Goal: Information Seeking & Learning: Learn about a topic

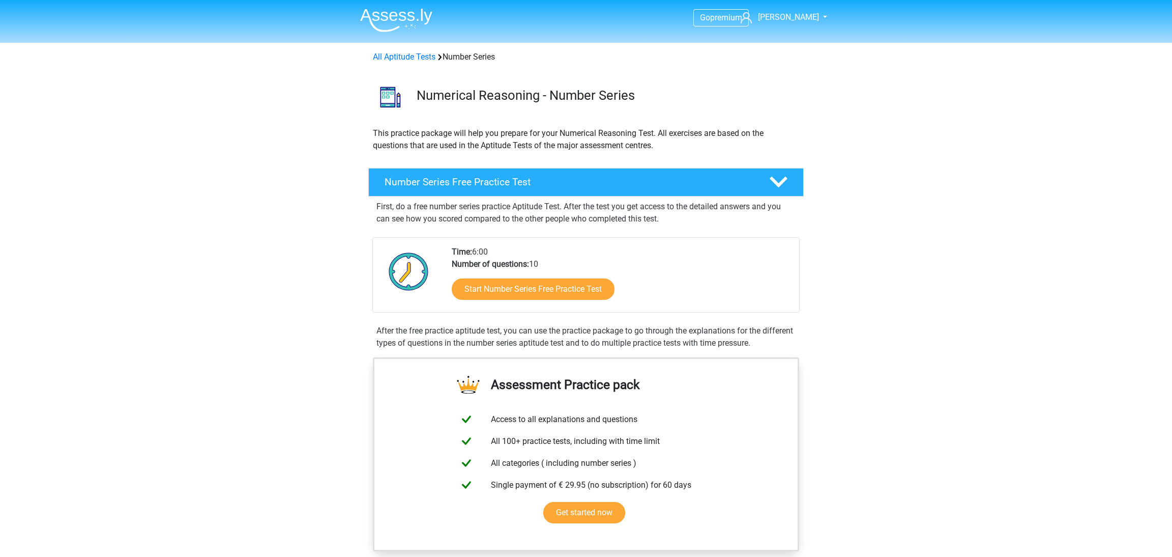
scroll to position [599, 0]
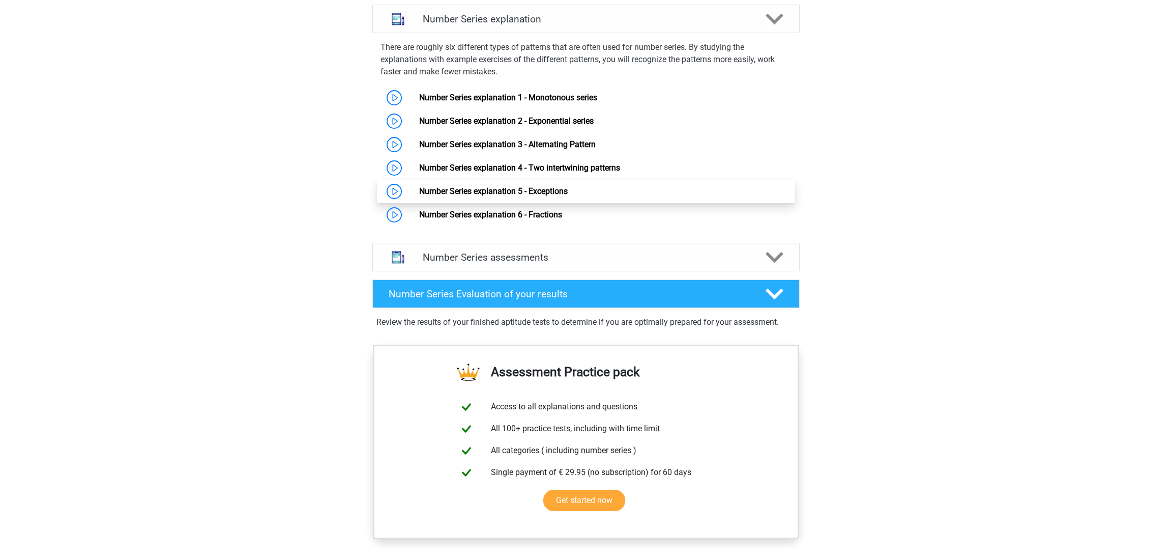
click at [548, 191] on link "Number Series explanation 5 - Exceptions" at bounding box center [493, 191] width 149 height 10
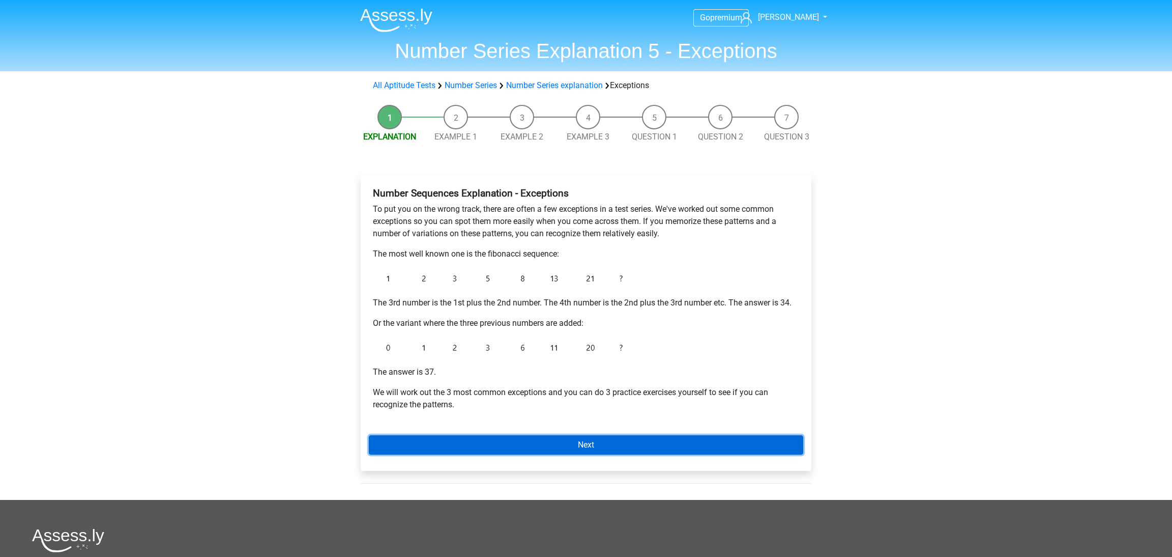
click at [572, 447] on link "Next" at bounding box center [586, 444] width 434 height 19
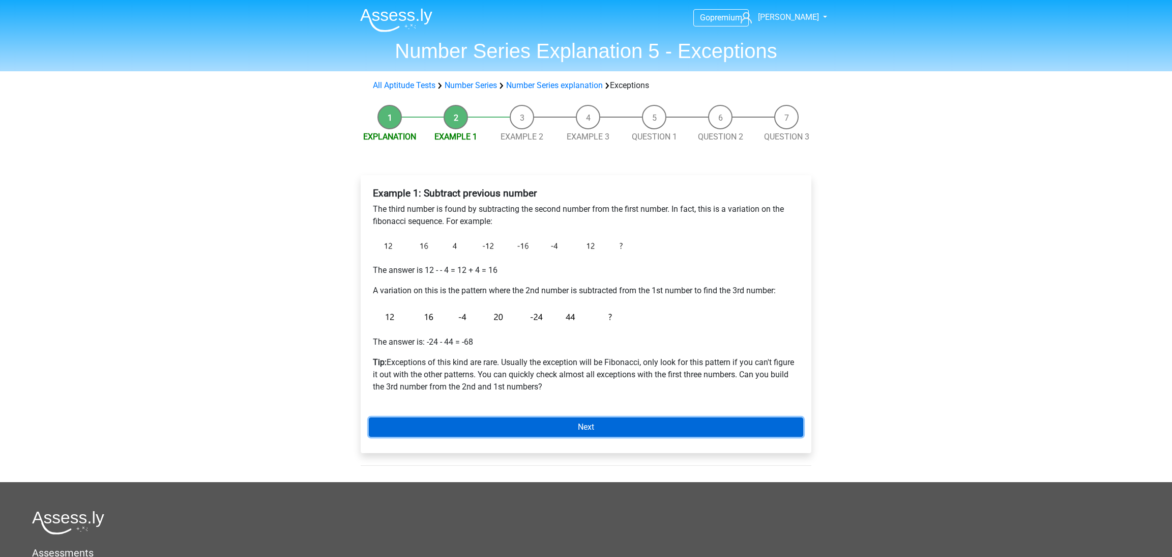
click at [475, 422] on link "Next" at bounding box center [586, 426] width 434 height 19
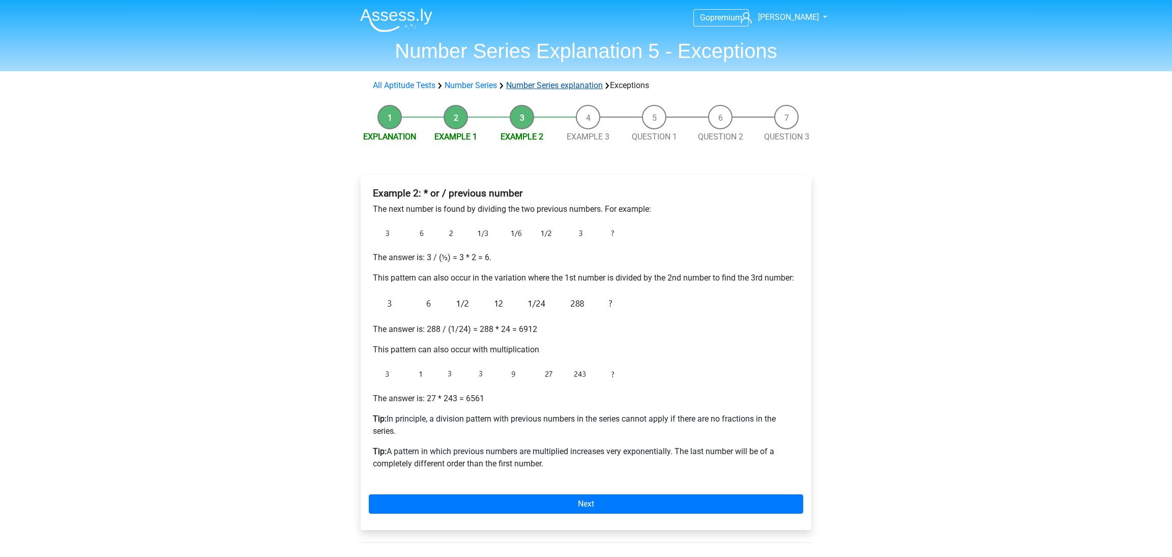
click at [531, 85] on link "Number Series explanation" at bounding box center [554, 85] width 97 height 10
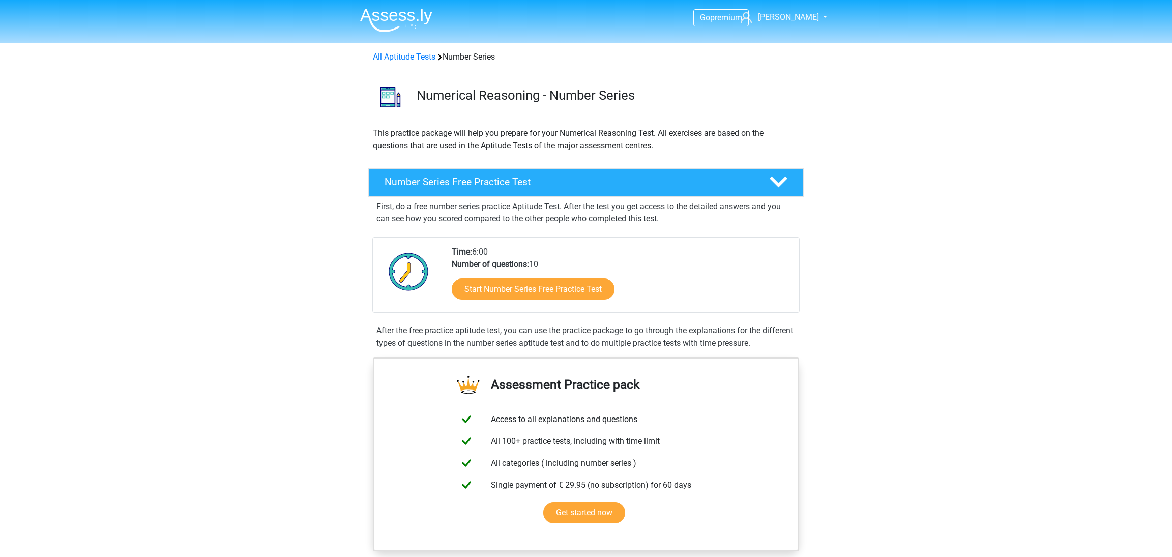
scroll to position [599, 0]
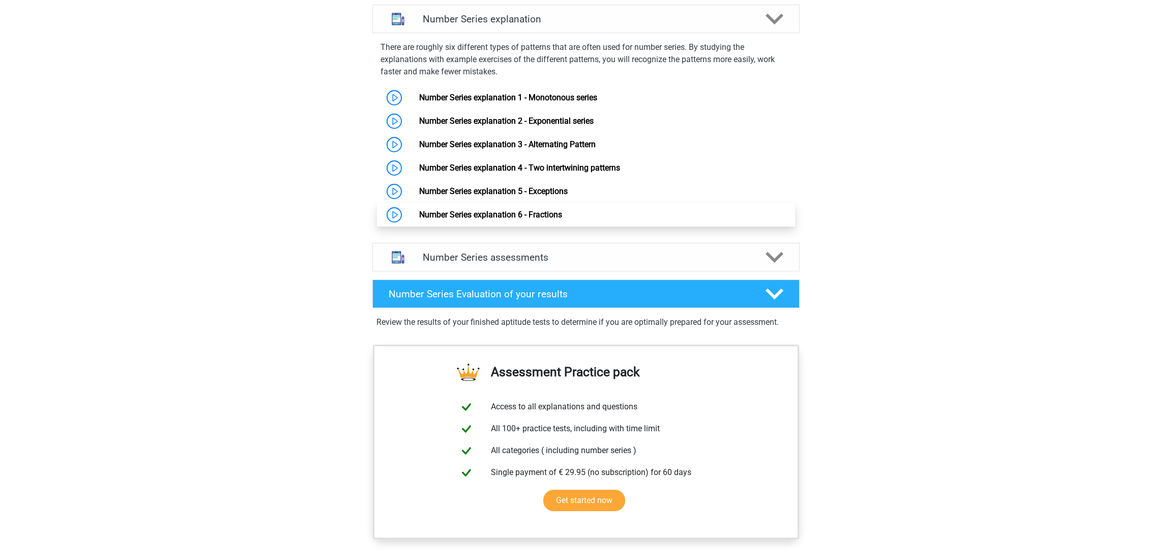
click at [494, 212] on link "Number Series explanation 6 - Fractions" at bounding box center [490, 215] width 143 height 10
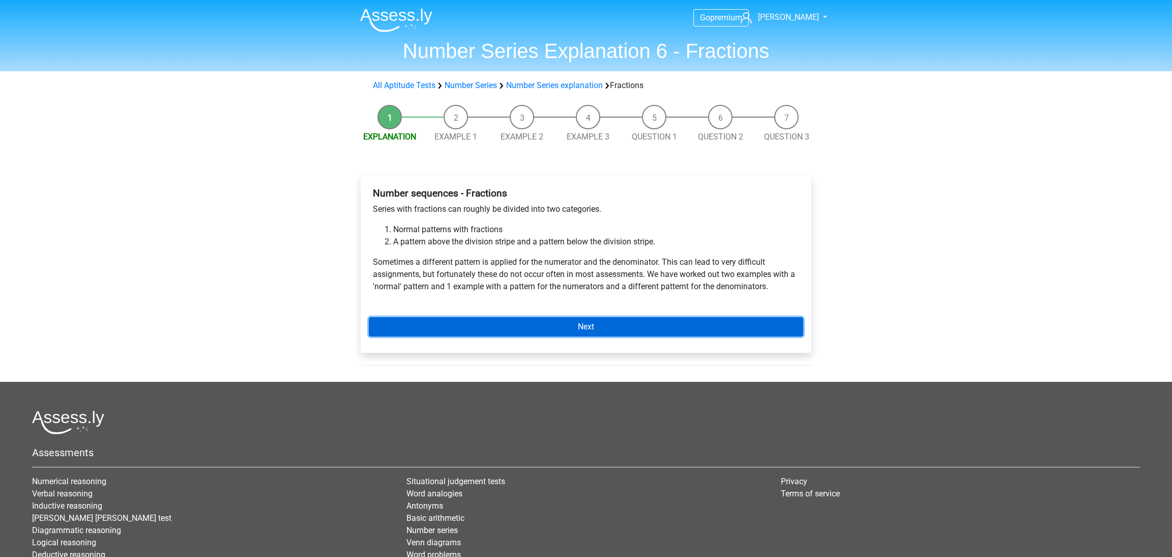
click at [583, 327] on link "Next" at bounding box center [586, 326] width 434 height 19
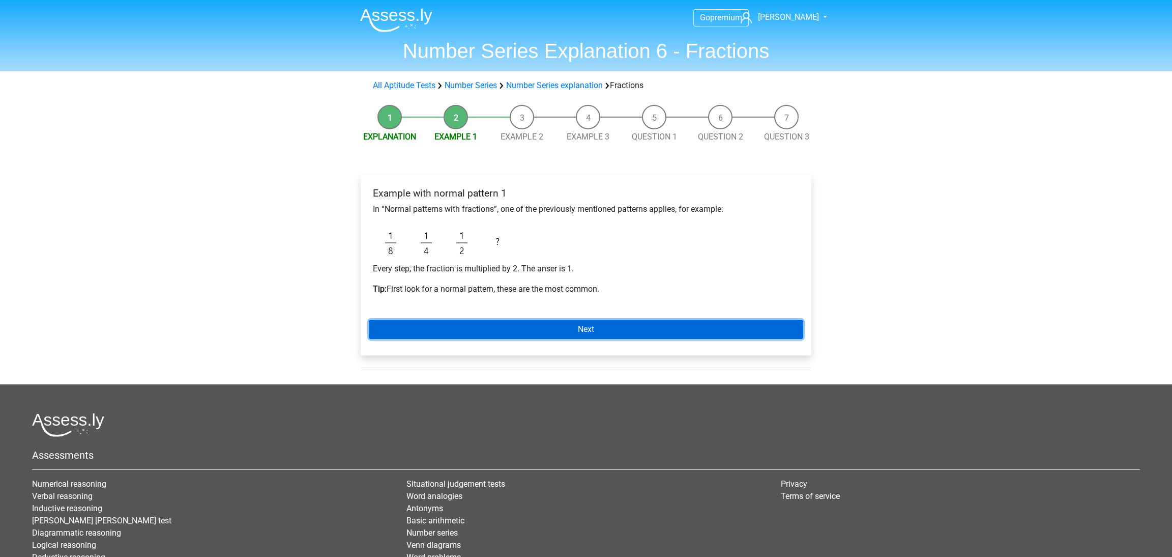
click at [574, 325] on link "Next" at bounding box center [586, 329] width 434 height 19
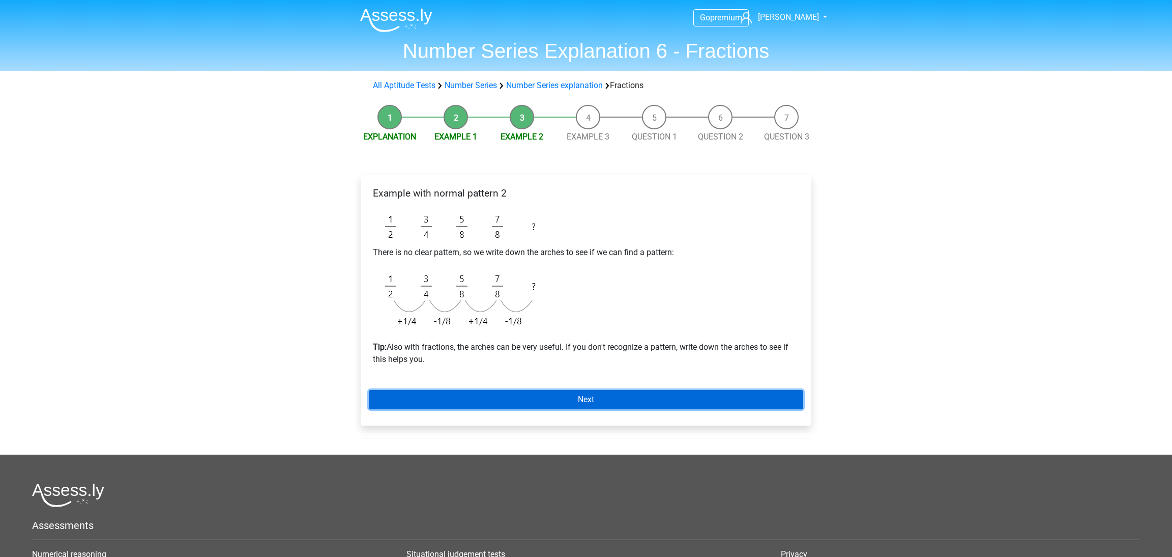
click at [543, 399] on link "Next" at bounding box center [586, 399] width 434 height 19
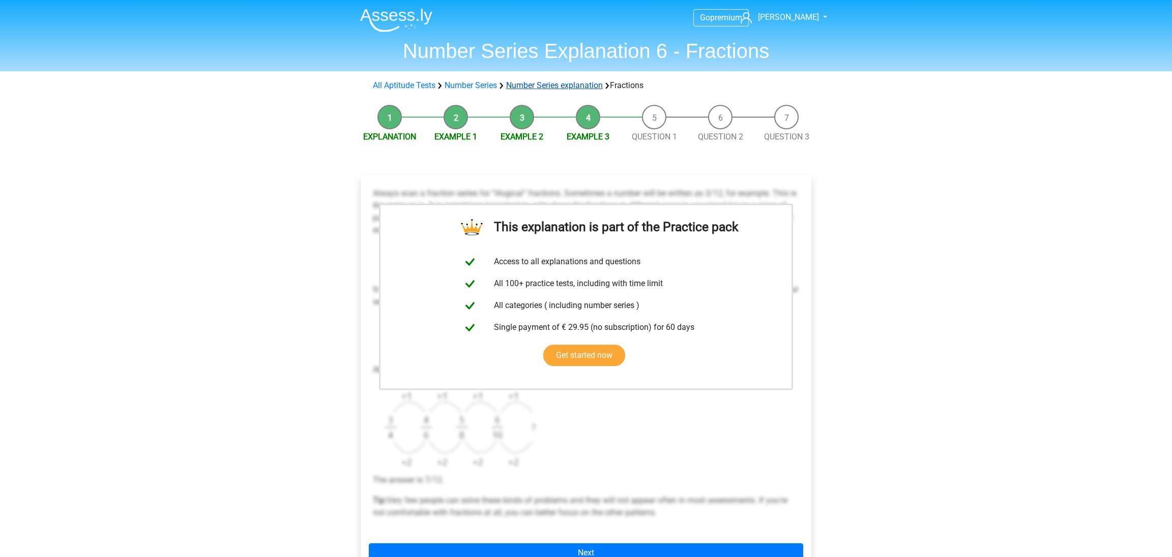
click at [567, 85] on link "Number Series explanation" at bounding box center [554, 85] width 97 height 10
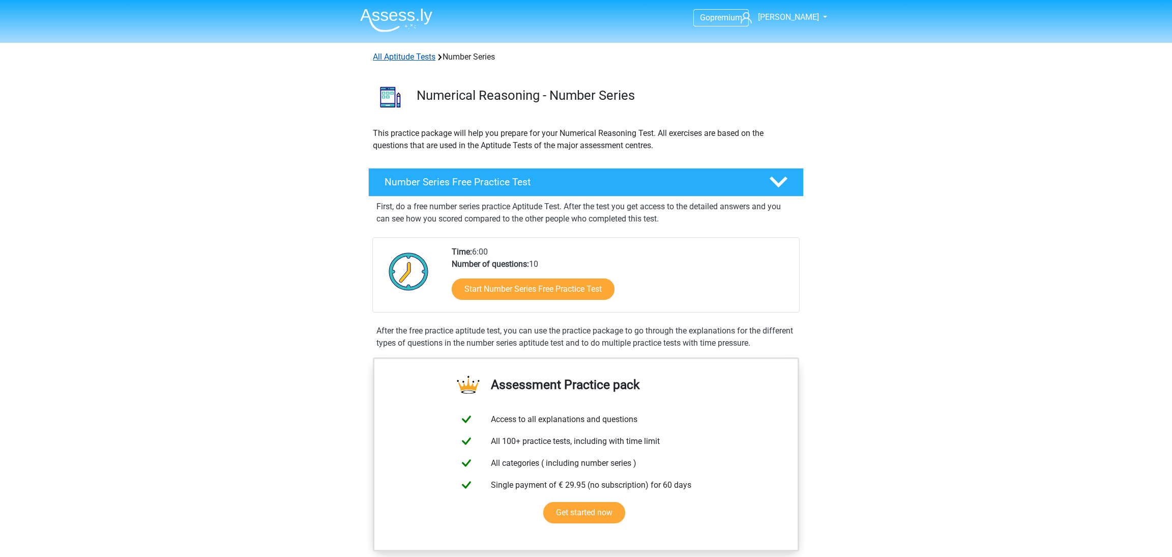
click at [409, 54] on link "All Aptitude Tests" at bounding box center [404, 57] width 63 height 10
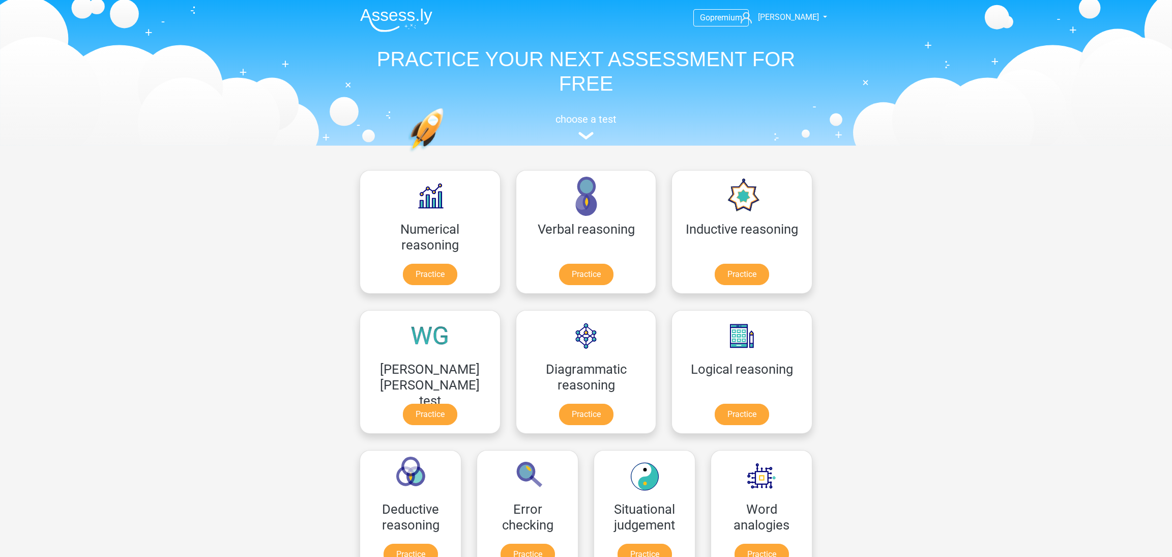
scroll to position [162, 0]
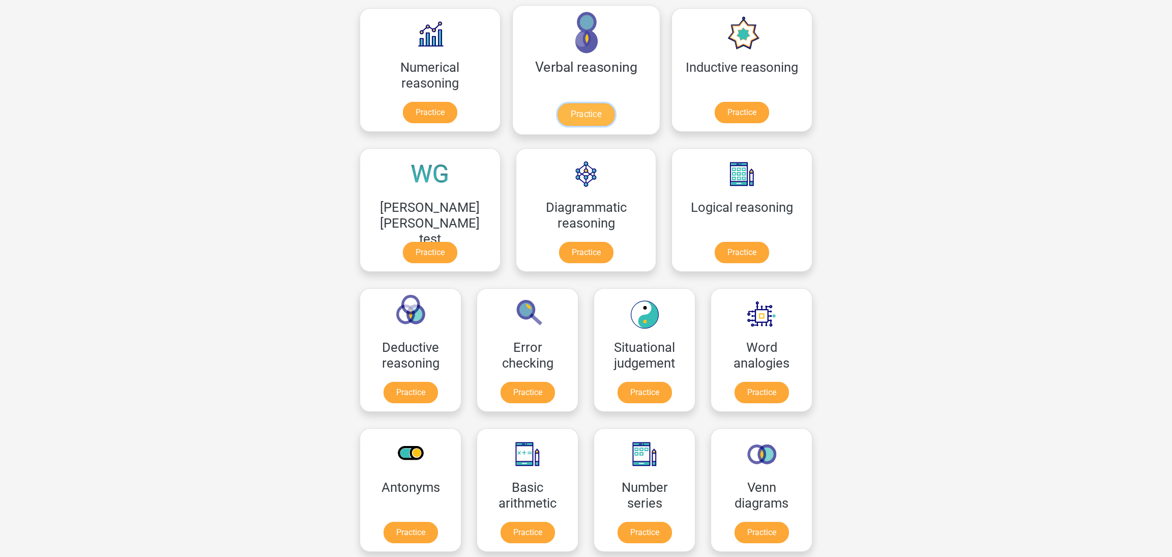
click at [558, 103] on link "Practice" at bounding box center [586, 114] width 57 height 22
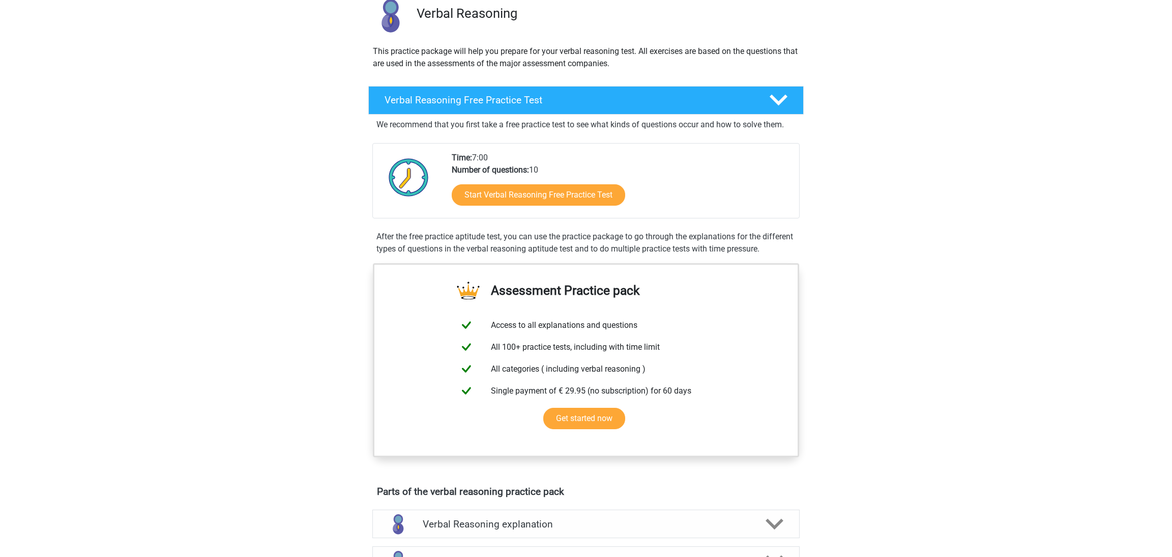
scroll to position [125, 0]
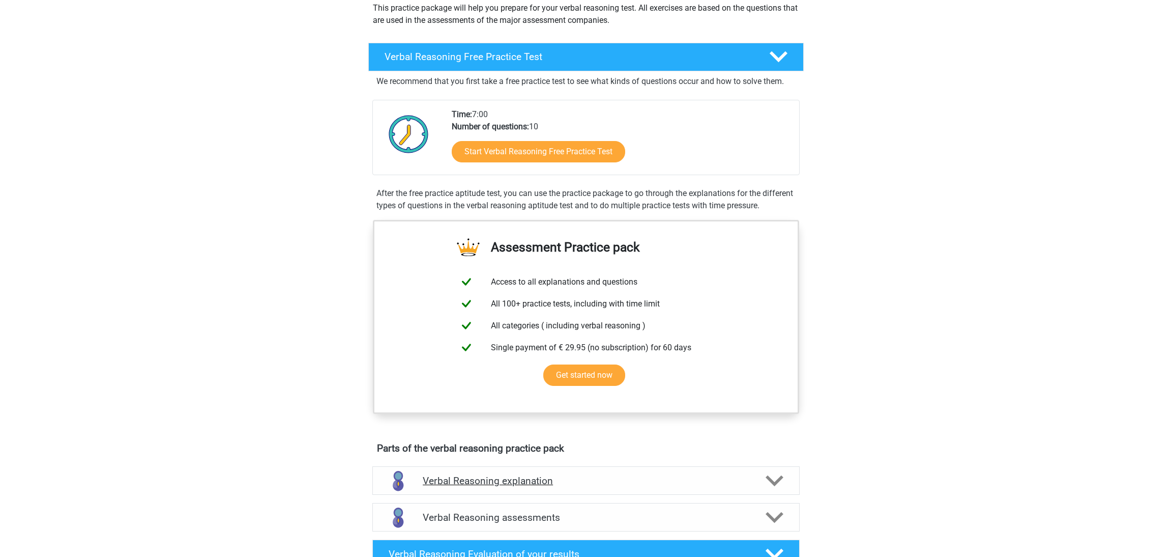
click at [619, 486] on h4 "Verbal Reasoning explanation" at bounding box center [586, 481] width 327 height 12
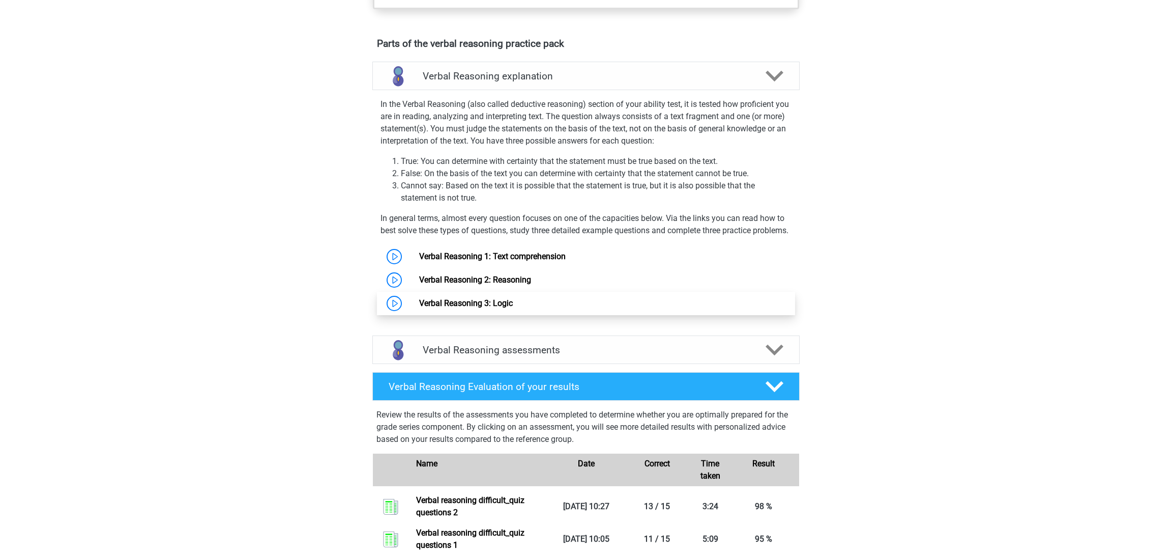
scroll to position [500, 0]
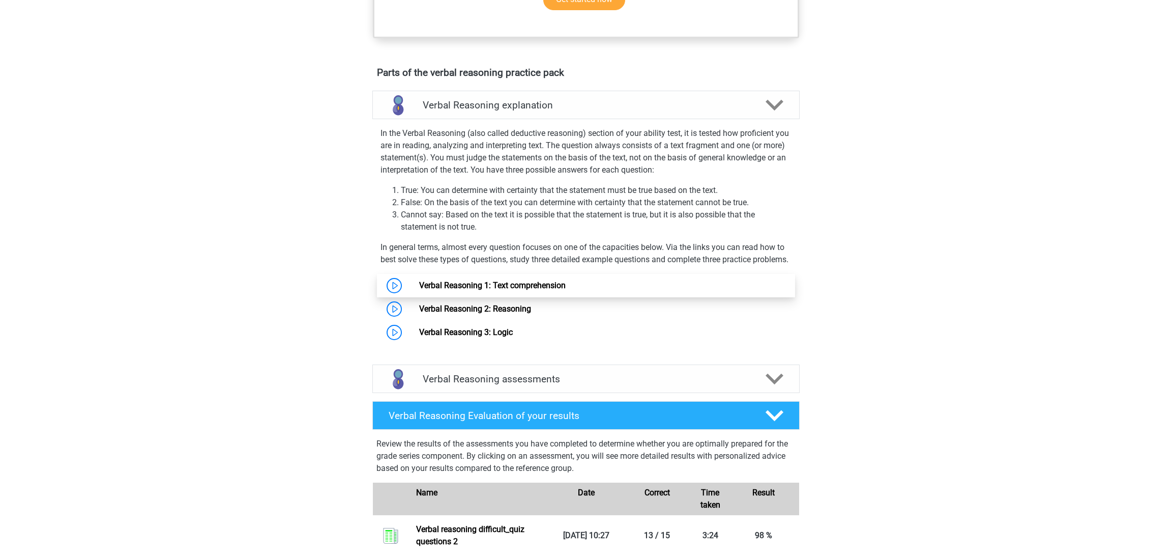
click at [528, 290] on link "Verbal Reasoning 1: Text comprehension" at bounding box center [492, 285] width 147 height 10
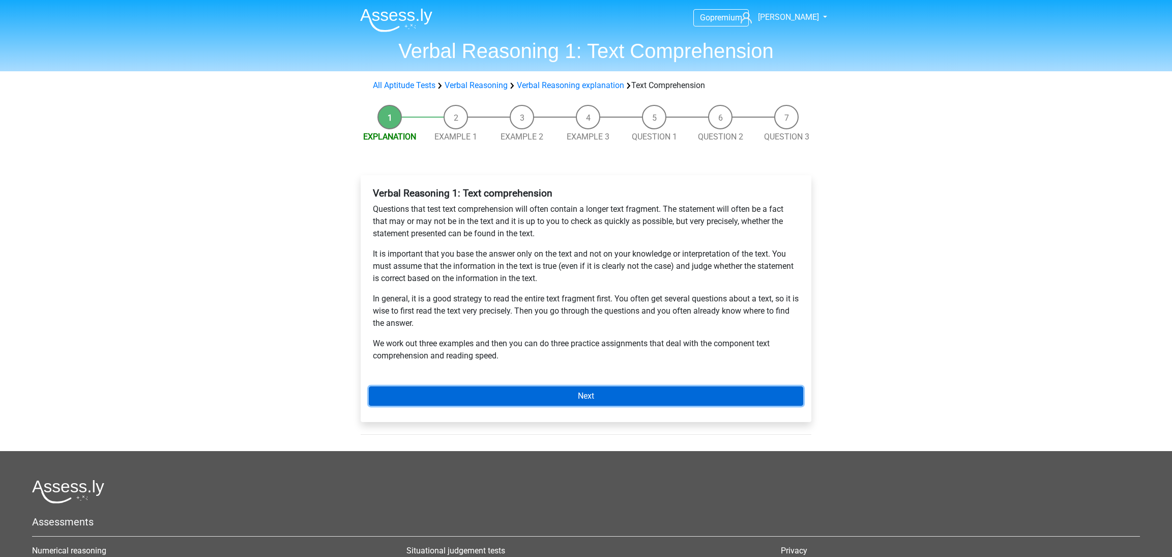
click at [588, 390] on link "Next" at bounding box center [586, 395] width 434 height 19
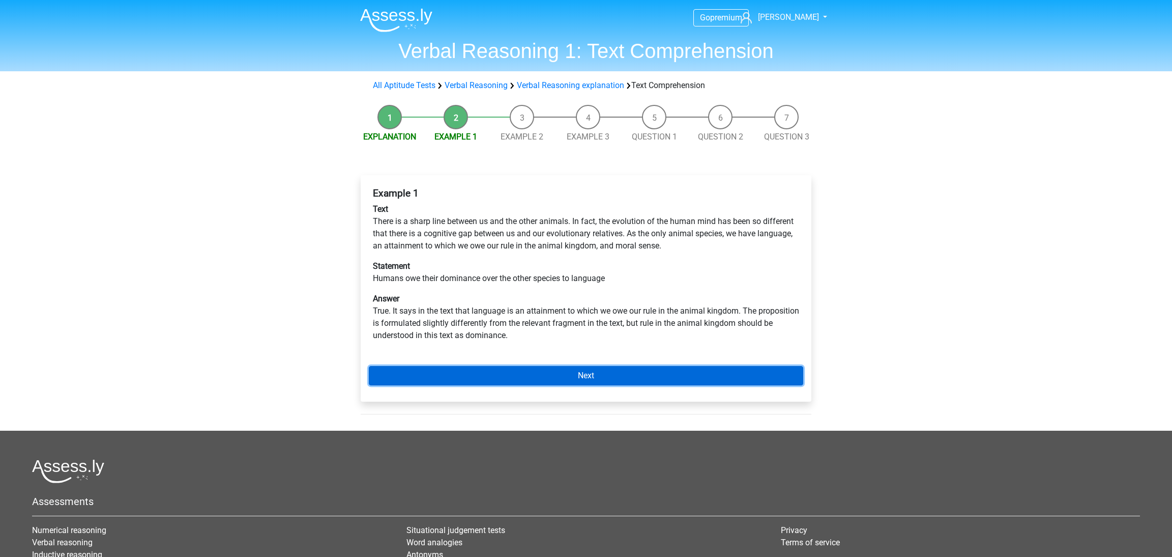
click at [589, 375] on link "Next" at bounding box center [586, 375] width 434 height 19
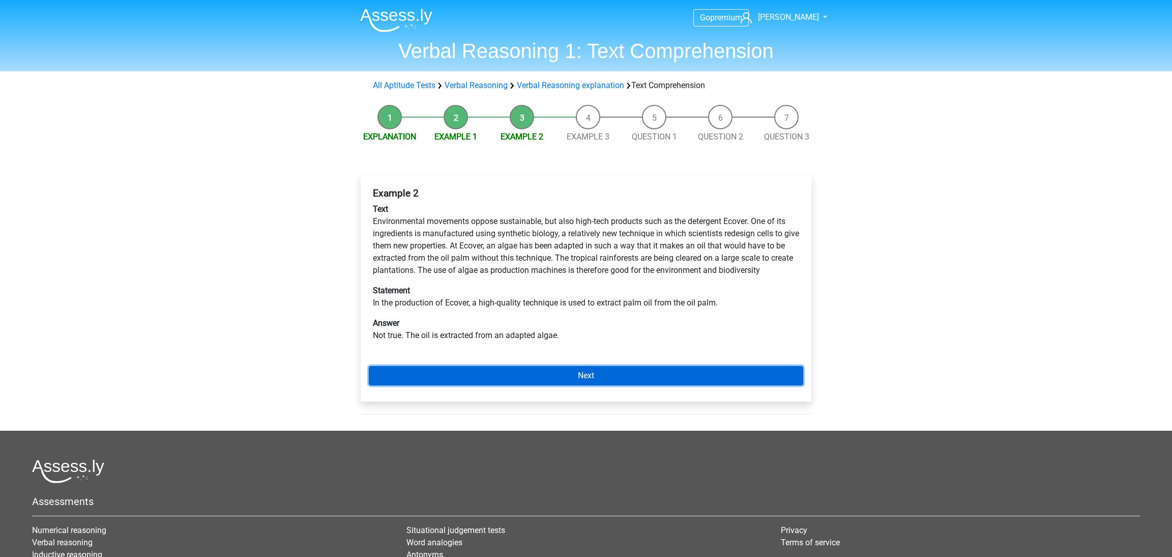
click at [588, 378] on link "Next" at bounding box center [586, 375] width 434 height 19
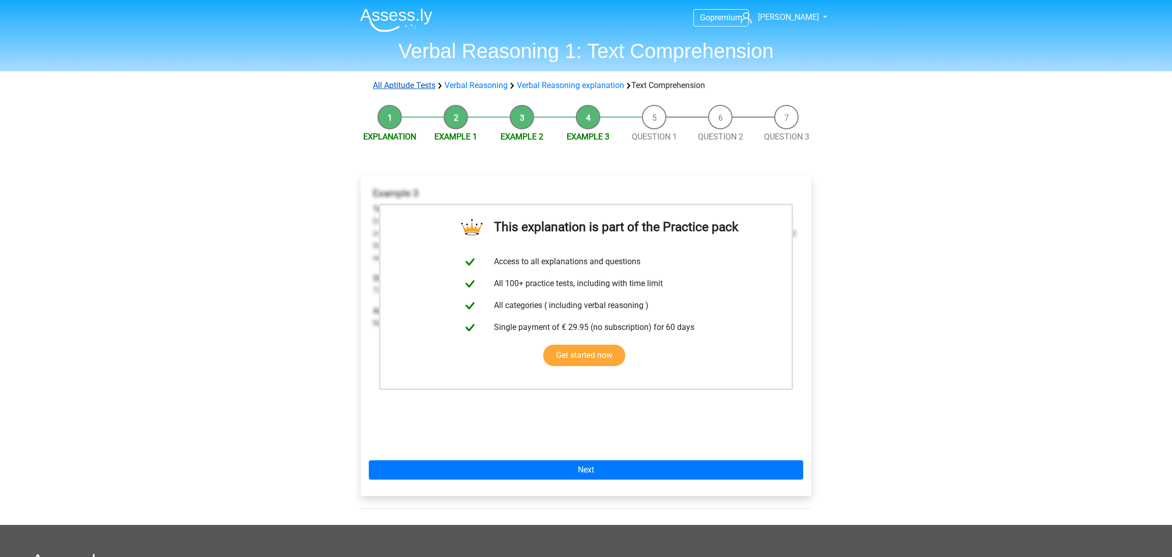
click at [388, 90] on link "All Aptitude Tests" at bounding box center [404, 85] width 63 height 10
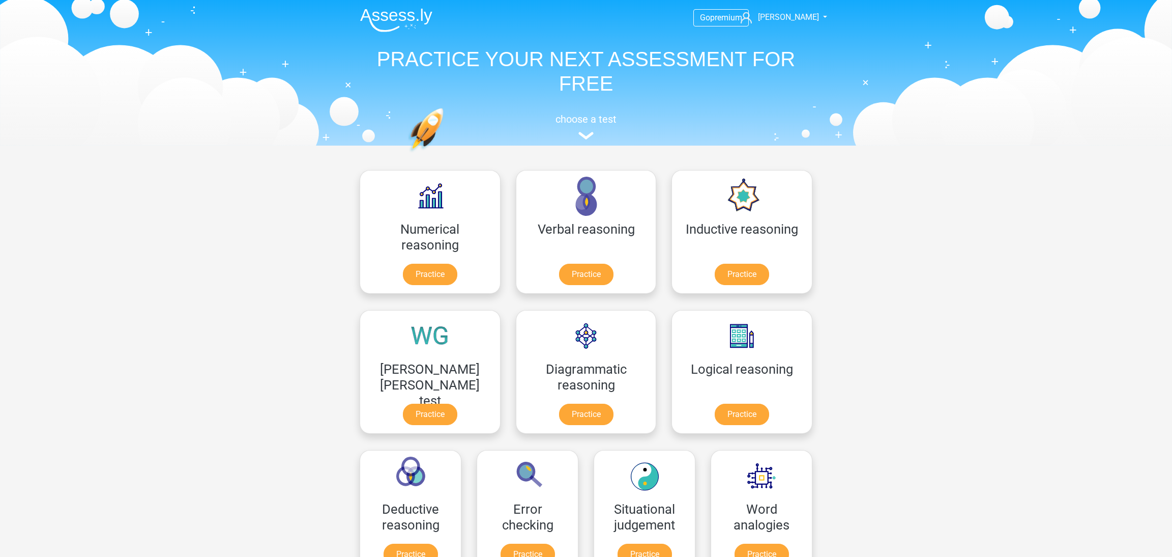
scroll to position [162, 0]
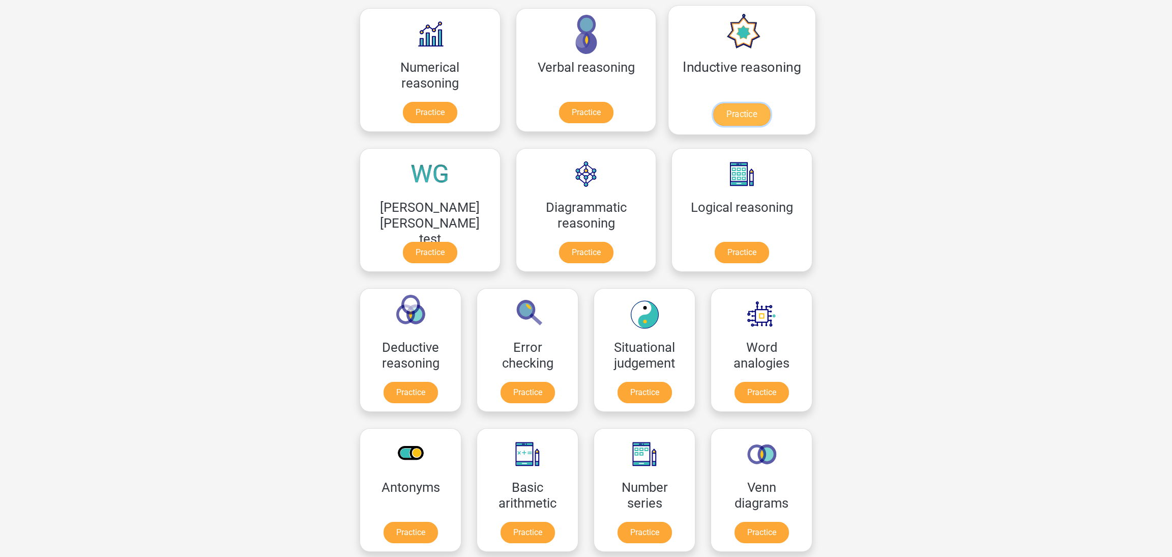
click at [713, 103] on link "Practice" at bounding box center [741, 114] width 57 height 22
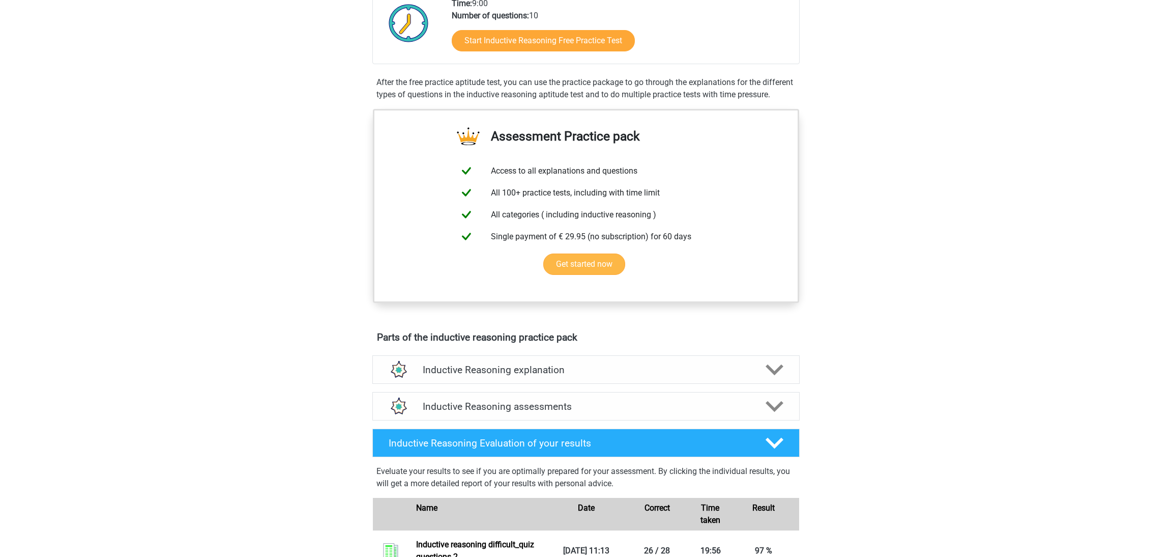
scroll to position [250, 0]
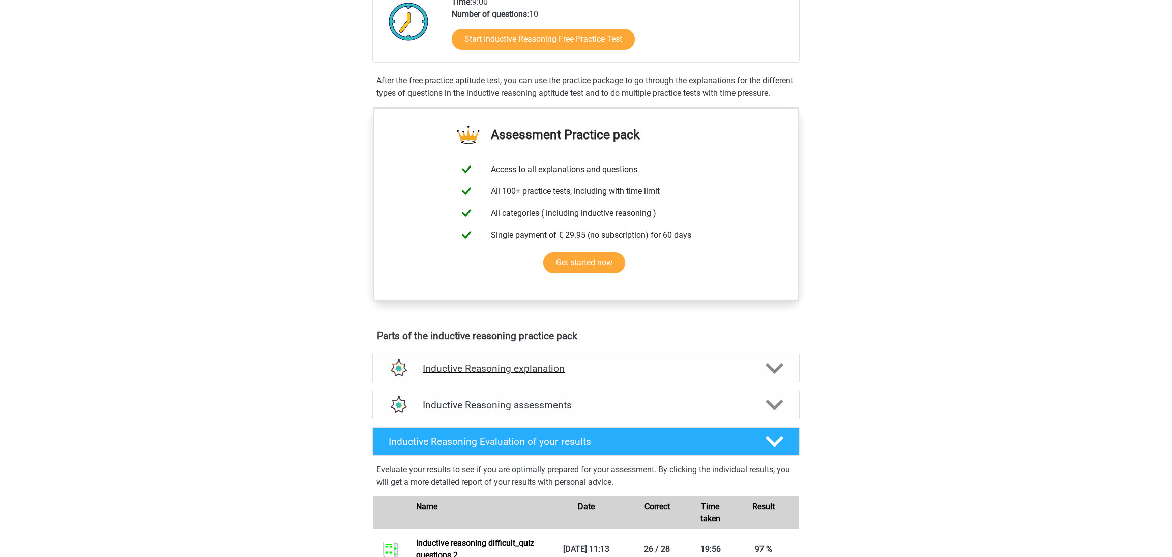
click at [694, 374] on h4 "Inductive Reasoning explanation" at bounding box center [586, 368] width 327 height 12
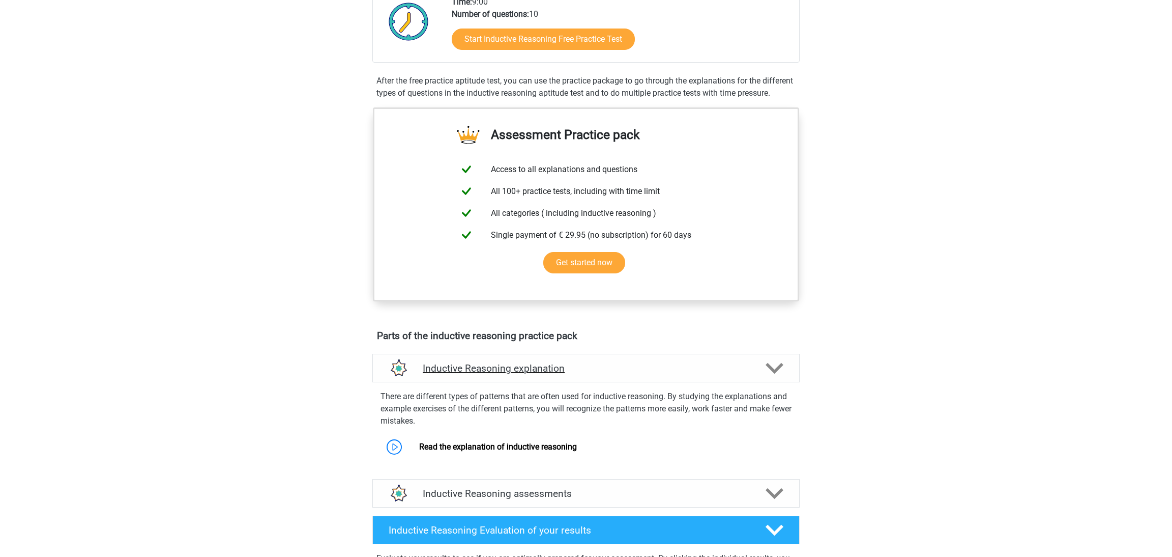
scroll to position [500, 0]
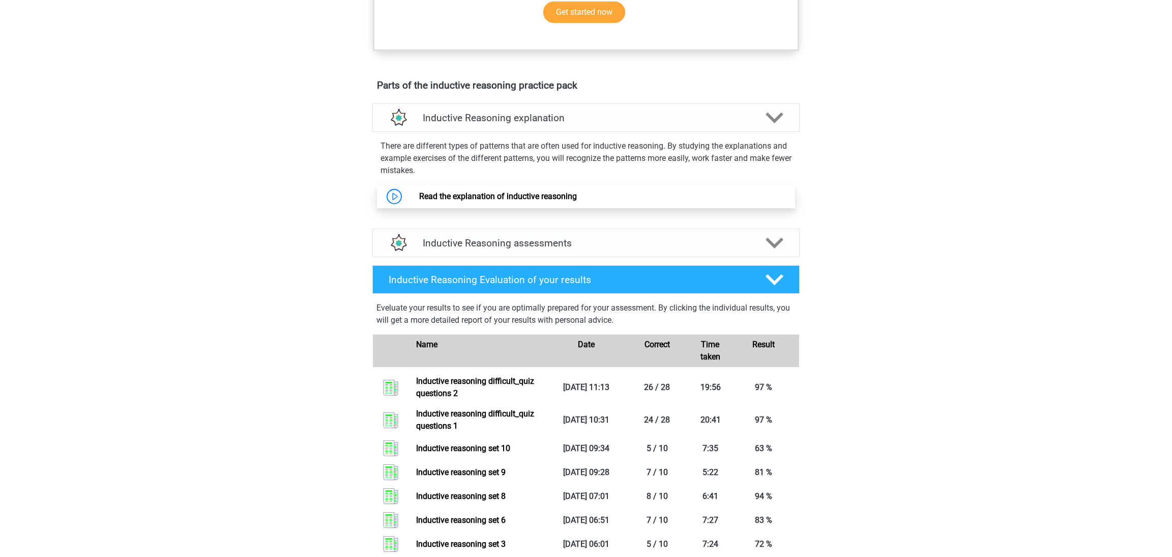
click at [494, 201] on link "Read the explanation of inductive reasoning" at bounding box center [498, 196] width 158 height 10
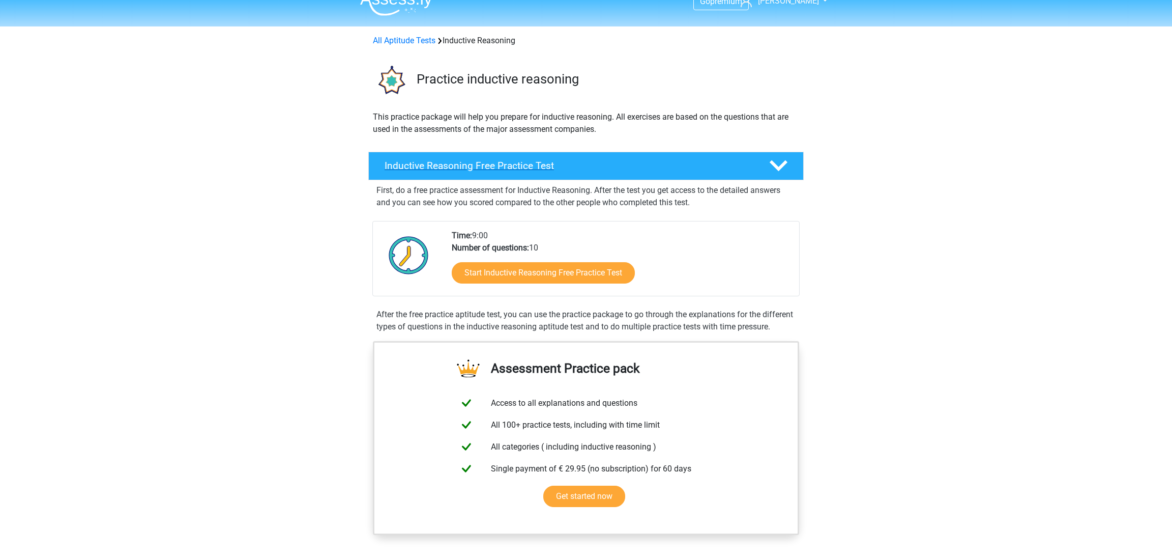
scroll to position [0, 0]
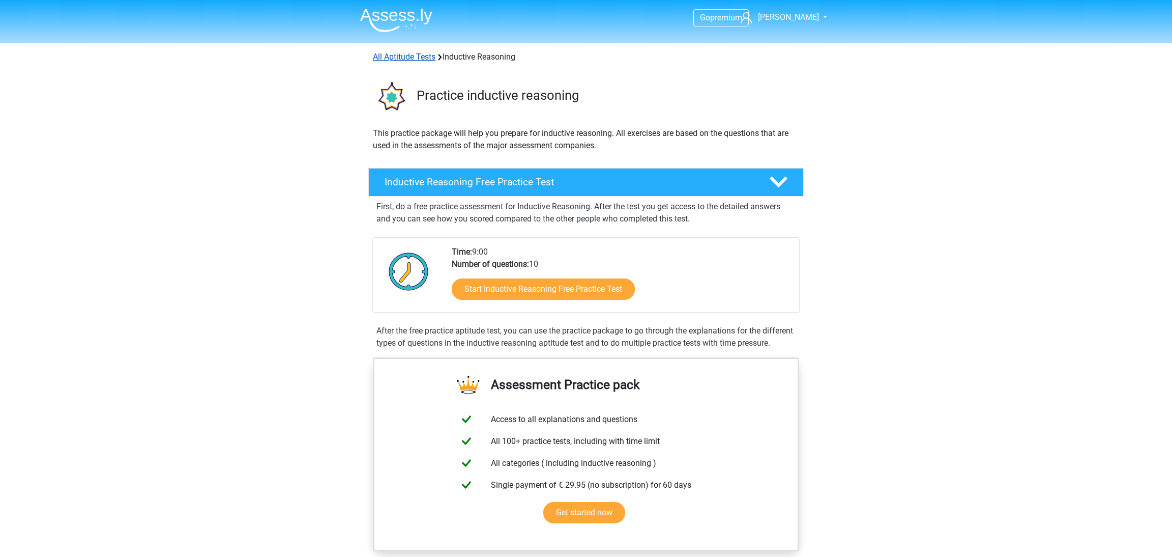
click at [385, 54] on link "All Aptitude Tests" at bounding box center [404, 57] width 63 height 10
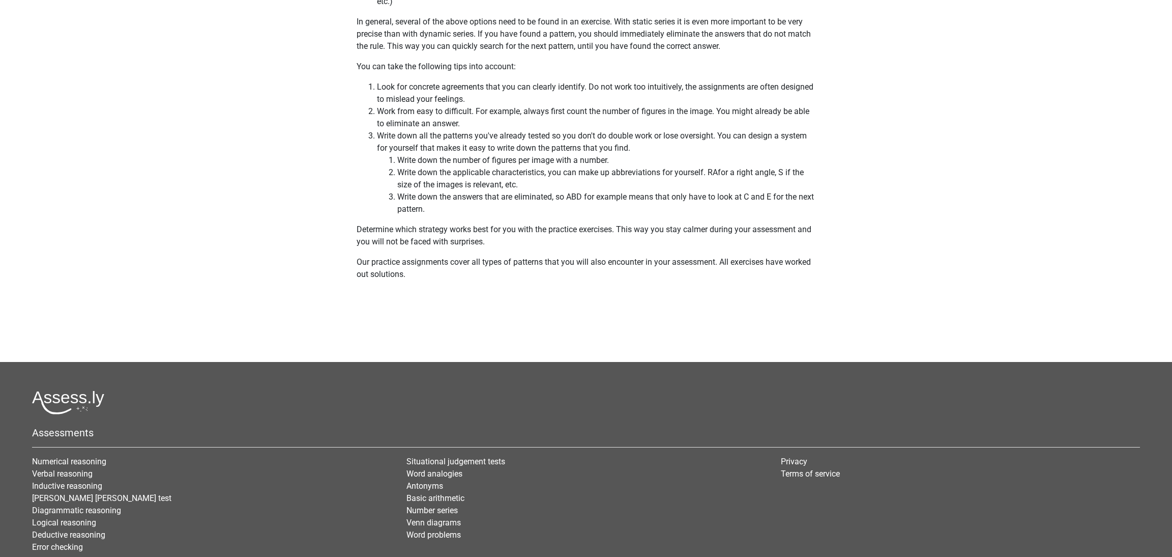
scroll to position [2892, 0]
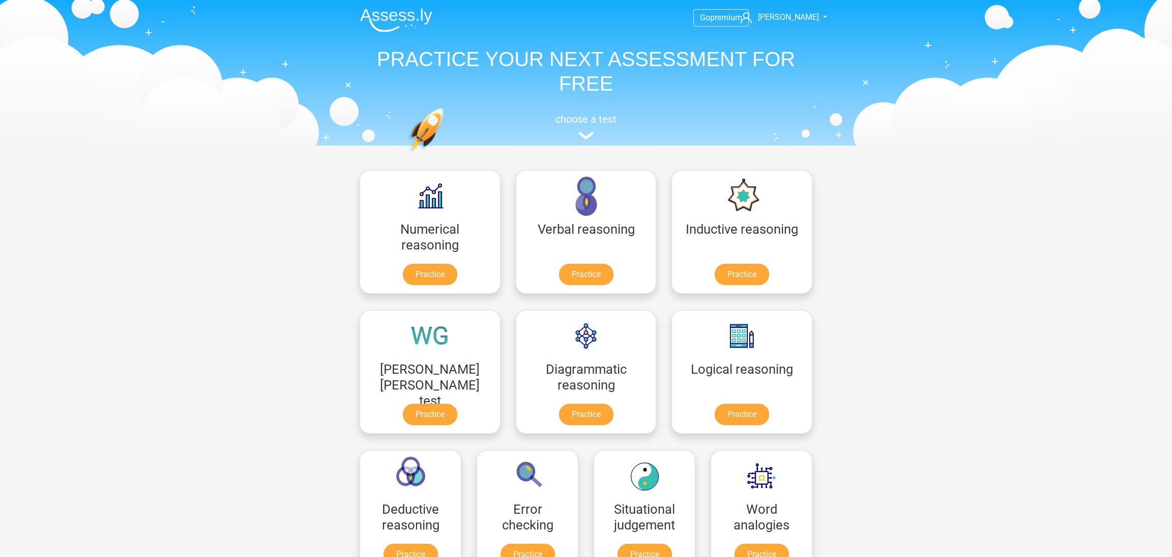
scroll to position [162, 0]
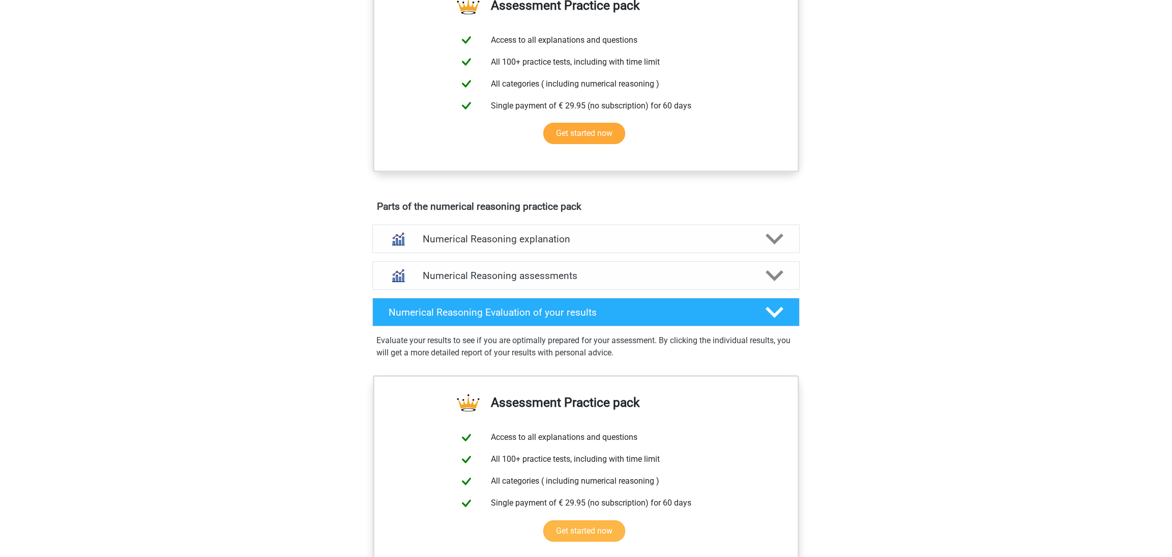
scroll to position [500, 0]
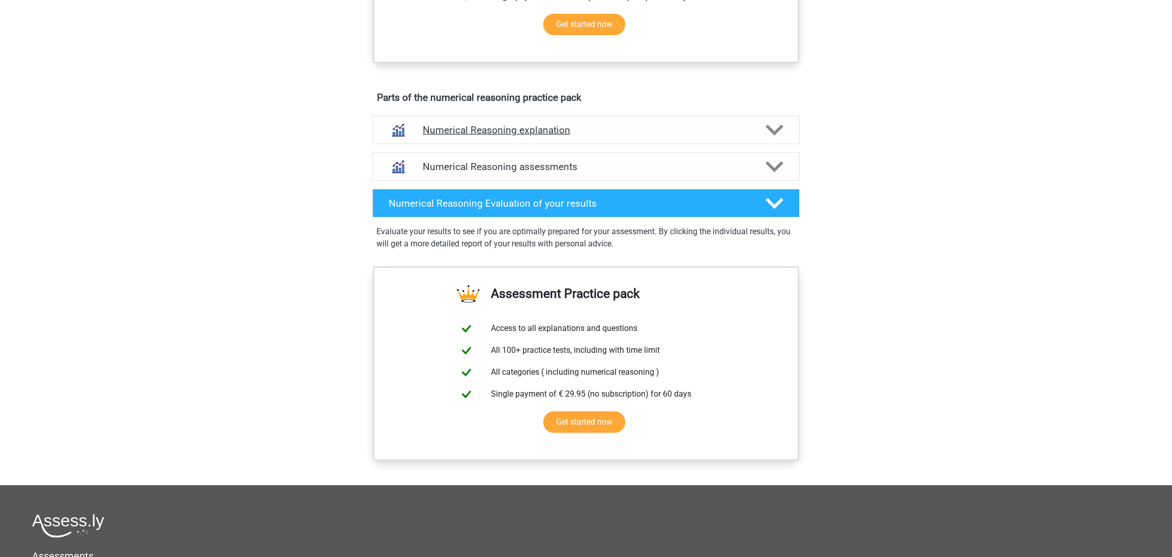
click at [514, 136] on h4 "Numerical Reasoning explanation" at bounding box center [586, 130] width 327 height 12
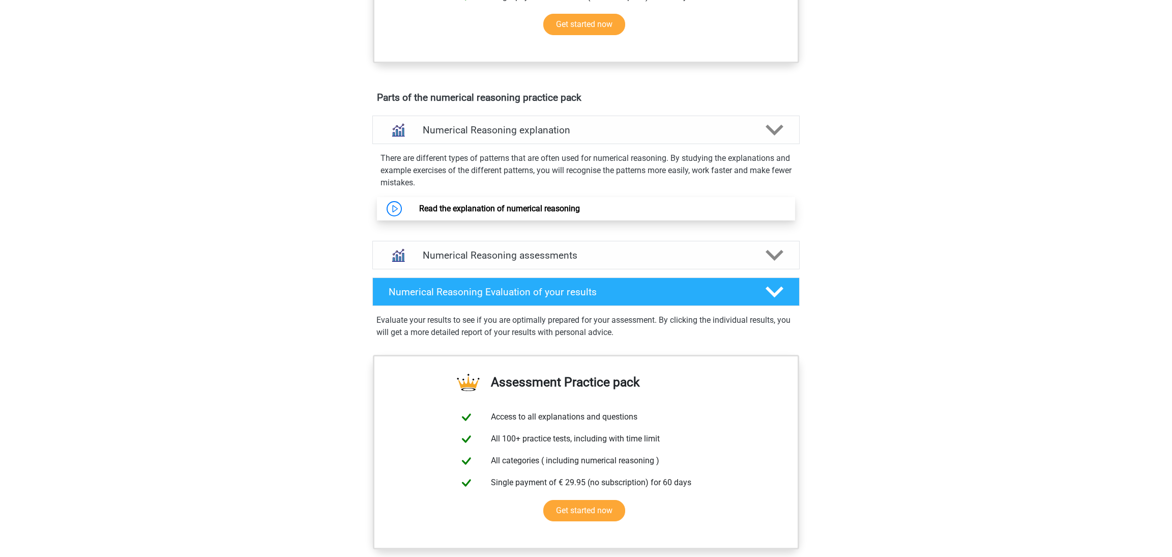
click at [529, 213] on link "Read the explanation of numerical reasoning" at bounding box center [499, 209] width 161 height 10
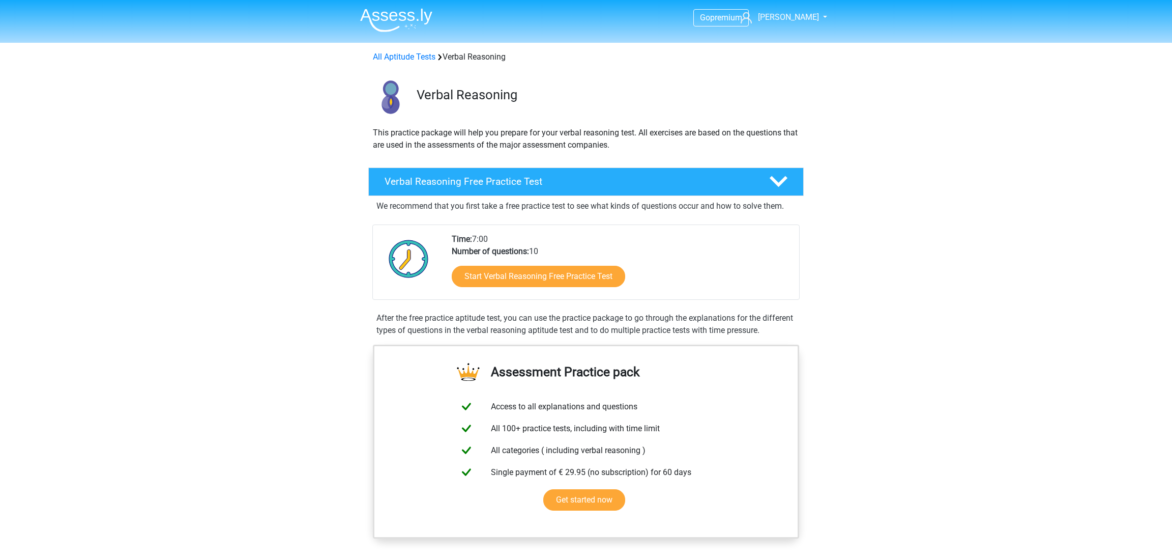
scroll to position [250, 0]
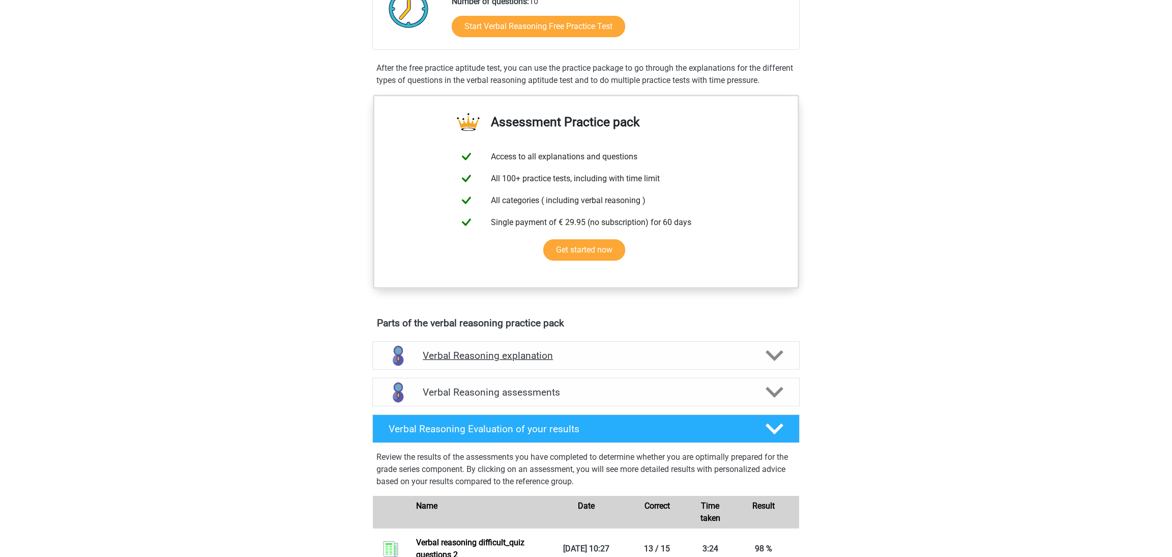
click at [616, 361] on h4 "Verbal Reasoning explanation" at bounding box center [586, 356] width 327 height 12
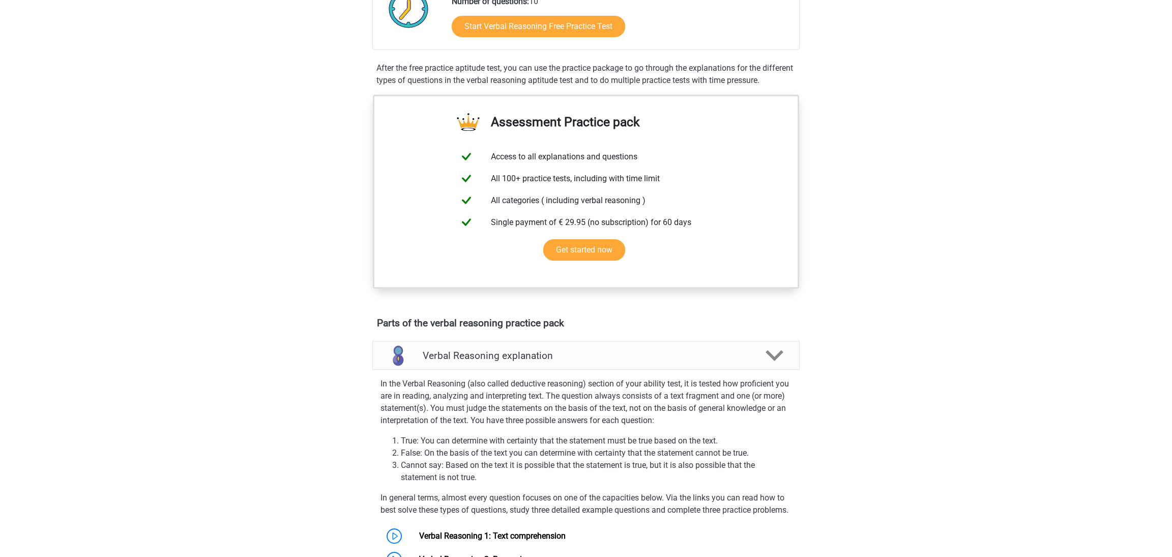
scroll to position [375, 0]
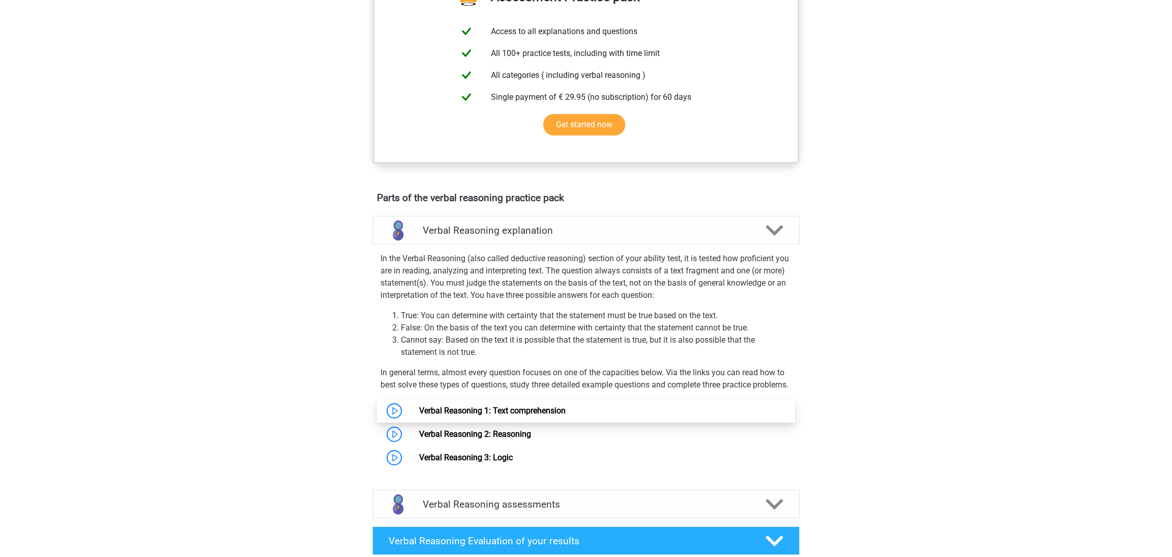
click at [526, 415] on link "Verbal Reasoning 1: Text comprehension" at bounding box center [492, 410] width 147 height 10
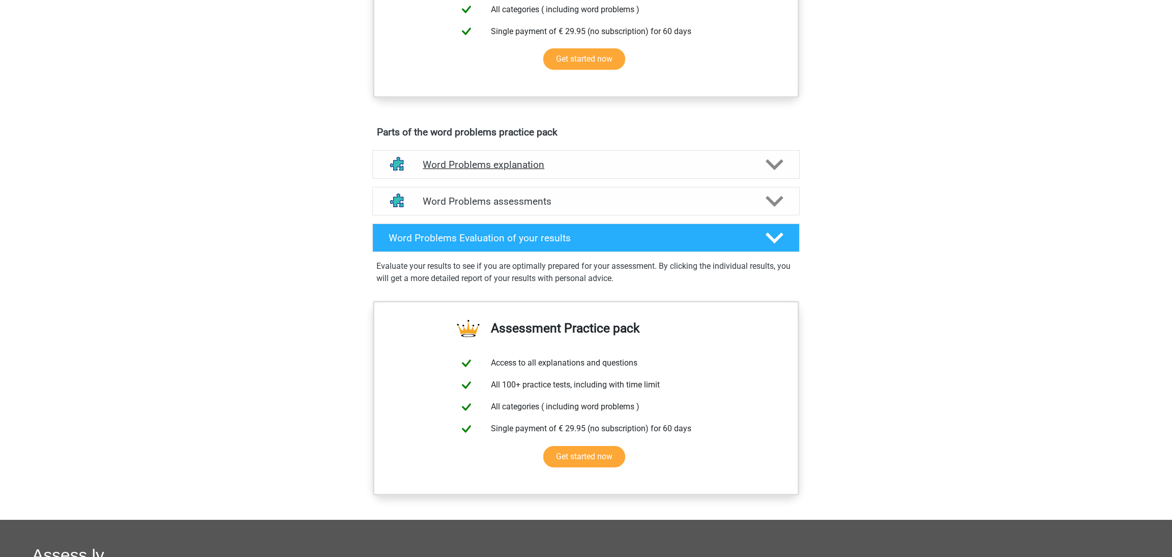
scroll to position [296, 0]
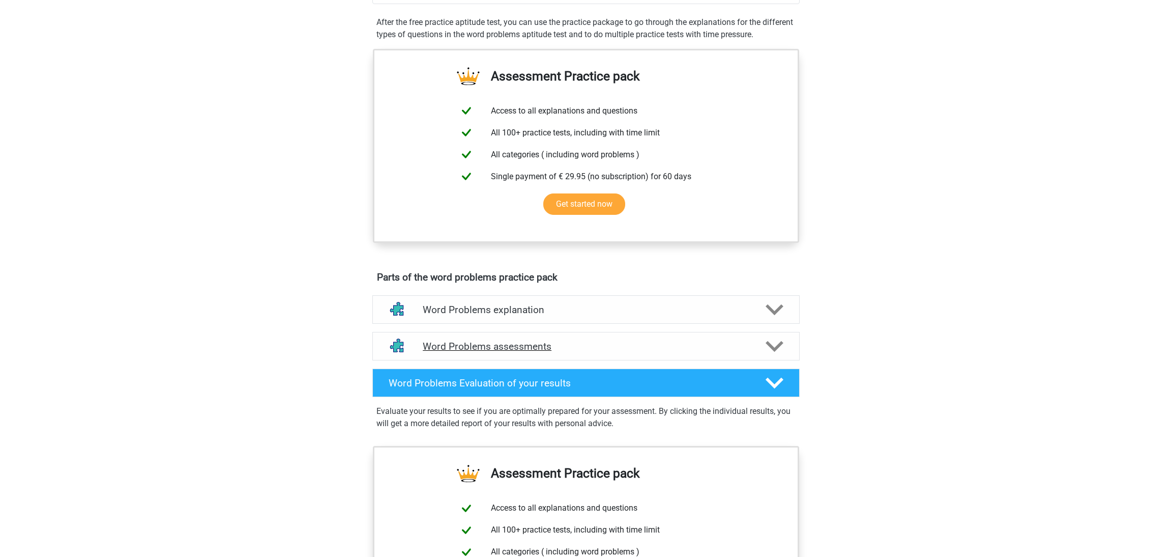
click at [619, 357] on div "Word Problems assessments" at bounding box center [585, 346] width 427 height 28
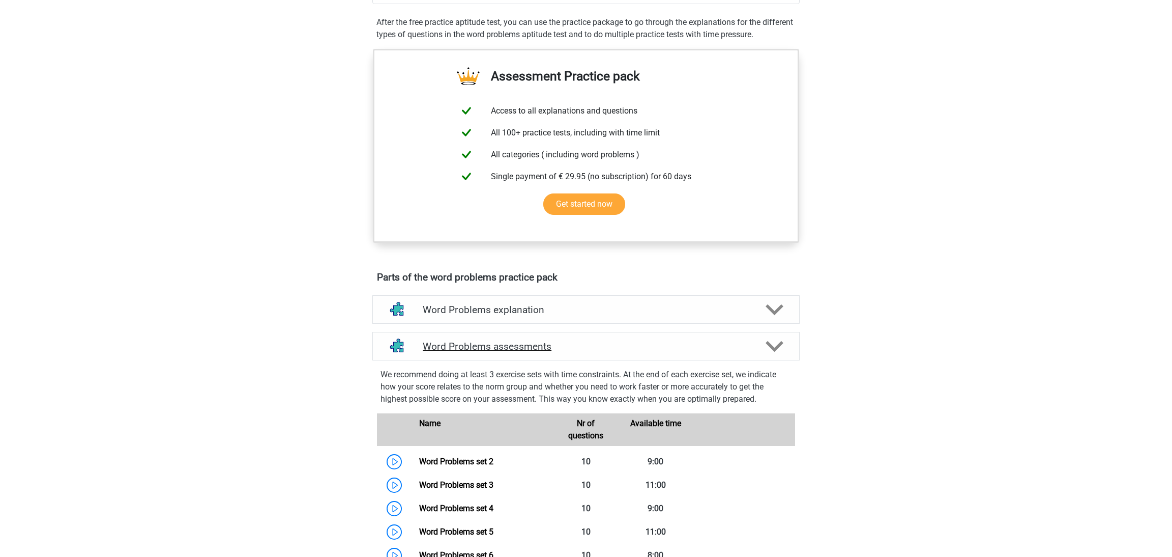
scroll to position [546, 0]
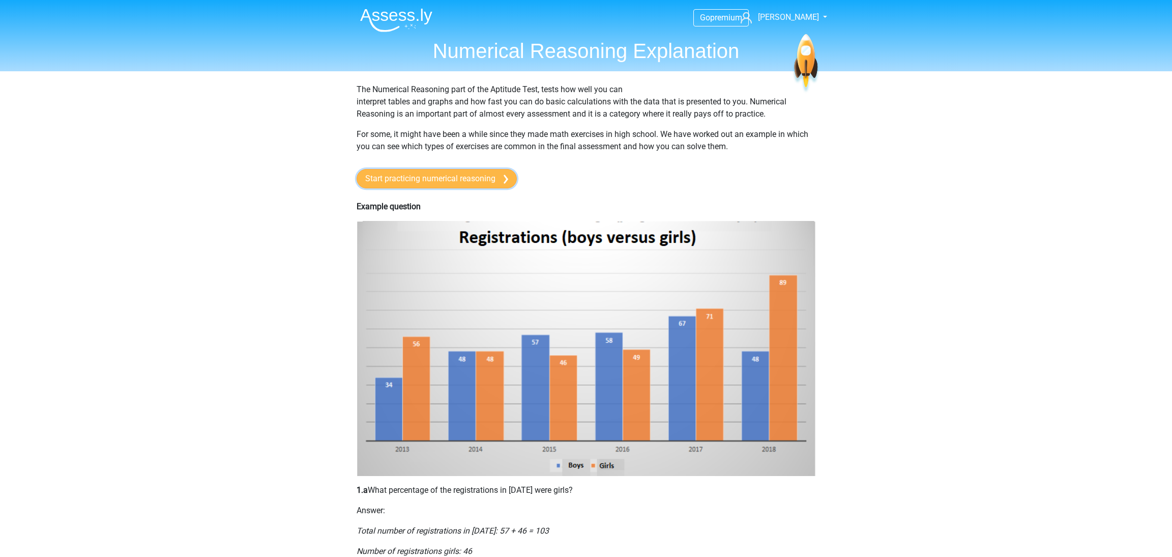
click at [396, 186] on link "Start practicing numerical reasoning" at bounding box center [437, 178] width 160 height 19
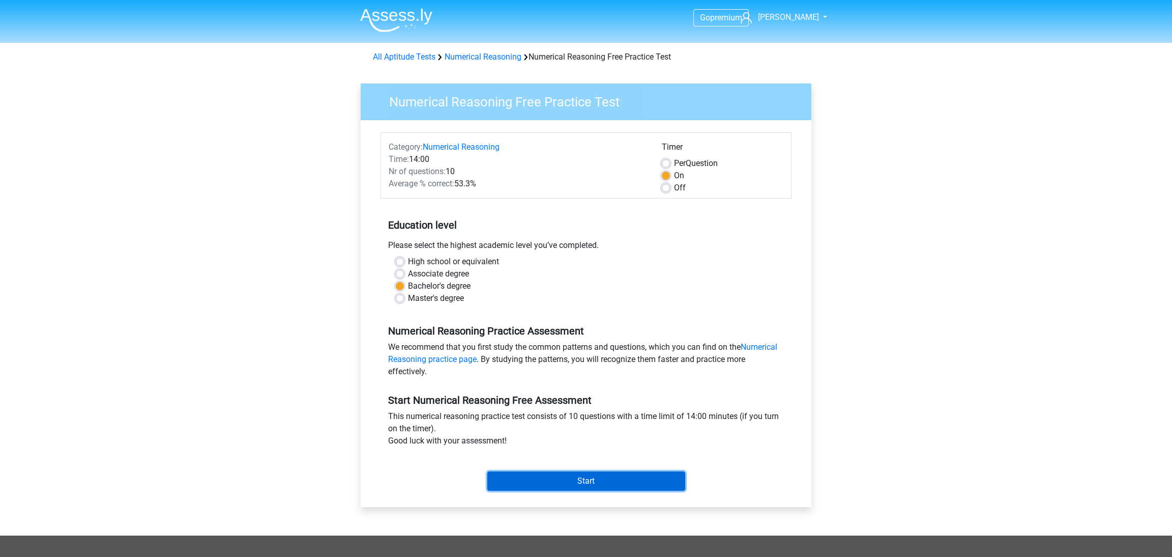
click at [629, 480] on input "Start" at bounding box center [586, 480] width 198 height 19
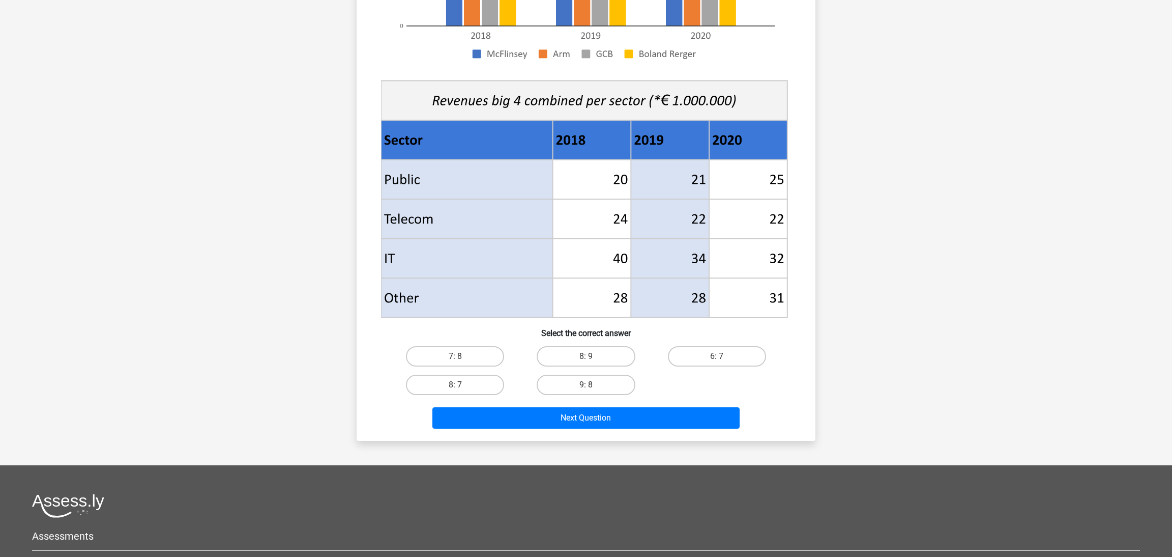
scroll to position [250, 0]
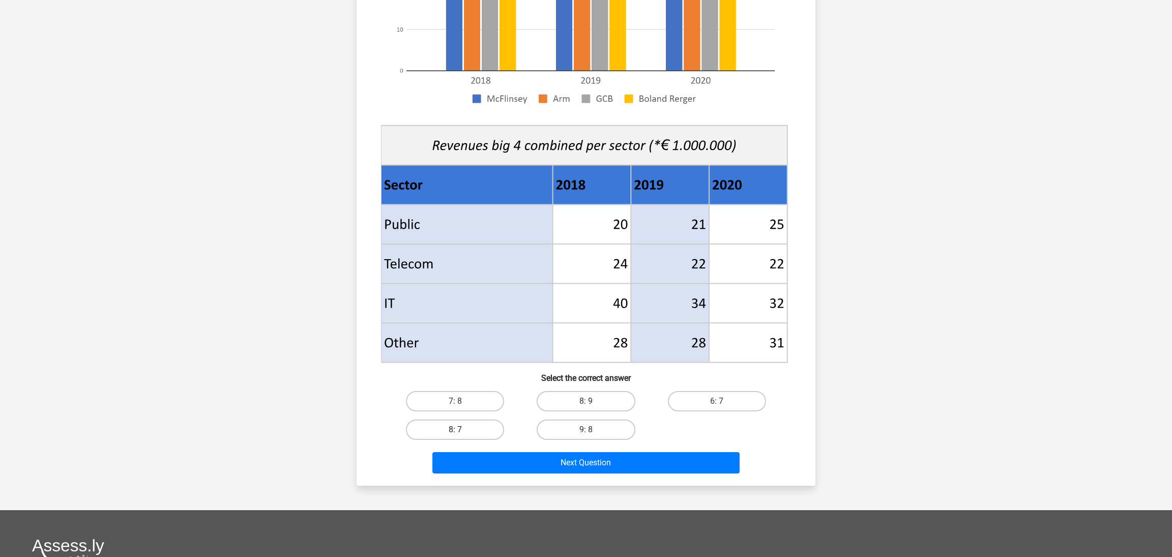
click at [430, 432] on label "8: 7" at bounding box center [455, 429] width 98 height 20
click at [455, 432] on input "8: 7" at bounding box center [458, 432] width 7 height 7
radio input "true"
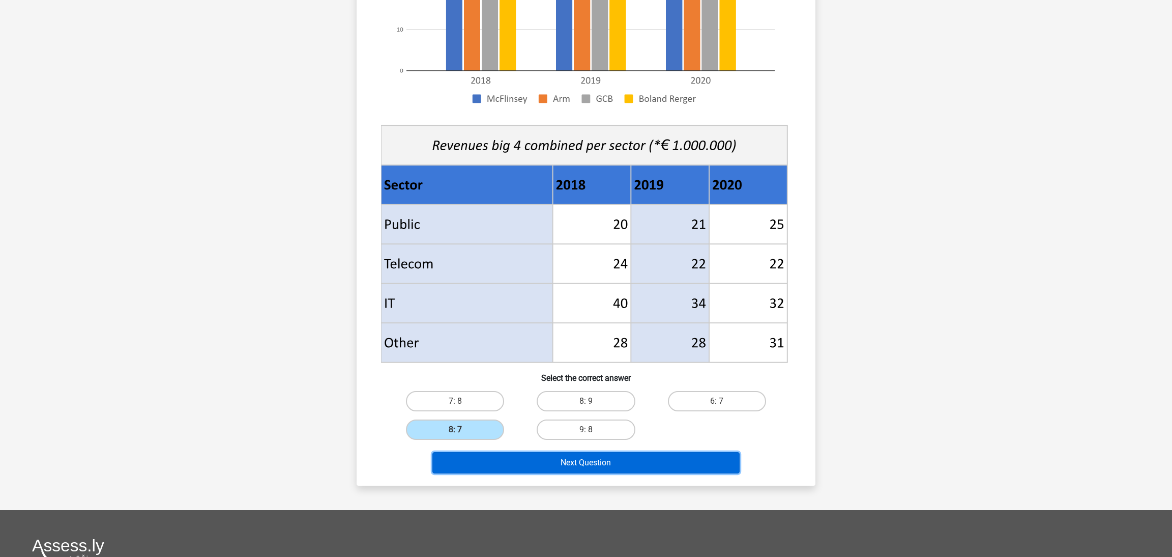
click at [540, 471] on button "Next Question" at bounding box center [586, 462] width 308 height 21
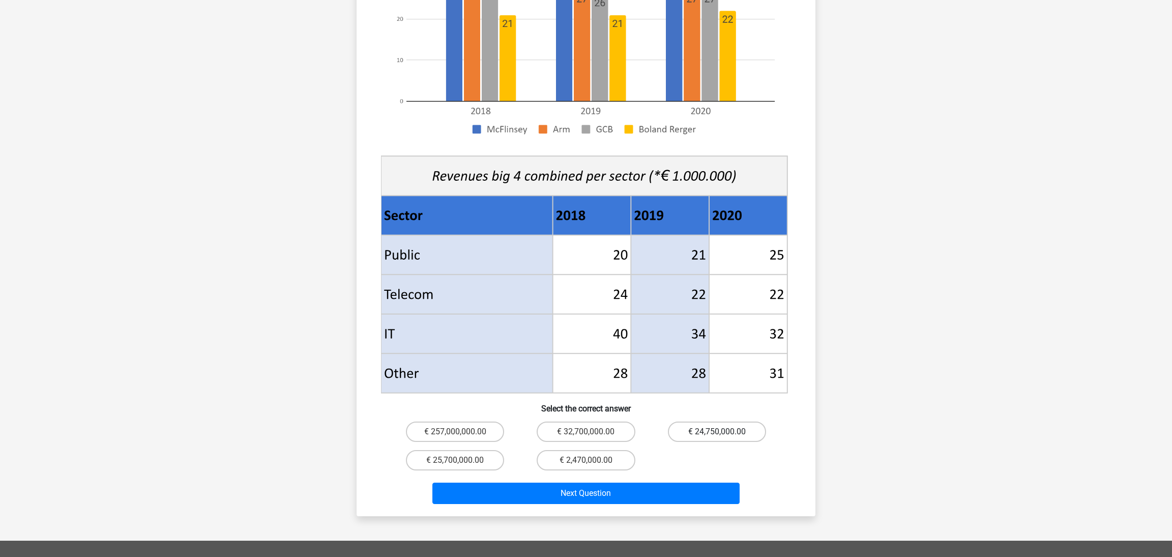
click at [687, 421] on label "€ 24,750,000.00" at bounding box center [717, 431] width 98 height 20
click at [717, 431] on input "€ 24,750,000.00" at bounding box center [720, 434] width 7 height 7
radio input "true"
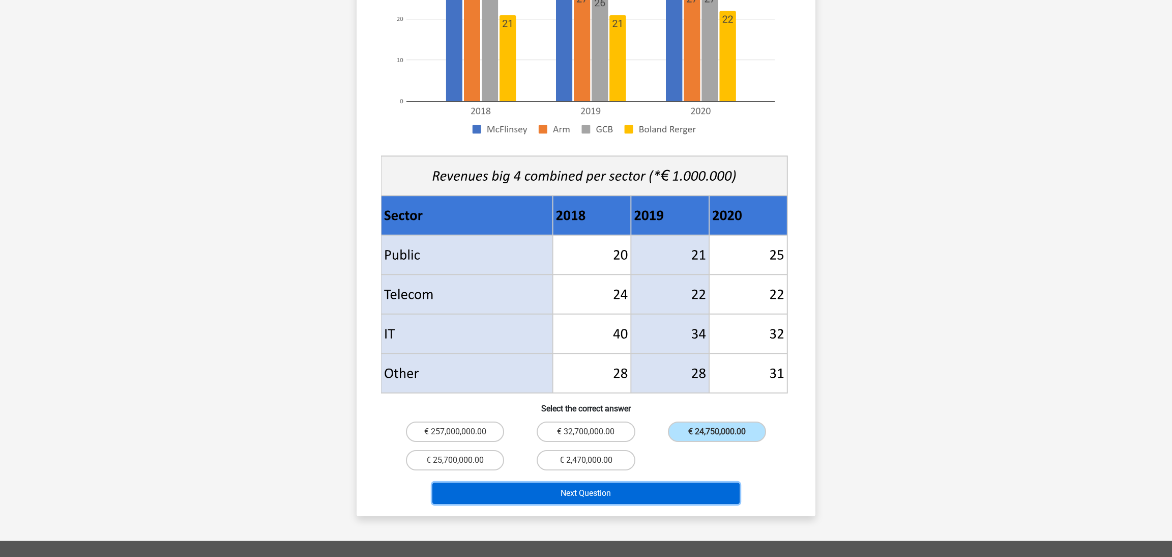
click at [641, 482] on button "Next Question" at bounding box center [586, 492] width 308 height 21
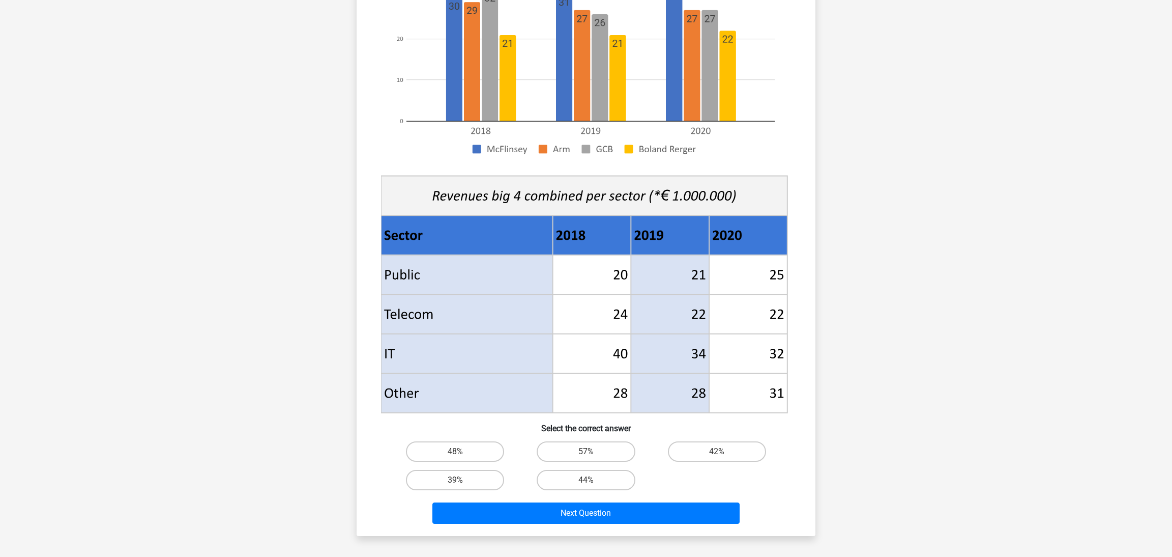
scroll to position [301, 0]
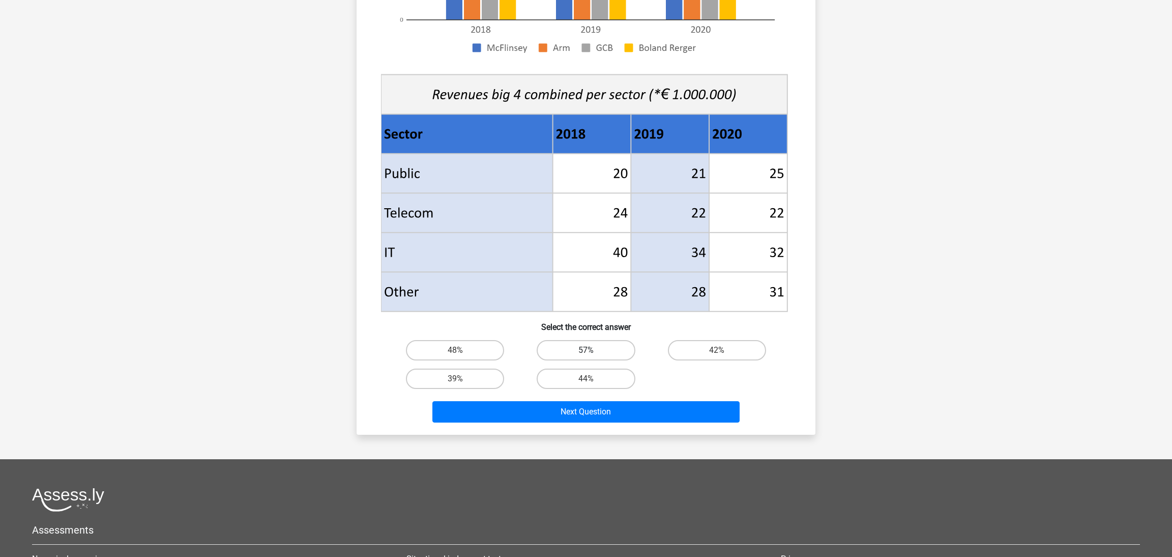
click at [584, 354] on label "57%" at bounding box center [586, 350] width 98 height 20
click at [586, 354] on input "57%" at bounding box center [589, 353] width 7 height 7
radio input "true"
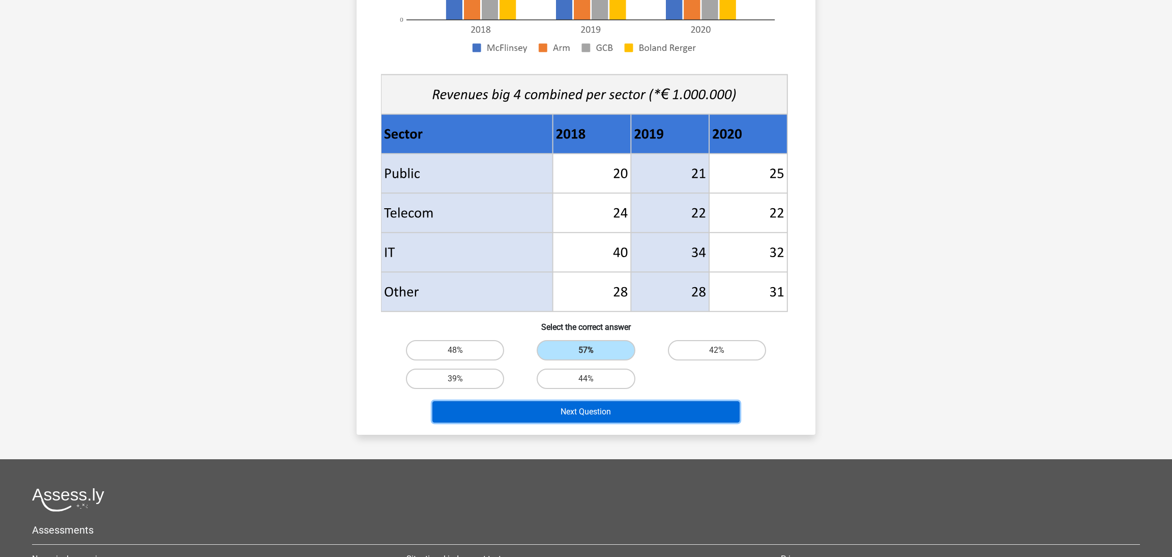
click at [593, 407] on button "Next Question" at bounding box center [586, 411] width 308 height 21
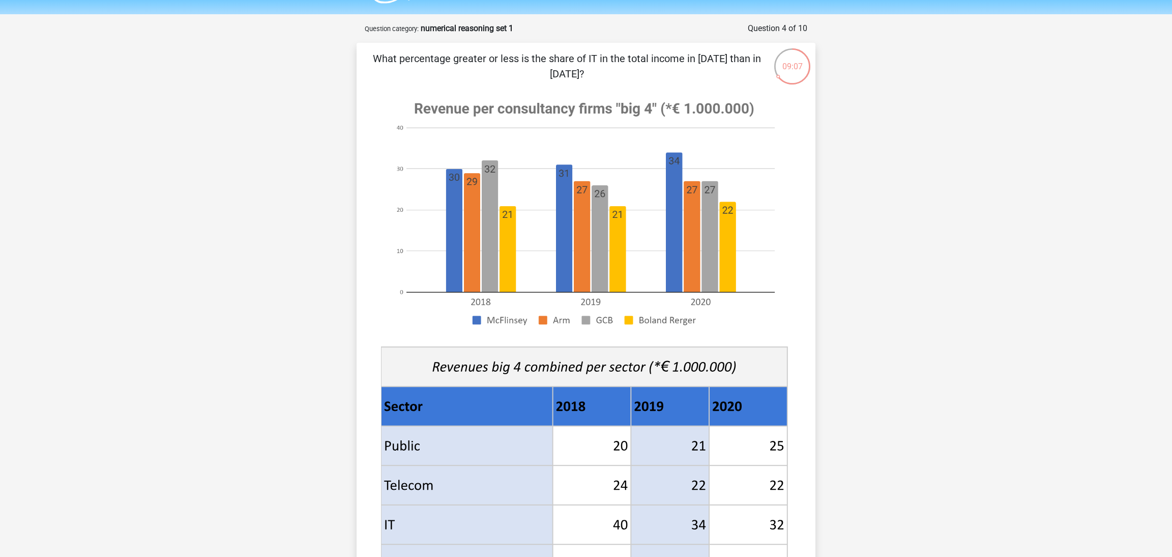
scroll to position [0, 0]
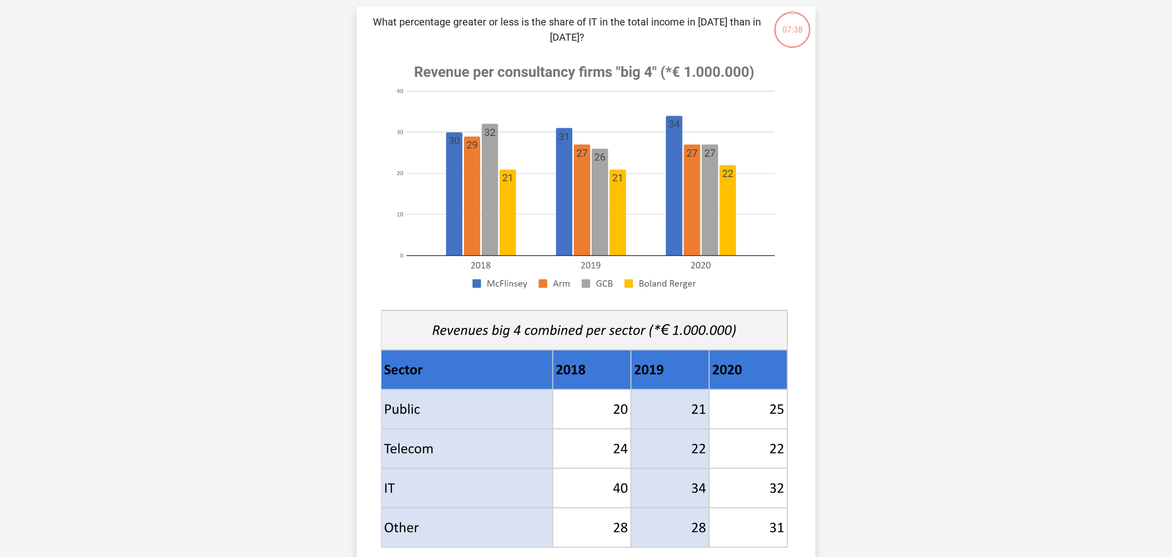
scroll to position [250, 0]
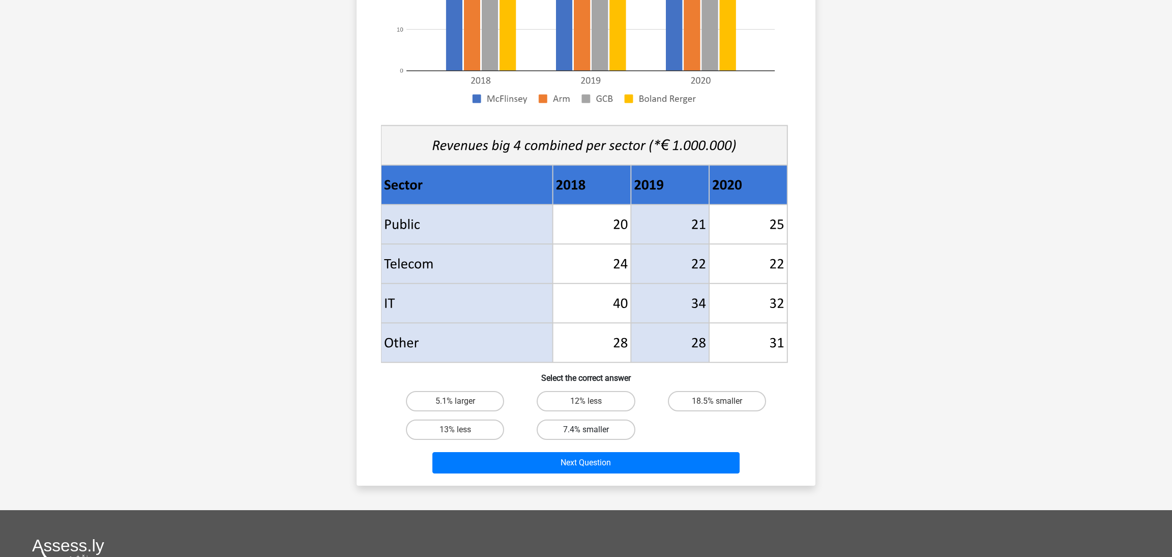
click at [600, 430] on label "7.4% smaller" at bounding box center [586, 429] width 98 height 20
click at [593, 430] on input "7.4% smaller" at bounding box center [589, 432] width 7 height 7
radio input "true"
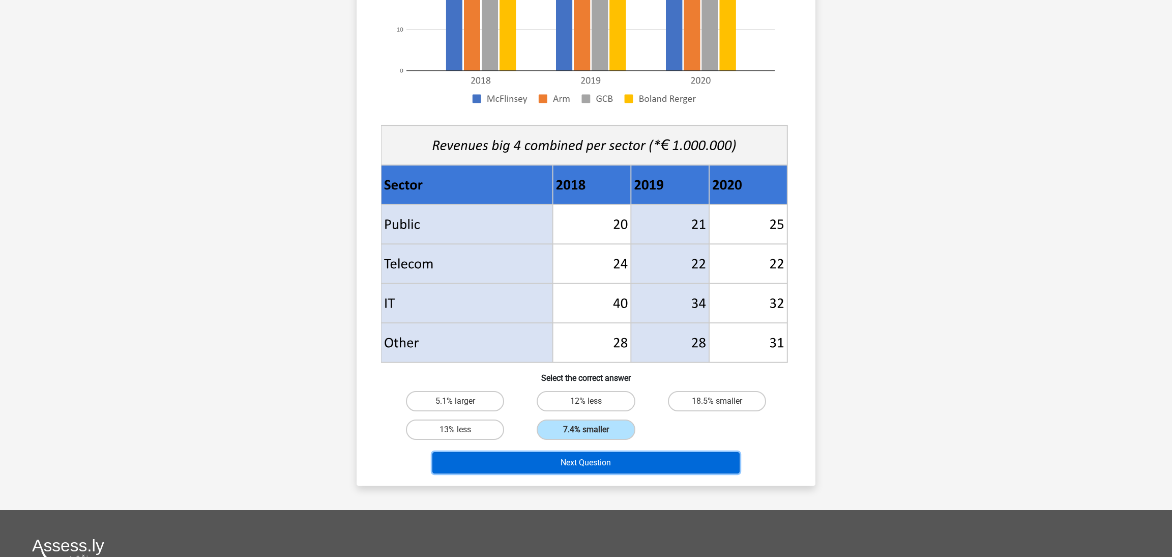
click at [612, 456] on button "Next Question" at bounding box center [586, 462] width 308 height 21
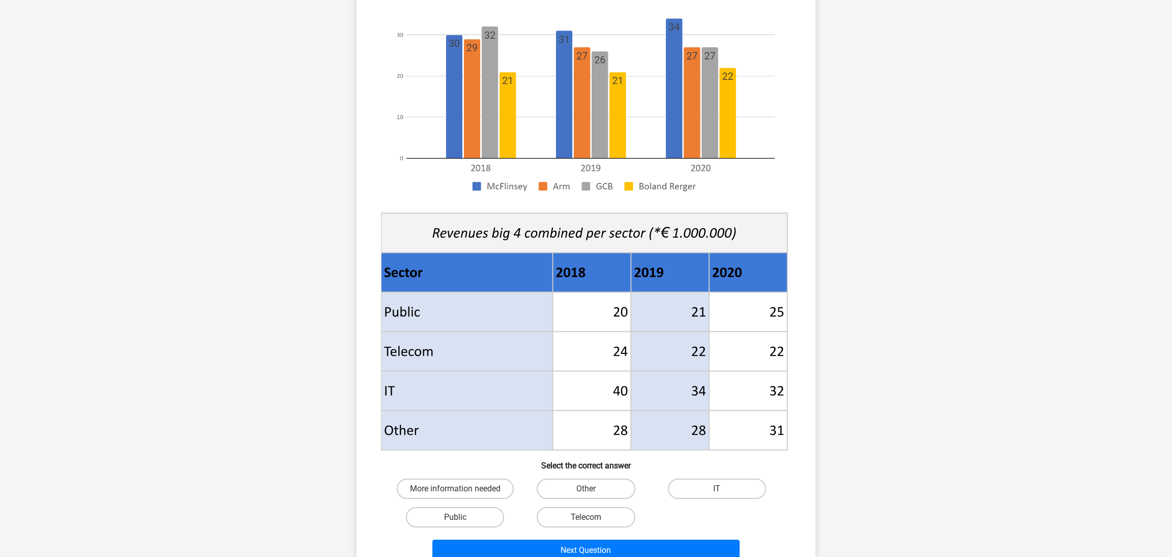
scroll to position [176, 0]
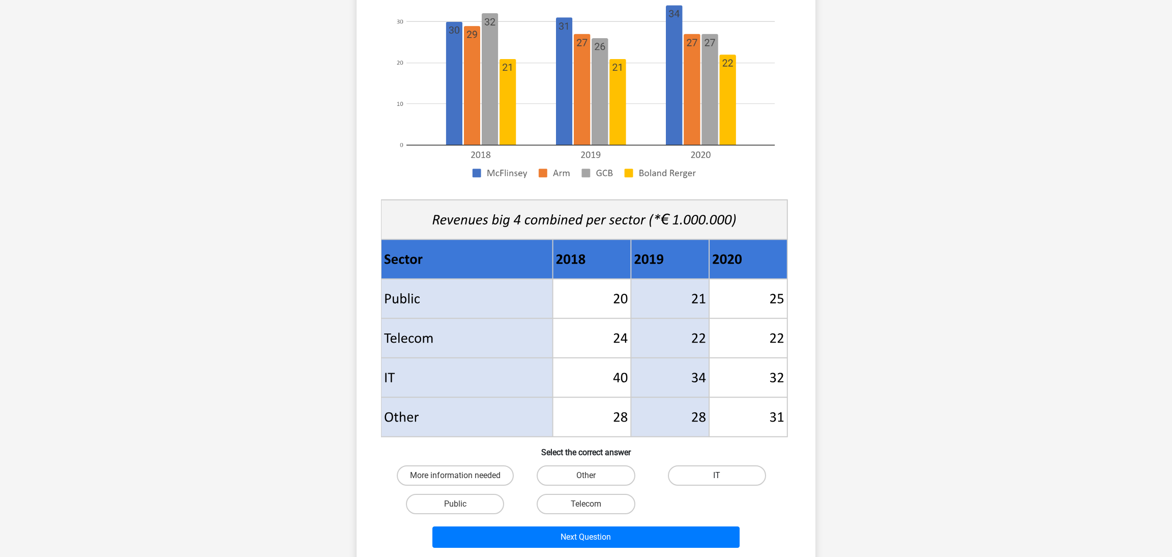
click at [700, 476] on label "IT" at bounding box center [717, 475] width 98 height 20
click at [717, 476] on input "IT" at bounding box center [720, 478] width 7 height 7
radio input "true"
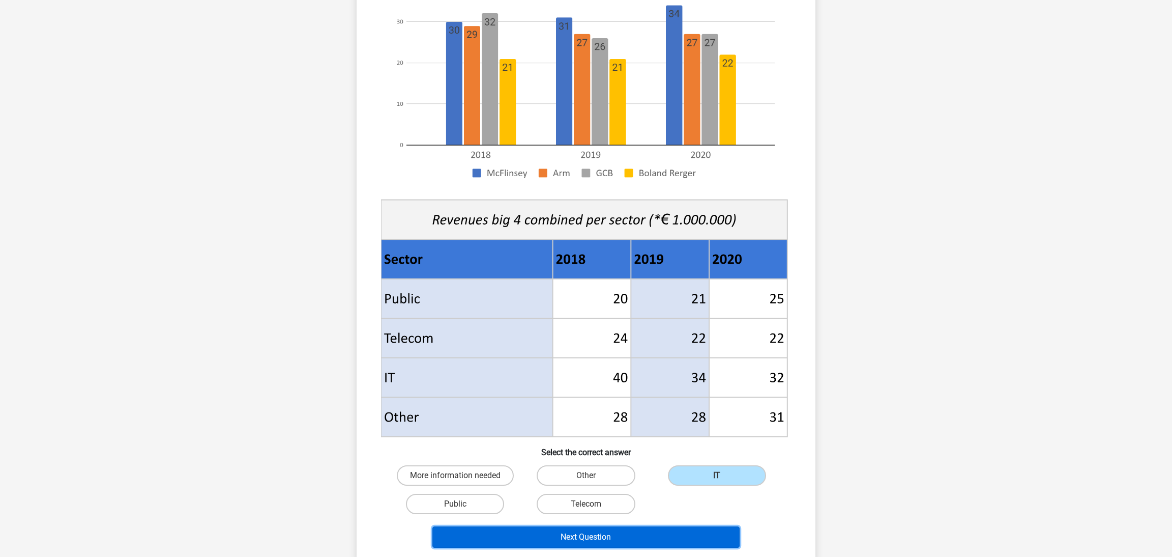
click at [727, 539] on button "Next Question" at bounding box center [586, 536] width 308 height 21
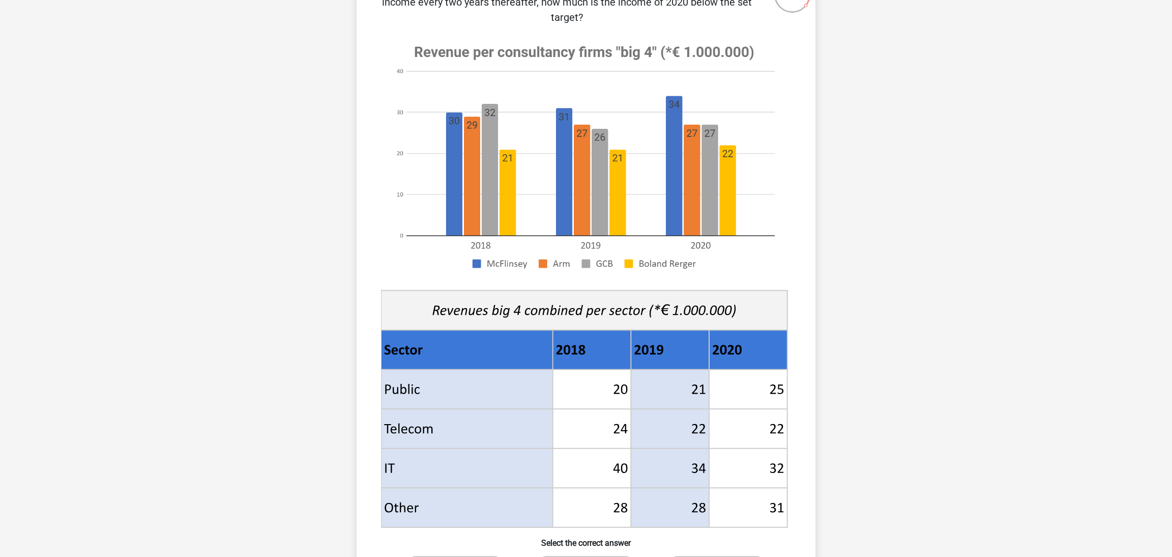
scroll to position [50, 0]
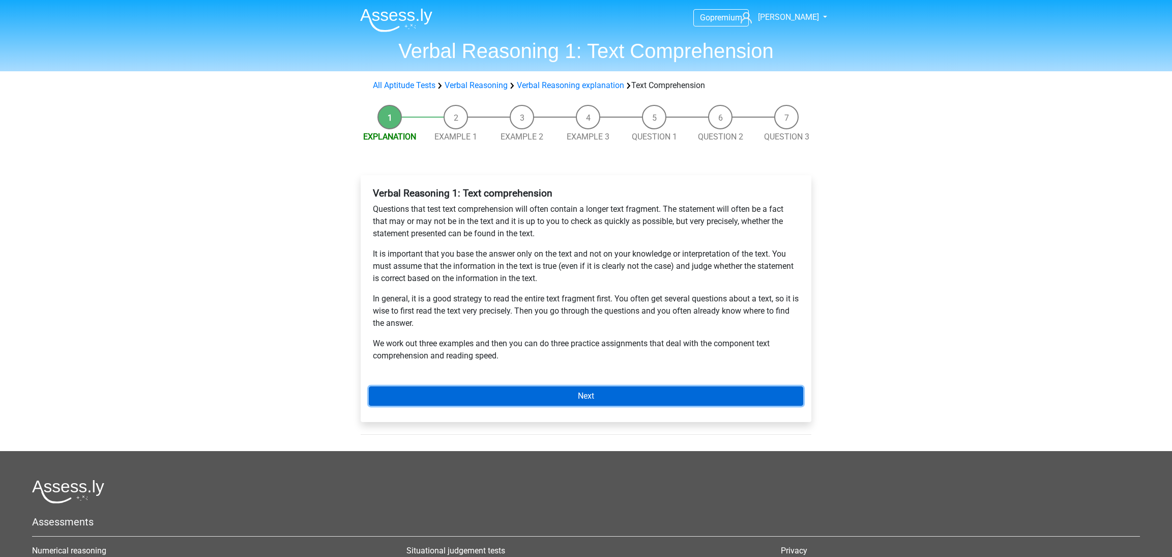
click at [658, 398] on link "Next" at bounding box center [586, 395] width 434 height 19
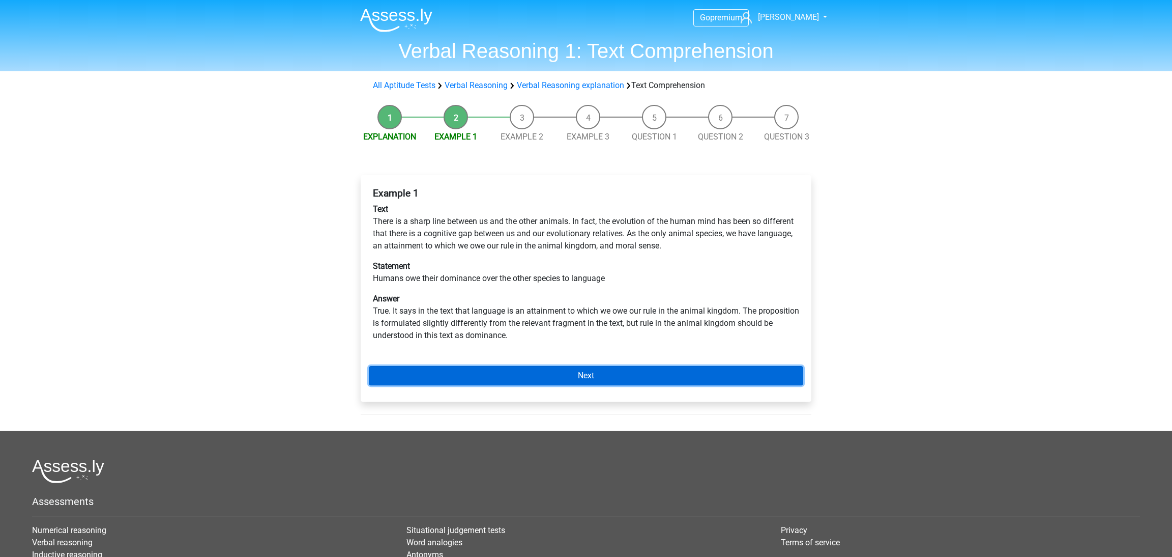
click at [658, 384] on link "Next" at bounding box center [586, 375] width 434 height 19
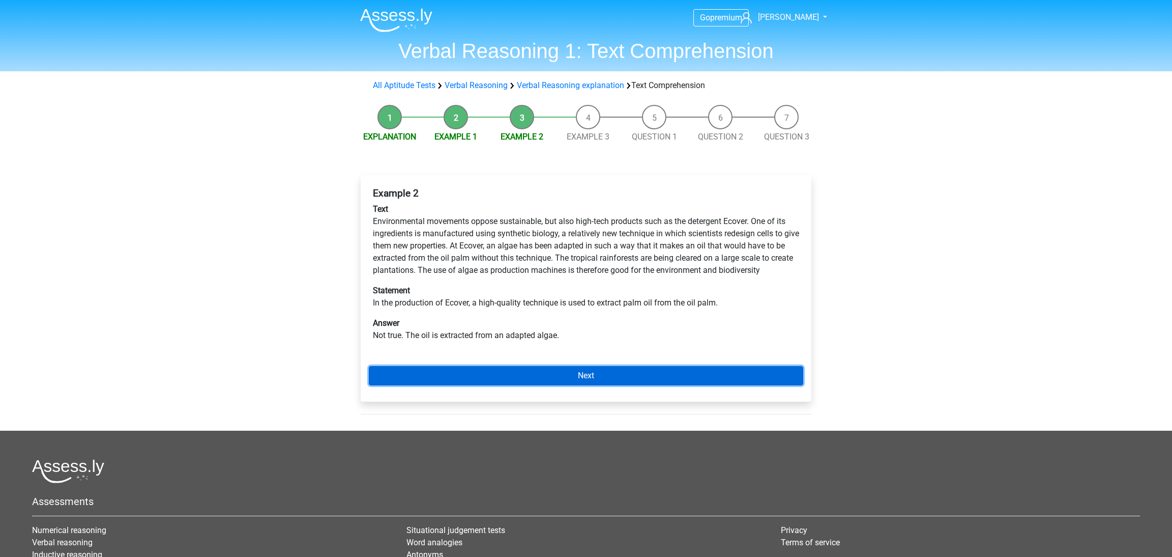
click at [658, 380] on link "Next" at bounding box center [586, 375] width 434 height 19
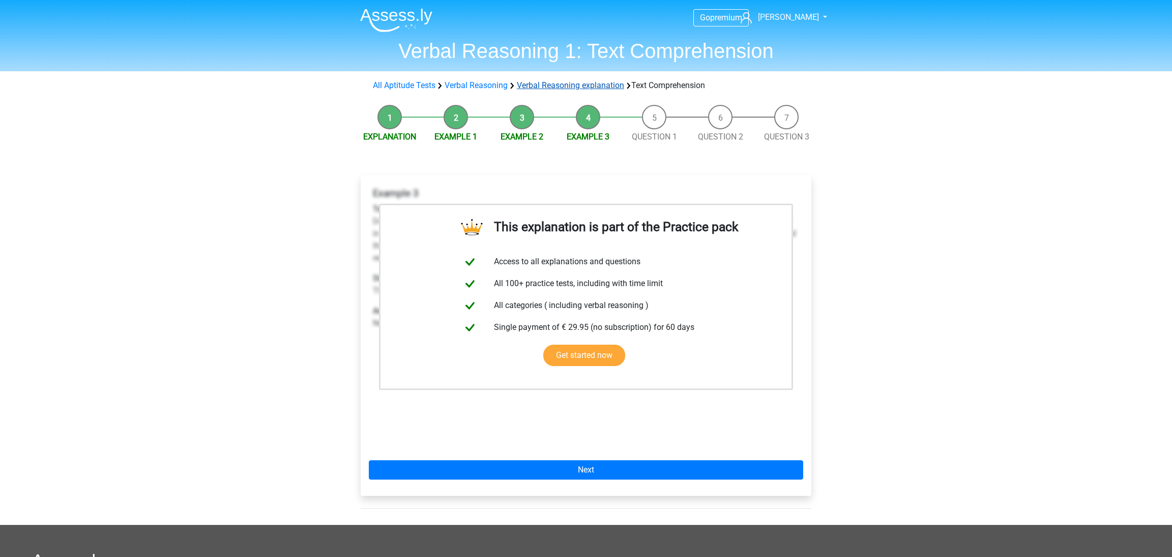
click at [566, 85] on link "Verbal Reasoning explanation" at bounding box center [570, 85] width 107 height 10
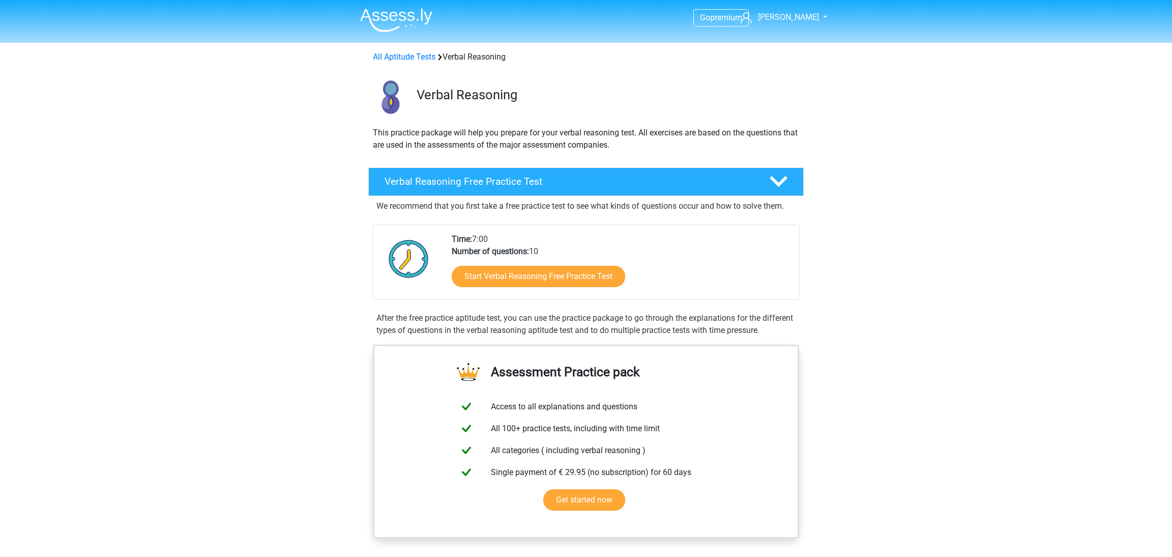
scroll to position [599, 0]
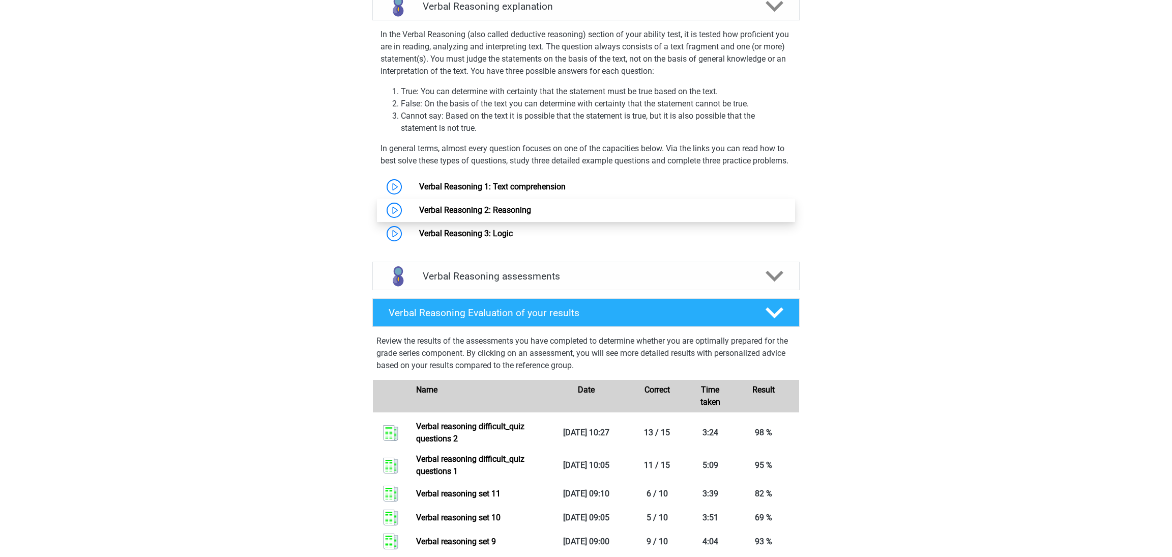
click at [492, 215] on link "Verbal Reasoning 2: Reasoning" at bounding box center [475, 210] width 112 height 10
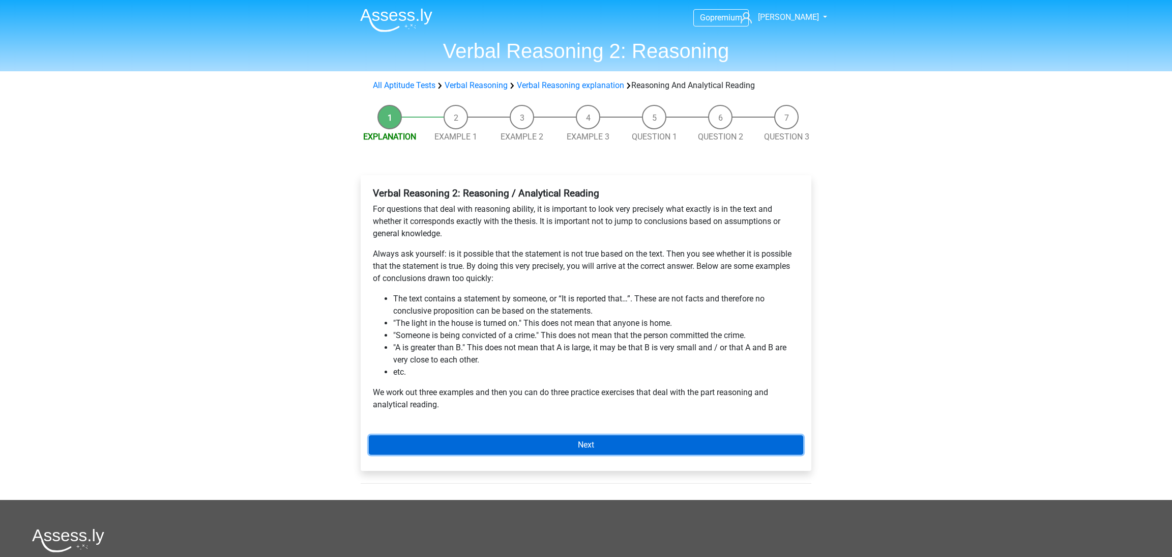
click at [617, 448] on link "Next" at bounding box center [586, 444] width 434 height 19
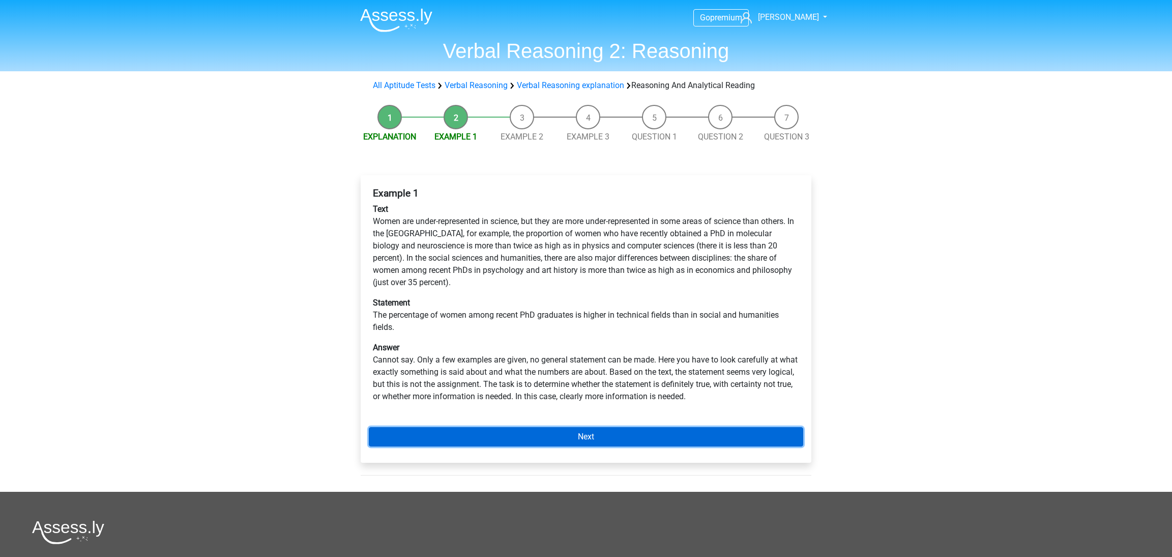
click at [699, 437] on link "Next" at bounding box center [586, 436] width 434 height 19
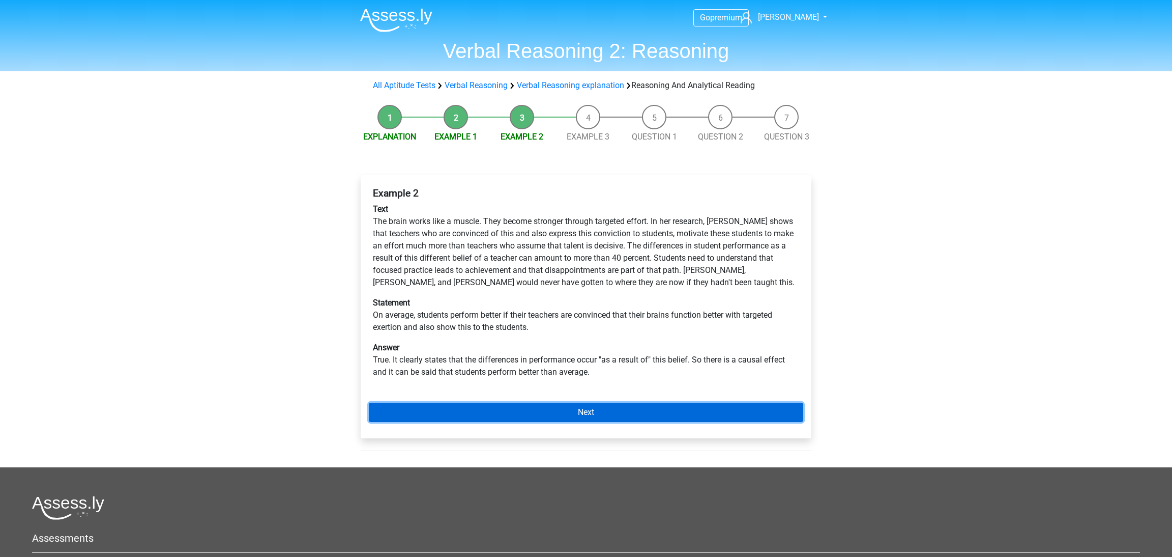
click at [686, 416] on link "Next" at bounding box center [586, 411] width 434 height 19
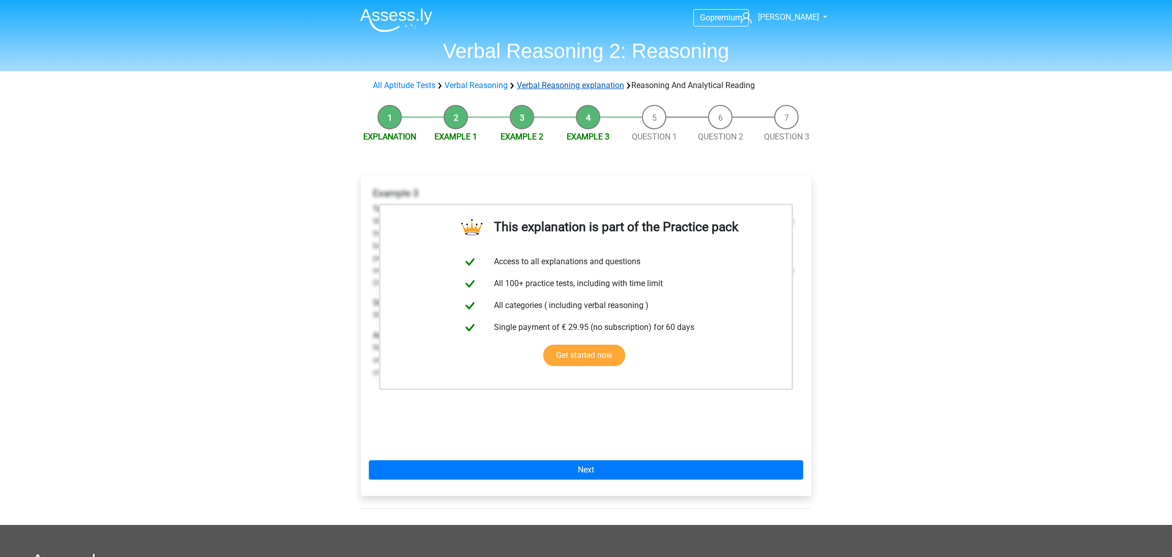
click at [549, 84] on link "Verbal Reasoning explanation" at bounding box center [570, 85] width 107 height 10
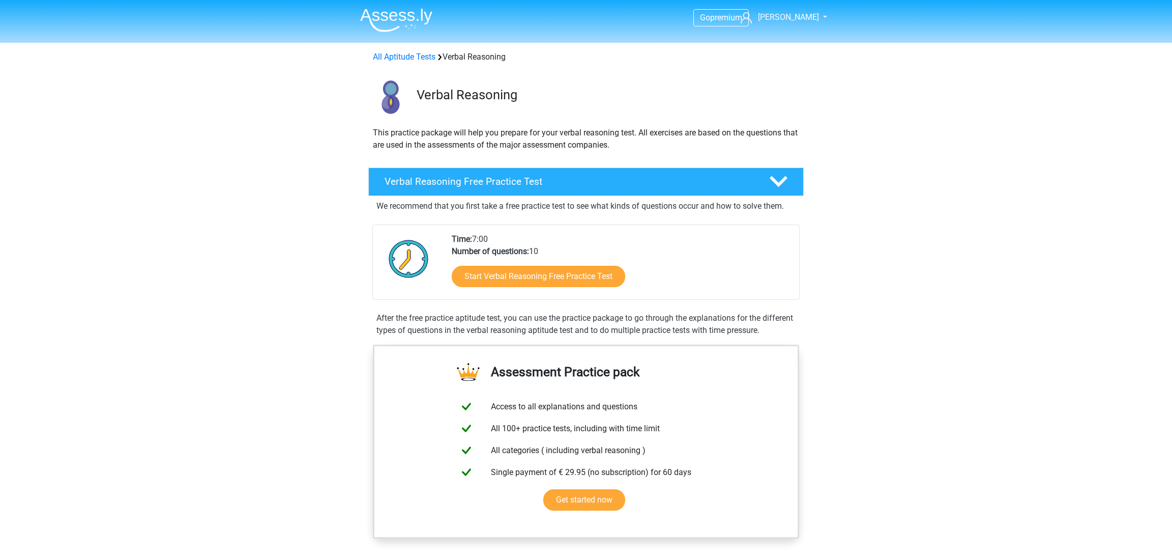
scroll to position [599, 0]
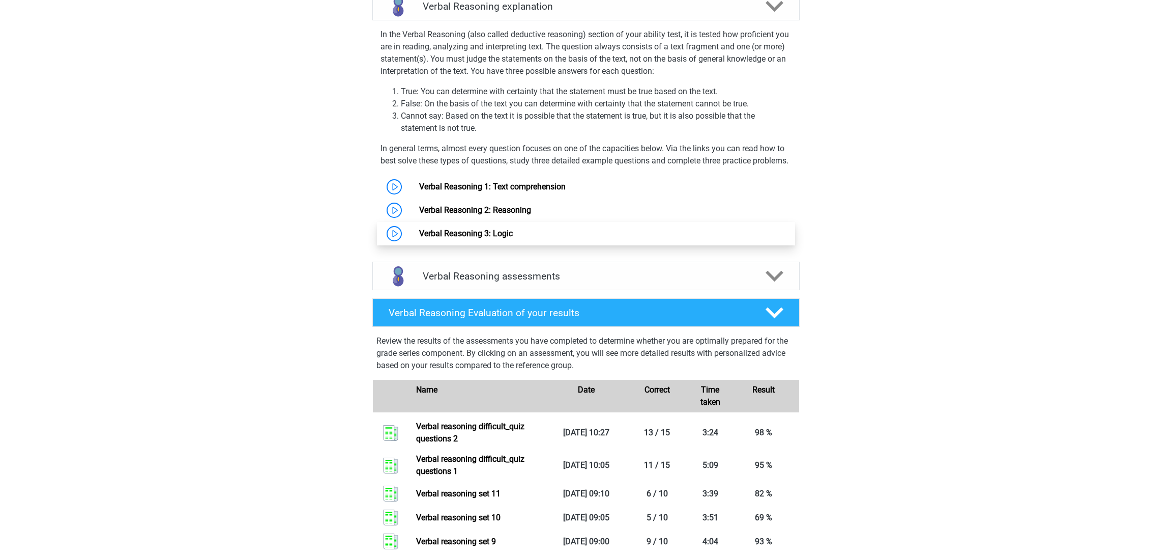
click at [505, 238] on link "Verbal Reasoning 3: Logic" at bounding box center [466, 233] width 94 height 10
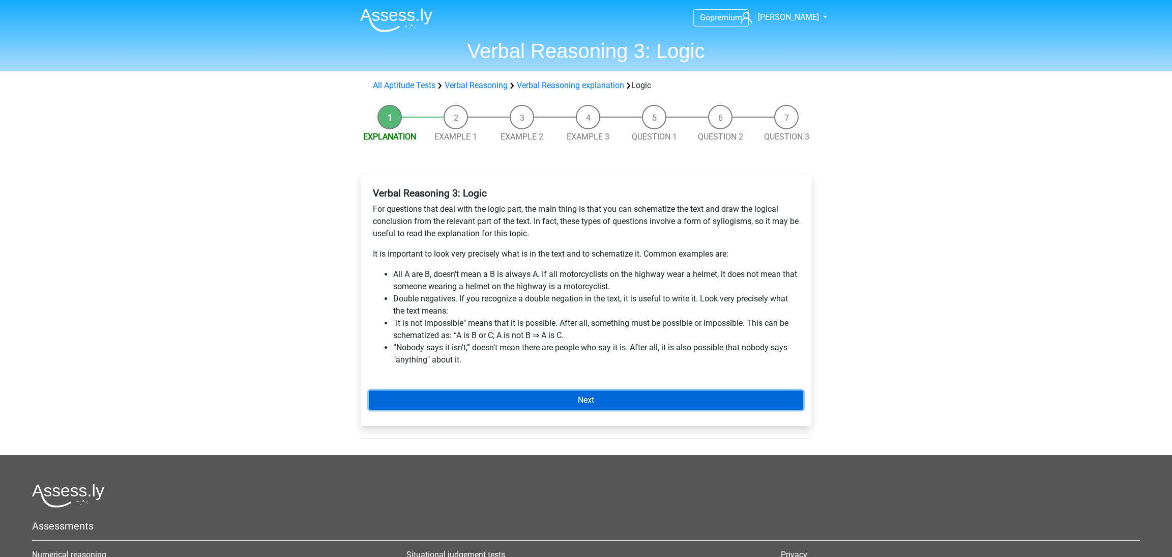
click at [626, 404] on link "Next" at bounding box center [586, 399] width 434 height 19
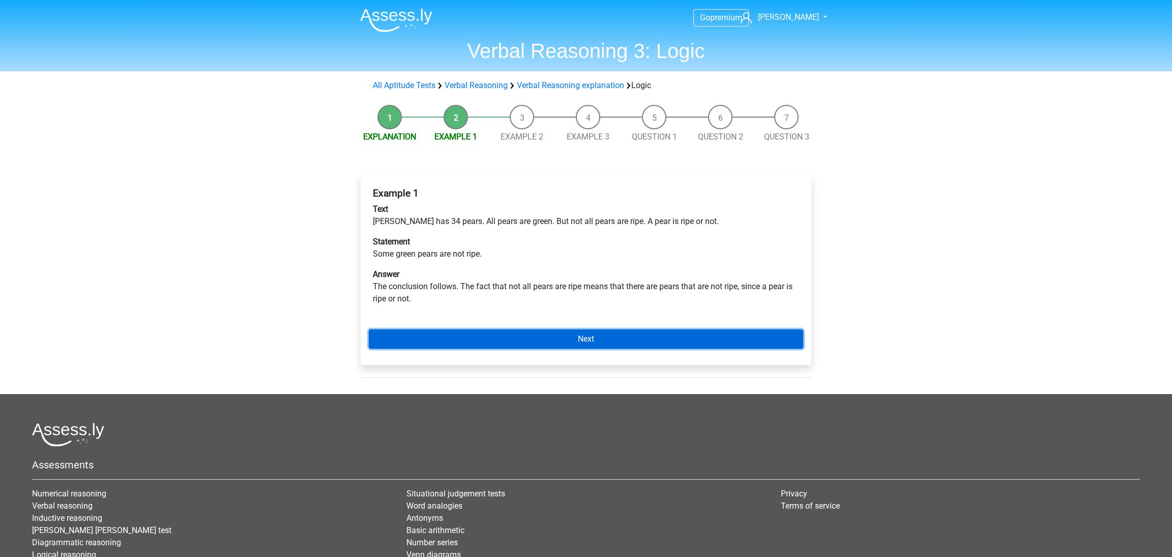
click at [582, 341] on link "Next" at bounding box center [586, 338] width 434 height 19
click at [585, 344] on link "Next" at bounding box center [586, 338] width 434 height 19
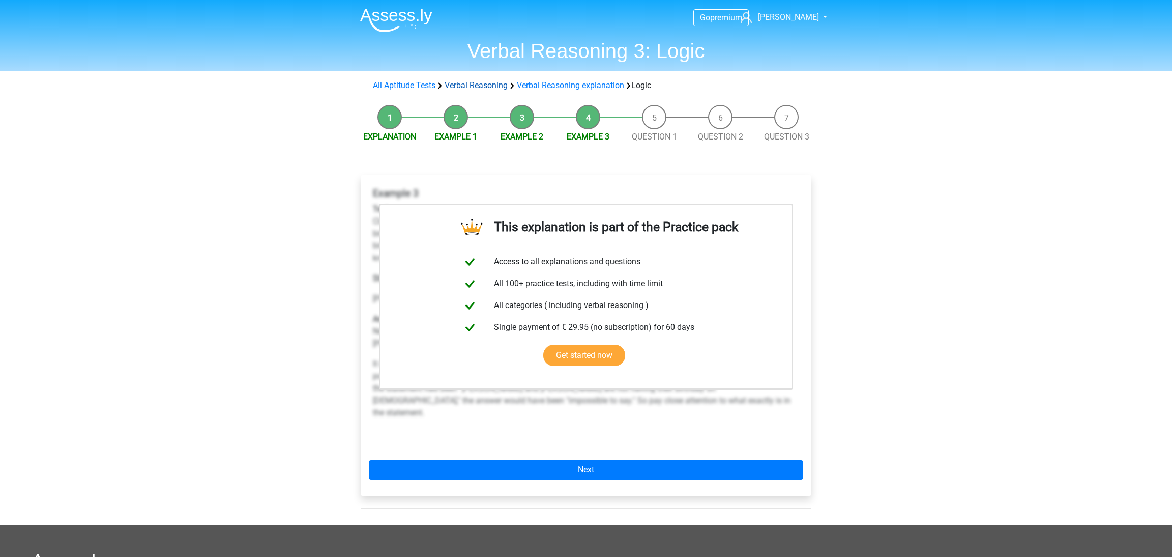
click at [478, 84] on link "Verbal Reasoning" at bounding box center [476, 85] width 63 height 10
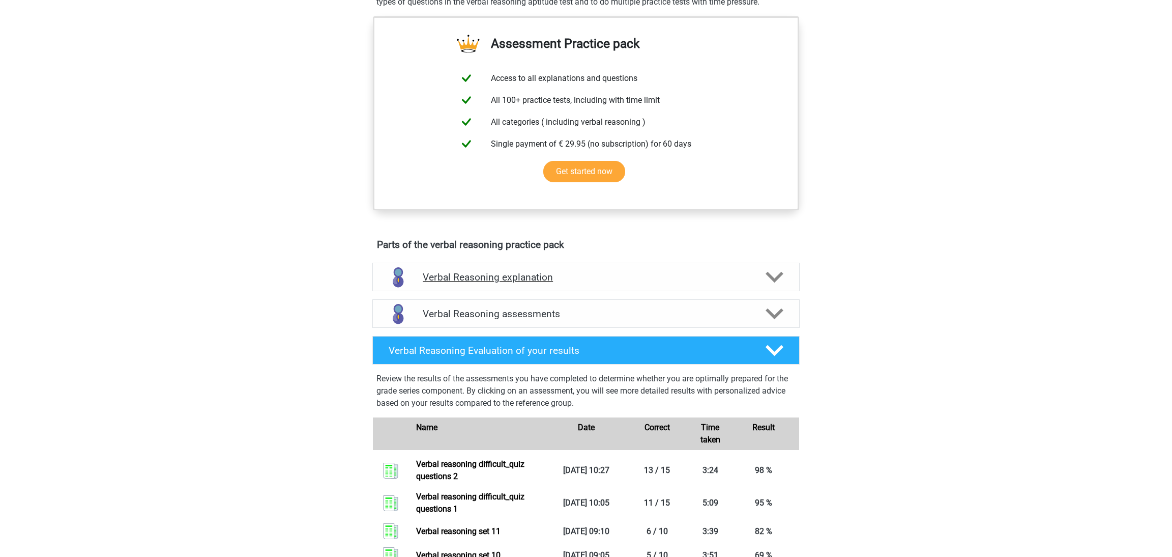
scroll to position [375, 0]
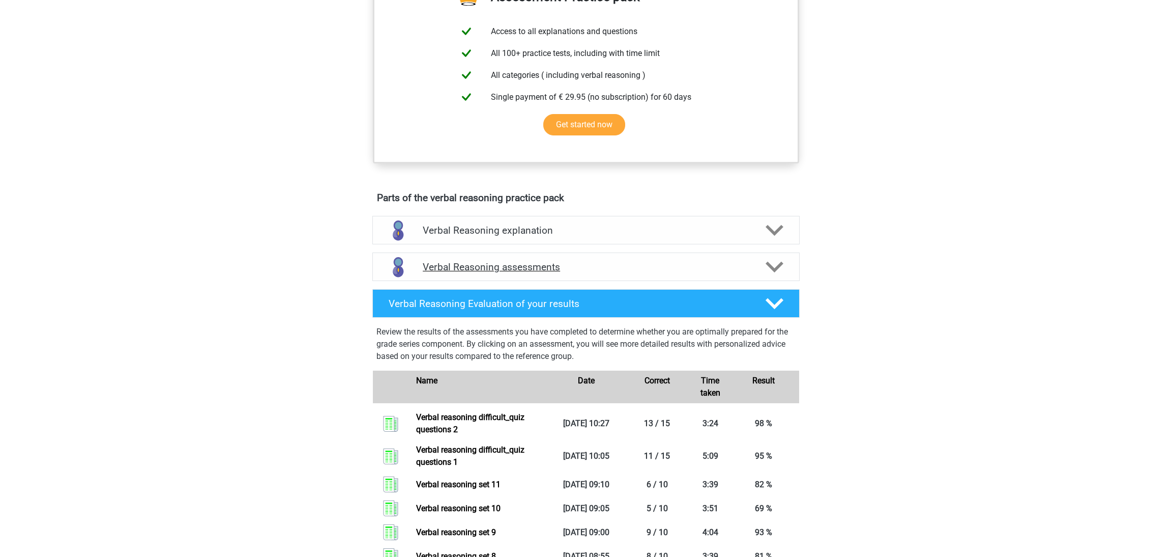
click at [614, 281] on div "Verbal Reasoning assessments" at bounding box center [585, 266] width 427 height 28
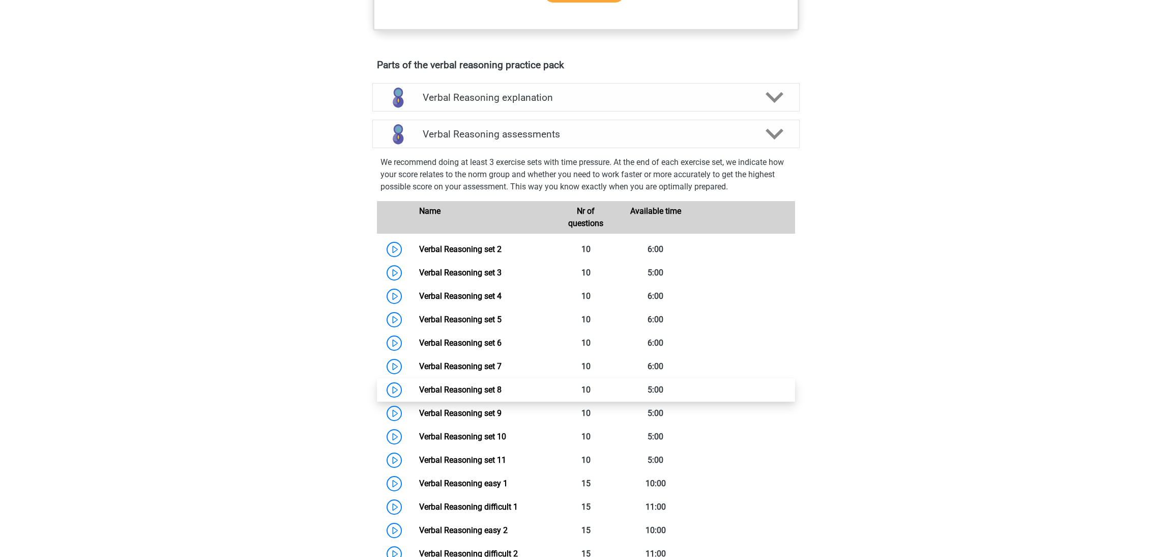
scroll to position [626, 0]
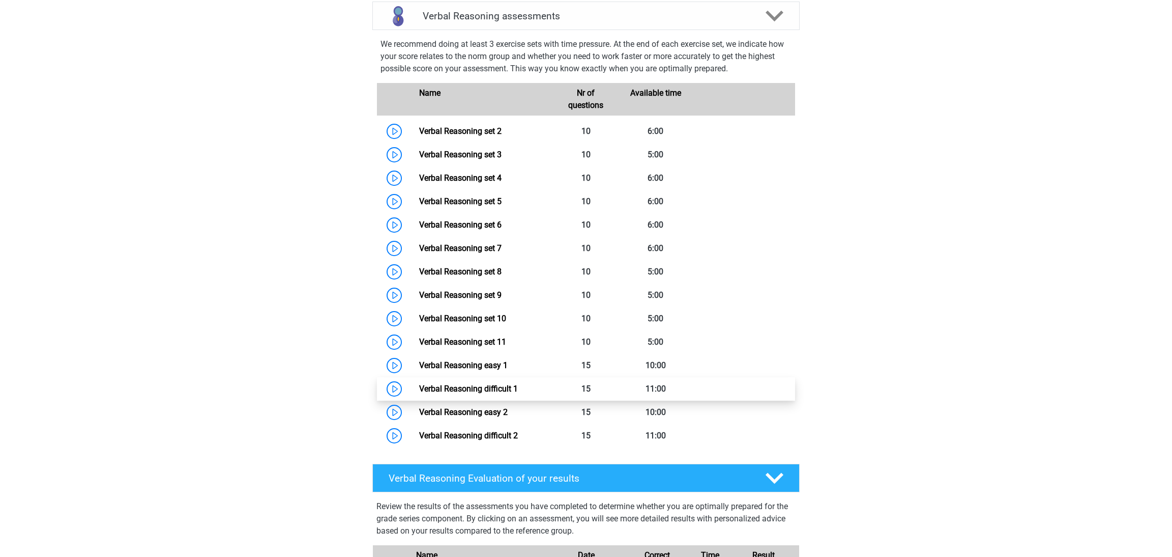
click at [518, 393] on link "Verbal Reasoning difficult 1" at bounding box center [468, 389] width 99 height 10
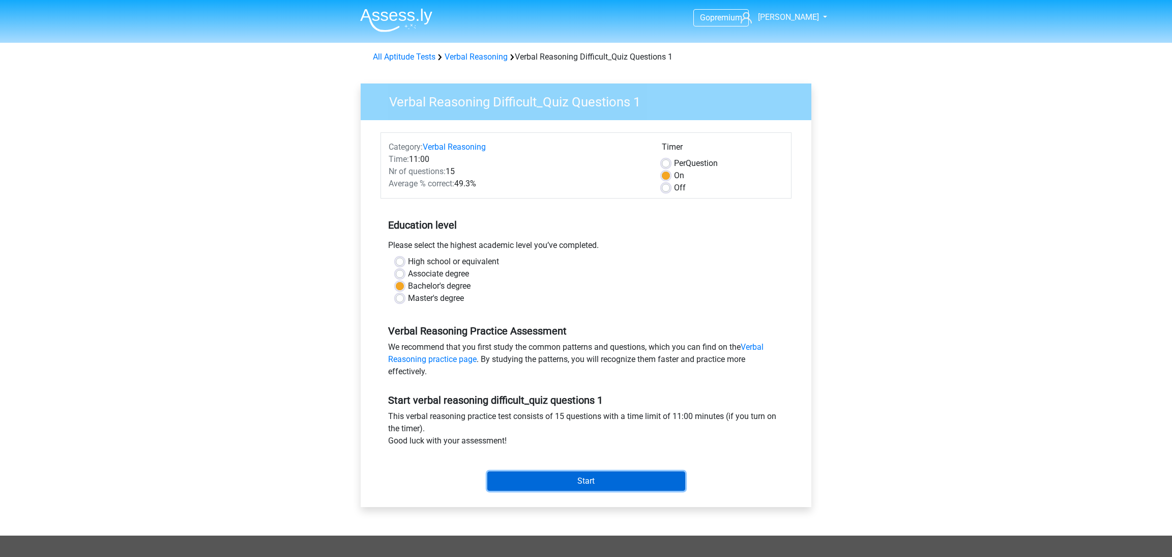
click at [658, 479] on input "Start" at bounding box center [586, 480] width 198 height 19
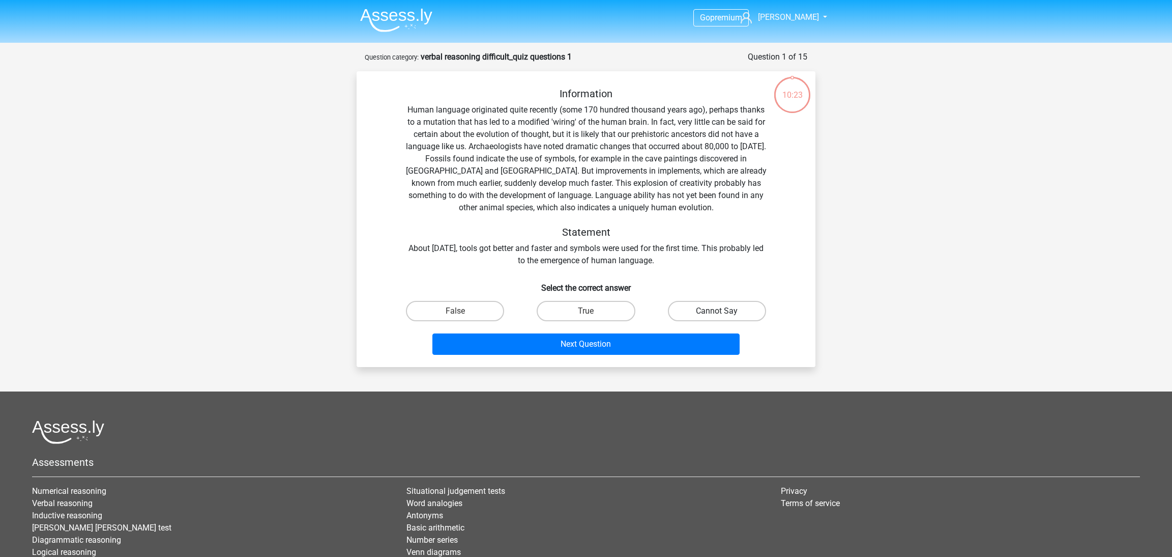
click at [747, 314] on label "Cannot Say" at bounding box center [717, 311] width 98 height 20
click at [723, 314] on input "Cannot Say" at bounding box center [720, 314] width 7 height 7
radio input "true"
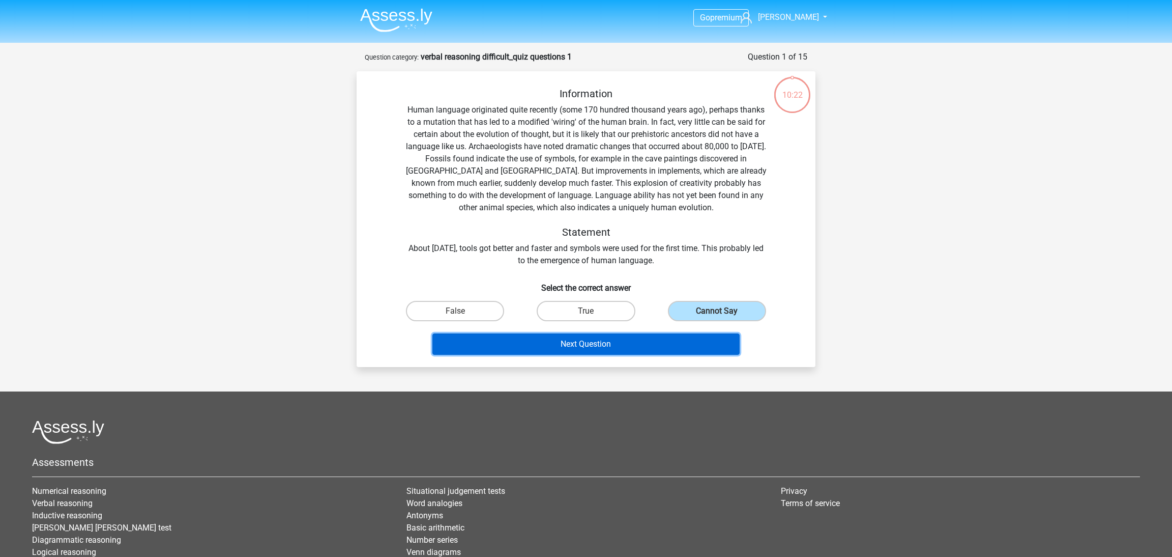
click at [682, 337] on button "Next Question" at bounding box center [586, 343] width 308 height 21
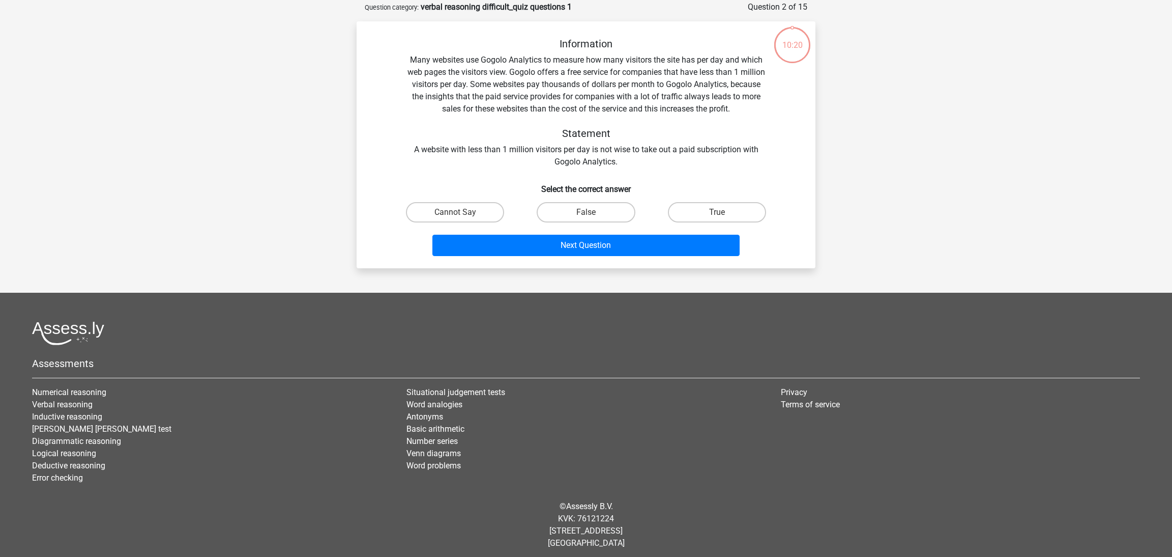
scroll to position [50, 0]
click at [471, 211] on label "Cannot Say" at bounding box center [455, 211] width 98 height 20
click at [462, 212] on input "Cannot Say" at bounding box center [458, 215] width 7 height 7
radio input "true"
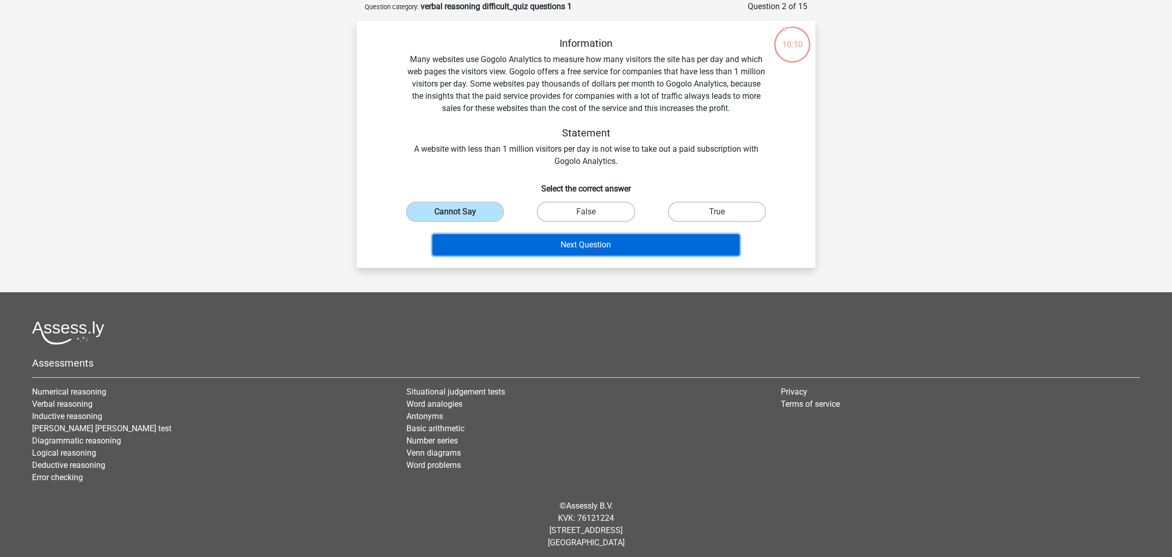
click at [567, 245] on button "Next Question" at bounding box center [586, 244] width 308 height 21
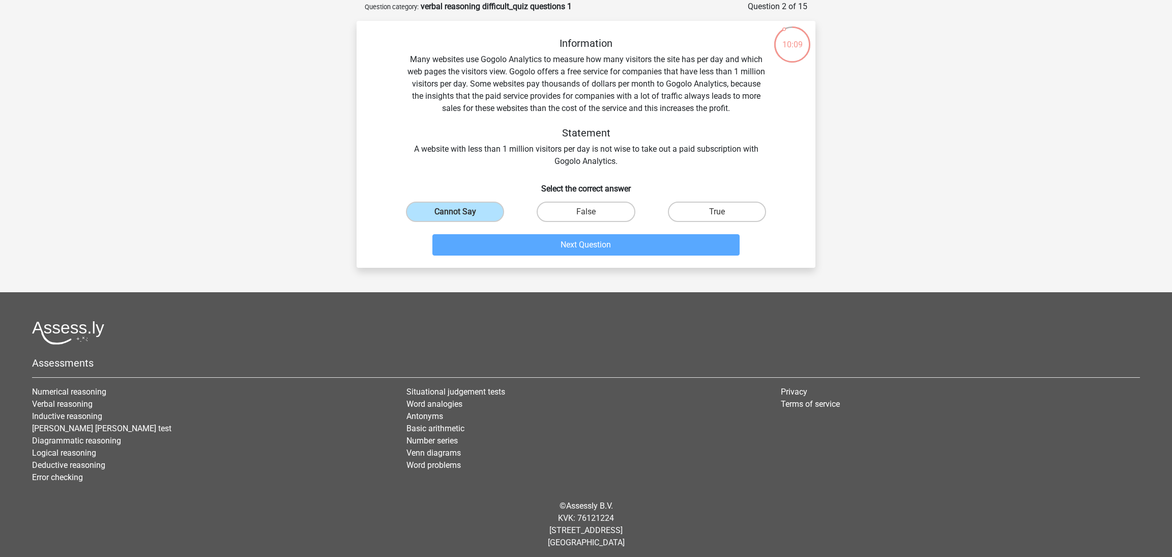
scroll to position [41, 0]
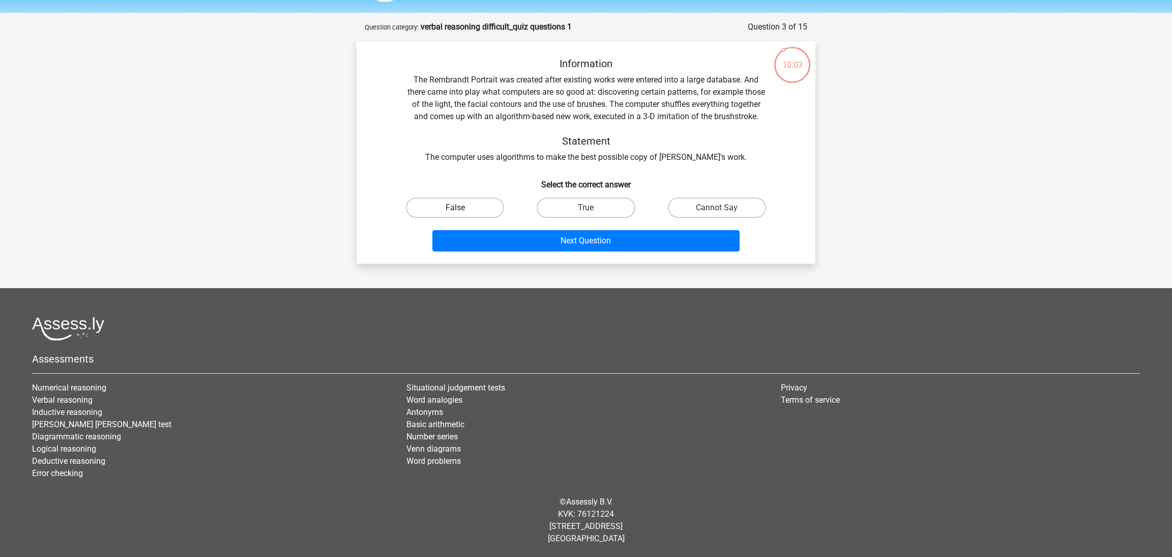
click at [433, 207] on label "False" at bounding box center [455, 207] width 98 height 20
click at [455, 208] on input "False" at bounding box center [458, 211] width 7 height 7
radio input "true"
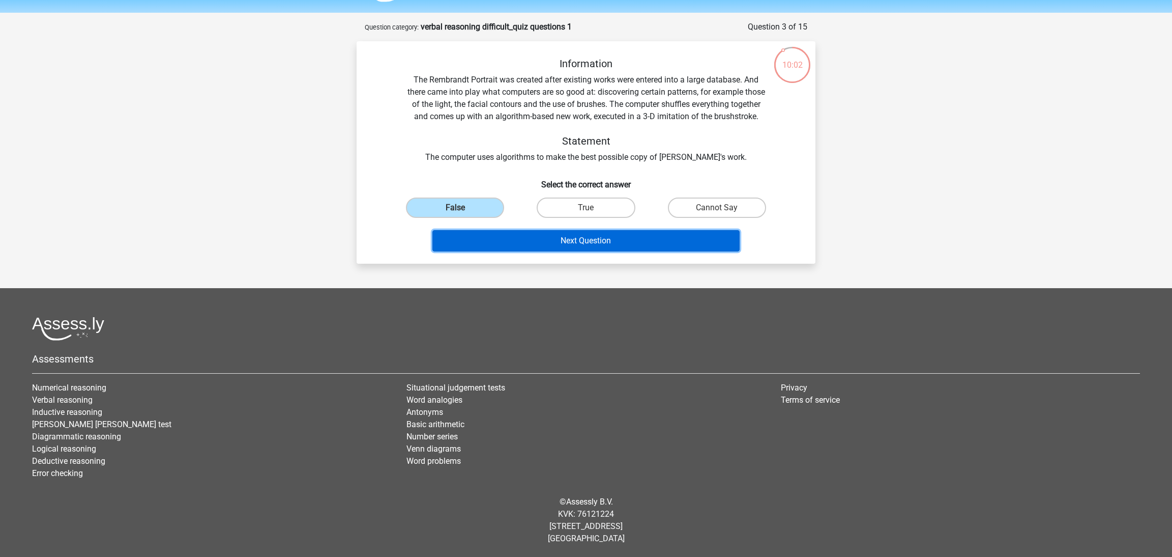
click at [566, 245] on button "Next Question" at bounding box center [586, 240] width 308 height 21
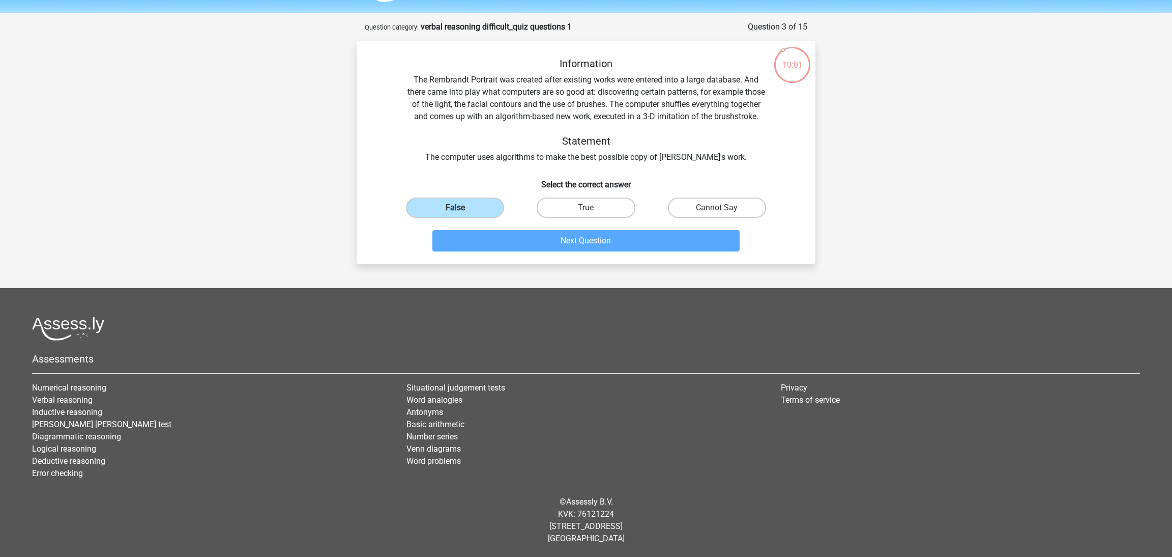
scroll to position [5, 0]
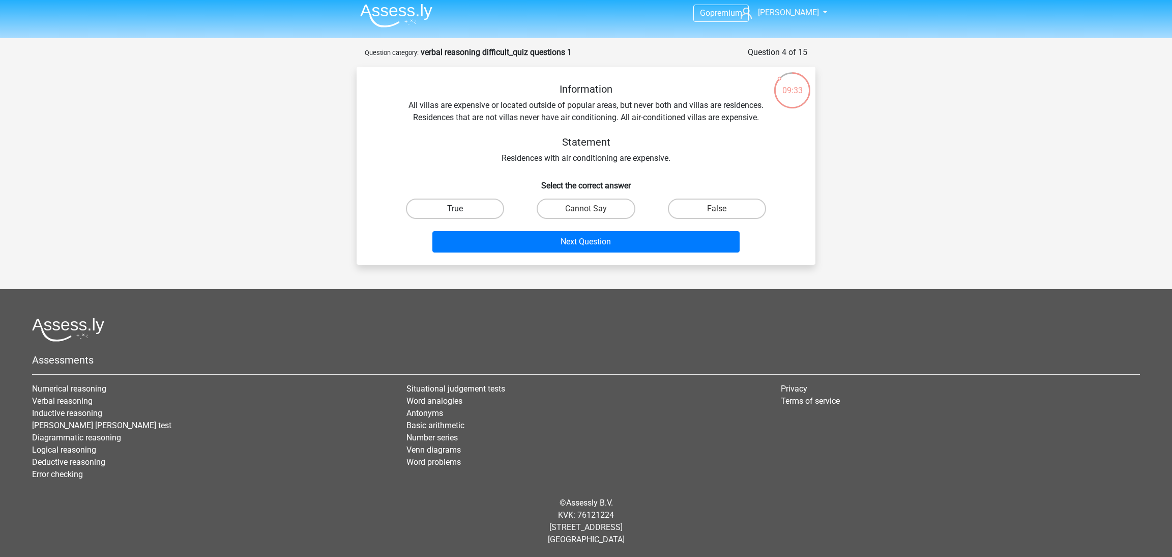
click at [488, 214] on label "True" at bounding box center [455, 208] width 98 height 20
click at [462, 214] on input "True" at bounding box center [458, 212] width 7 height 7
radio input "true"
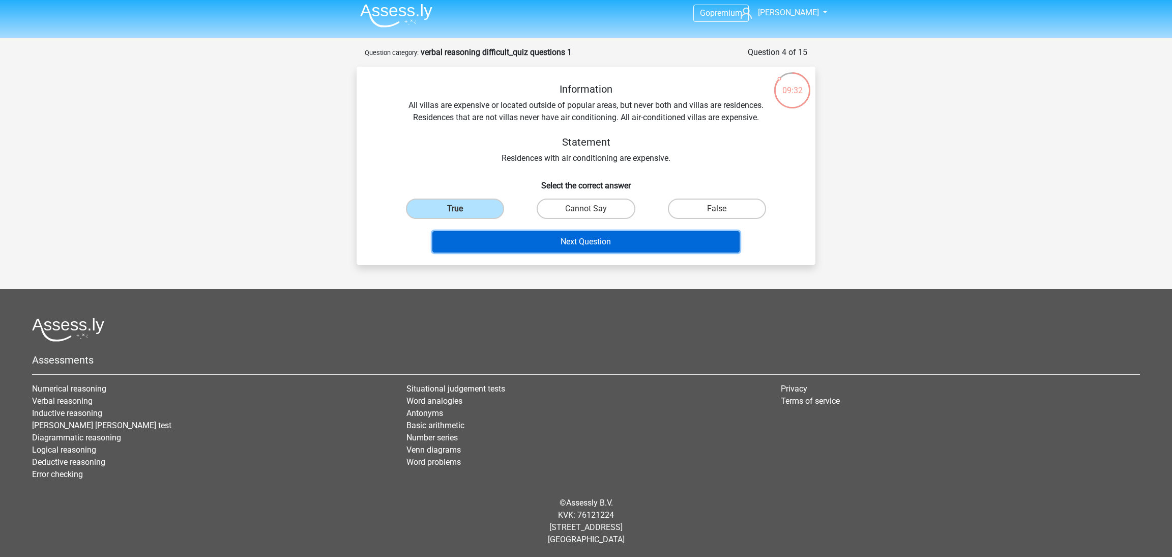
click at [535, 240] on button "Next Question" at bounding box center [586, 241] width 308 height 21
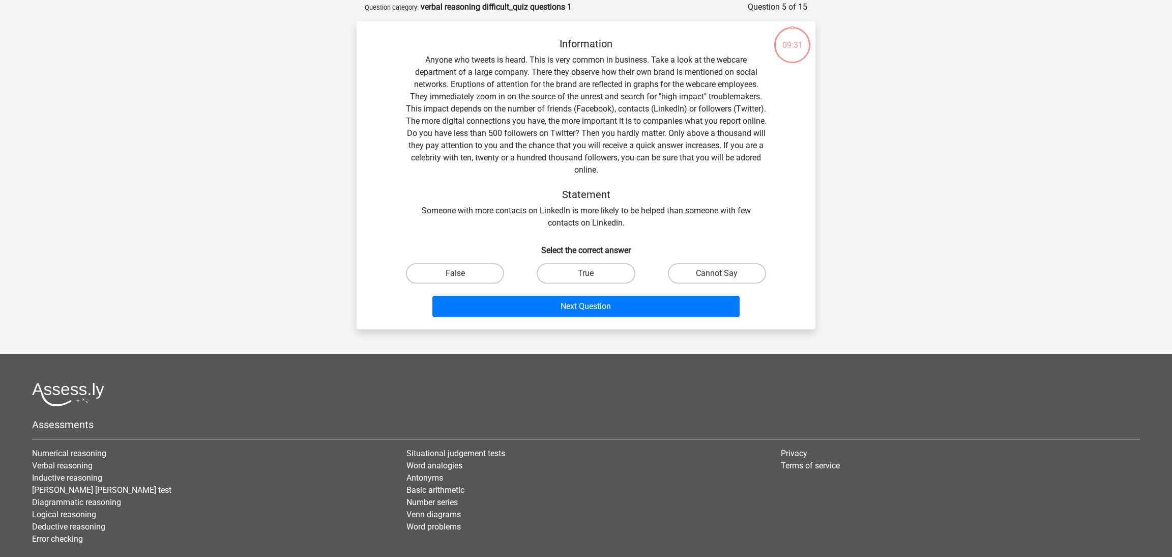
scroll to position [50, 0]
click at [703, 272] on label "Cannot Say" at bounding box center [717, 273] width 98 height 20
click at [717, 273] on input "Cannot Say" at bounding box center [720, 276] width 7 height 7
radio input "true"
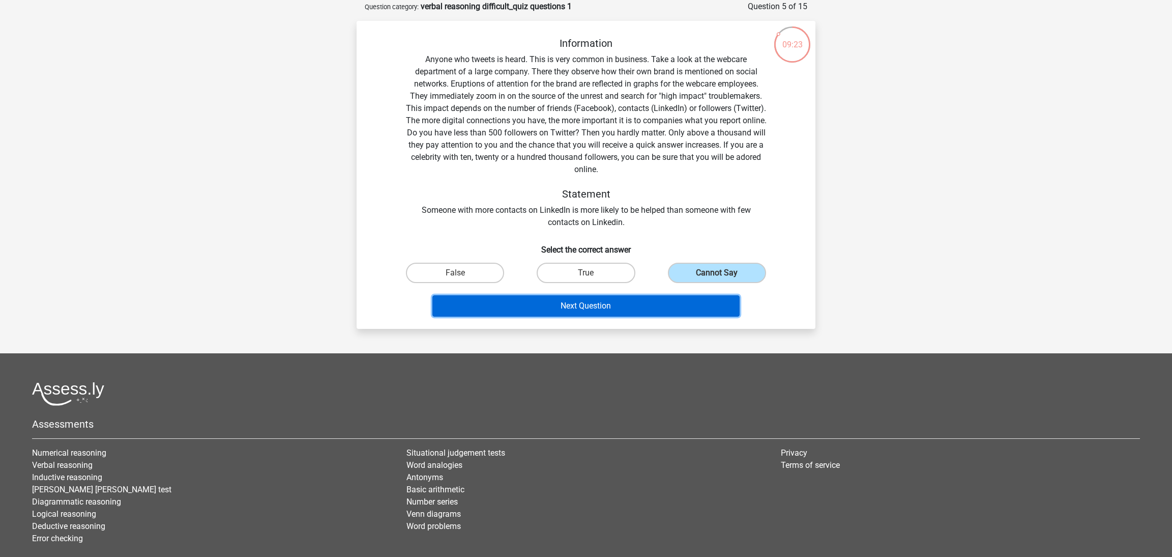
click at [697, 302] on button "Next Question" at bounding box center [586, 305] width 308 height 21
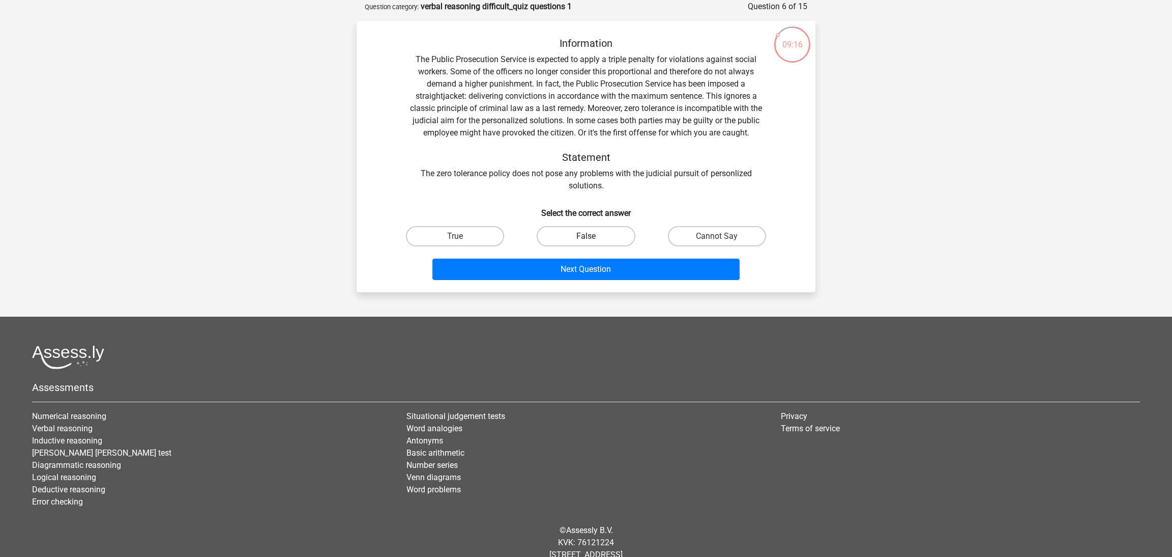
click at [554, 237] on label "False" at bounding box center [586, 236] width 98 height 20
click at [586, 237] on input "False" at bounding box center [589, 239] width 7 height 7
radio input "true"
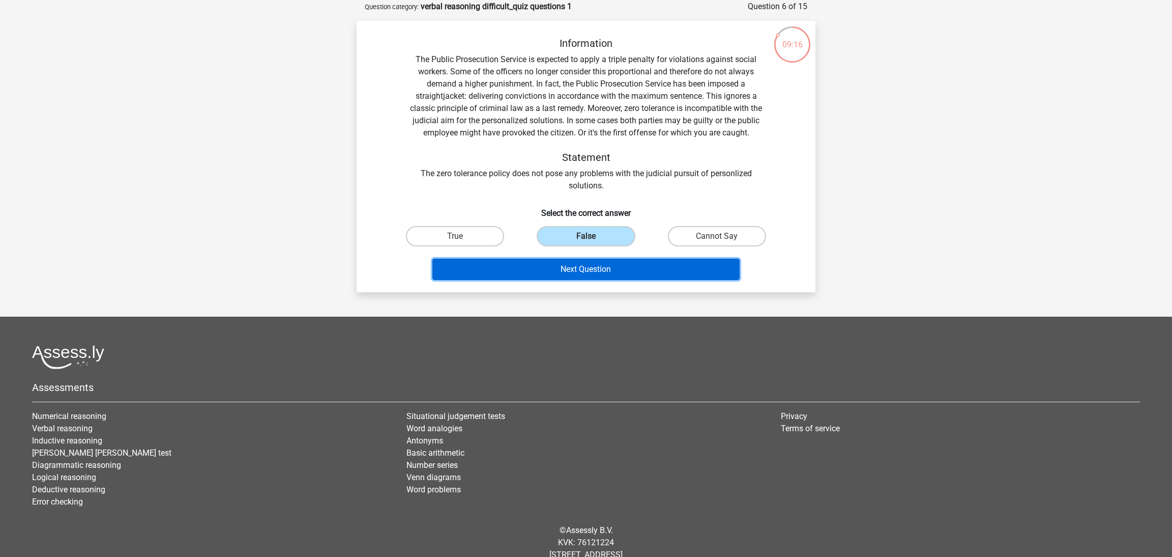
click at [568, 267] on button "Next Question" at bounding box center [586, 268] width 308 height 21
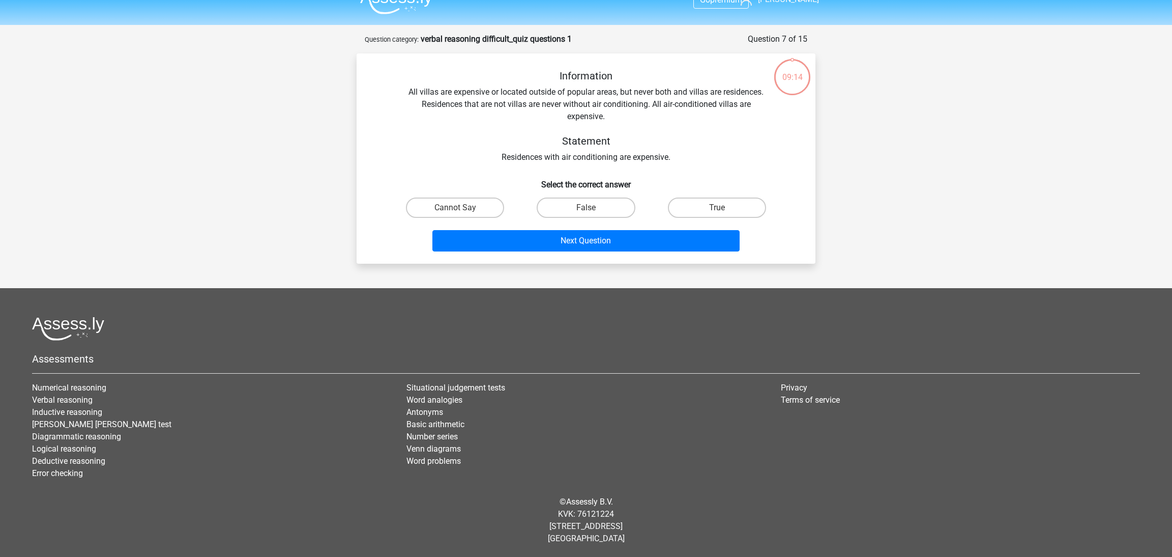
scroll to position [17, 0]
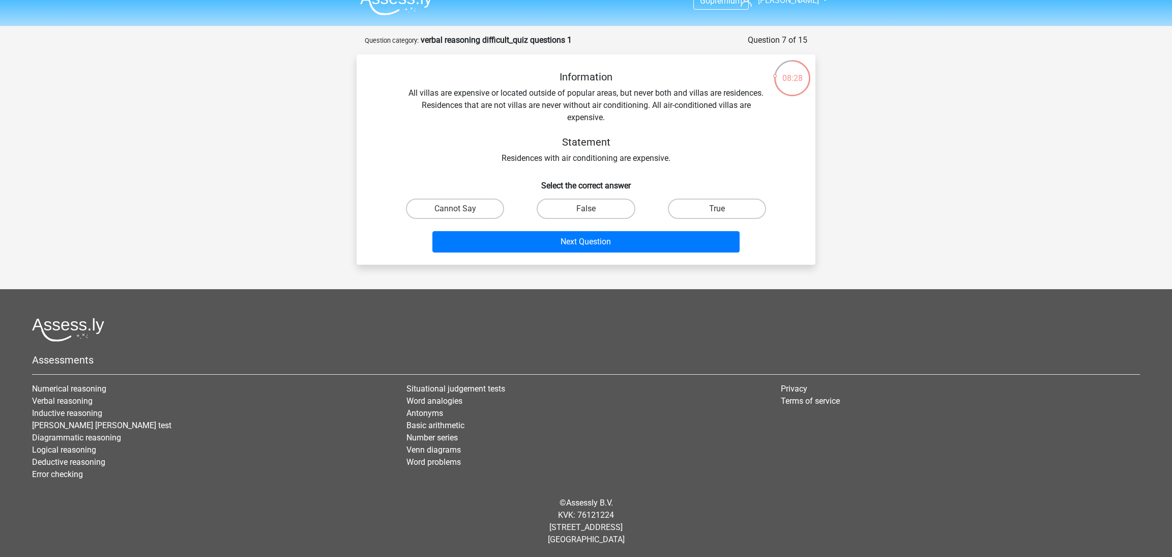
click at [458, 195] on div "Cannot Say" at bounding box center [455, 208] width 131 height 28
click at [462, 205] on label "Cannot Say" at bounding box center [455, 208] width 98 height 20
click at [462, 209] on input "Cannot Say" at bounding box center [458, 212] width 7 height 7
radio input "true"
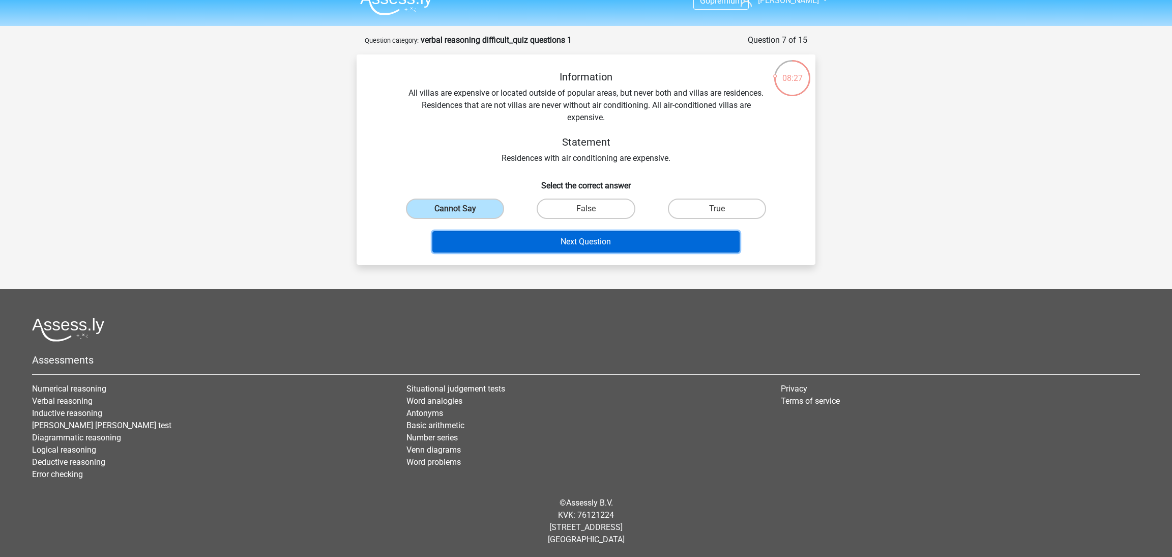
click at [541, 238] on button "Next Question" at bounding box center [586, 241] width 308 height 21
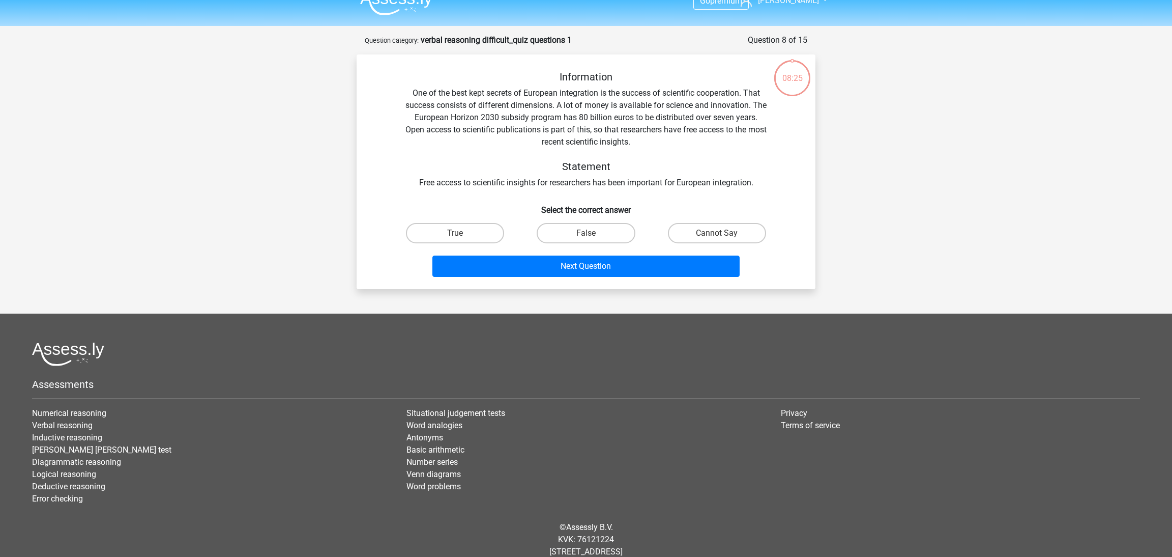
scroll to position [41, 0]
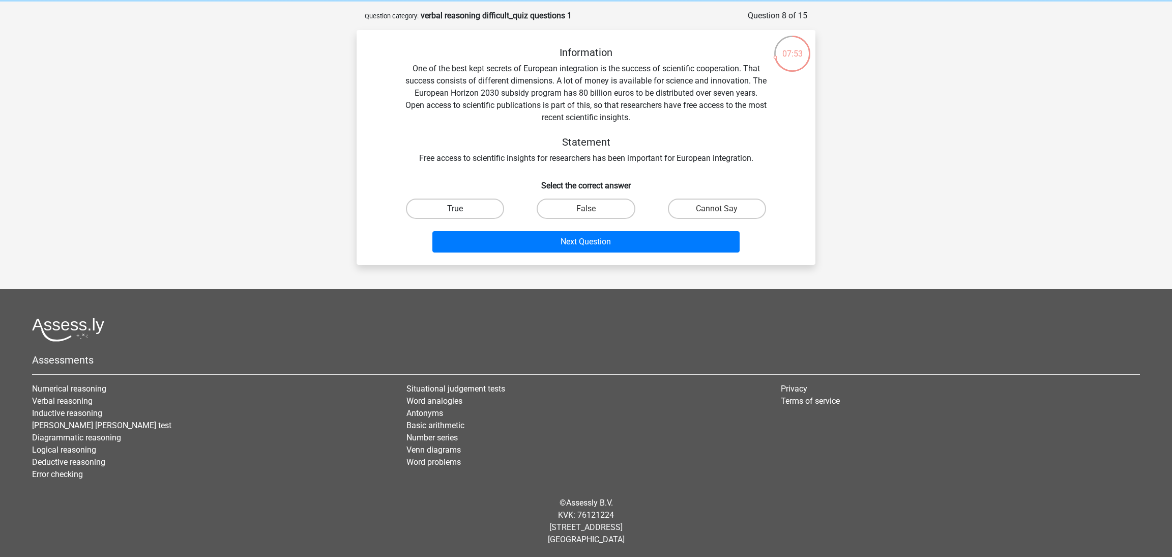
click at [480, 215] on label "True" at bounding box center [455, 208] width 98 height 20
click at [462, 215] on input "True" at bounding box center [458, 212] width 7 height 7
radio input "true"
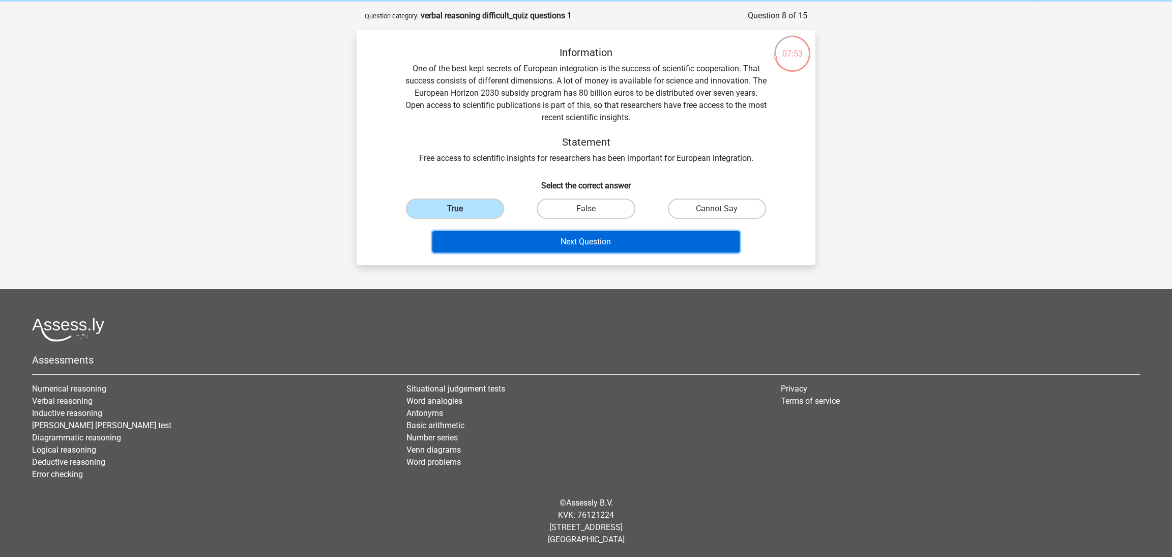
click at [502, 235] on button "Next Question" at bounding box center [586, 241] width 308 height 21
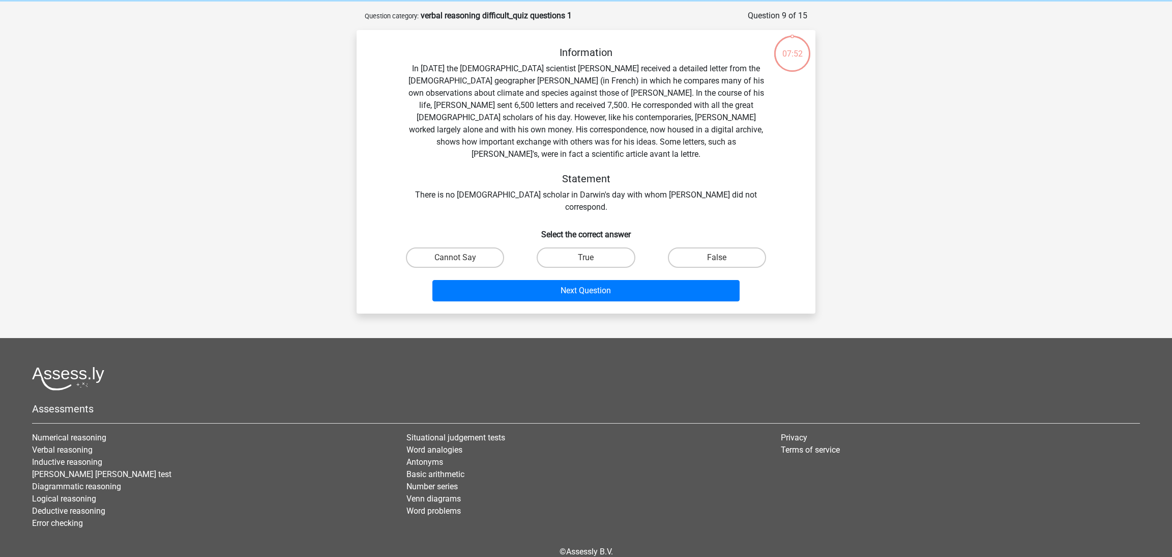
scroll to position [50, 0]
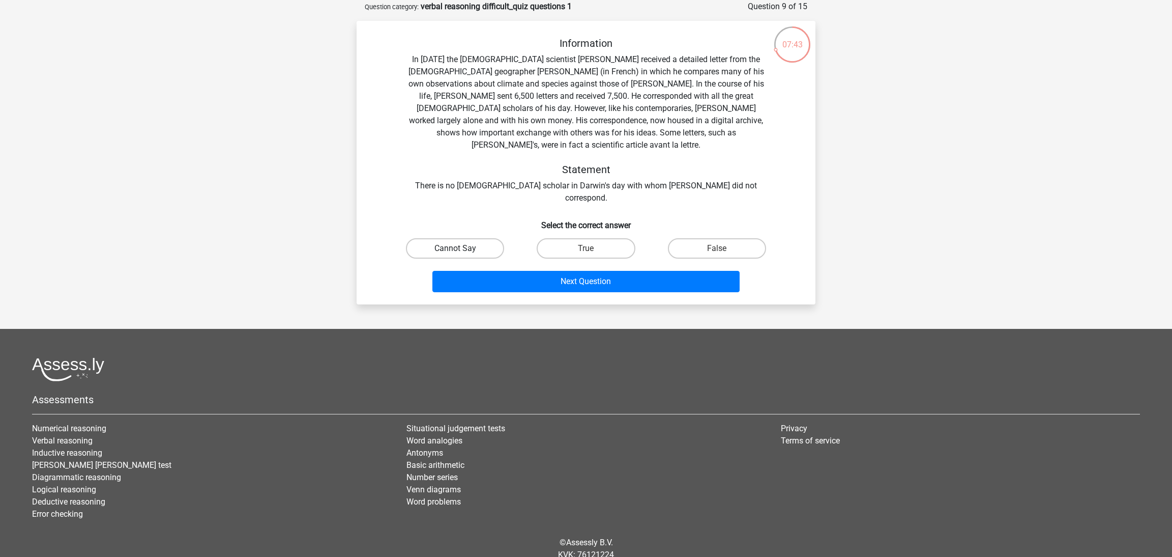
click at [487, 238] on label "Cannot Say" at bounding box center [455, 248] width 98 height 20
click at [462, 248] on input "Cannot Say" at bounding box center [458, 251] width 7 height 7
radio input "true"
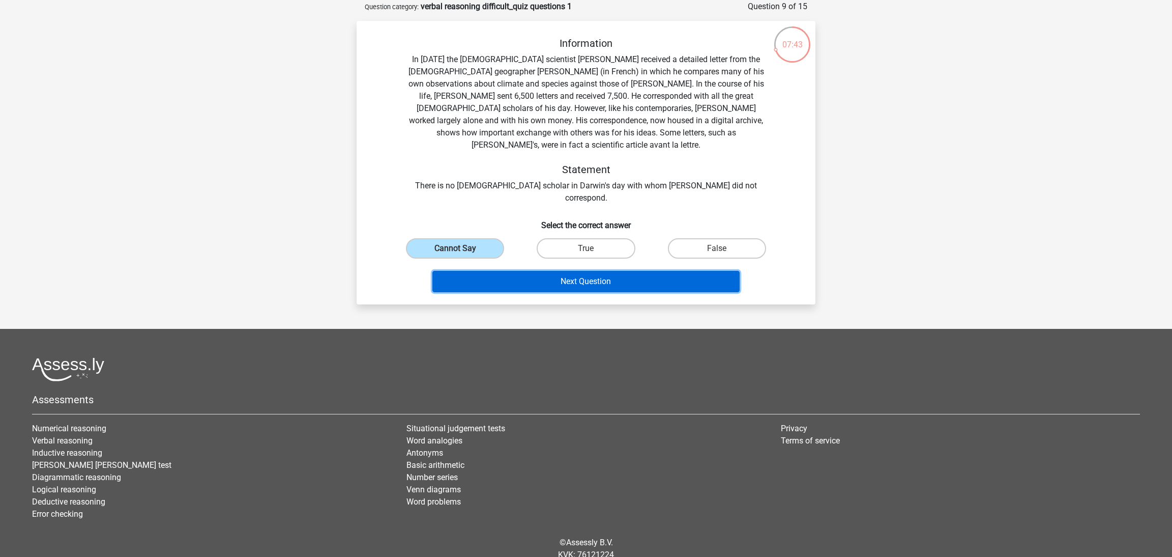
click at [520, 271] on button "Next Question" at bounding box center [586, 281] width 308 height 21
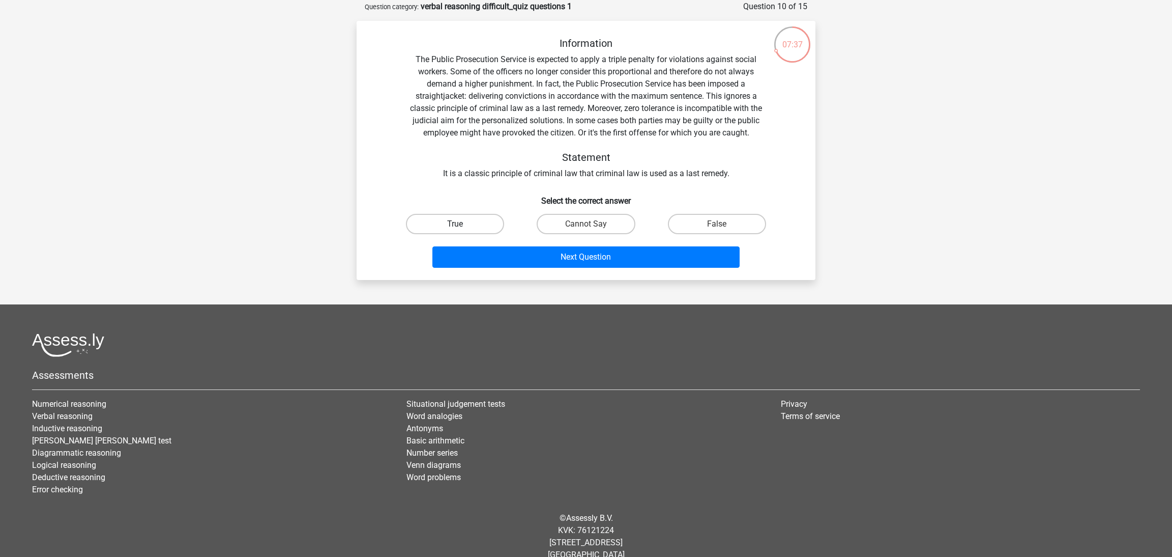
click at [466, 219] on label "True" at bounding box center [455, 224] width 98 height 20
click at [462, 224] on input "True" at bounding box center [458, 227] width 7 height 7
radio input "true"
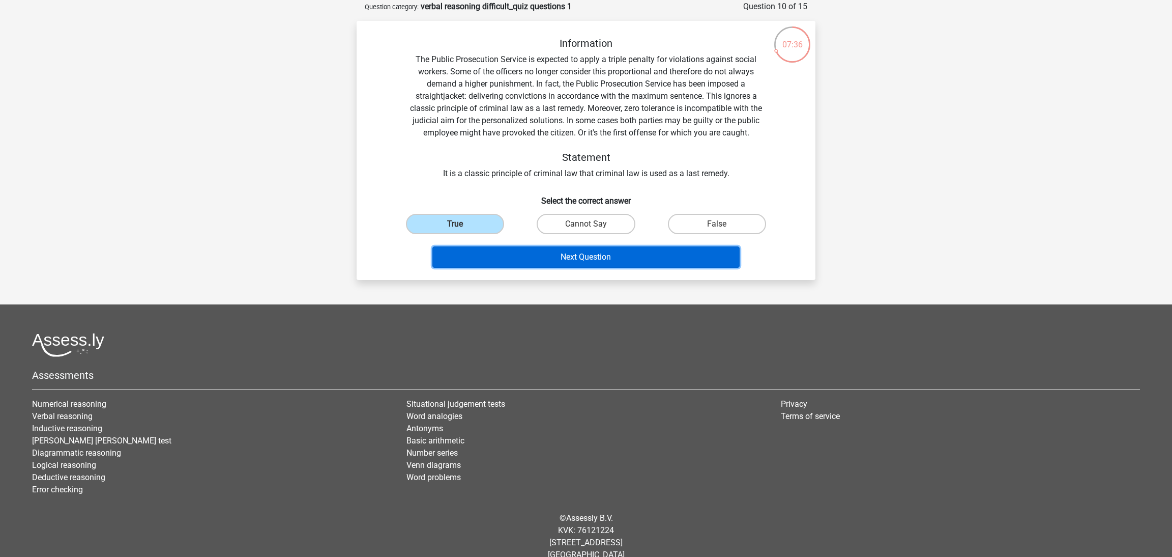
click at [507, 254] on button "Next Question" at bounding box center [586, 256] width 308 height 21
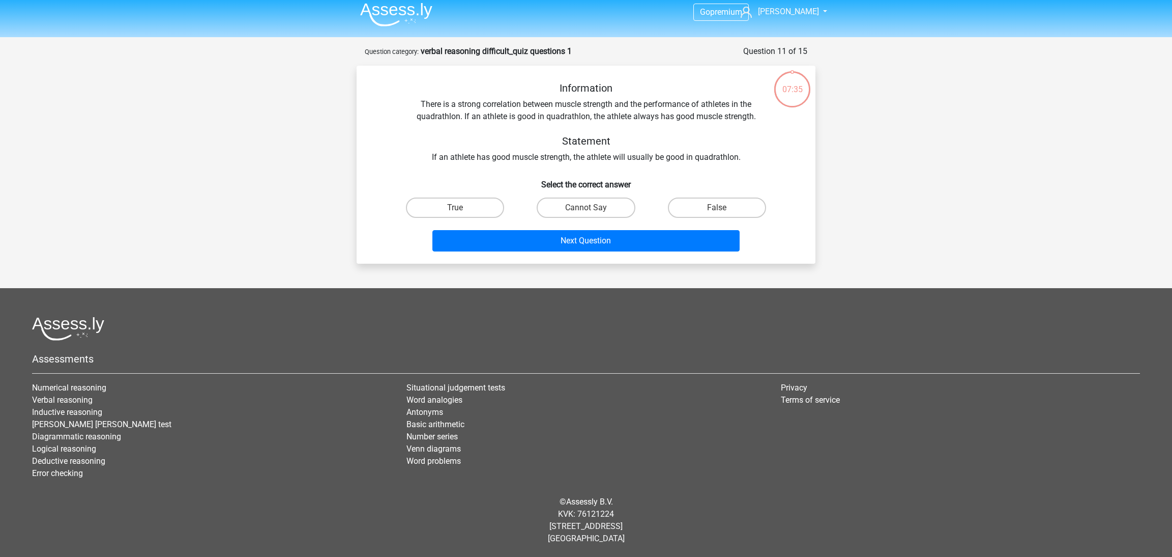
scroll to position [5, 0]
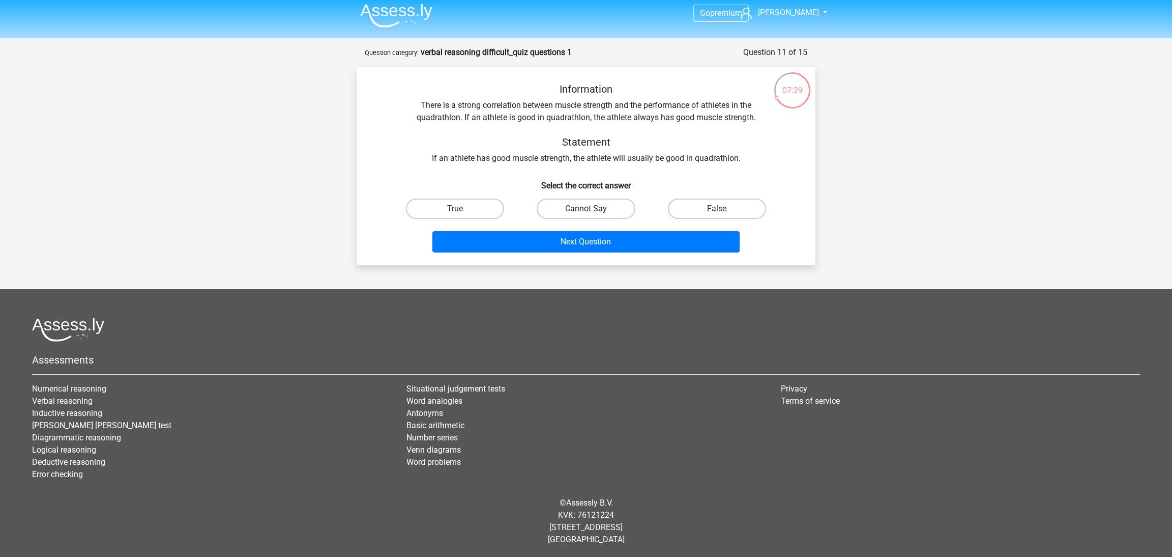
click at [572, 204] on label "Cannot Say" at bounding box center [586, 208] width 98 height 20
click at [586, 209] on input "Cannot Say" at bounding box center [589, 212] width 7 height 7
radio input "true"
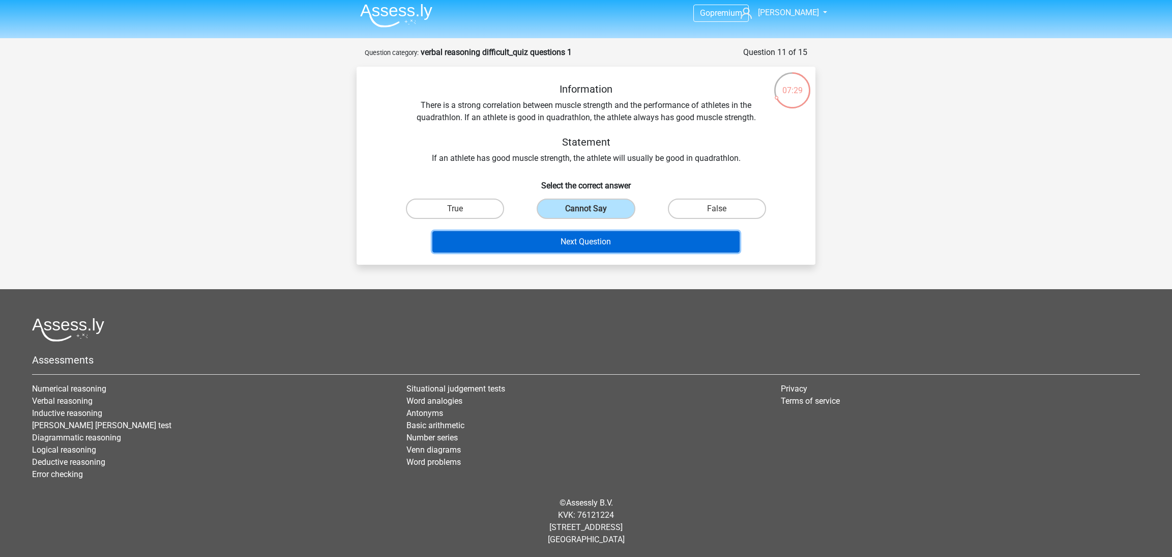
click at [588, 240] on button "Next Question" at bounding box center [586, 241] width 308 height 21
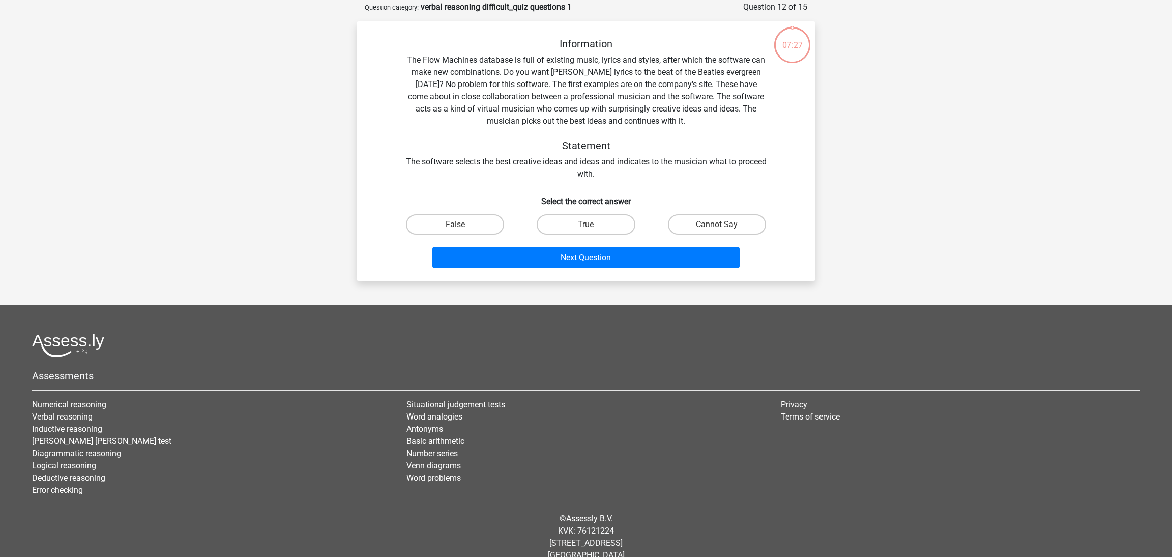
scroll to position [50, 0]
click at [472, 222] on label "False" at bounding box center [455, 224] width 98 height 20
click at [462, 224] on input "False" at bounding box center [458, 227] width 7 height 7
radio input "true"
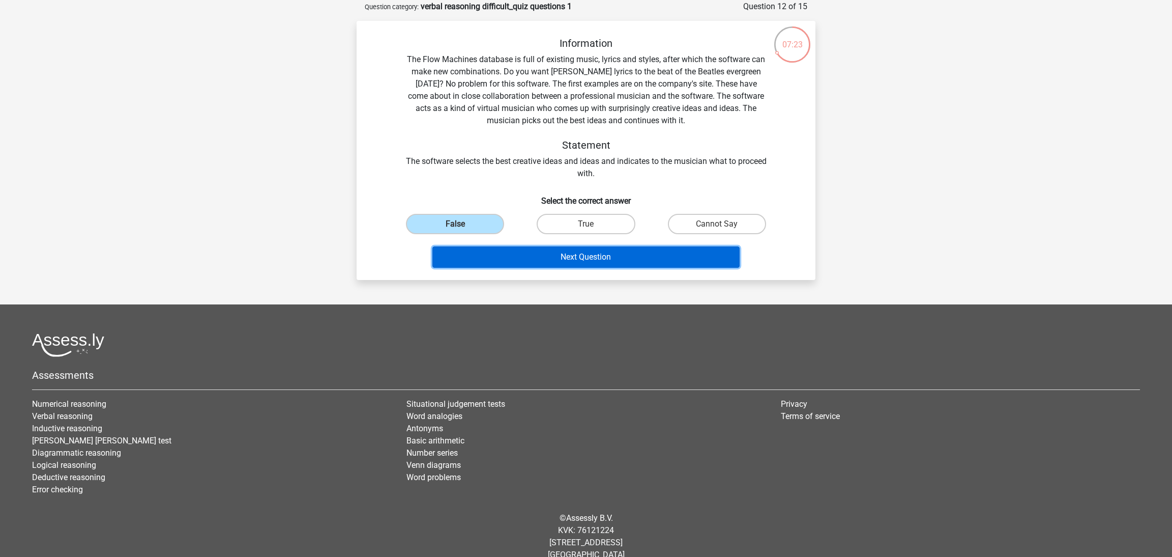
click at [499, 254] on button "Next Question" at bounding box center [586, 256] width 308 height 21
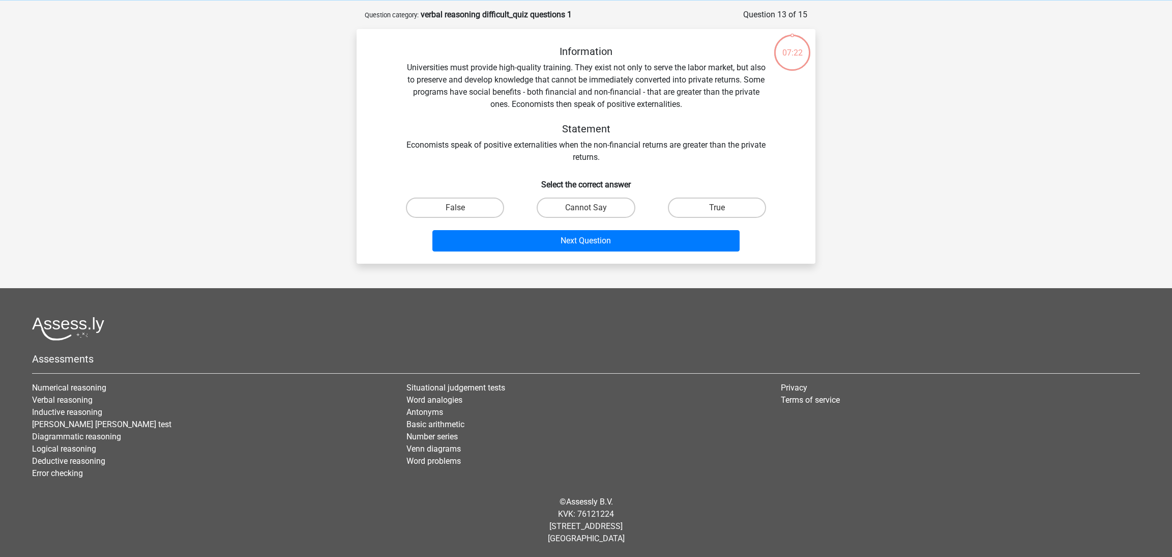
scroll to position [41, 0]
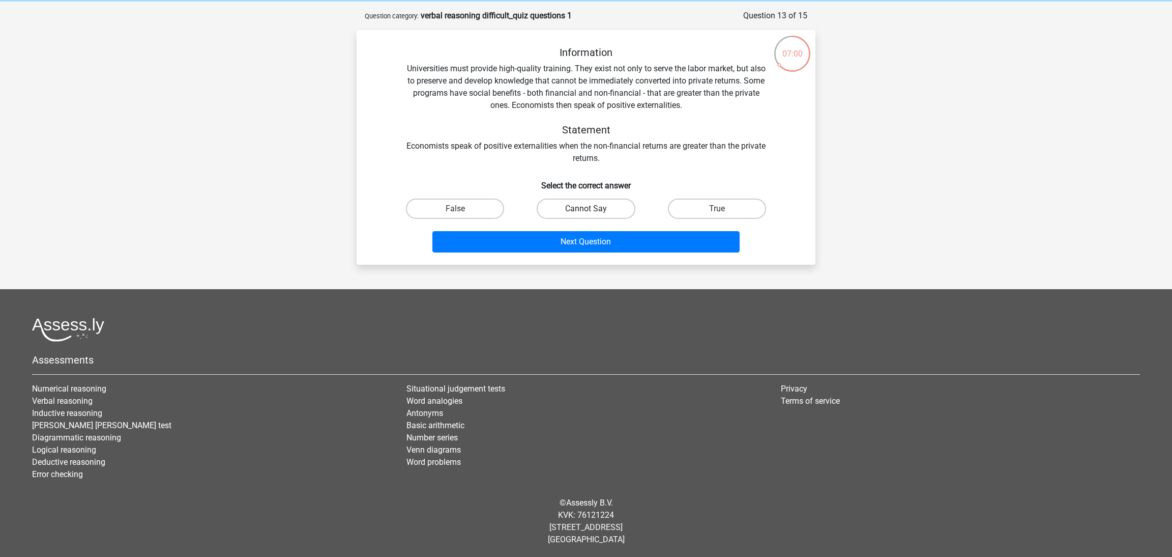
click at [622, 216] on label "Cannot Say" at bounding box center [586, 208] width 98 height 20
click at [593, 215] on input "Cannot Say" at bounding box center [589, 212] width 7 height 7
radio input "true"
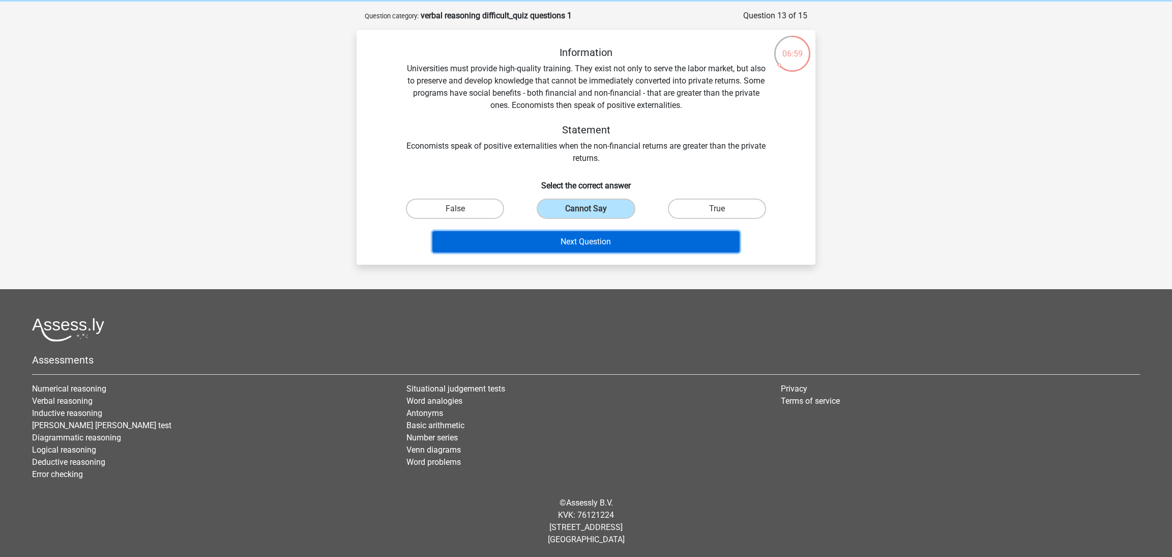
click at [626, 249] on button "Next Question" at bounding box center [586, 241] width 308 height 21
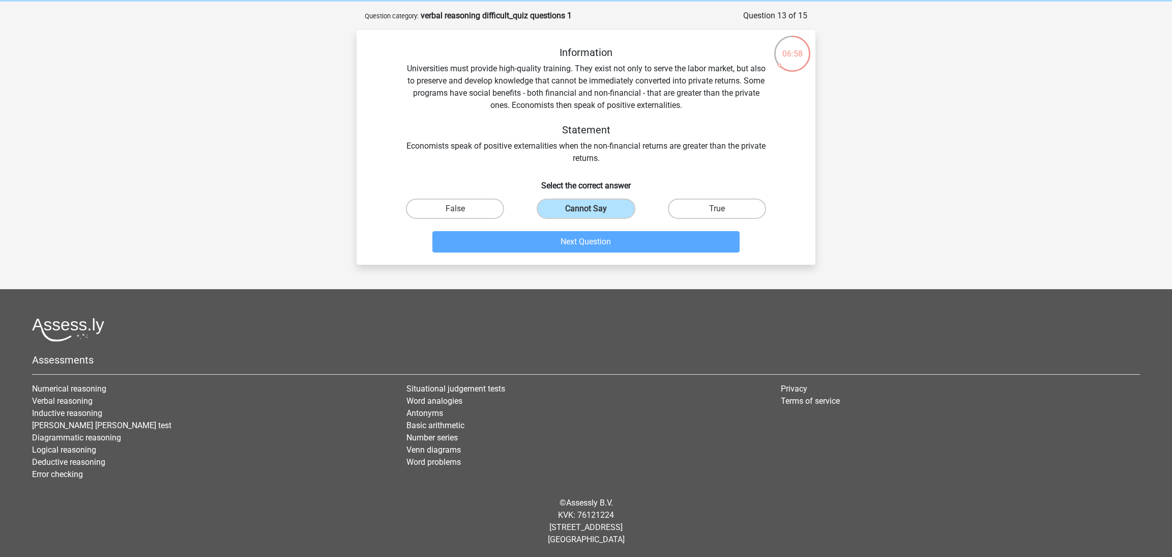
scroll to position [5, 0]
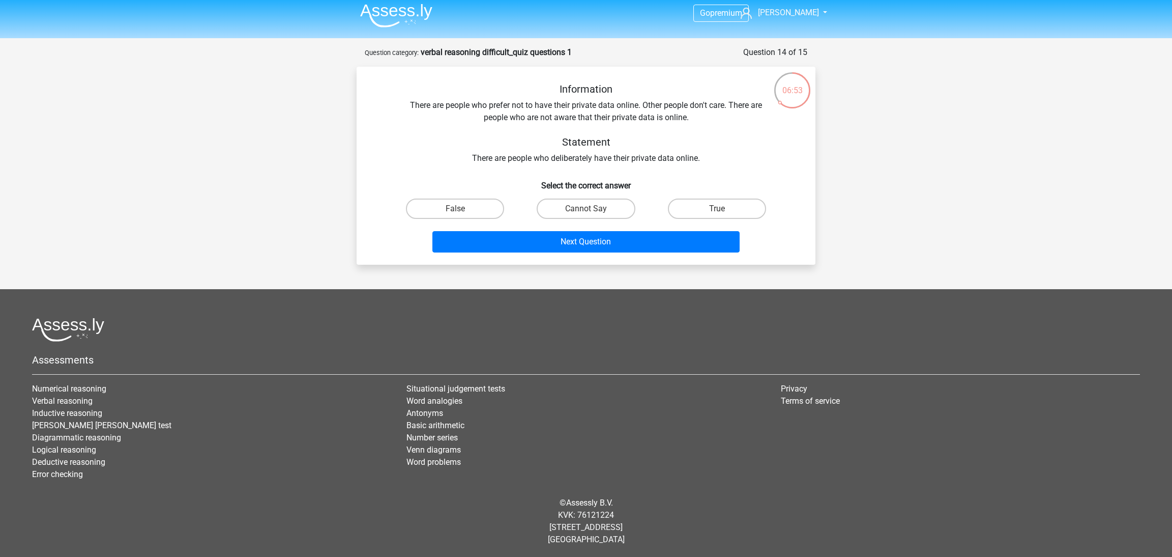
click at [588, 211] on input "Cannot Say" at bounding box center [589, 212] width 7 height 7
radio input "true"
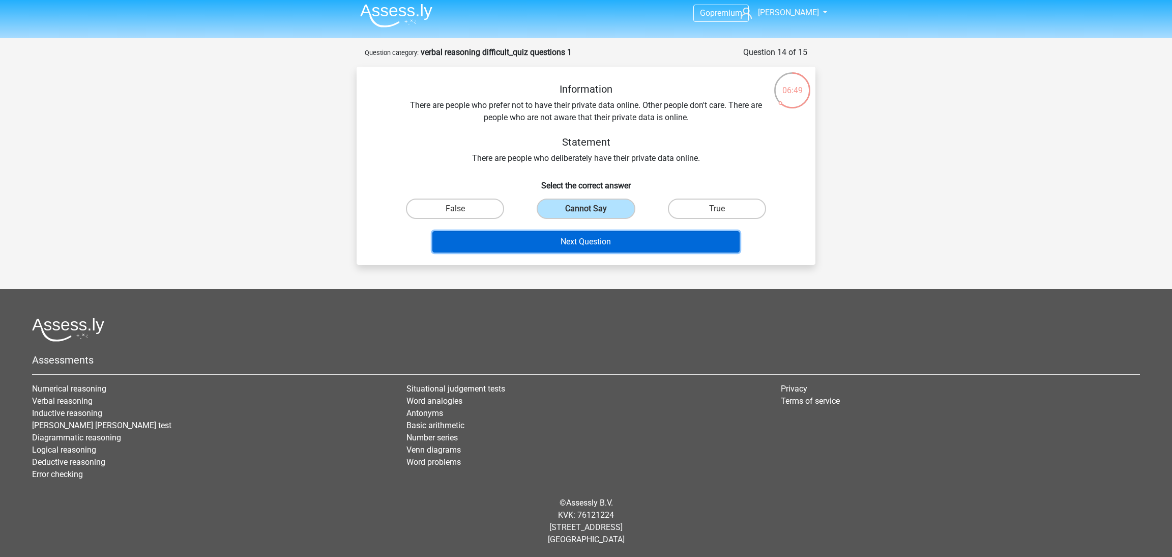
click at [592, 237] on button "Next Question" at bounding box center [586, 241] width 308 height 21
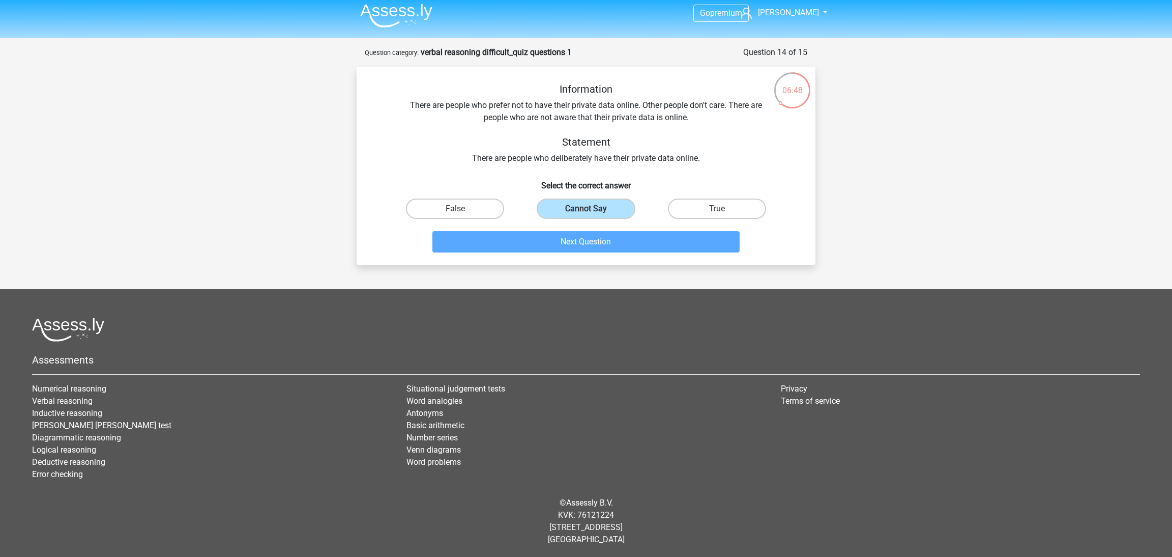
scroll to position [29, 0]
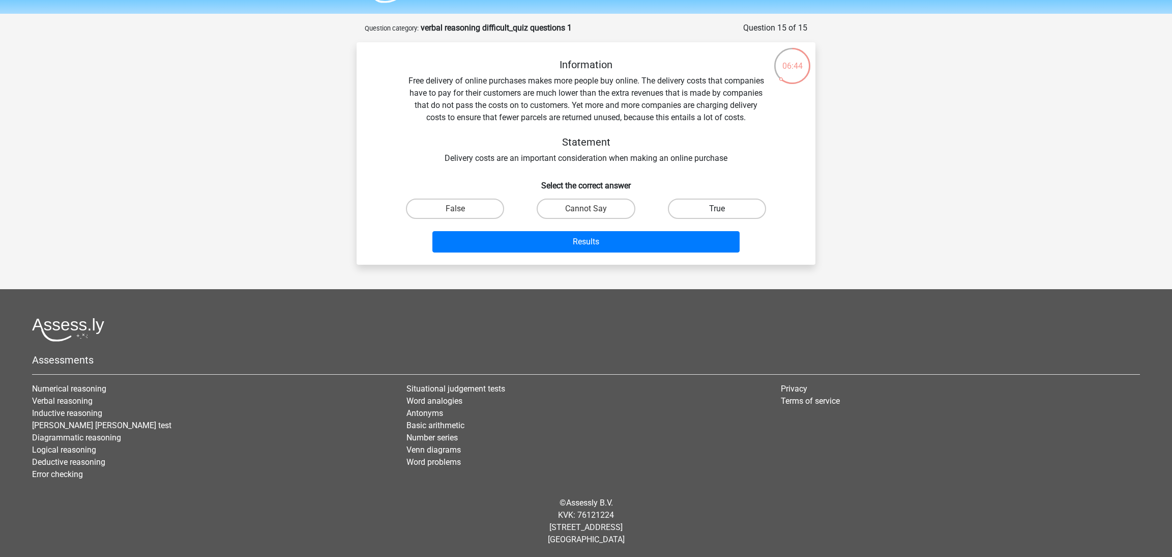
click at [749, 217] on label "True" at bounding box center [717, 208] width 98 height 20
click at [723, 215] on input "True" at bounding box center [720, 212] width 7 height 7
radio input "true"
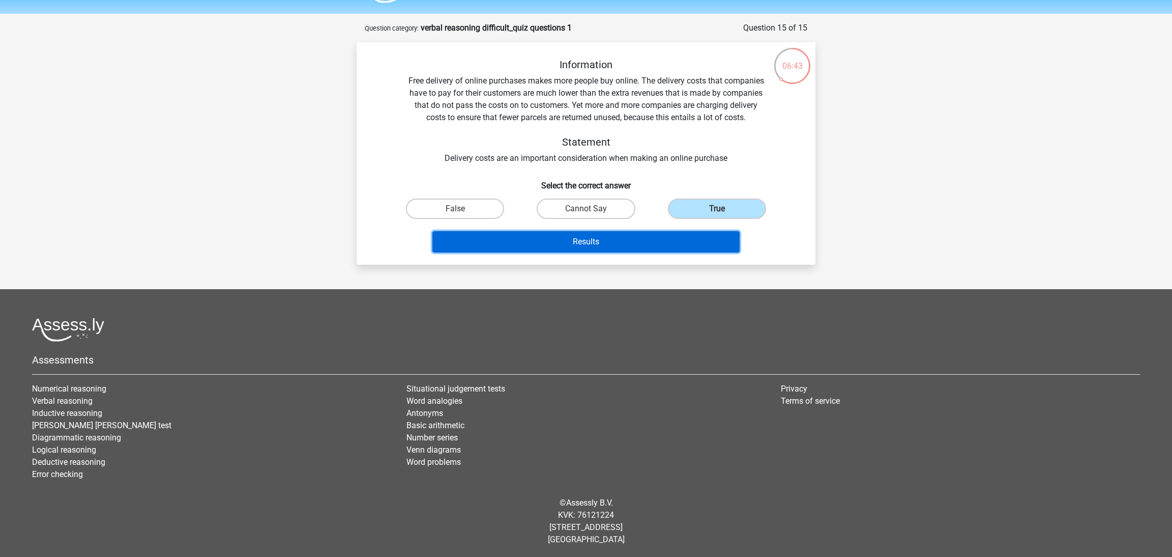
click at [695, 249] on button "Results" at bounding box center [586, 241] width 308 height 21
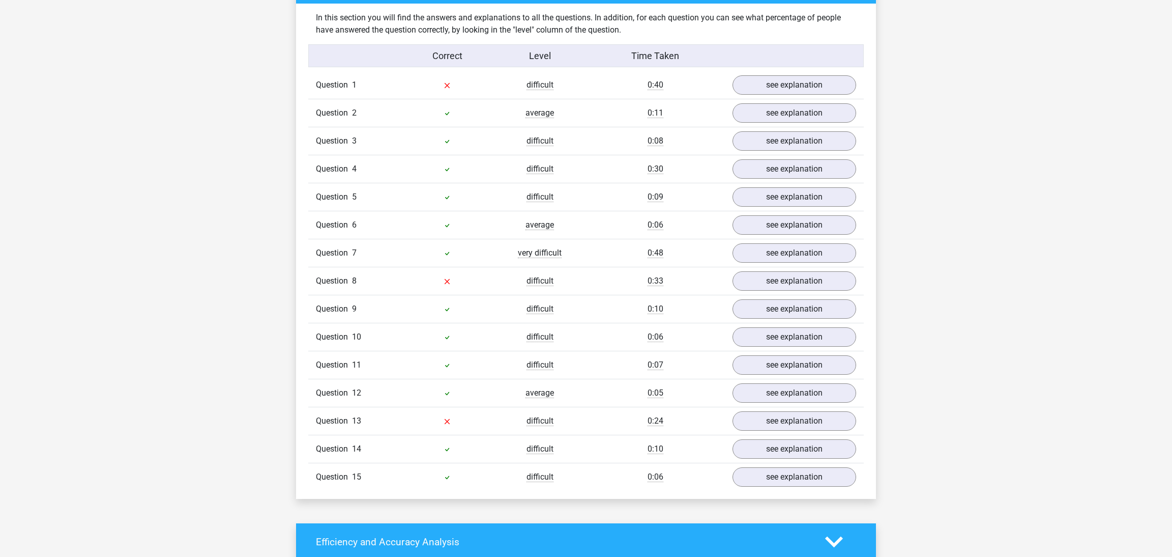
scroll to position [626, 0]
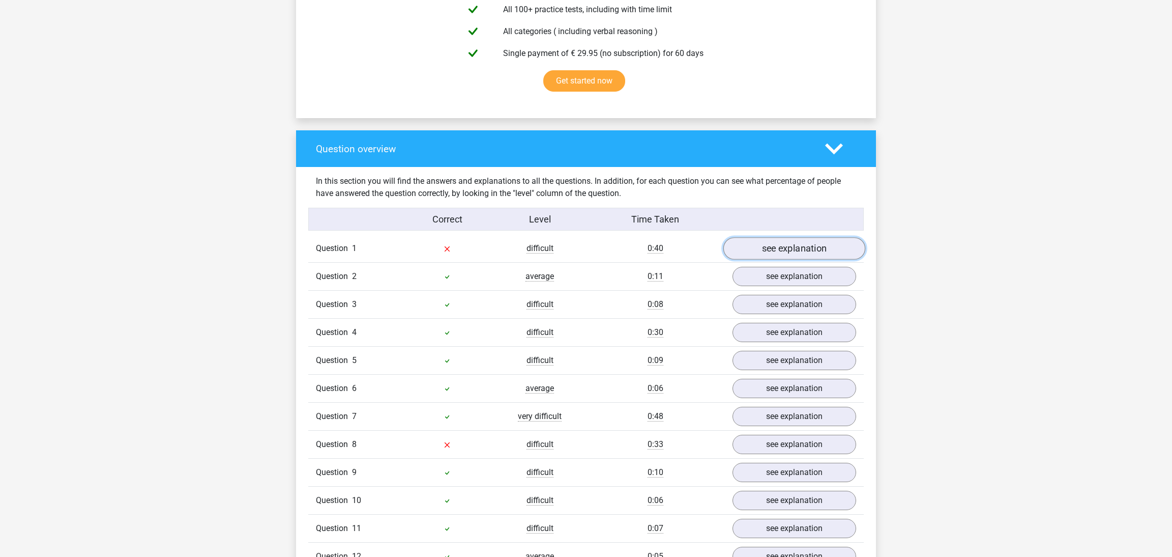
click at [772, 251] on link "see explanation" at bounding box center [794, 249] width 142 height 22
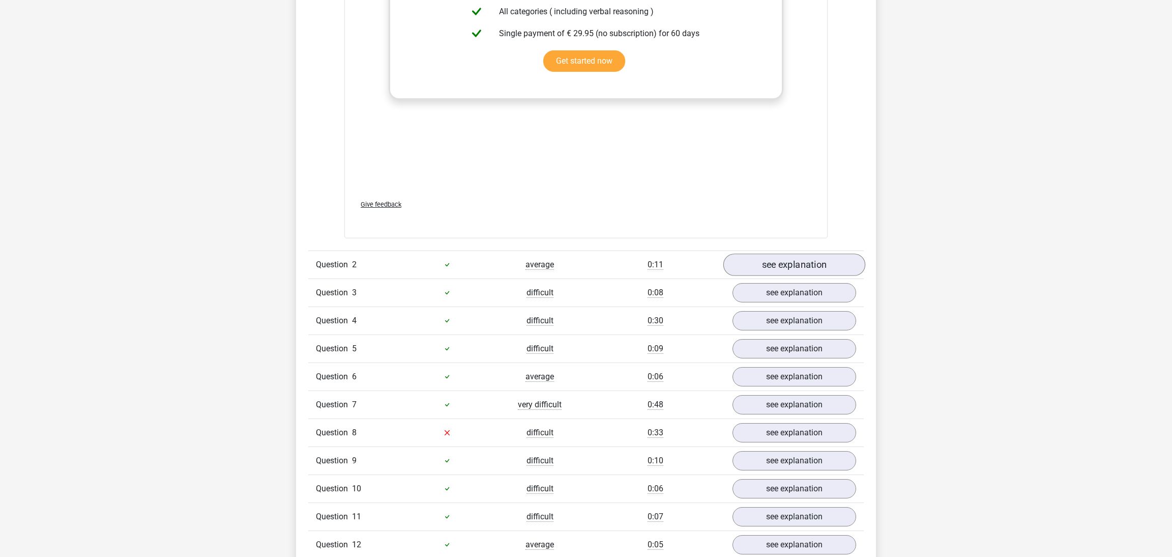
scroll to position [1376, 0]
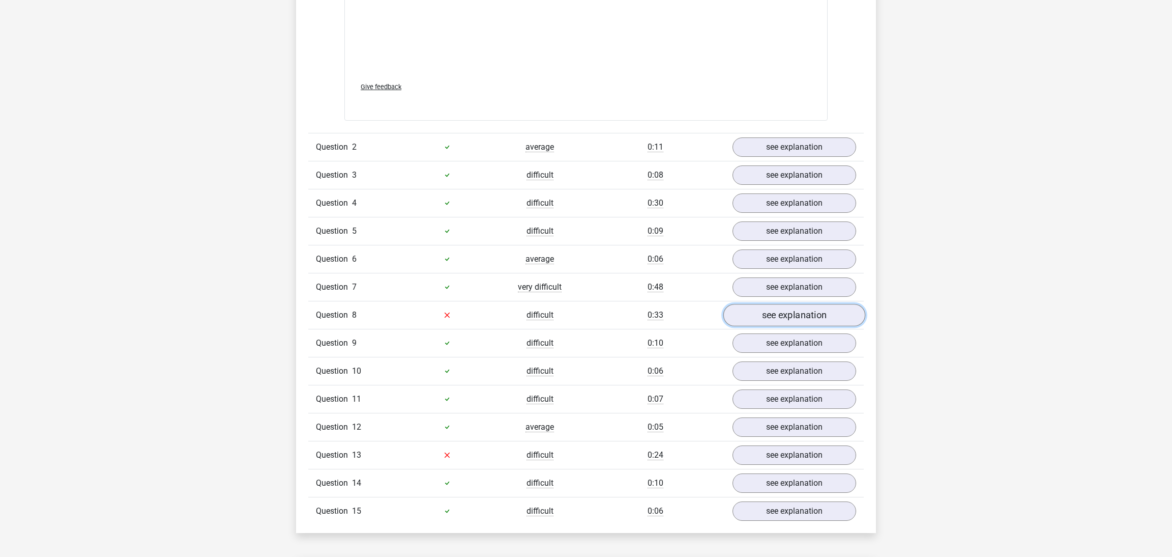
click at [802, 311] on link "see explanation" at bounding box center [794, 315] width 142 height 22
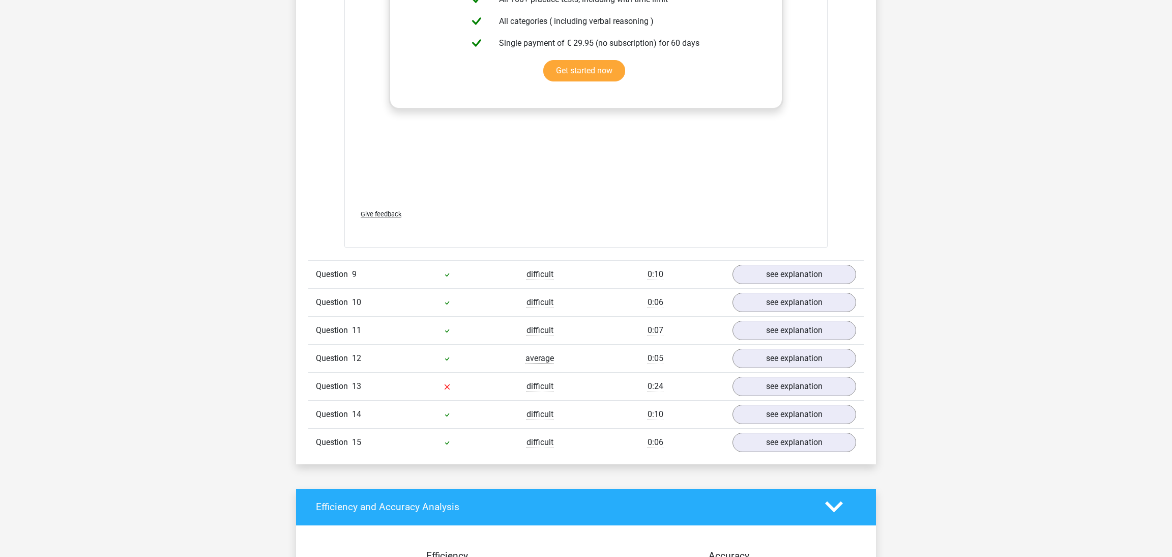
scroll to position [2128, 0]
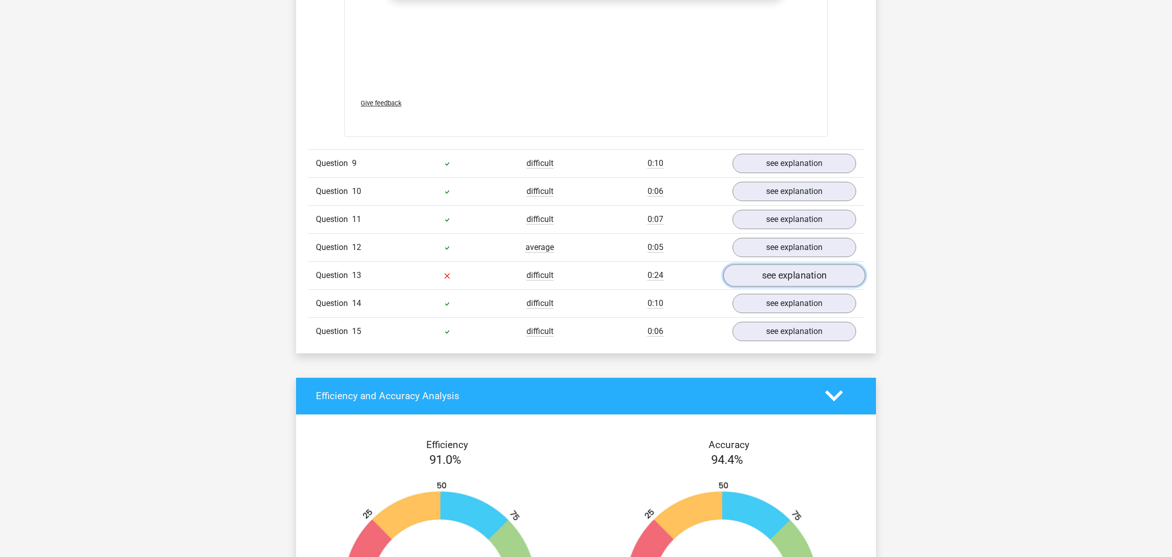
click at [803, 279] on link "see explanation" at bounding box center [794, 275] width 142 height 22
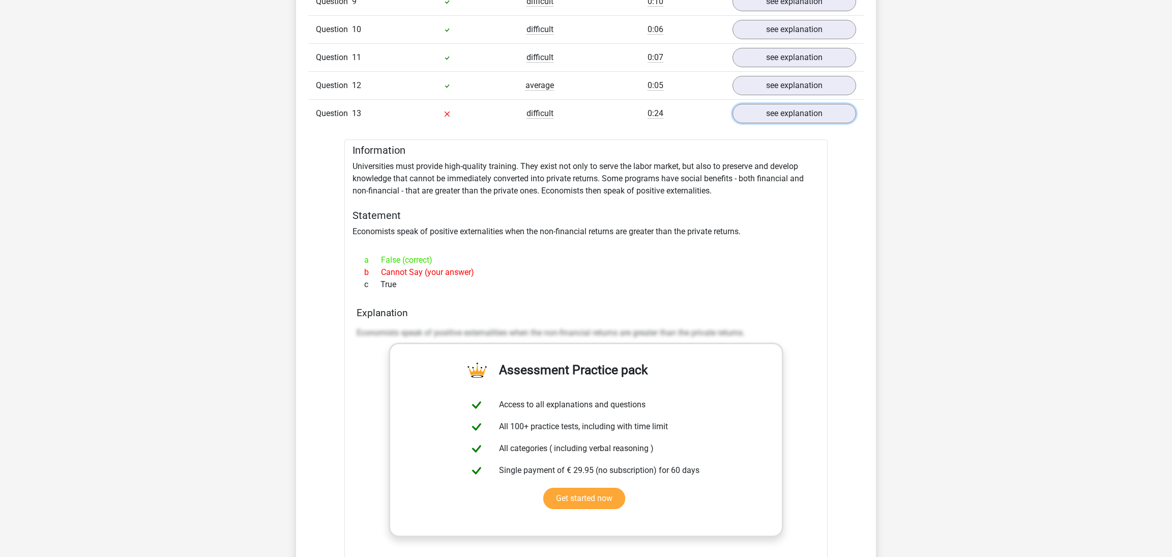
scroll to position [2378, 0]
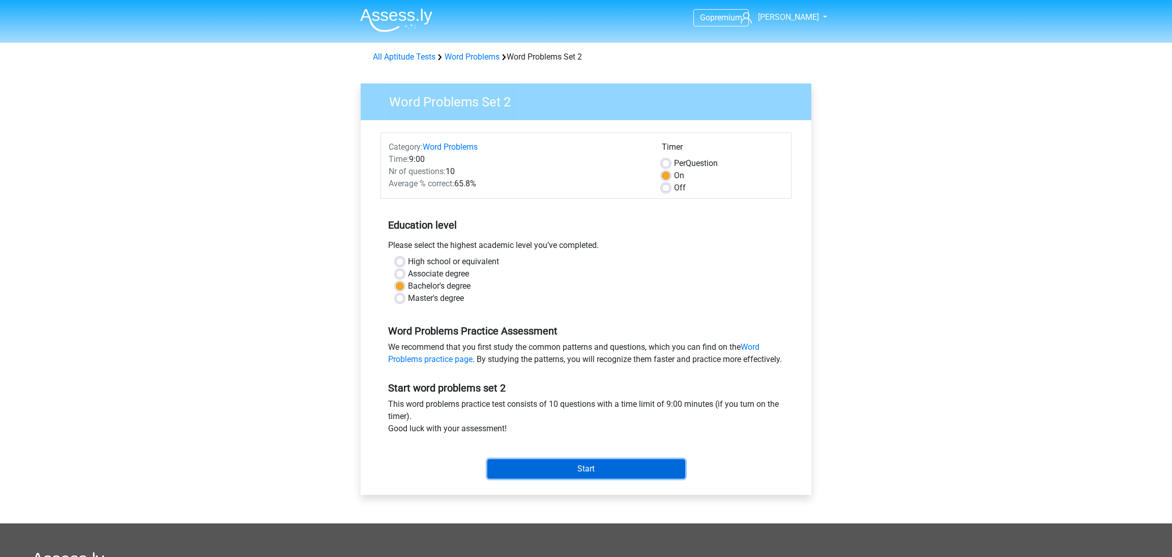
click at [614, 478] on input "Start" at bounding box center [586, 468] width 198 height 19
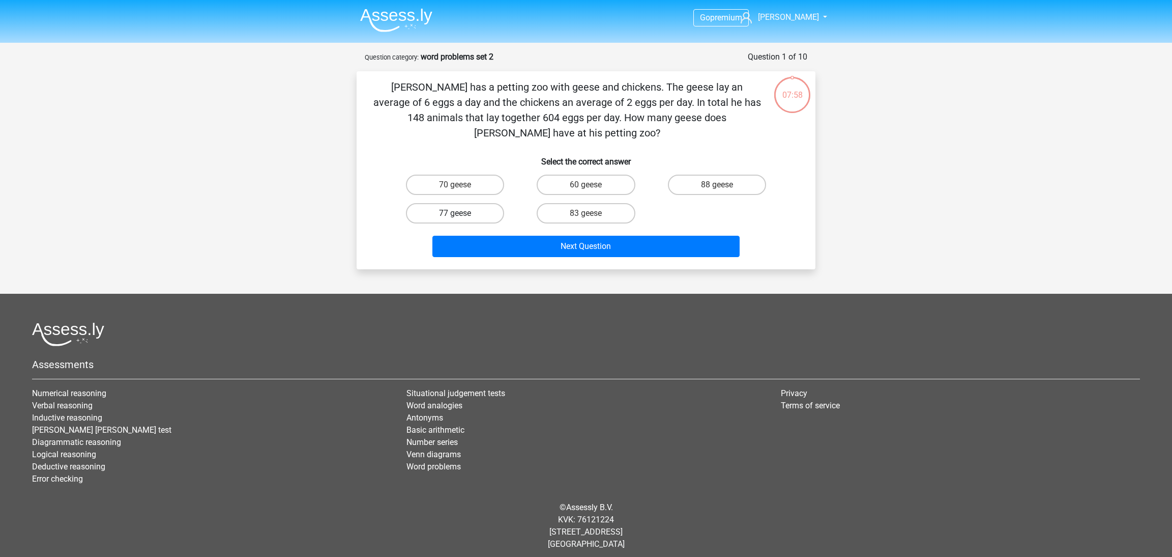
click at [456, 203] on label "77 geese" at bounding box center [455, 213] width 98 height 20
click at [456, 213] on input "77 geese" at bounding box center [458, 216] width 7 height 7
radio input "true"
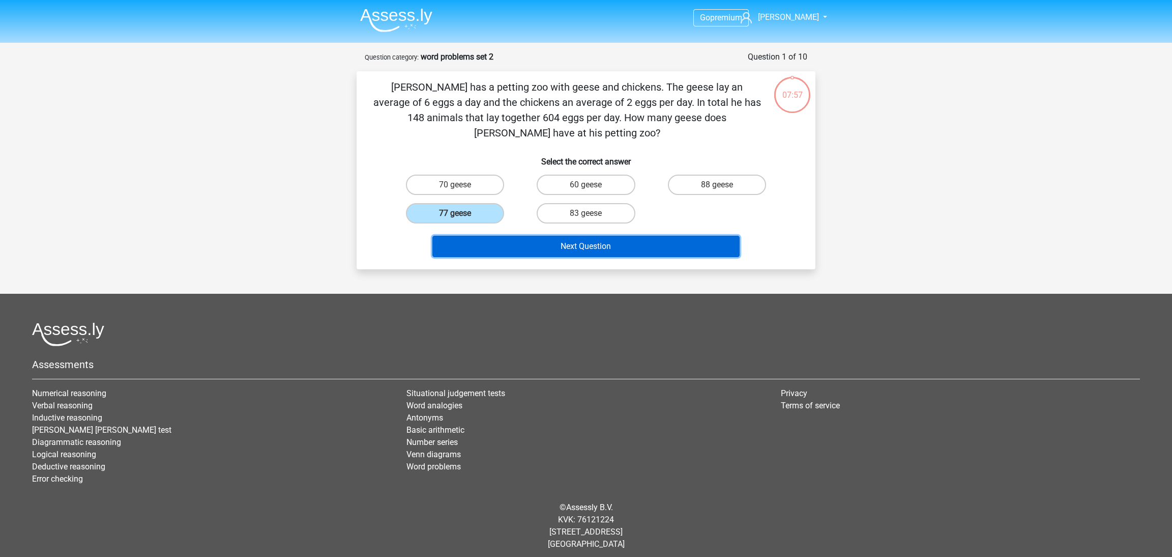
click at [537, 236] on button "Next Question" at bounding box center [586, 246] width 308 height 21
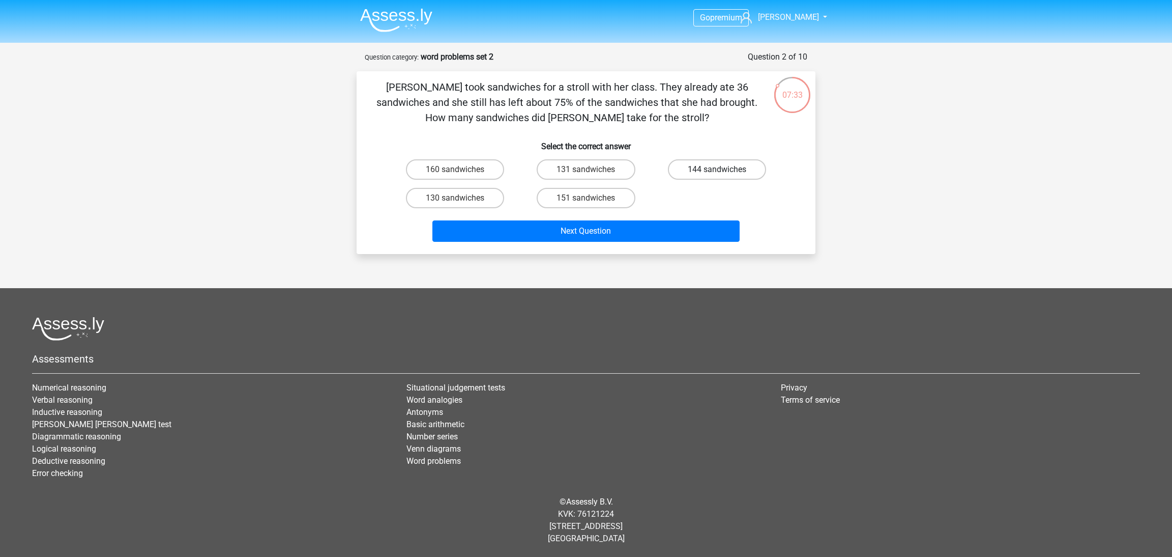
click at [692, 168] on label "144 sandwiches" at bounding box center [717, 169] width 98 height 20
click at [717, 169] on input "144 sandwiches" at bounding box center [720, 172] width 7 height 7
radio input "true"
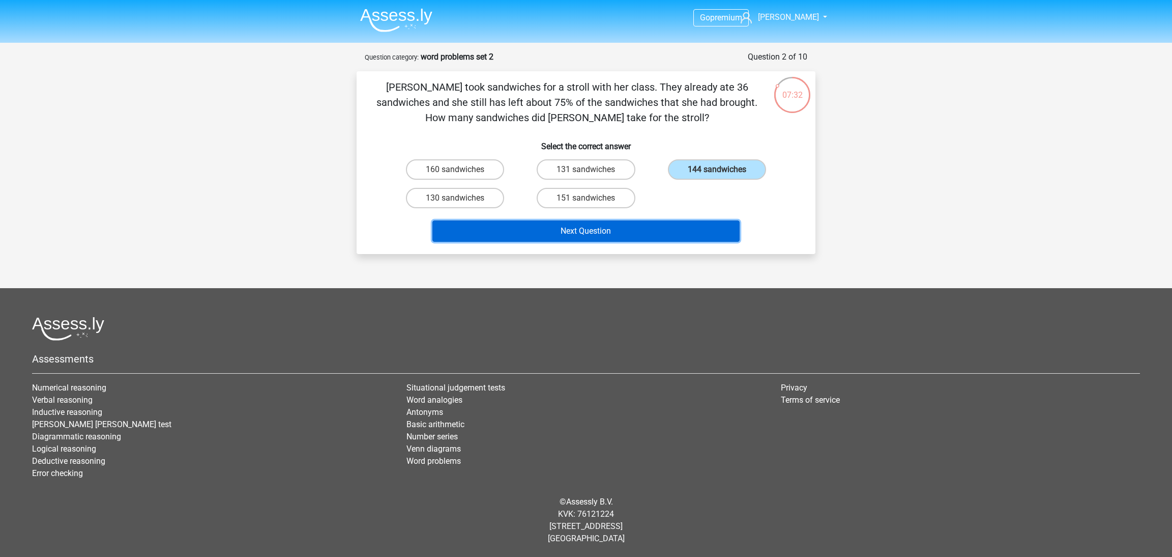
click at [695, 223] on button "Next Question" at bounding box center [586, 230] width 308 height 21
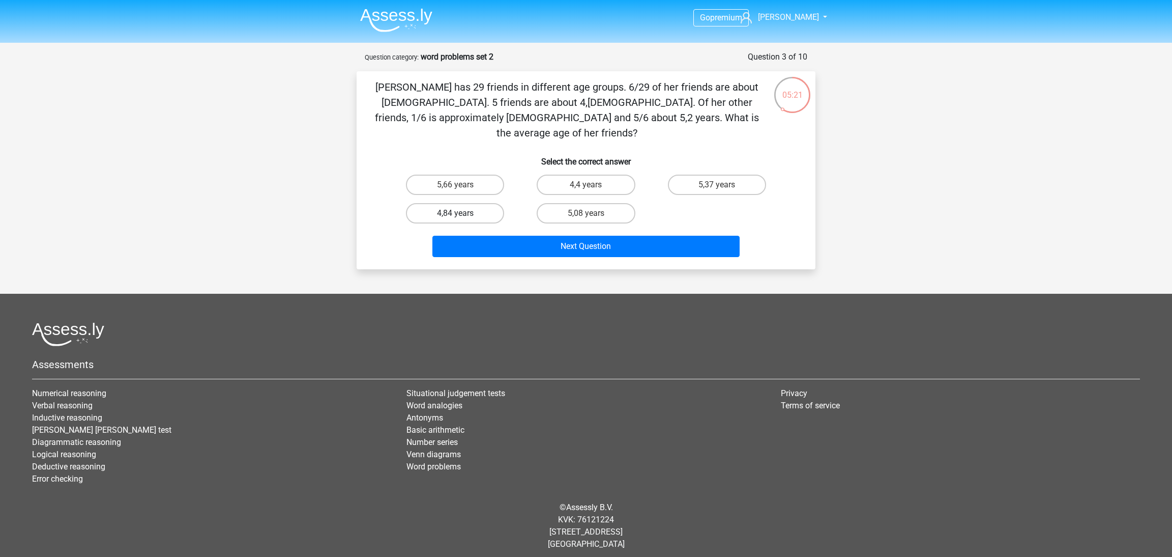
click at [462, 203] on label "4,84 years" at bounding box center [455, 213] width 98 height 20
click at [462, 213] on input "4,84 years" at bounding box center [458, 216] width 7 height 7
radio input "true"
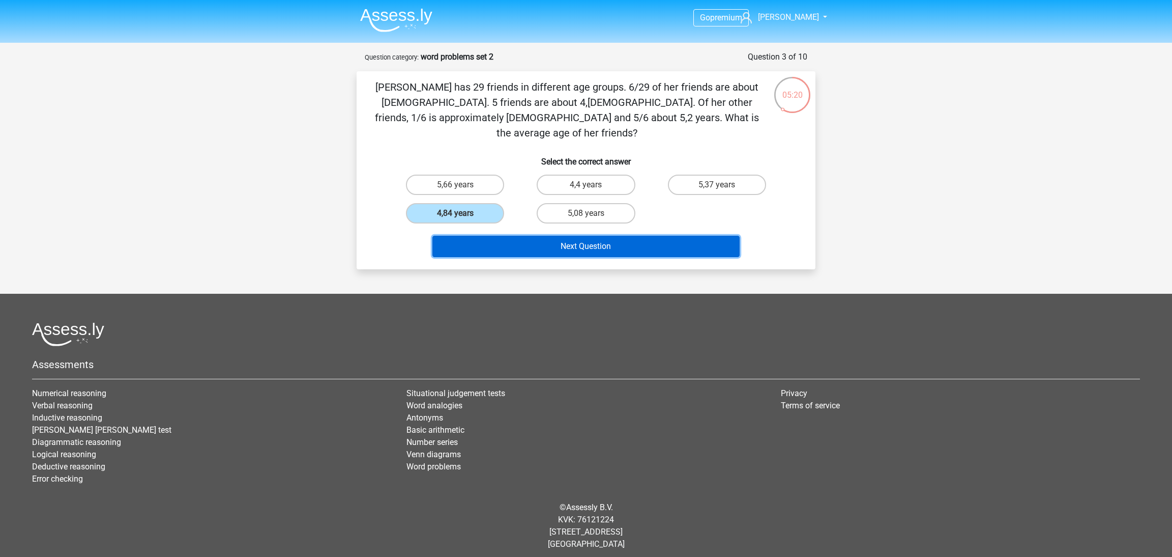
click at [486, 236] on button "Next Question" at bounding box center [586, 246] width 308 height 21
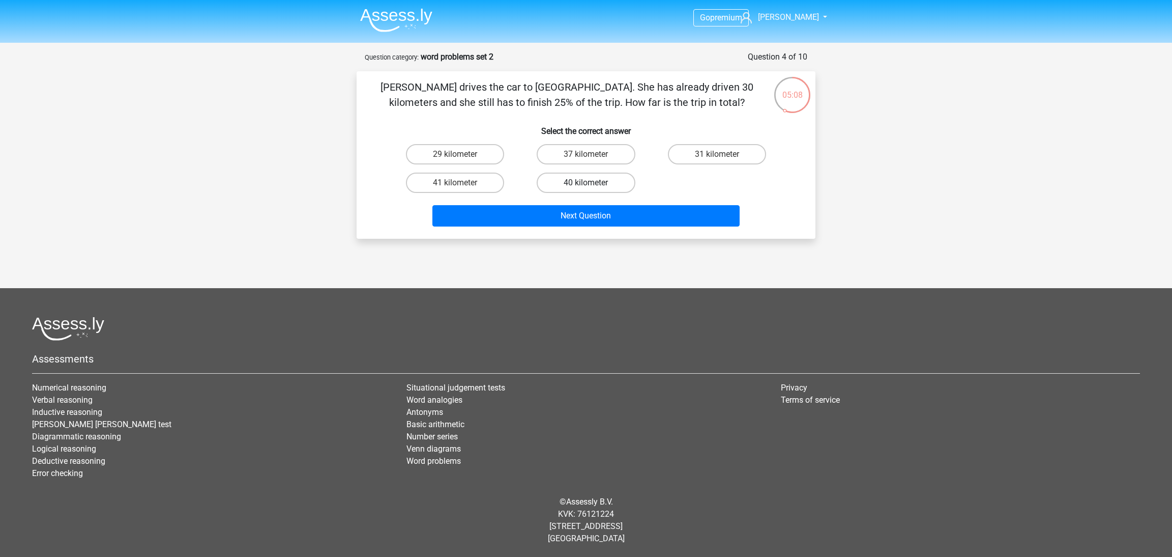
click at [579, 185] on label "40 kilometer" at bounding box center [586, 182] width 98 height 20
click at [586, 185] on input "40 kilometer" at bounding box center [589, 186] width 7 height 7
radio input "true"
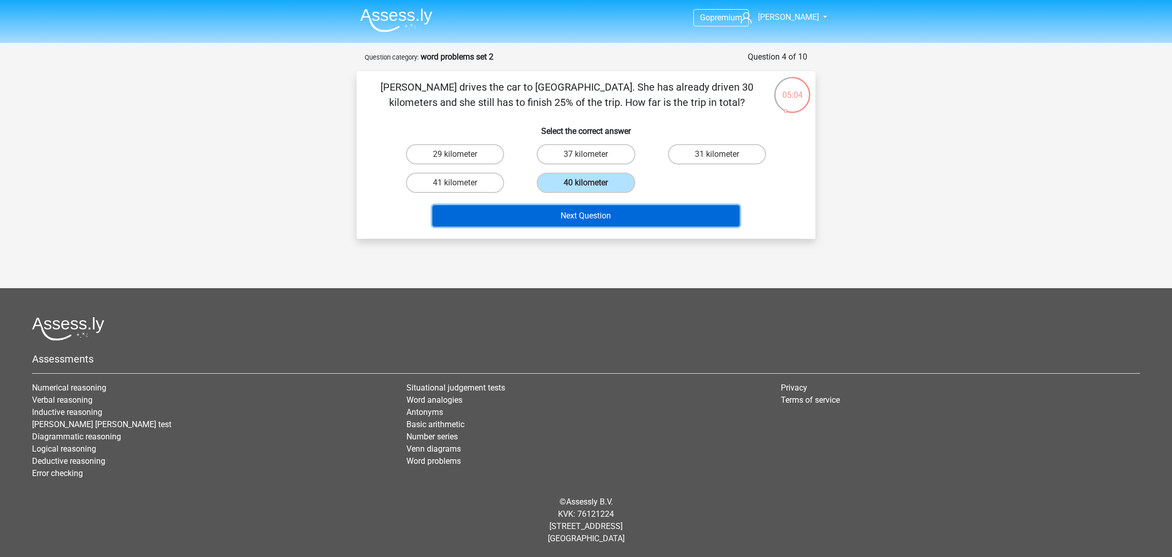
click at [724, 216] on button "Next Question" at bounding box center [586, 215] width 308 height 21
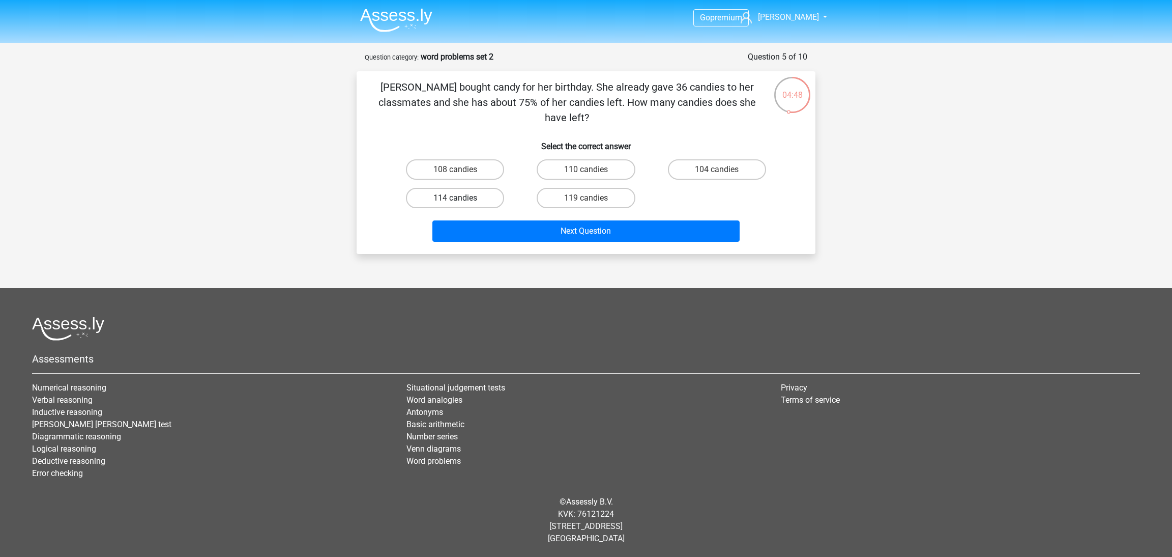
drag, startPoint x: 469, startPoint y: 155, endPoint x: 477, endPoint y: 184, distance: 30.7
click at [469, 159] on label "108 candies" at bounding box center [455, 169] width 98 height 20
click at [462, 169] on input "108 candies" at bounding box center [458, 172] width 7 height 7
radio input "true"
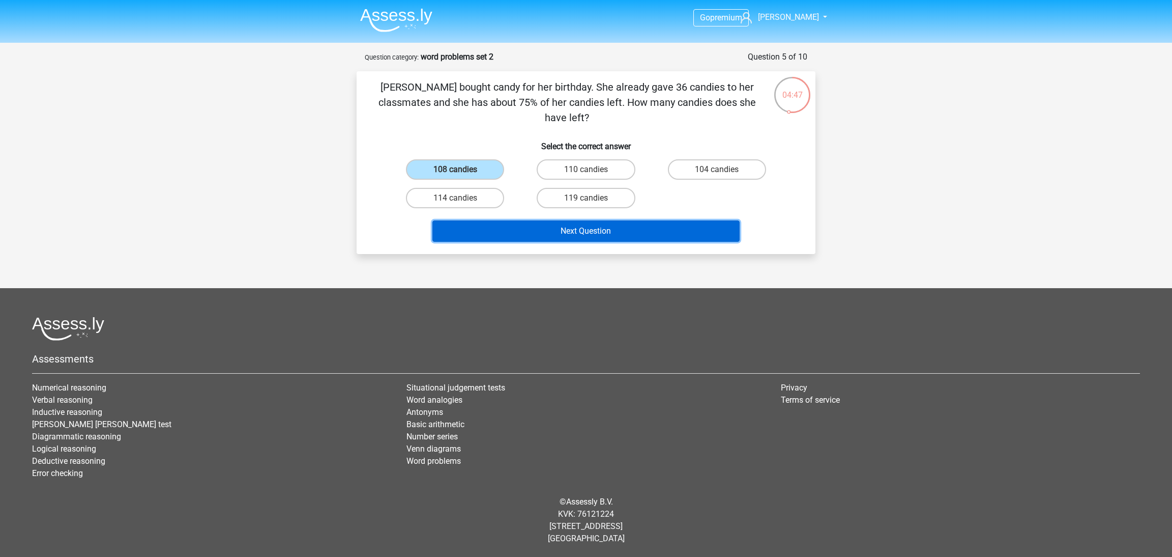
click at [522, 220] on button "Next Question" at bounding box center [586, 230] width 308 height 21
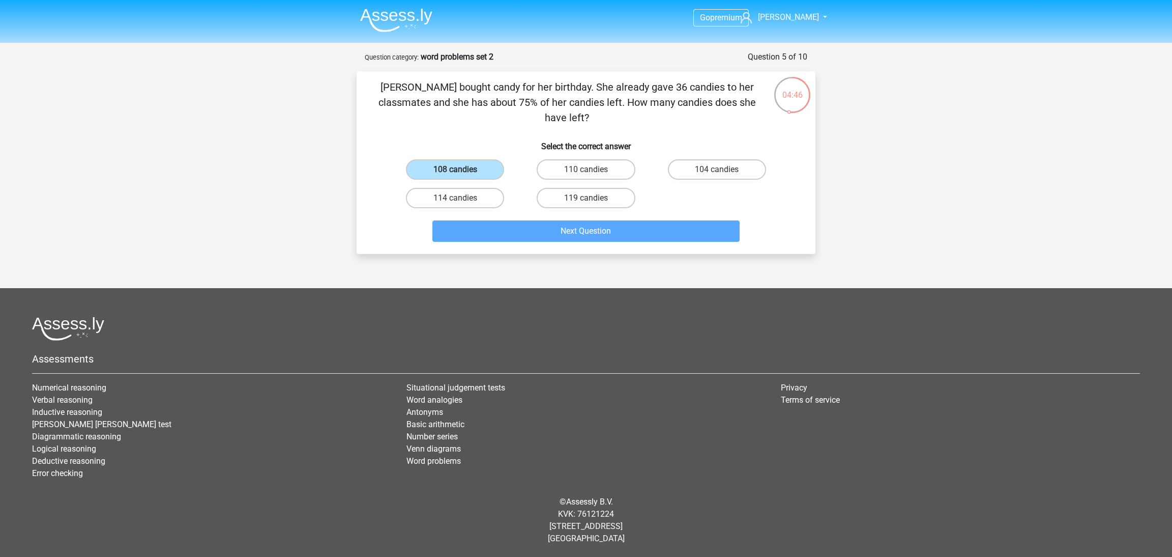
scroll to position [4, 0]
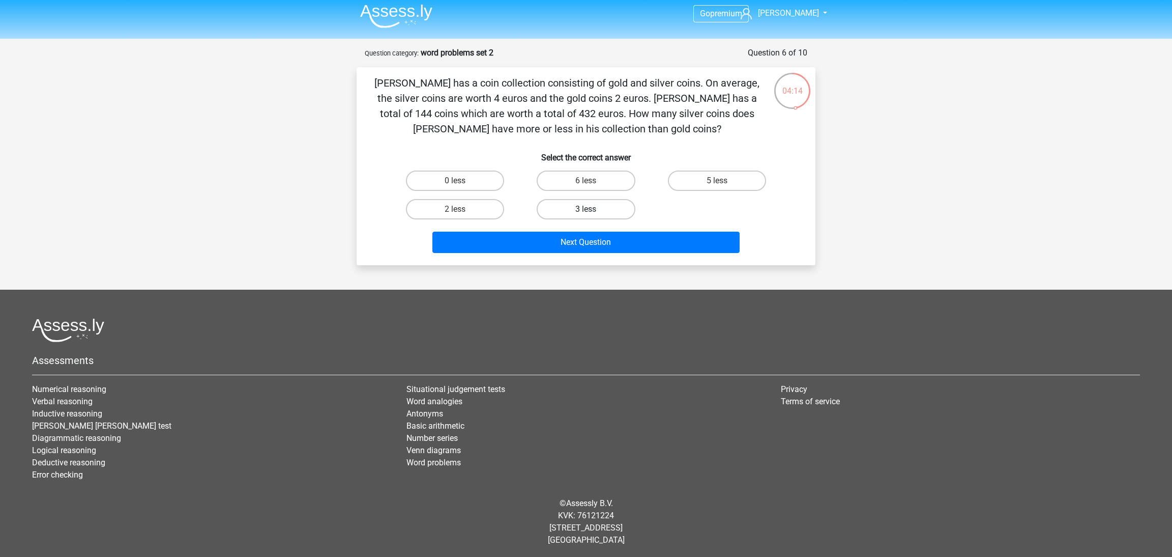
click at [574, 207] on label "3 less" at bounding box center [586, 209] width 98 height 20
click at [586, 209] on input "3 less" at bounding box center [589, 212] width 7 height 7
radio input "true"
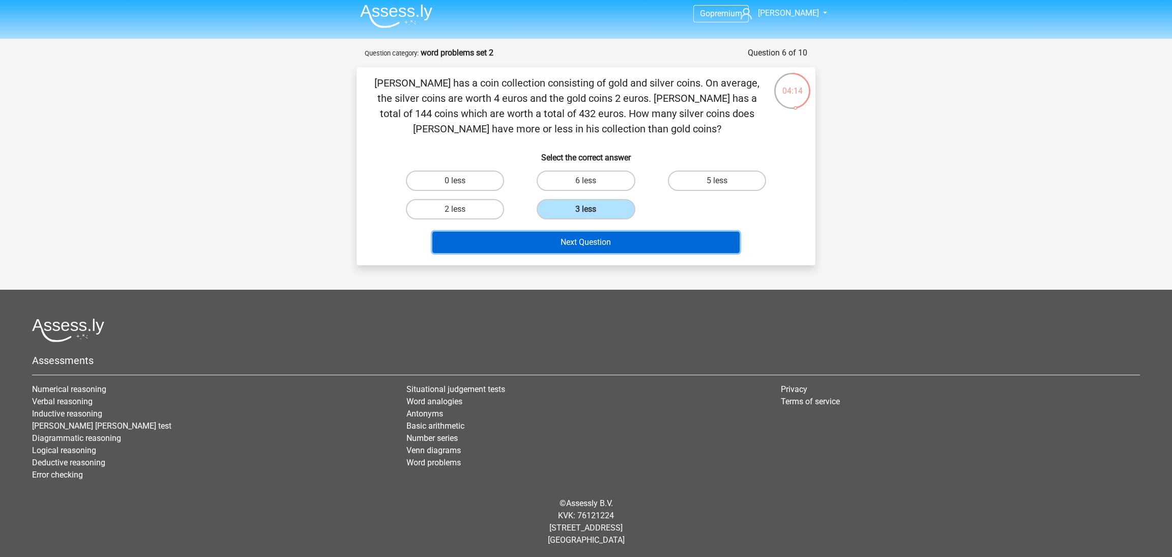
click at [597, 240] on button "Next Question" at bounding box center [586, 241] width 308 height 21
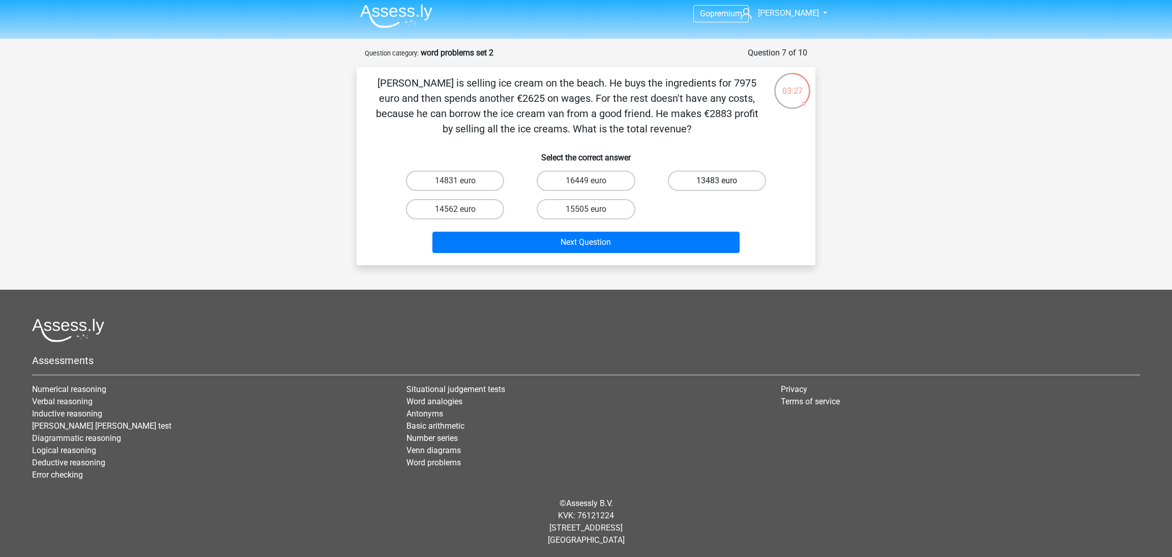
click at [731, 181] on label "13483 euro" at bounding box center [717, 180] width 98 height 20
click at [723, 181] on input "13483 euro" at bounding box center [720, 184] width 7 height 7
radio input "true"
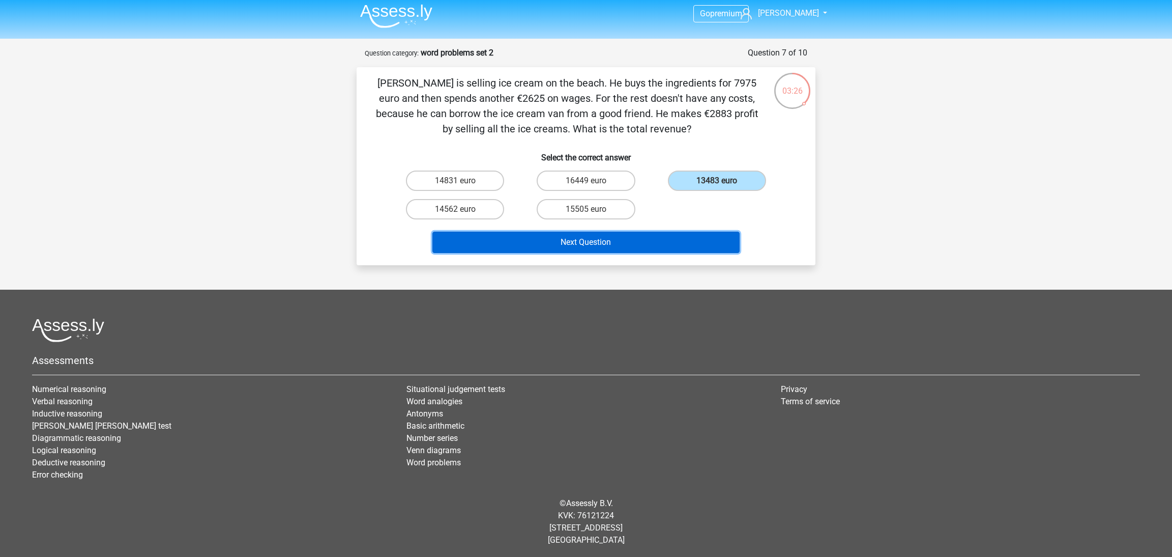
click at [704, 238] on button "Next Question" at bounding box center [586, 241] width 308 height 21
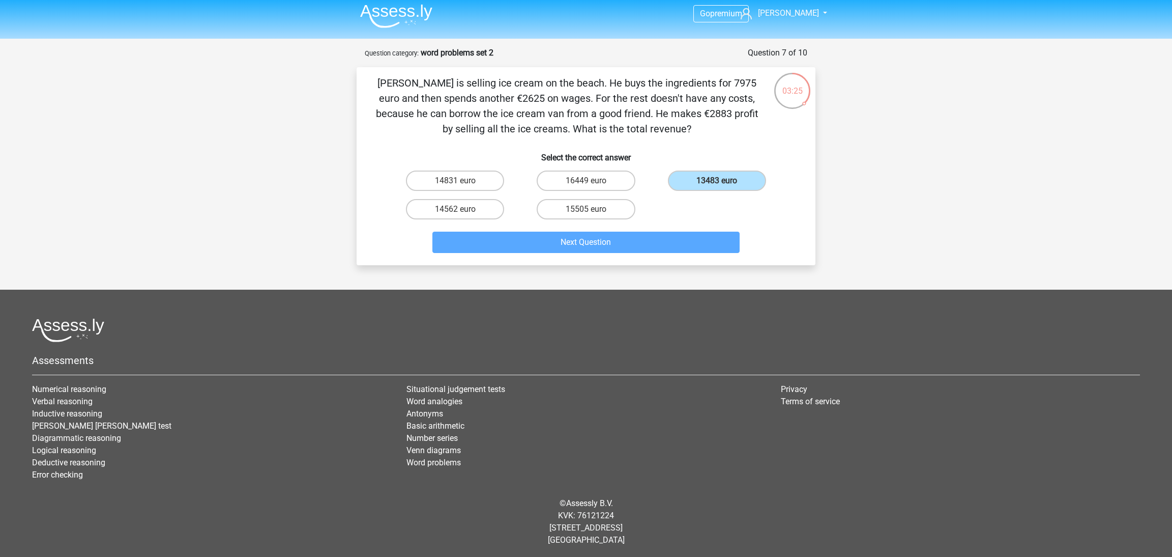
scroll to position [0, 0]
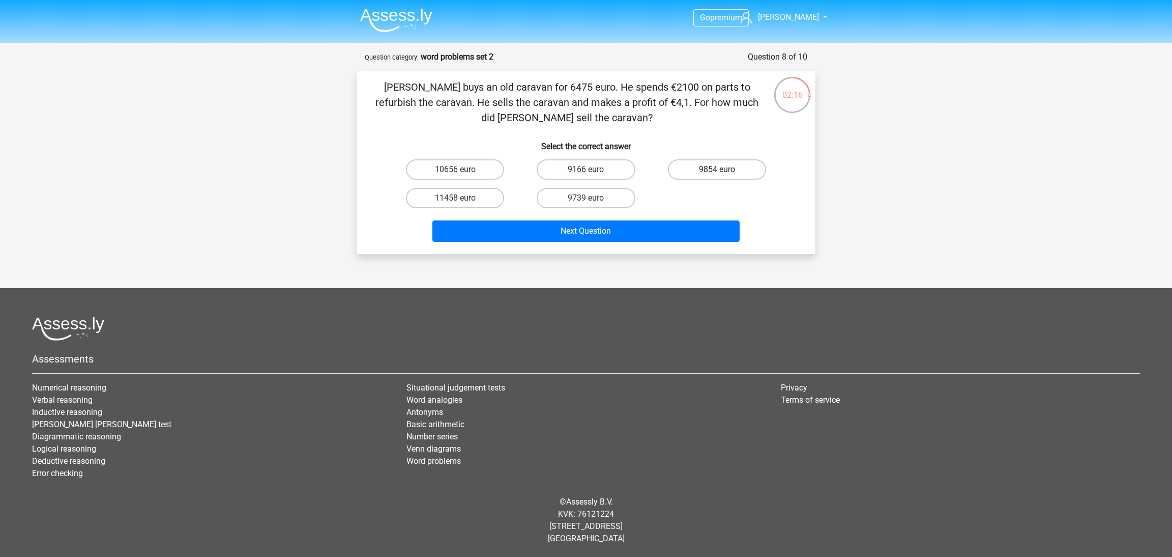
click at [701, 172] on label "9854 euro" at bounding box center [717, 169] width 98 height 20
click at [717, 172] on input "9854 euro" at bounding box center [720, 172] width 7 height 7
radio input "true"
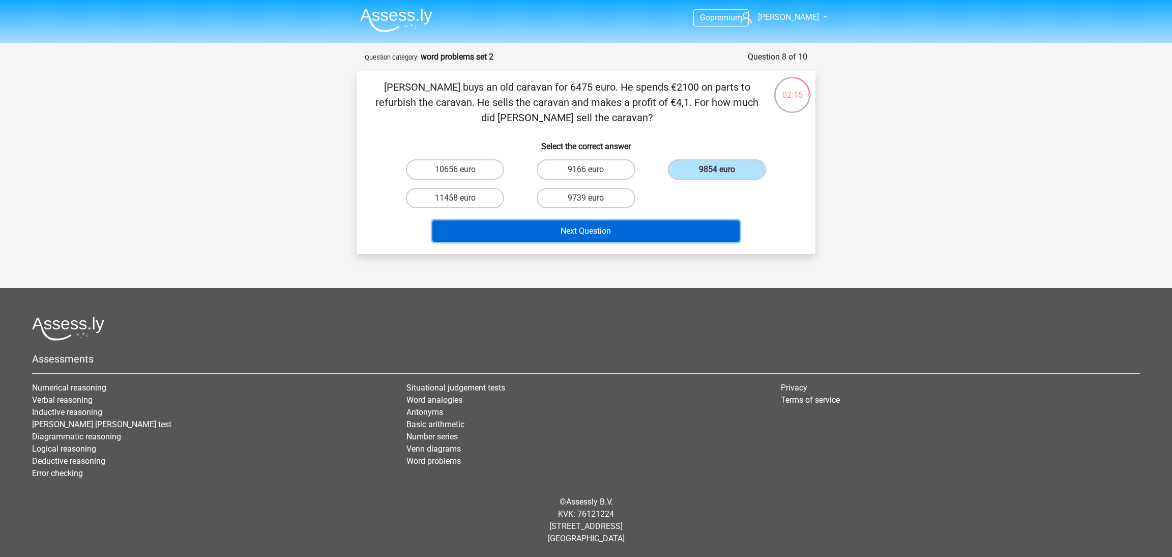
click at [691, 226] on button "Next Question" at bounding box center [586, 230] width 308 height 21
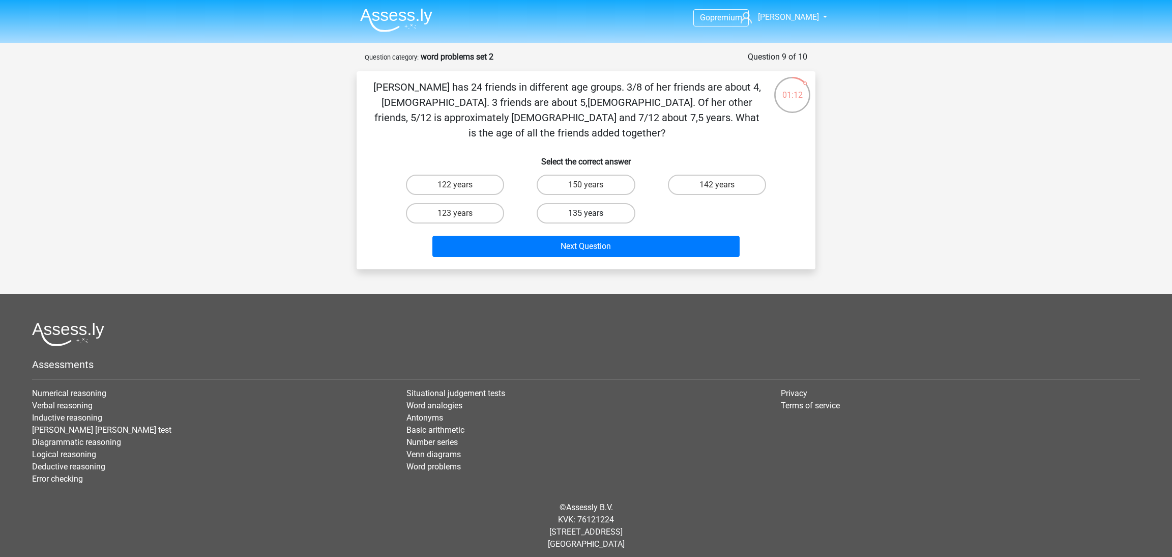
click at [576, 203] on label "135 years" at bounding box center [586, 213] width 98 height 20
click at [586, 213] on input "135 years" at bounding box center [589, 216] width 7 height 7
radio input "true"
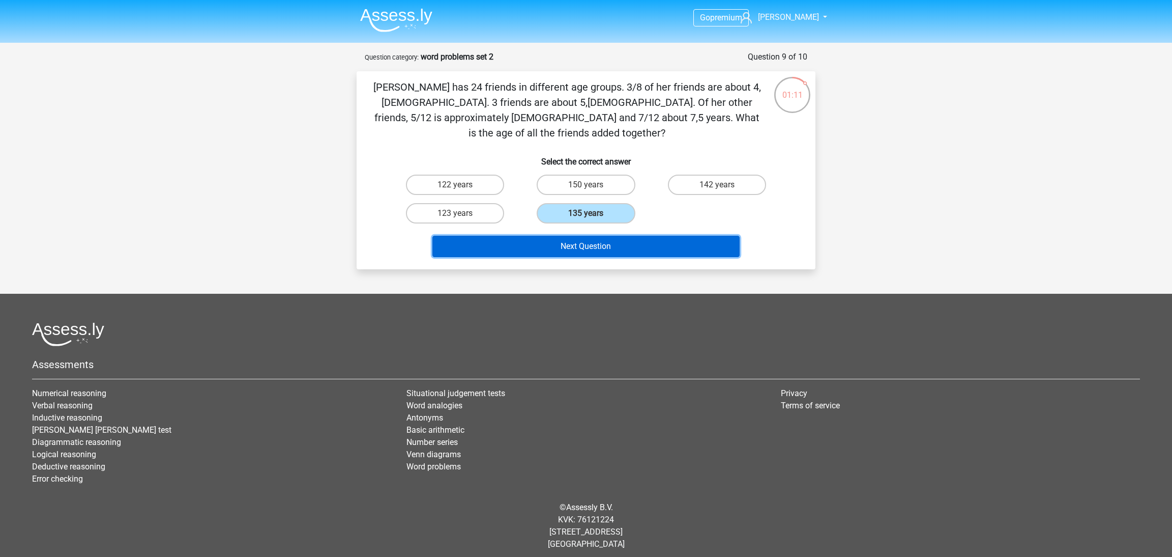
click at [640, 236] on button "Next Question" at bounding box center [586, 246] width 308 height 21
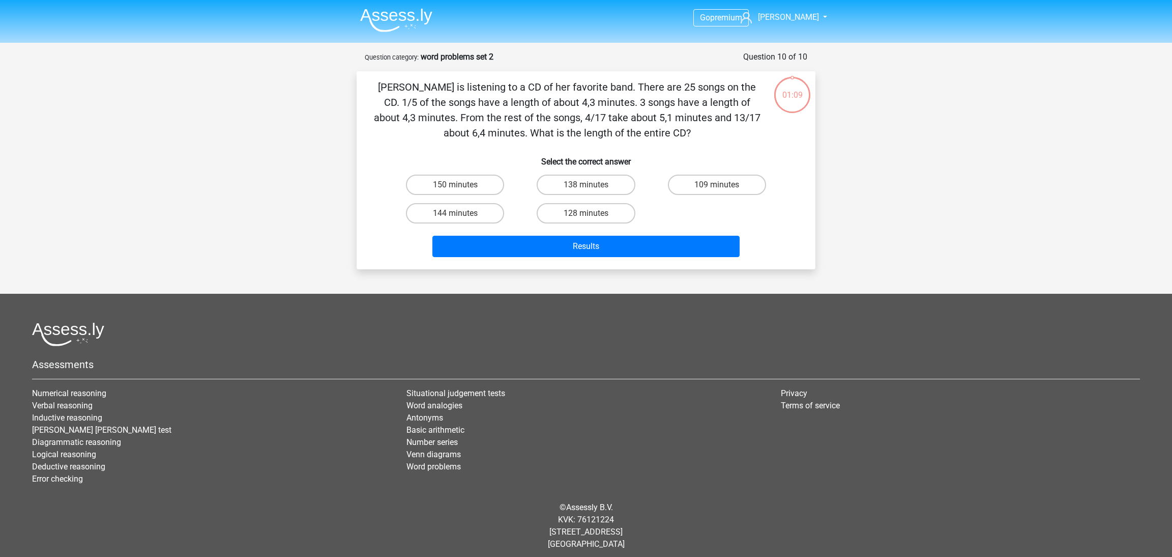
scroll to position [4, 0]
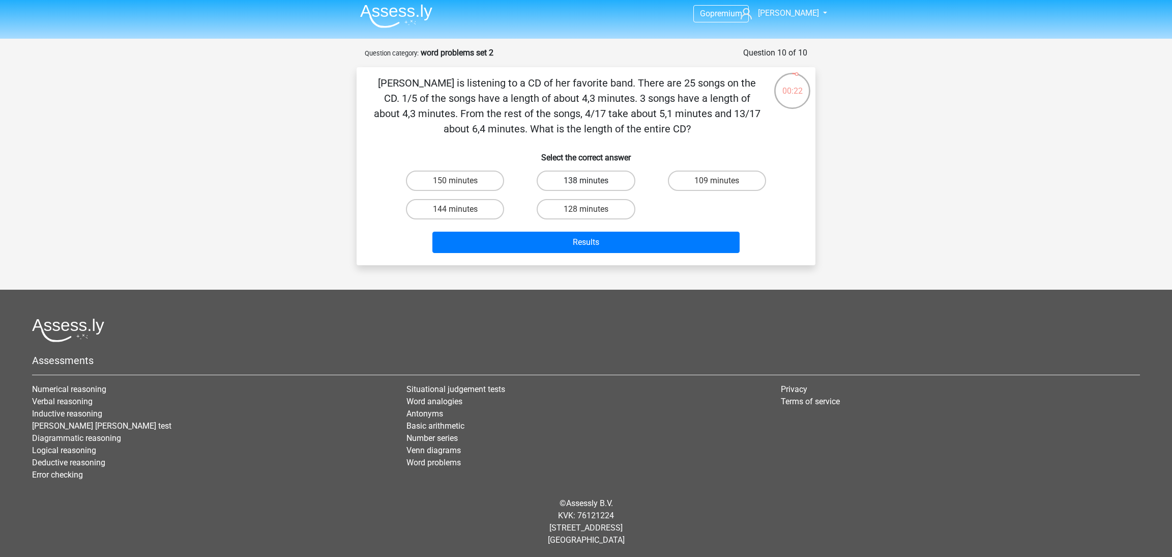
click at [575, 172] on label "138 minutes" at bounding box center [586, 180] width 98 height 20
click at [586, 181] on input "138 minutes" at bounding box center [589, 184] width 7 height 7
radio input "true"
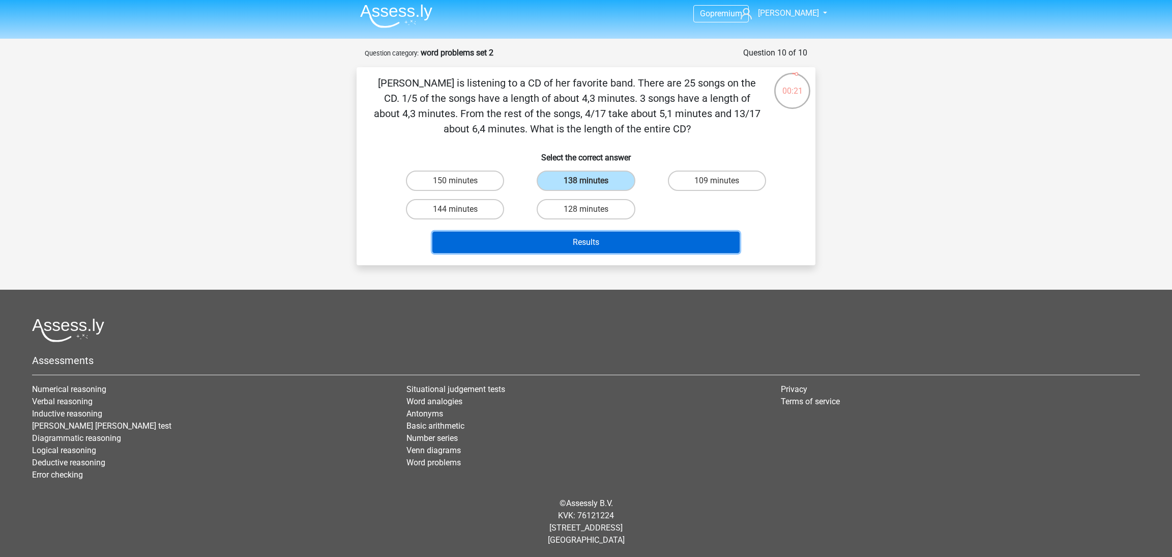
click at [630, 239] on button "Results" at bounding box center [586, 241] width 308 height 21
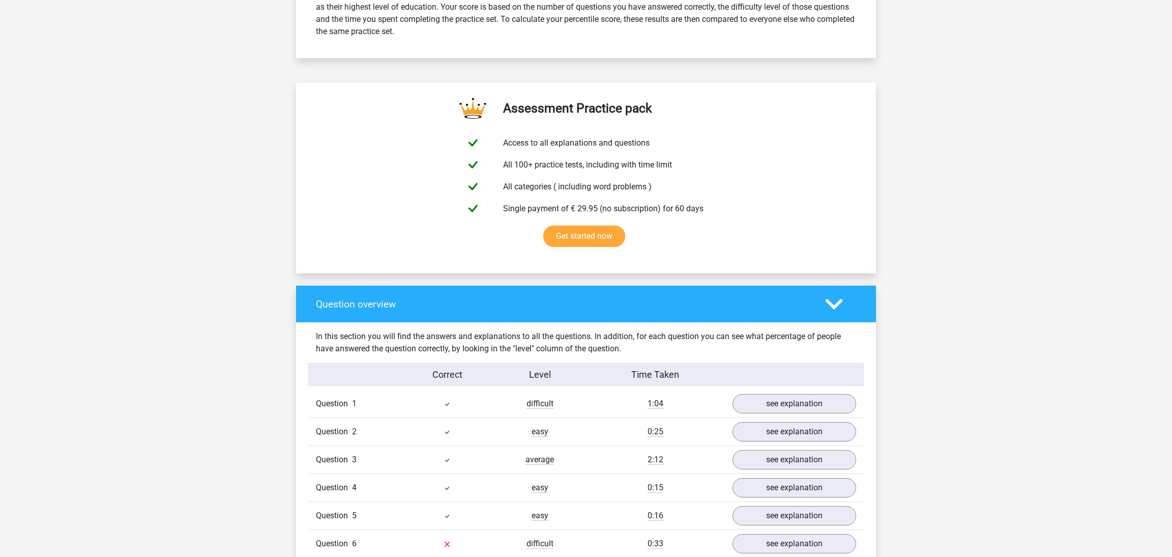
scroll to position [626, 0]
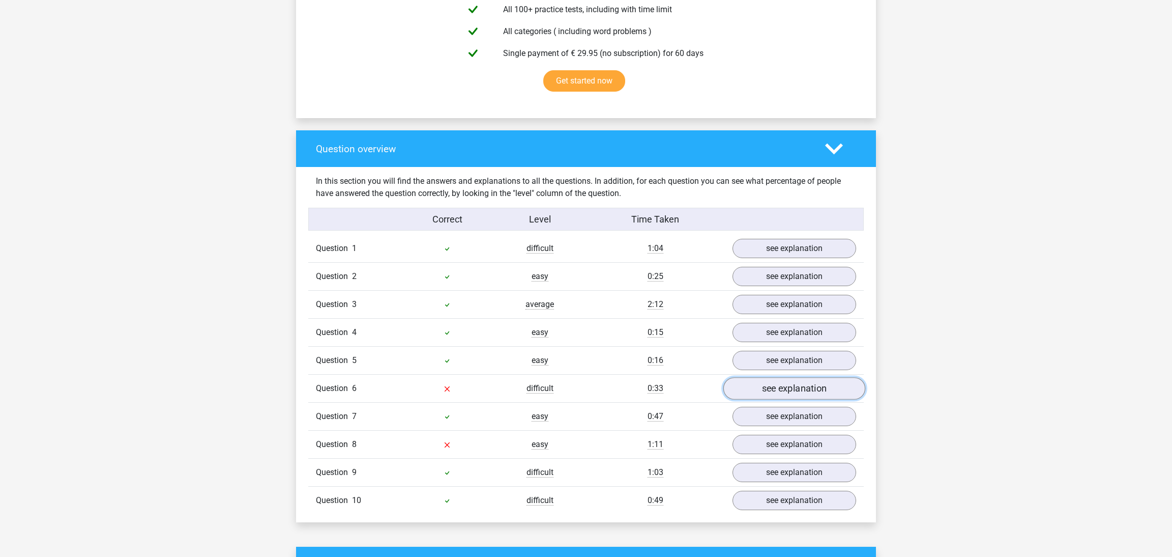
click at [825, 392] on link "see explanation" at bounding box center [794, 389] width 142 height 22
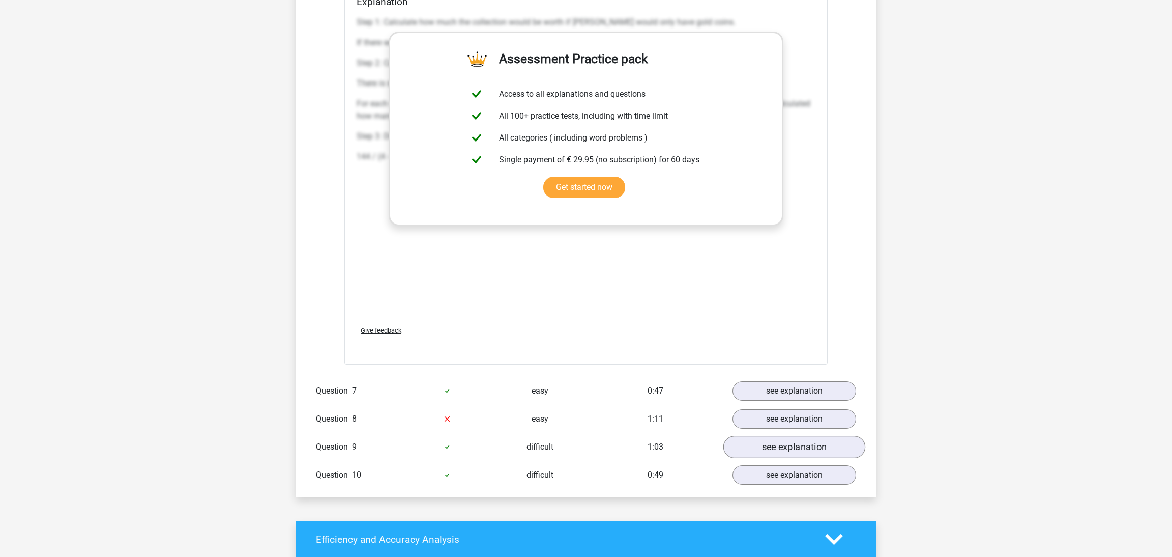
scroll to position [1252, 0]
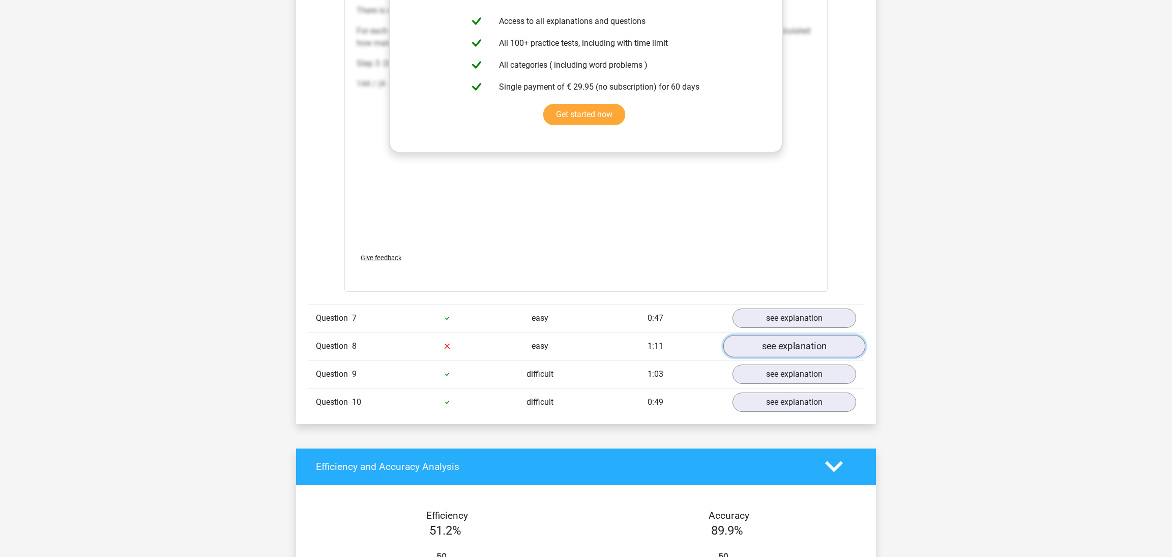
click at [806, 351] on link "see explanation" at bounding box center [794, 346] width 142 height 22
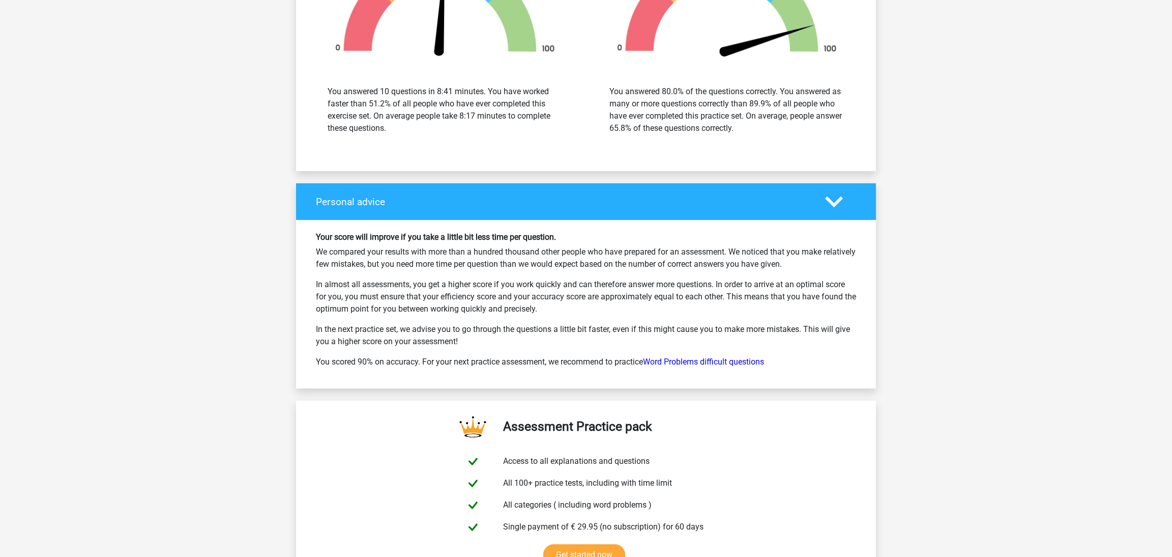
scroll to position [2503, 0]
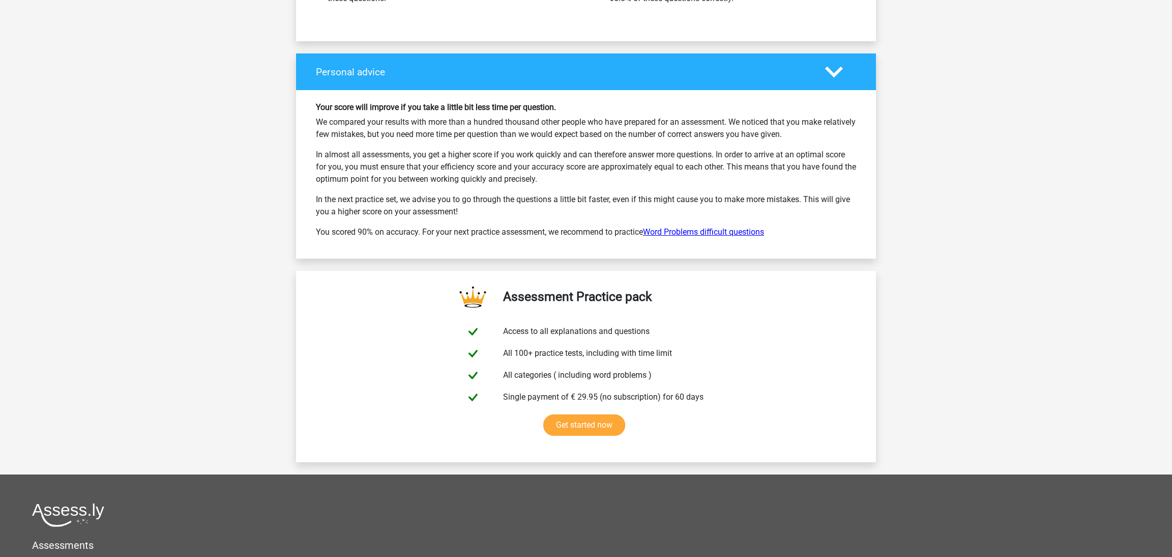
click at [707, 237] on link "Word Problems difficult questions" at bounding box center [703, 232] width 121 height 10
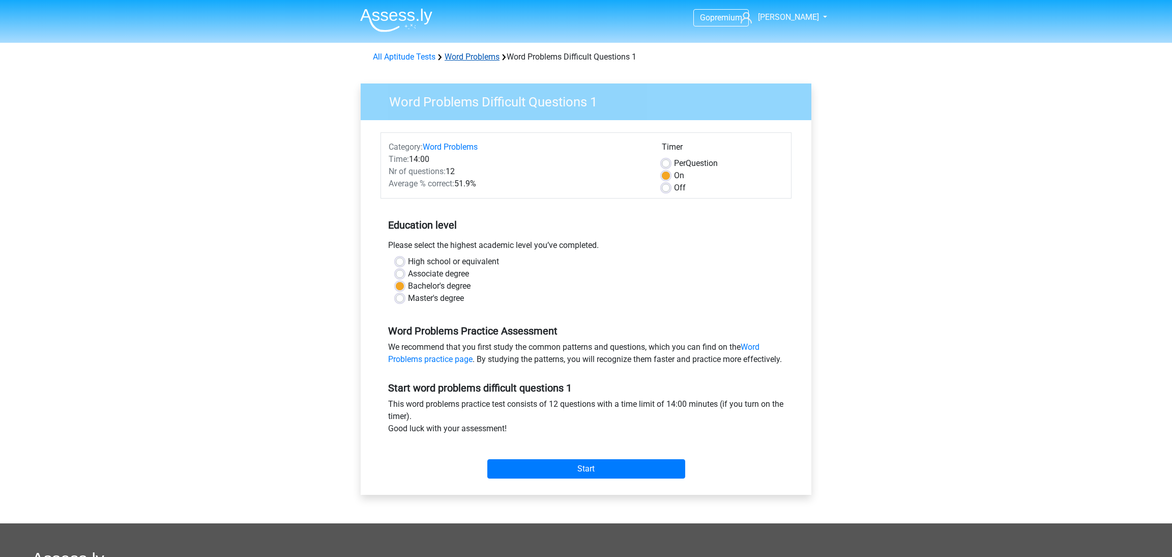
click at [478, 58] on link "Word Problems" at bounding box center [472, 57] width 55 height 10
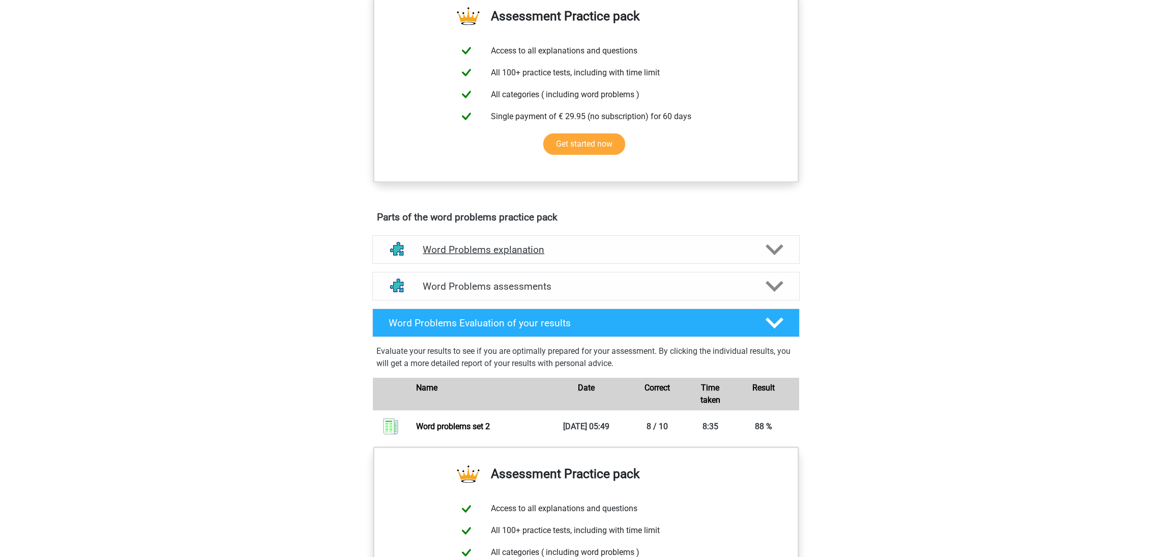
scroll to position [375, 0]
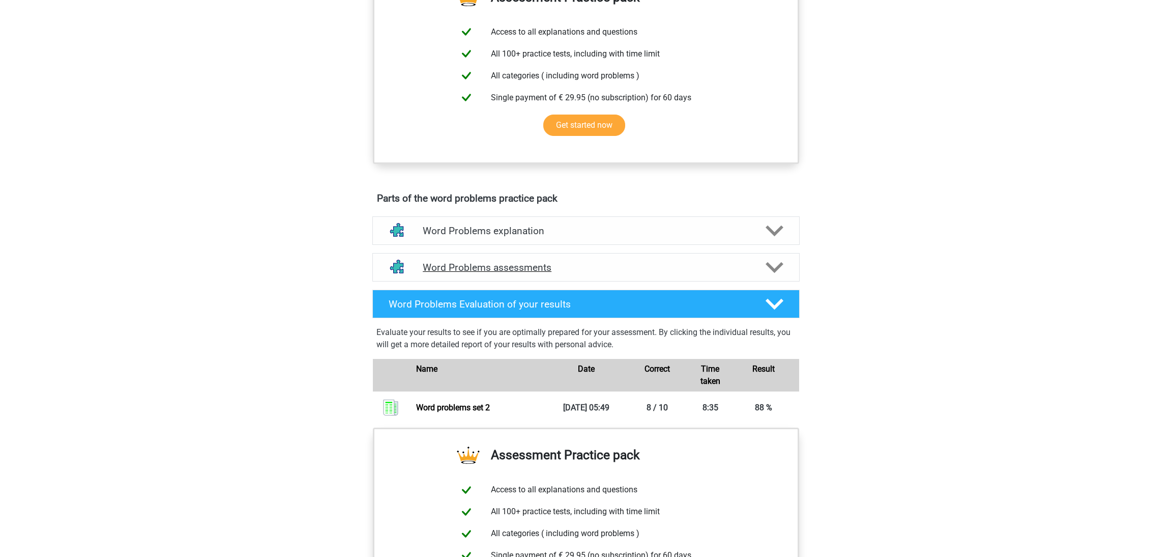
click at [662, 265] on h4 "Word Problems assessments" at bounding box center [586, 268] width 327 height 12
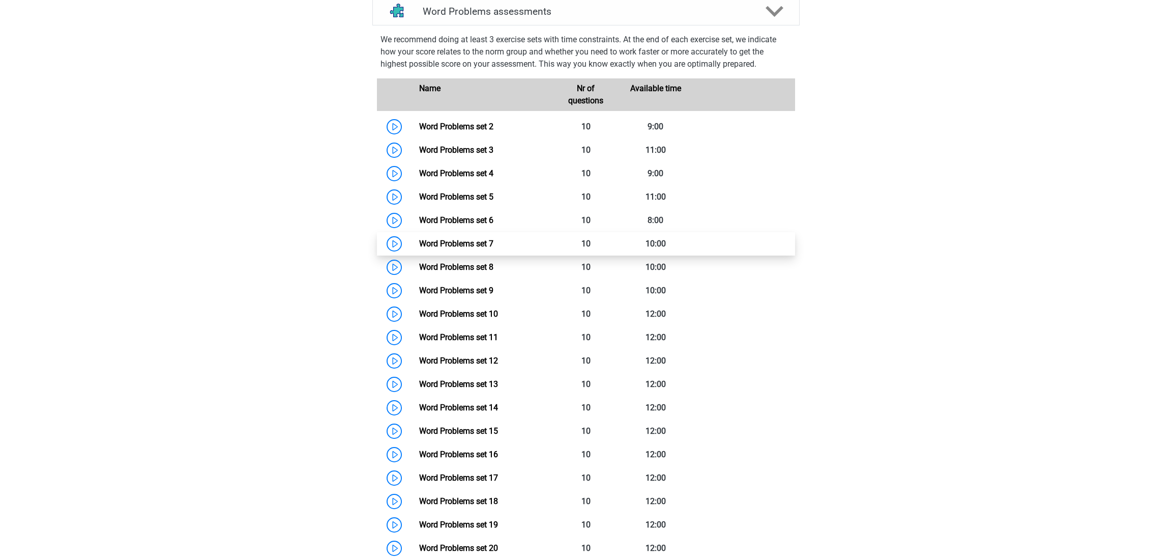
scroll to position [626, 0]
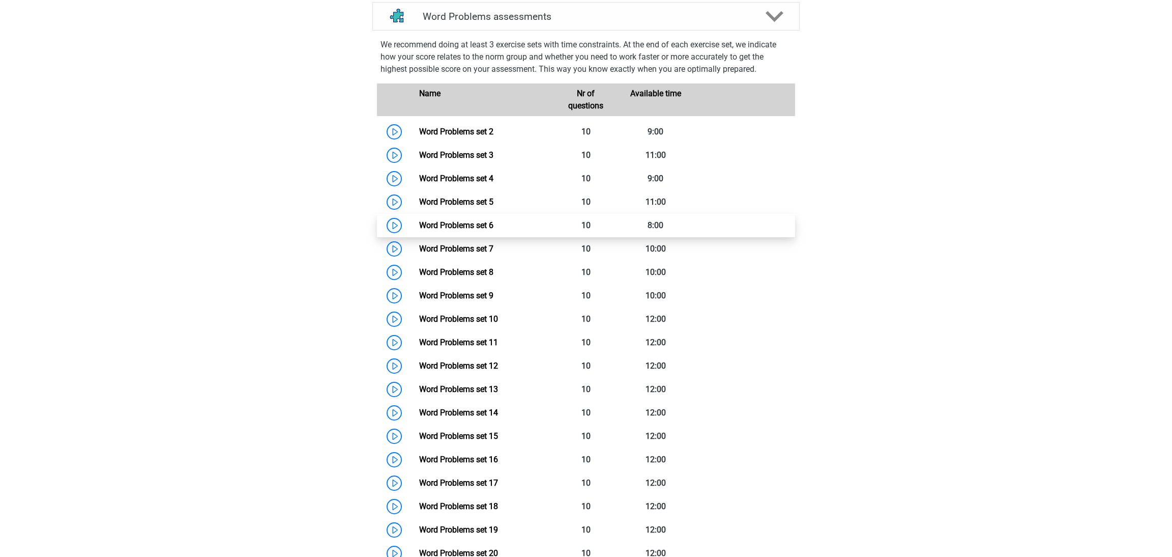
click at [493, 229] on link "Word Problems set 6" at bounding box center [456, 225] width 74 height 10
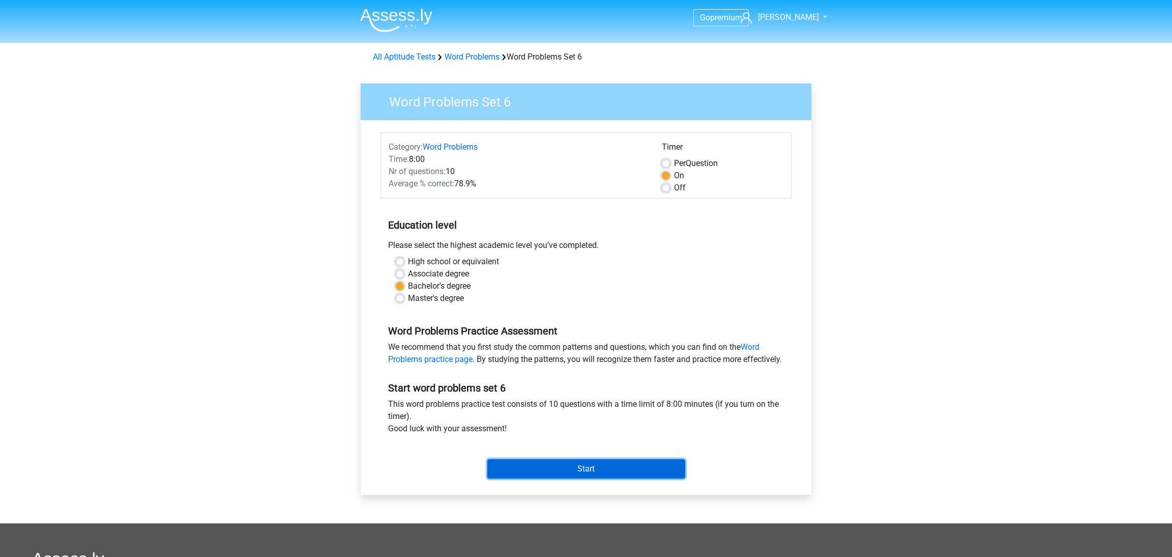
click at [571, 478] on input "Start" at bounding box center [586, 468] width 198 height 19
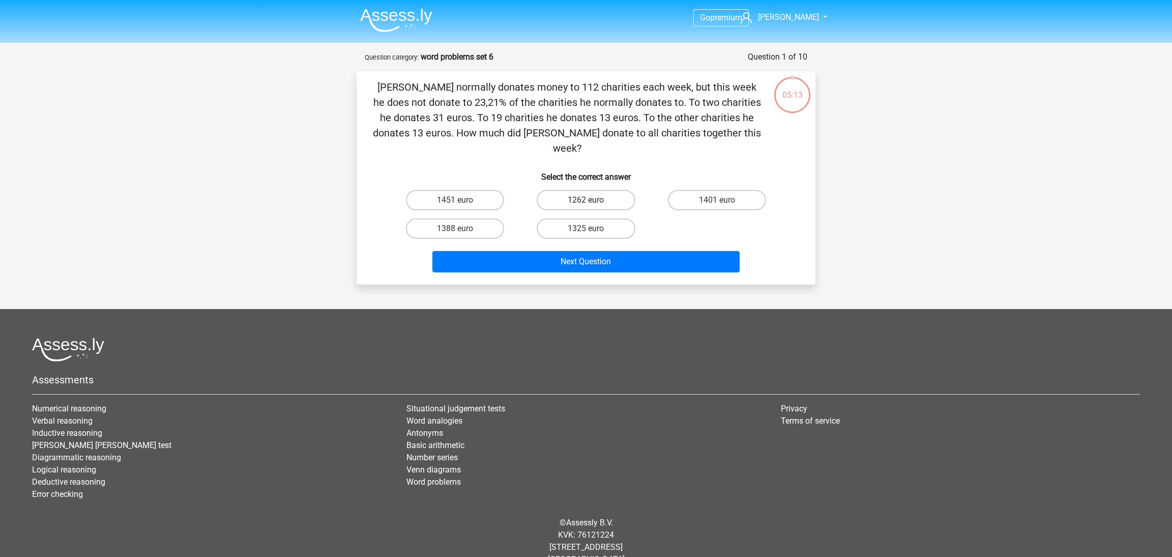
click at [602, 190] on label "1262 euro" at bounding box center [586, 200] width 98 height 20
click at [593, 200] on input "1262 euro" at bounding box center [589, 203] width 7 height 7
radio input "true"
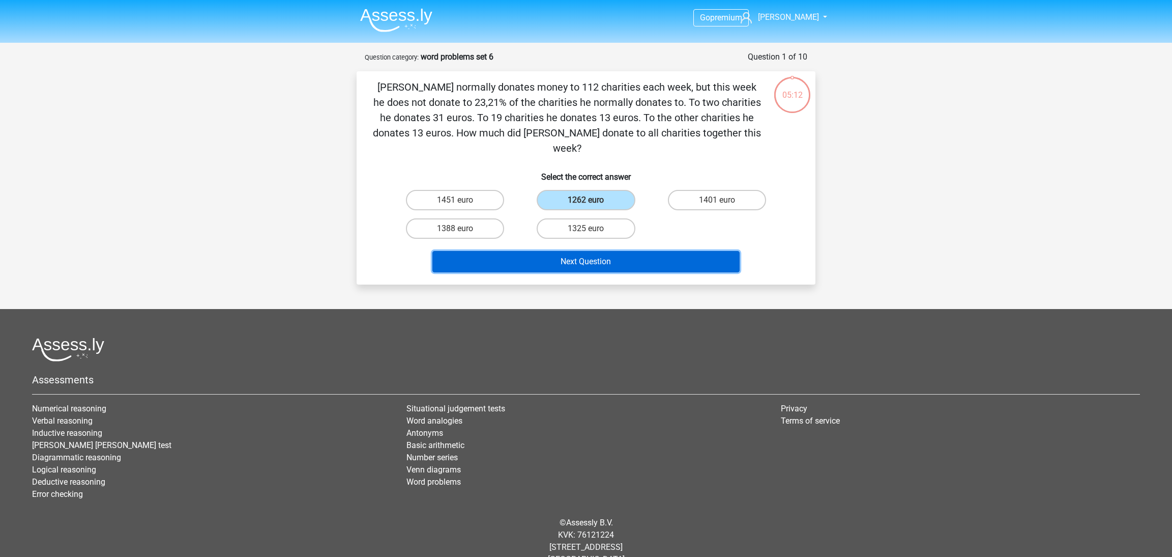
click at [600, 252] on button "Next Question" at bounding box center [586, 261] width 308 height 21
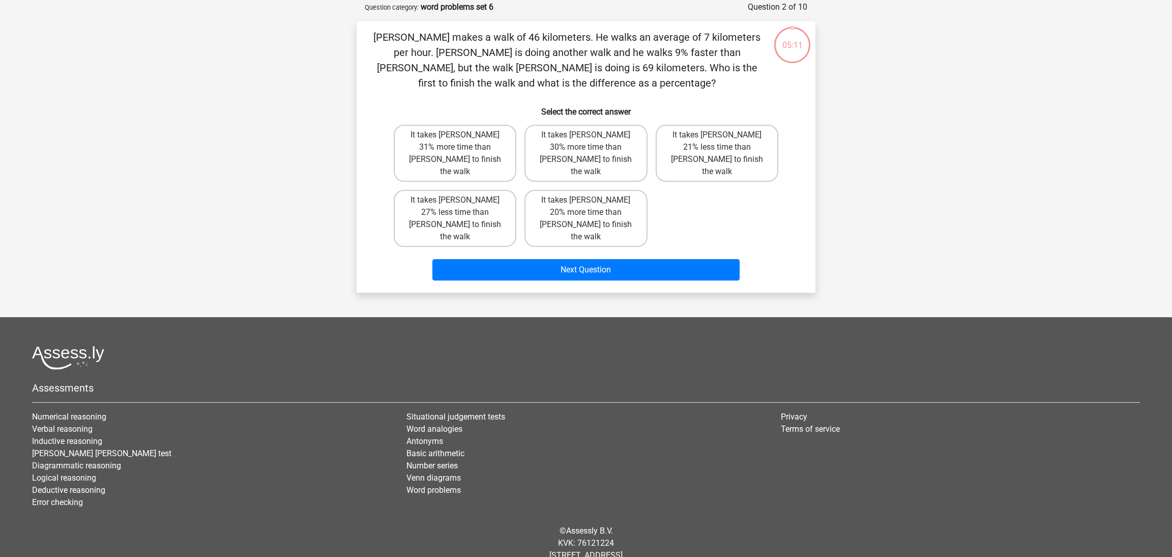
scroll to position [50, 0]
click at [493, 209] on label "It takes Tom 27% less time than Umberto to finish the walk" at bounding box center [455, 217] width 123 height 57
click at [462, 206] on input "It takes Tom 27% less time than Umberto to finish the walk" at bounding box center [458, 202] width 7 height 7
radio input "true"
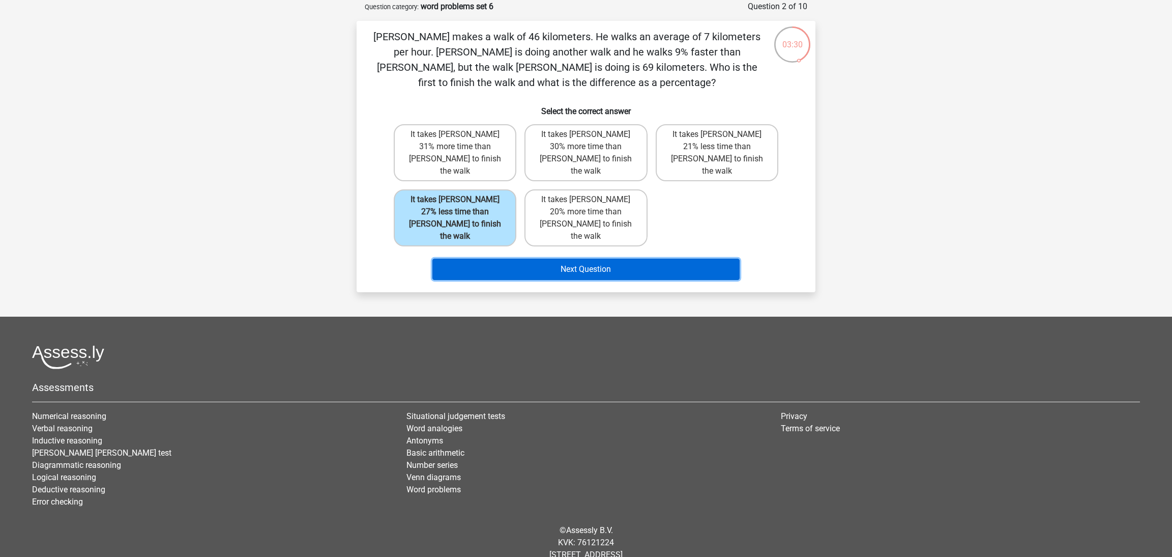
click at [574, 258] on button "Next Question" at bounding box center [586, 268] width 308 height 21
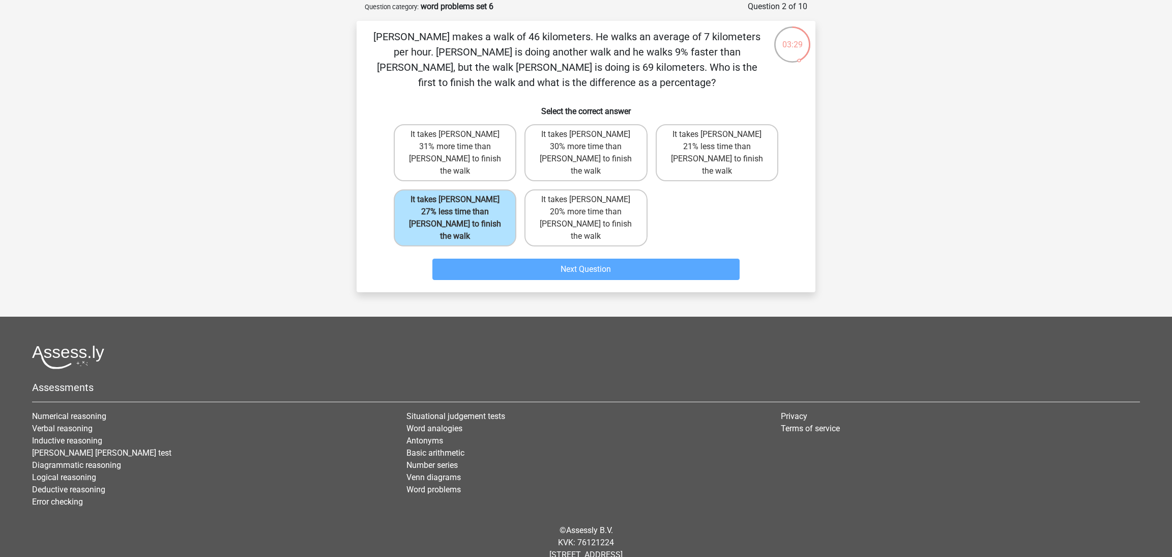
scroll to position [19, 0]
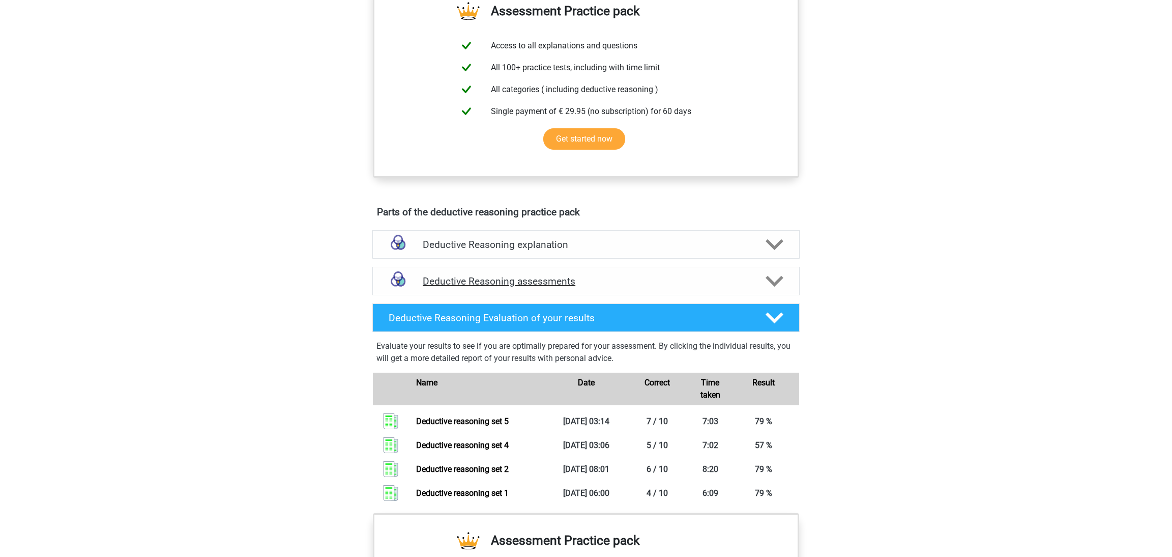
scroll to position [500, 0]
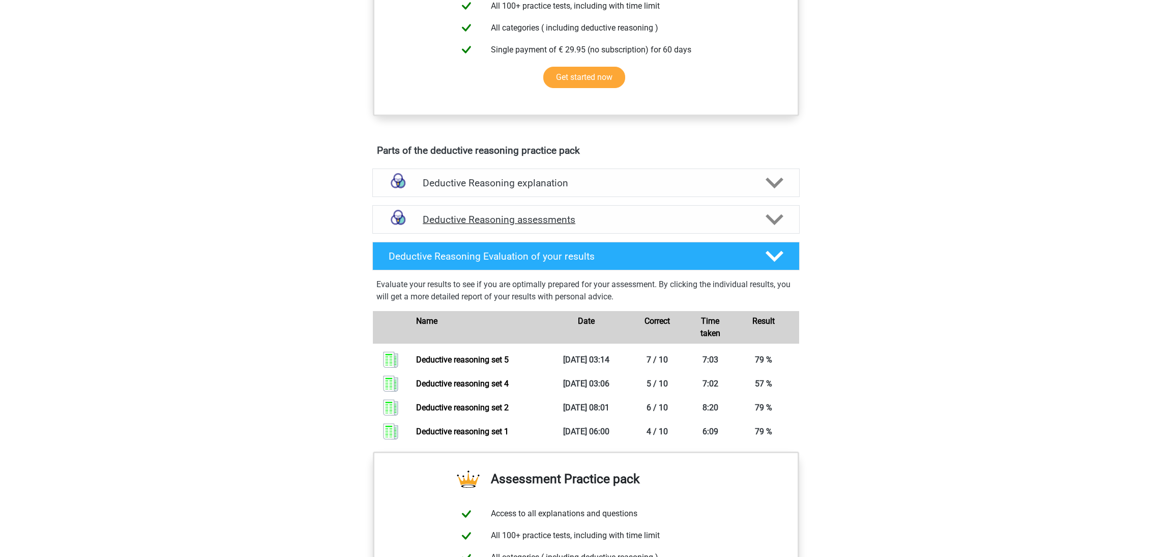
click at [551, 225] on h4 "Deductive Reasoning assessments" at bounding box center [586, 220] width 327 height 12
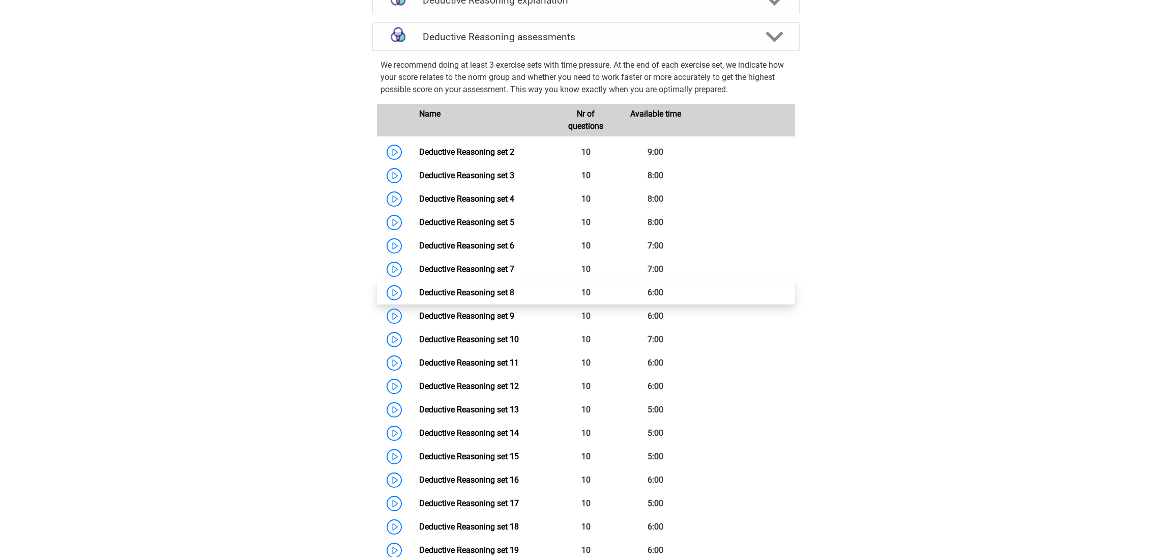
scroll to position [750, 0]
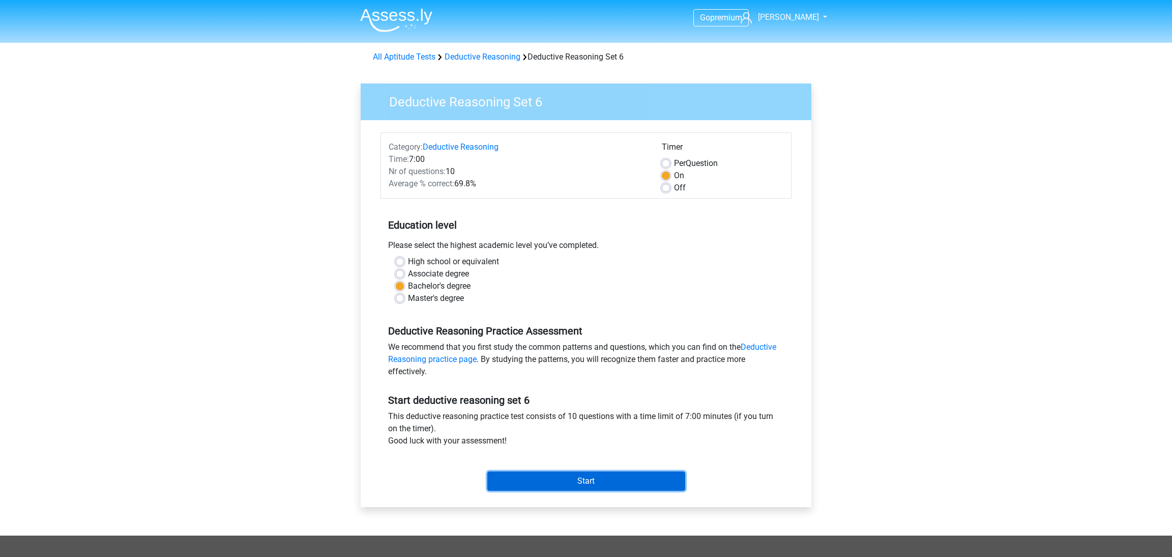
click at [603, 480] on input "Start" at bounding box center [586, 480] width 198 height 19
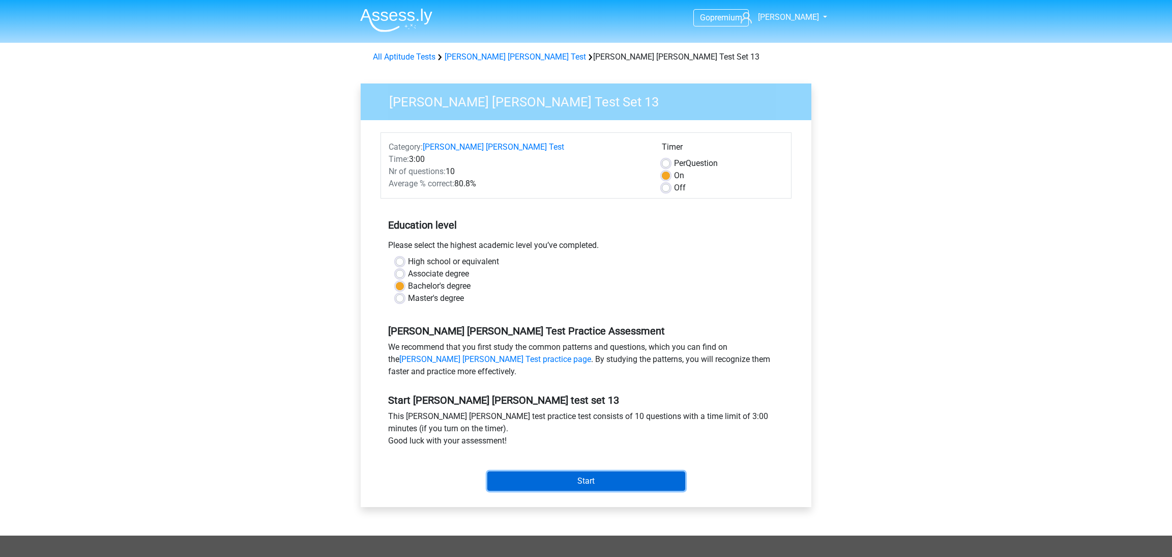
click at [615, 485] on input "Start" at bounding box center [586, 480] width 198 height 19
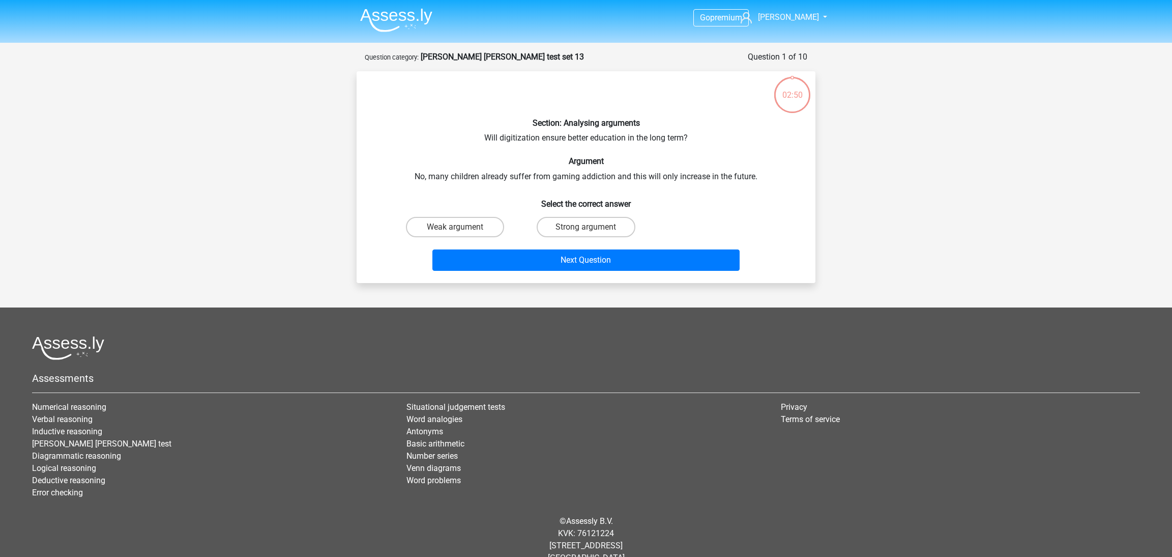
click at [457, 231] on input "Weak argument" at bounding box center [458, 230] width 7 height 7
radio input "true"
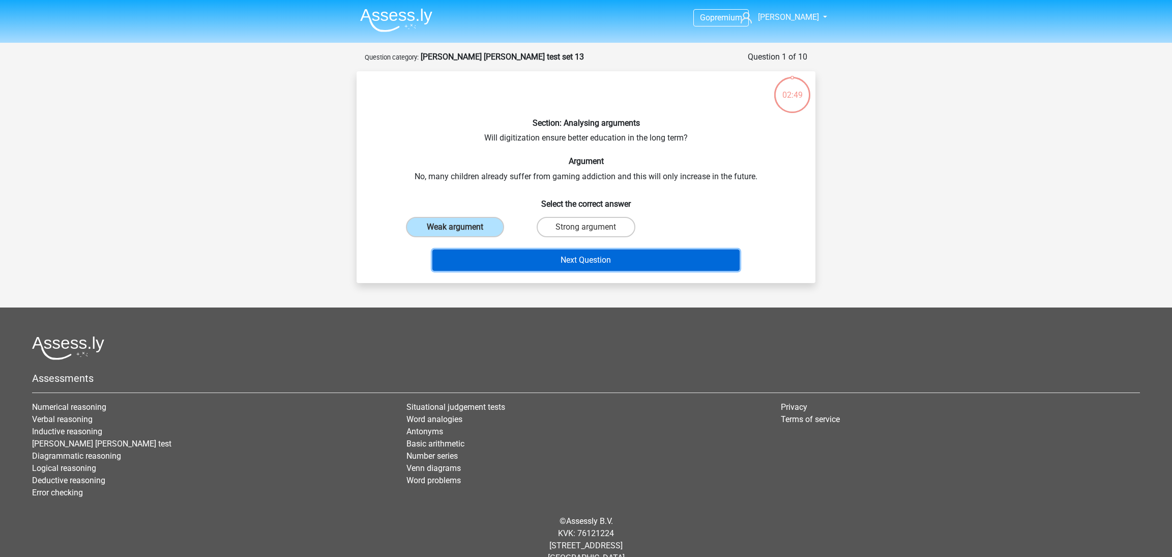
click at [490, 257] on button "Next Question" at bounding box center [586, 259] width 308 height 21
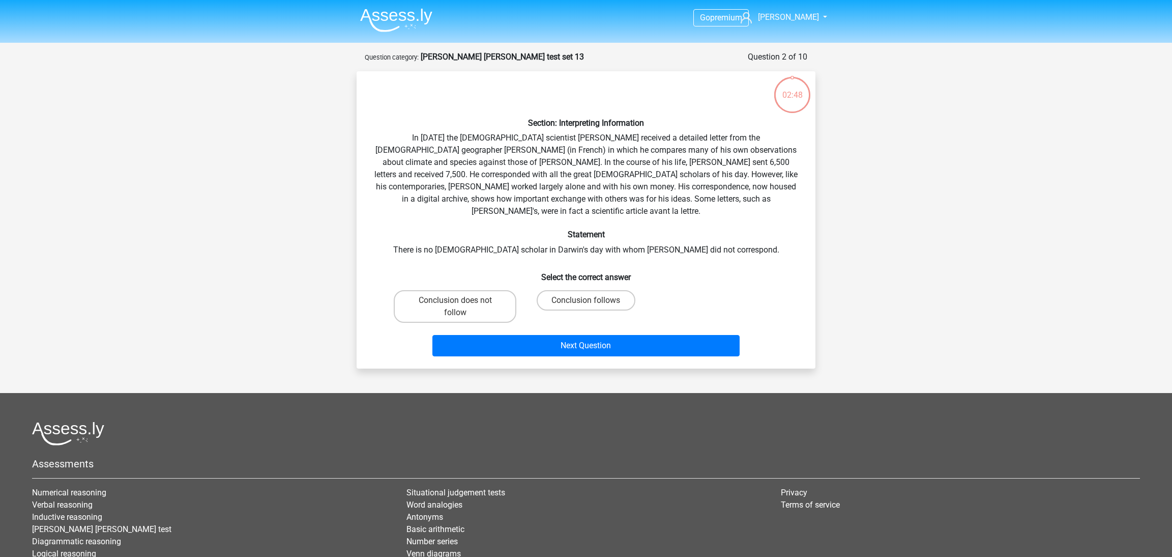
scroll to position [50, 0]
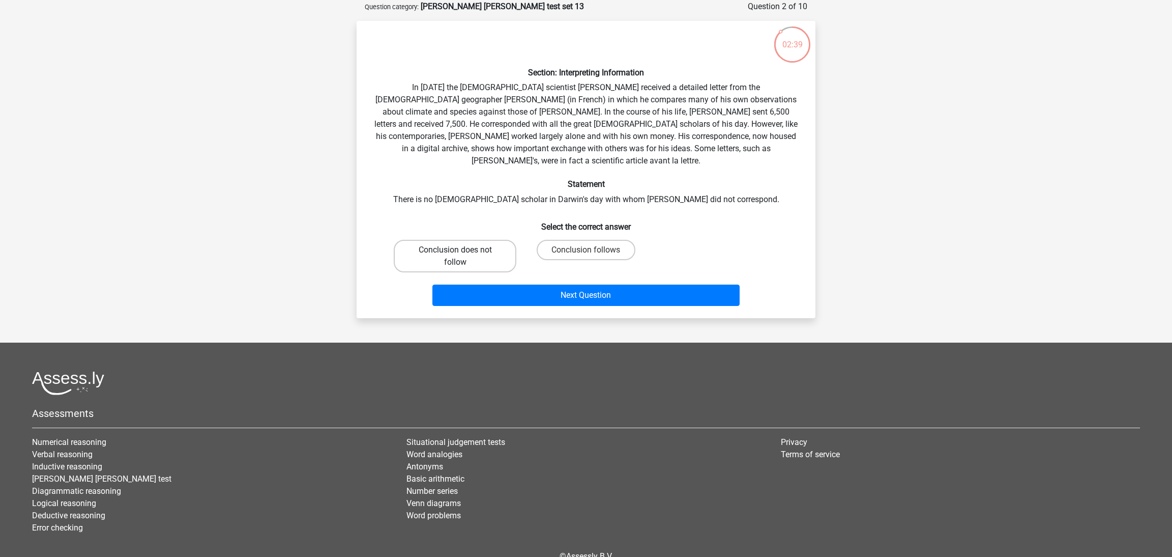
click at [488, 244] on label "Conclusion does not follow" at bounding box center [455, 256] width 123 height 33
click at [462, 250] on input "Conclusion does not follow" at bounding box center [458, 253] width 7 height 7
radio input "true"
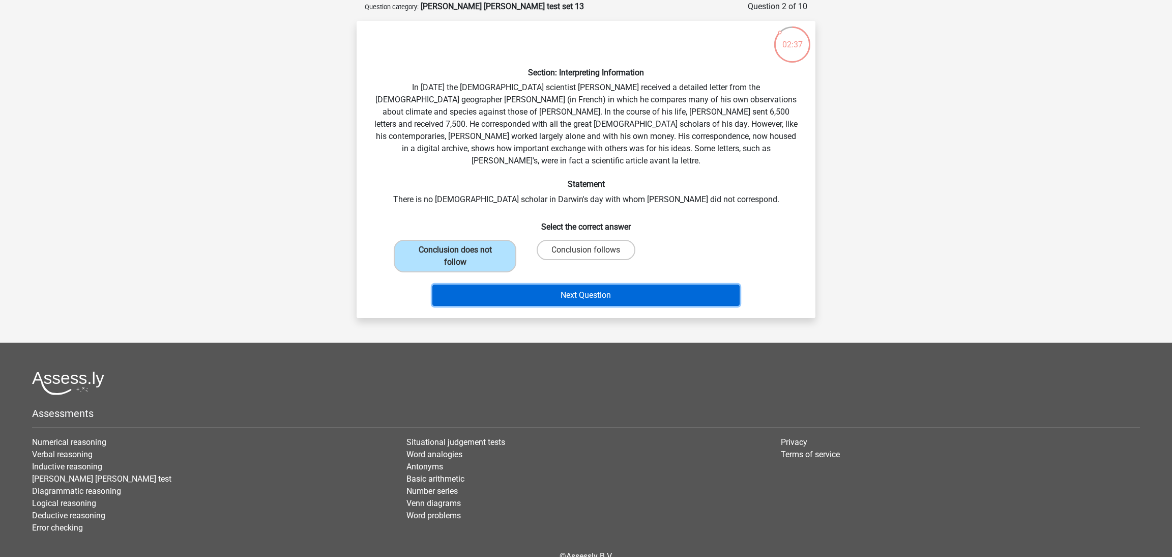
click at [600, 285] on button "Next Question" at bounding box center [586, 294] width 308 height 21
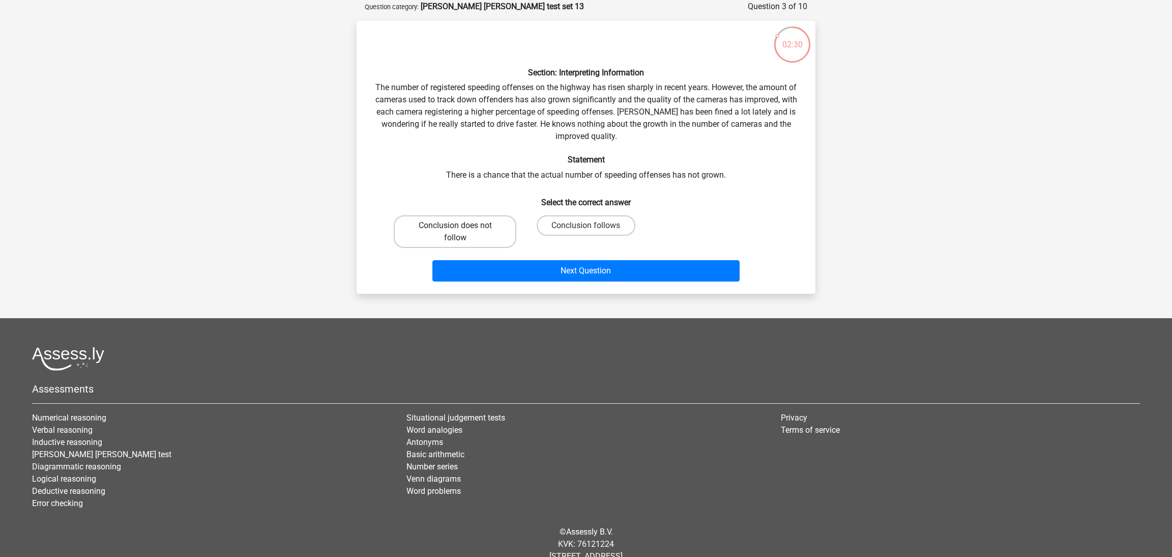
click at [494, 226] on label "Conclusion does not follow" at bounding box center [455, 231] width 123 height 33
click at [462, 226] on input "Conclusion does not follow" at bounding box center [458, 228] width 7 height 7
radio input "true"
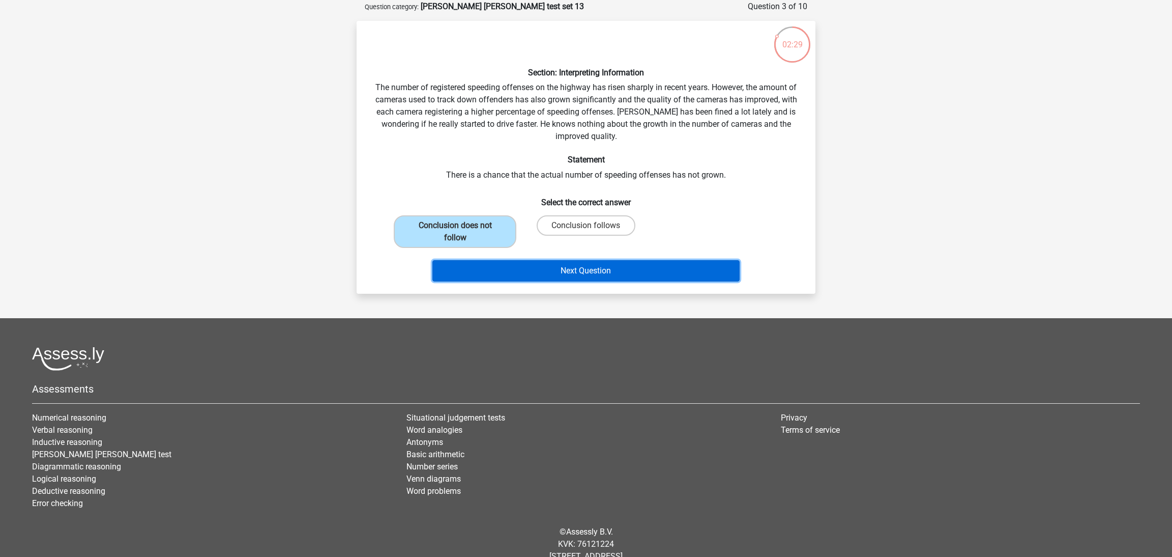
click at [551, 271] on button "Next Question" at bounding box center [586, 270] width 308 height 21
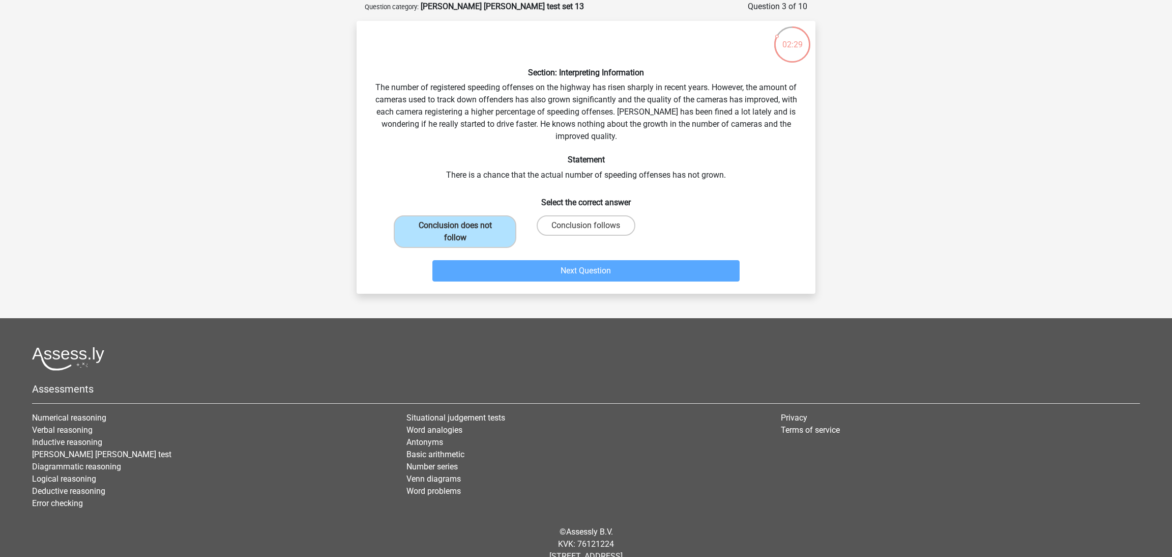
scroll to position [18, 0]
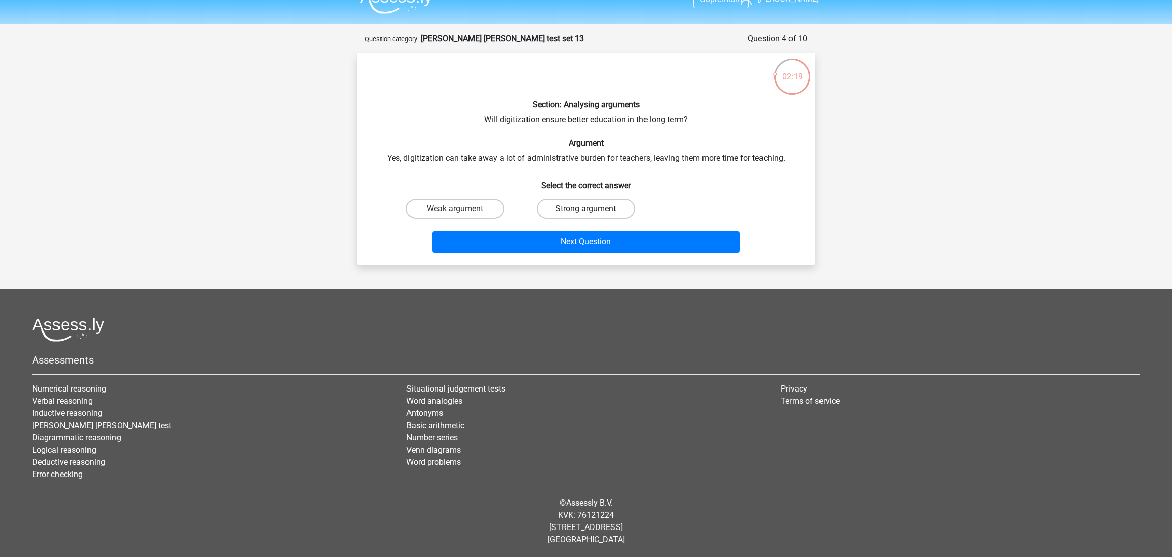
click at [591, 207] on label "Strong argument" at bounding box center [586, 208] width 98 height 20
click at [591, 209] on input "Strong argument" at bounding box center [589, 212] width 7 height 7
radio input "true"
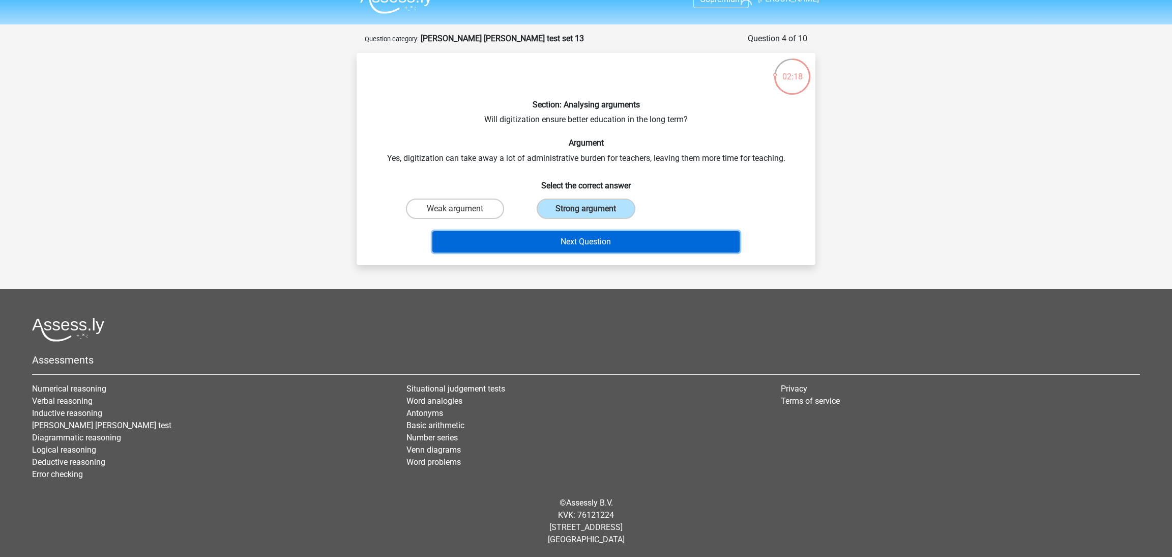
click at [607, 233] on button "Next Question" at bounding box center [586, 241] width 308 height 21
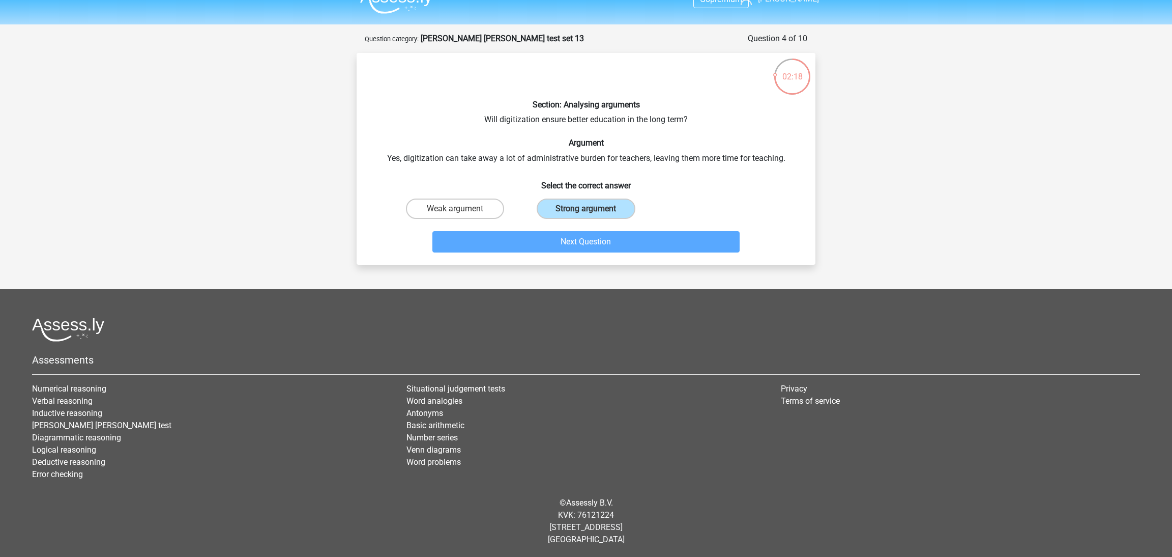
scroll to position [50, 0]
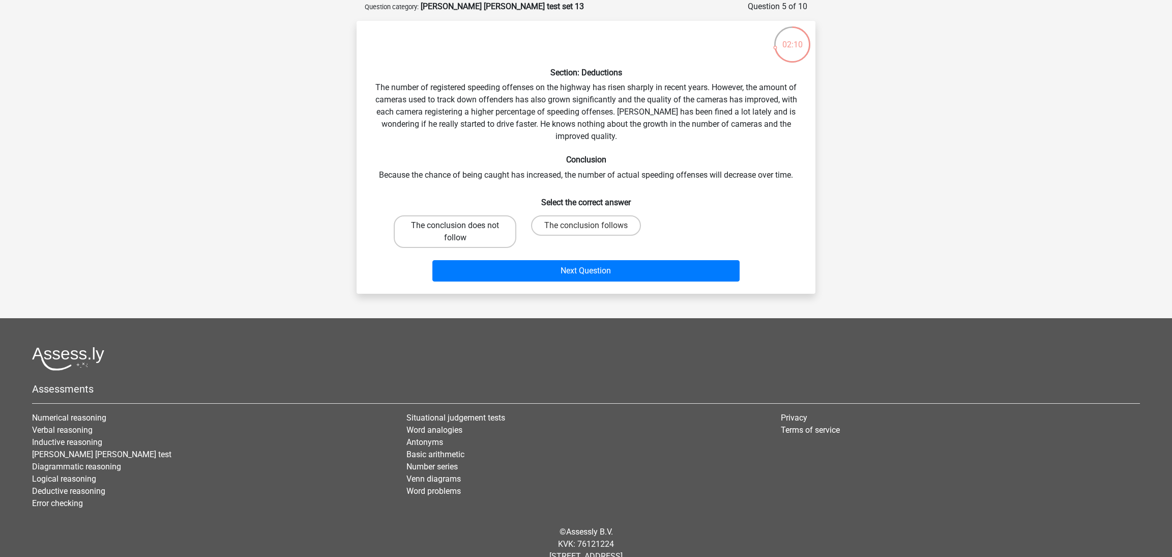
click at [453, 218] on label "The conclusion does not follow" at bounding box center [455, 231] width 123 height 33
click at [455, 225] on input "The conclusion does not follow" at bounding box center [458, 228] width 7 height 7
radio input "true"
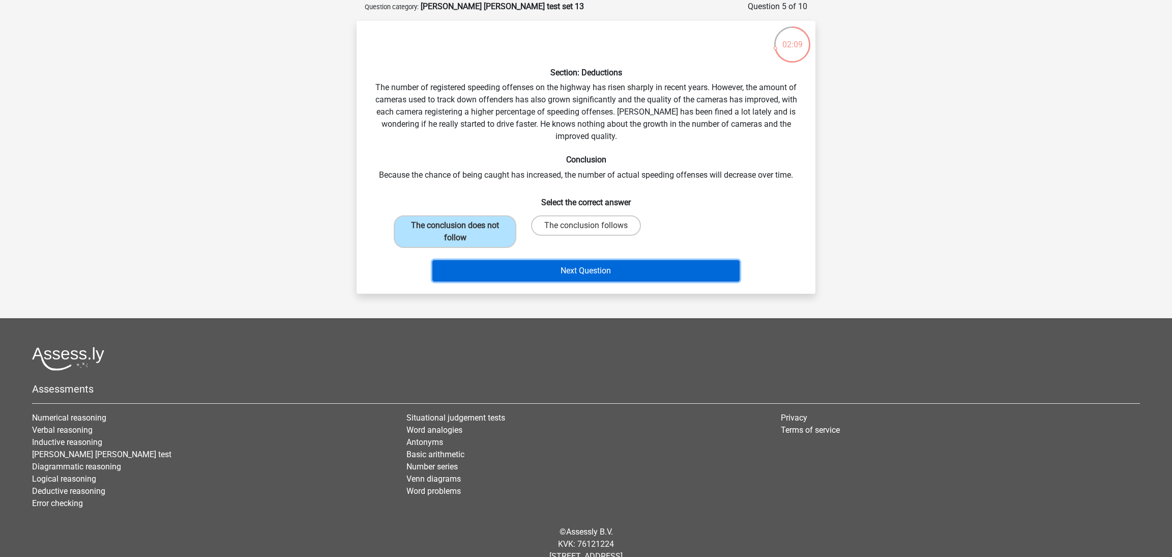
click at [565, 269] on button "Next Question" at bounding box center [586, 270] width 308 height 21
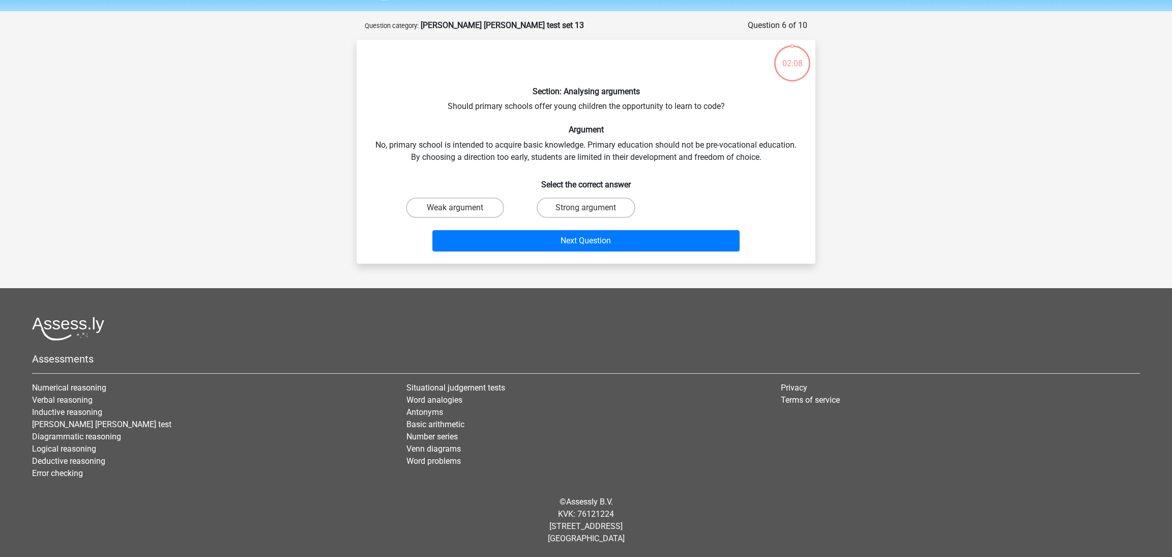
scroll to position [30, 0]
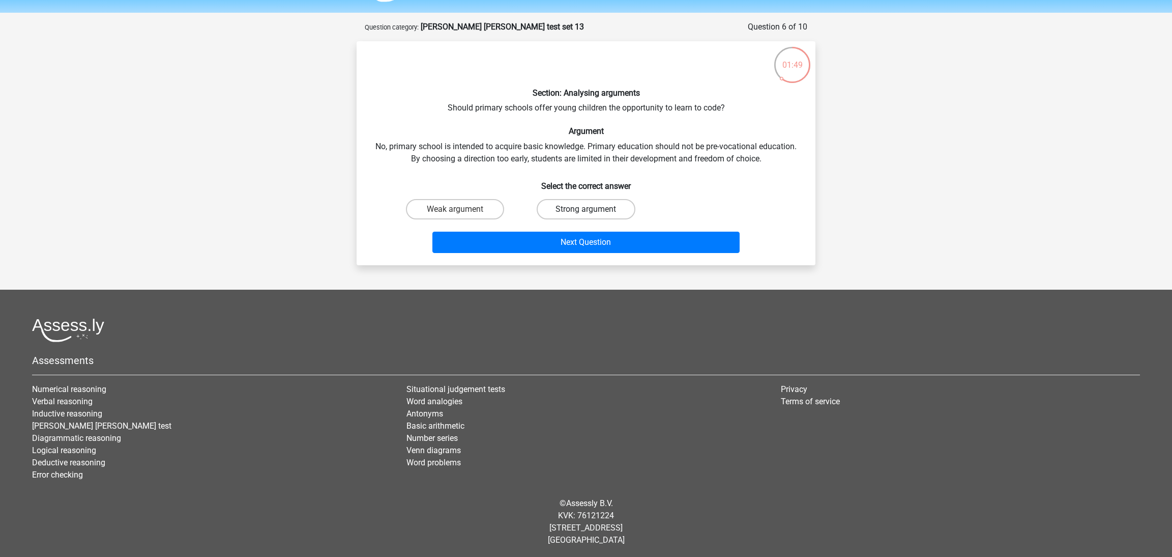
click at [563, 211] on label "Strong argument" at bounding box center [586, 209] width 98 height 20
click at [586, 211] on input "Strong argument" at bounding box center [589, 212] width 7 height 7
radio input "true"
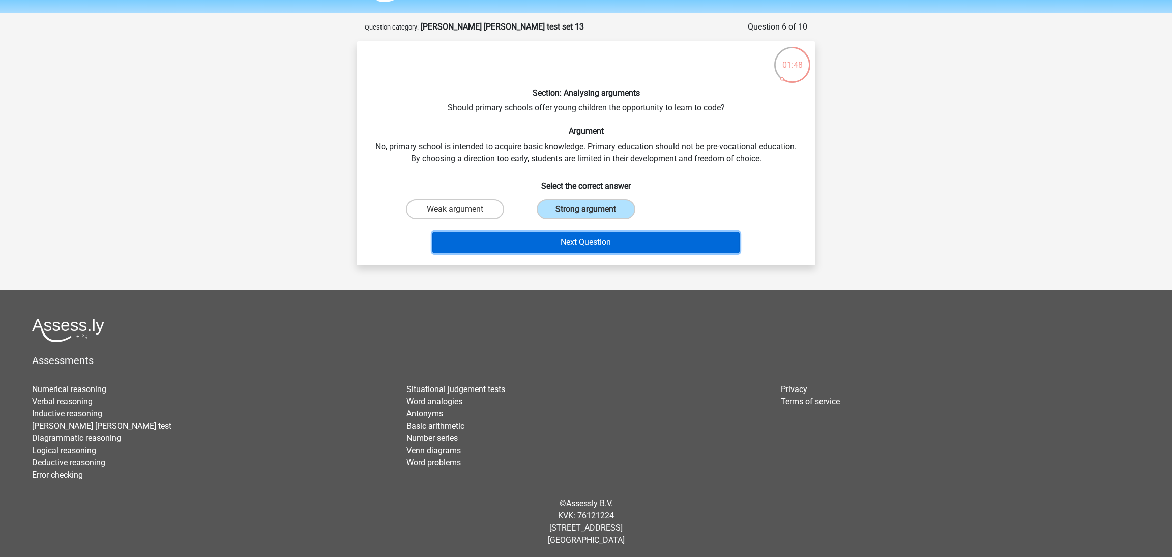
click at [599, 241] on button "Next Question" at bounding box center [586, 241] width 308 height 21
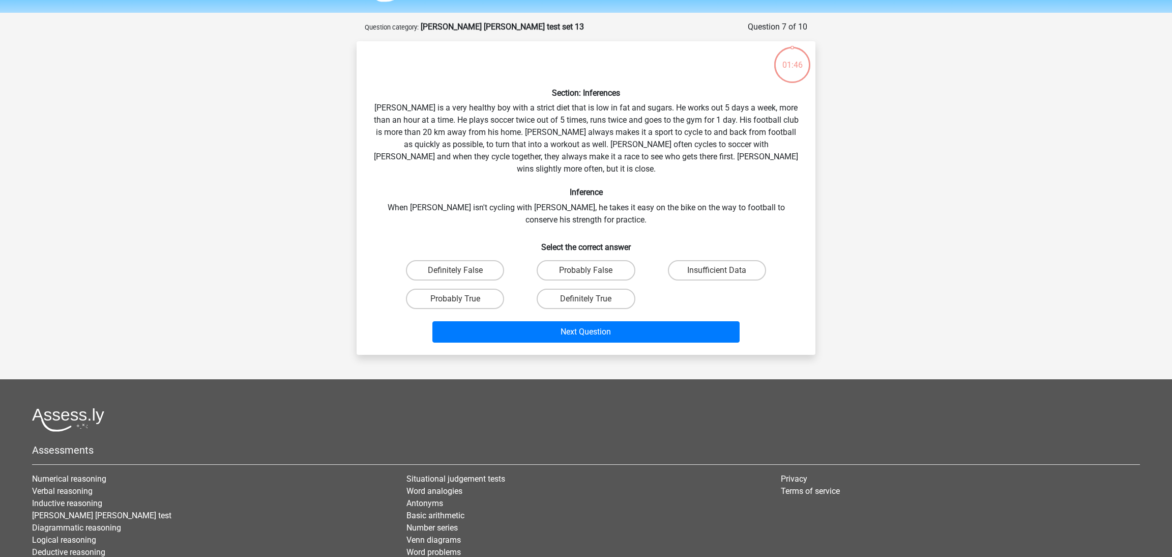
scroll to position [50, 0]
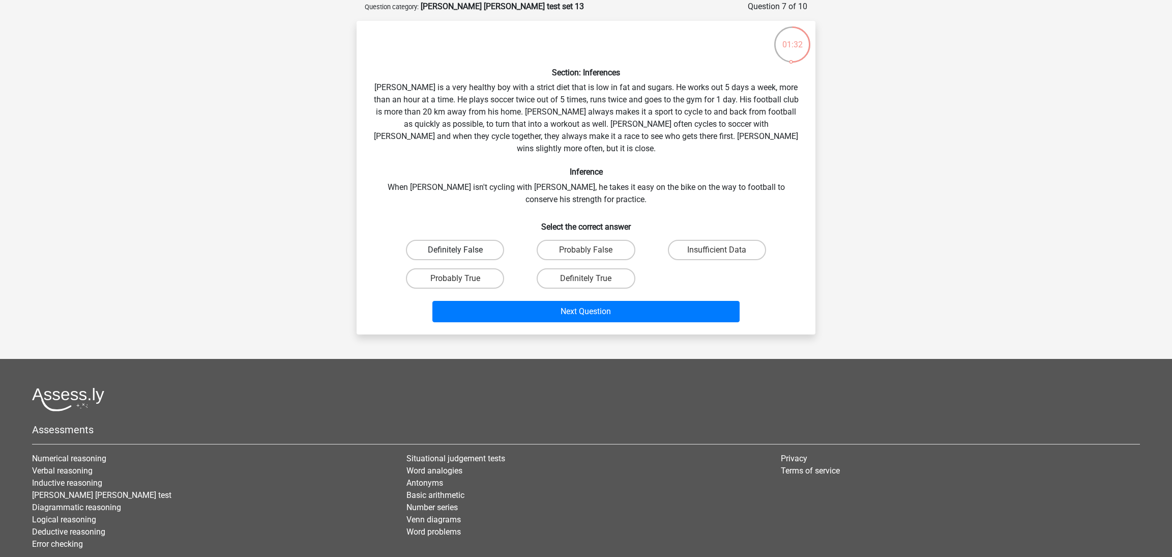
click at [471, 240] on label "Definitely False" at bounding box center [455, 250] width 98 height 20
click at [462, 250] on input "Definitely False" at bounding box center [458, 253] width 7 height 7
radio input "true"
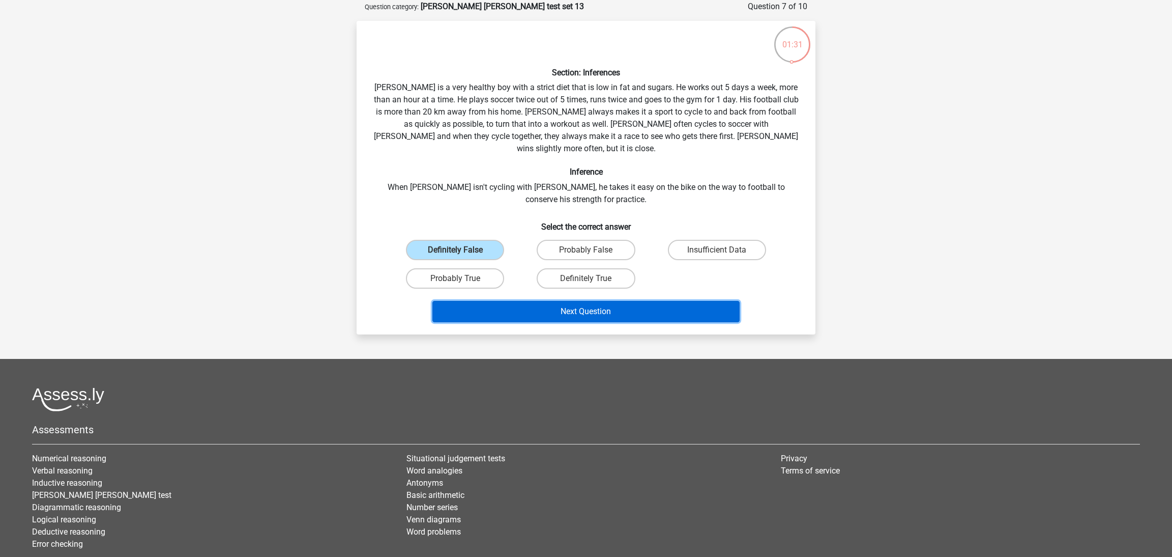
click at [615, 301] on button "Next Question" at bounding box center [586, 311] width 308 height 21
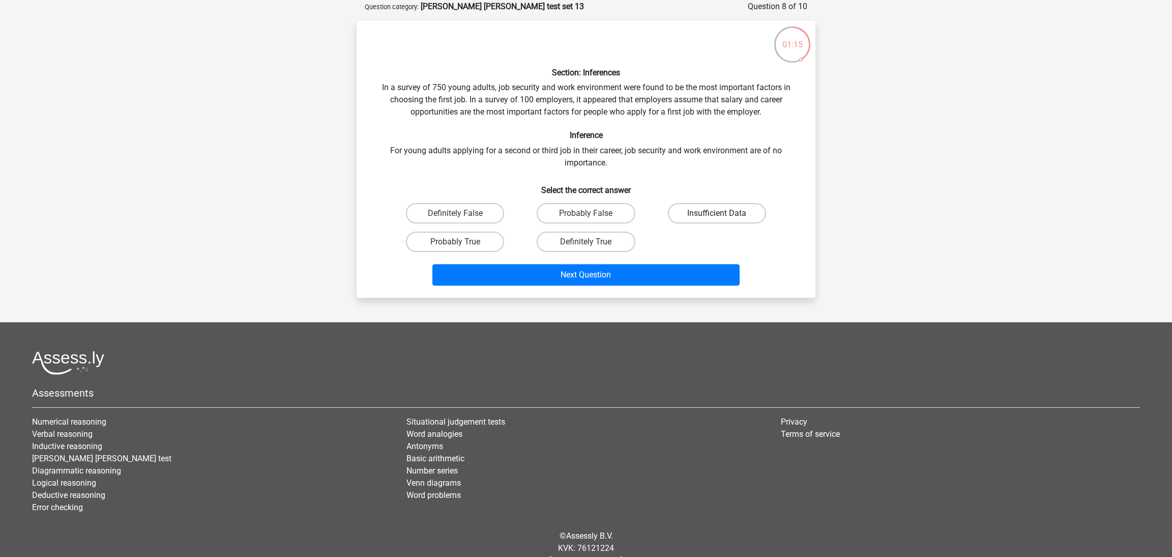
click at [741, 216] on label "Insufficient Data" at bounding box center [717, 213] width 98 height 20
click at [723, 216] on input "Insufficient Data" at bounding box center [720, 216] width 7 height 7
radio input "true"
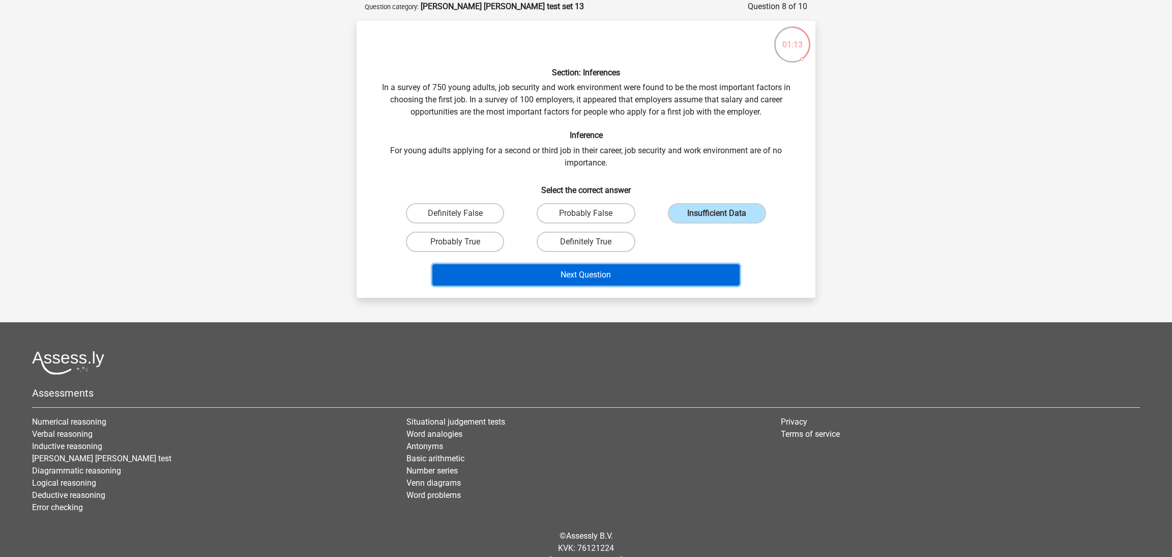
click at [634, 273] on button "Next Question" at bounding box center [586, 274] width 308 height 21
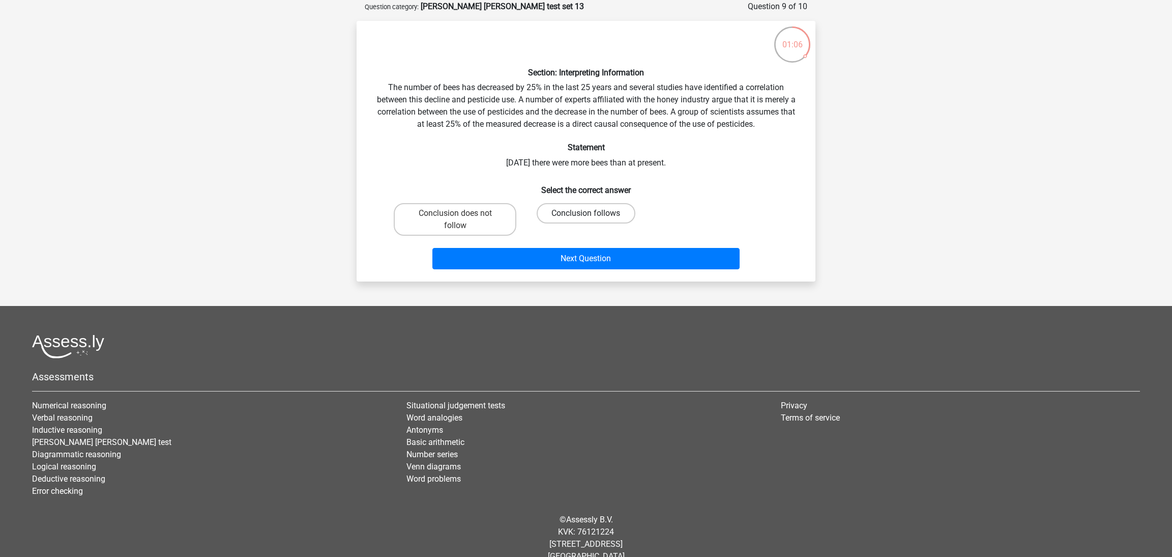
click at [563, 215] on label "Conclusion follows" at bounding box center [586, 213] width 98 height 20
click at [586, 215] on input "Conclusion follows" at bounding box center [589, 216] width 7 height 7
radio input "true"
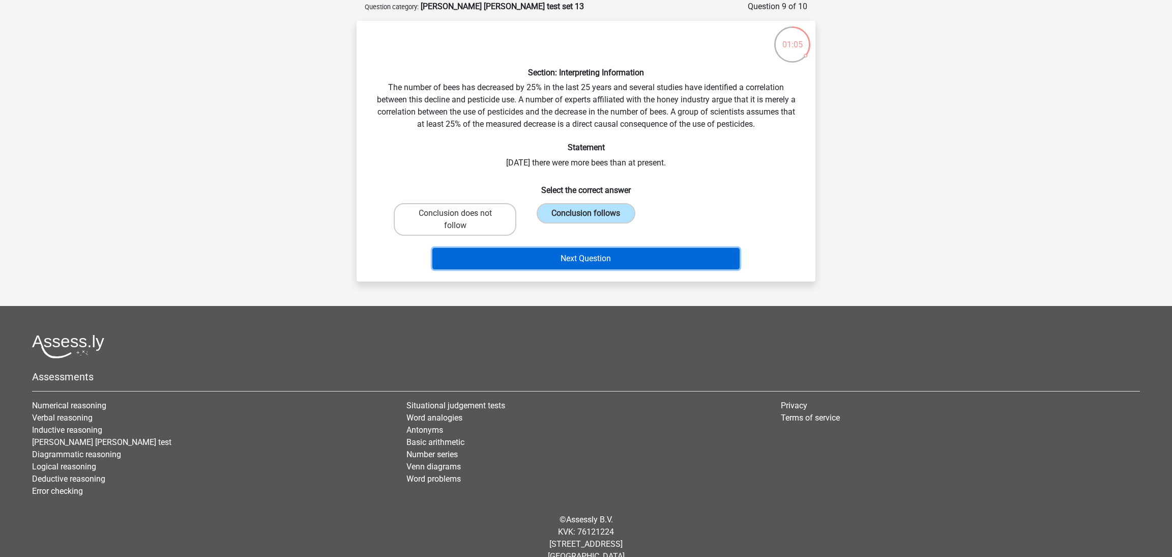
click at [584, 252] on button "Next Question" at bounding box center [586, 258] width 308 height 21
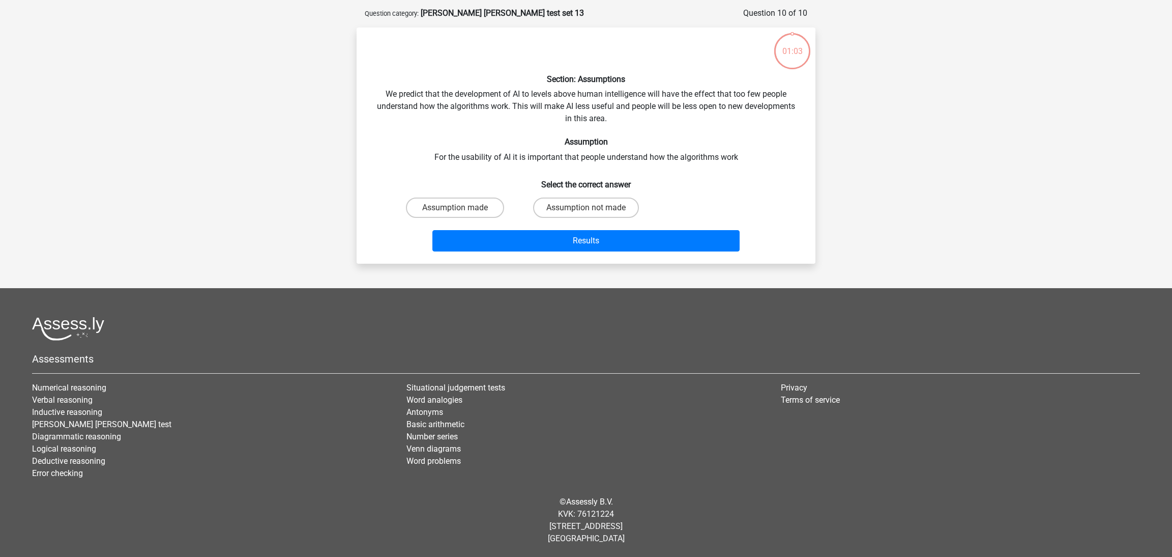
scroll to position [42, 0]
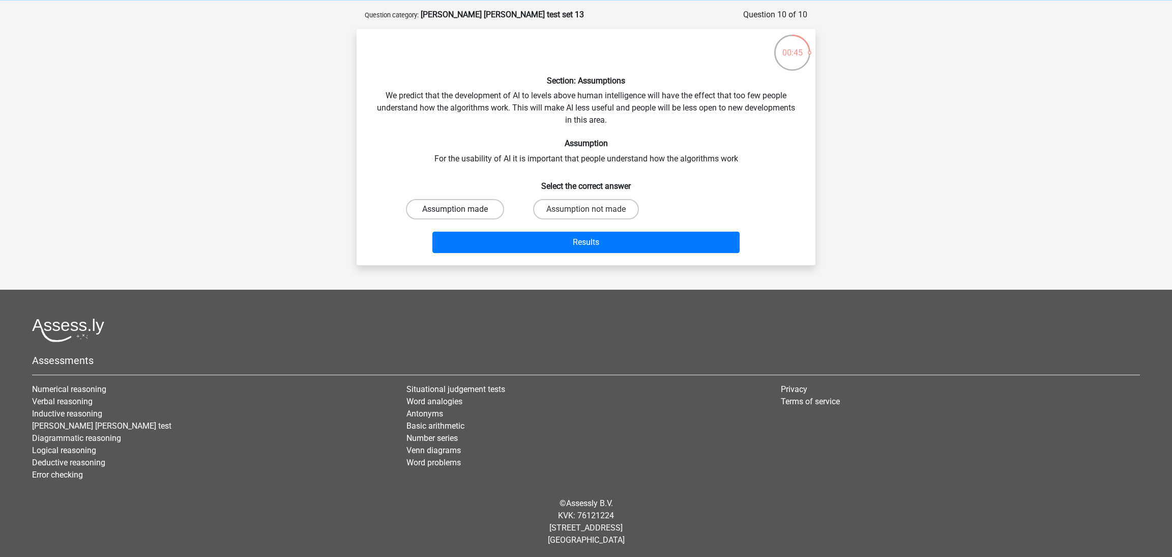
click at [479, 206] on label "Assumption made" at bounding box center [455, 209] width 98 height 20
click at [462, 209] on input "Assumption made" at bounding box center [458, 212] width 7 height 7
radio input "true"
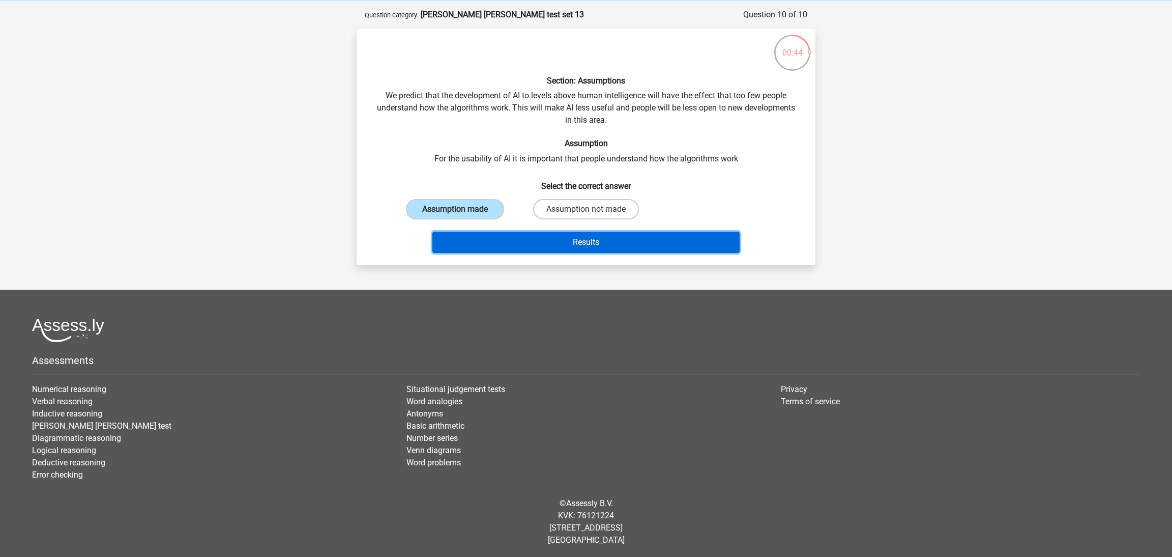
click at [554, 242] on button "Results" at bounding box center [586, 241] width 308 height 21
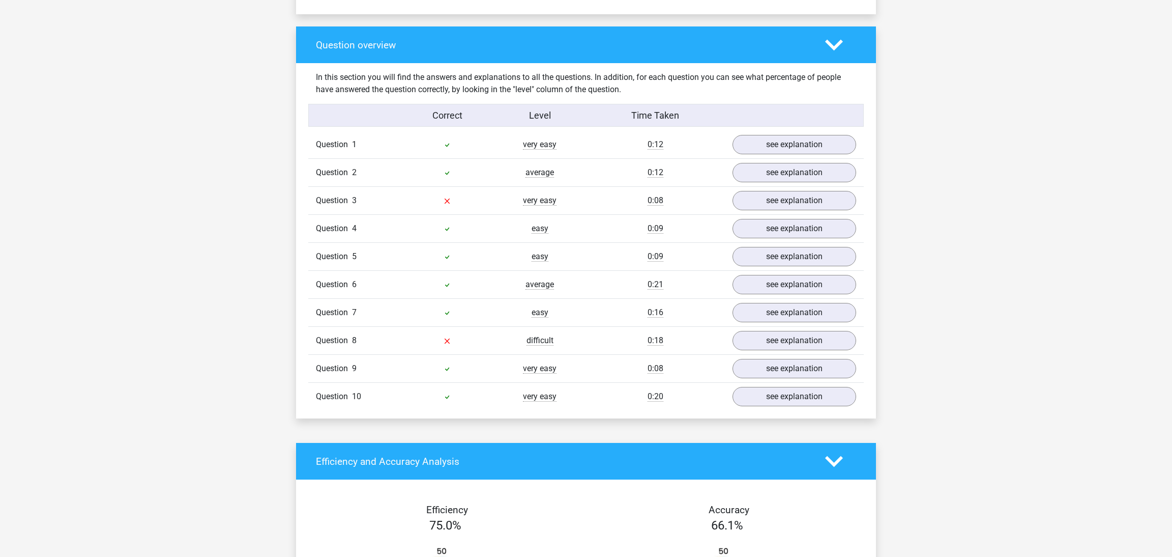
scroll to position [750, 0]
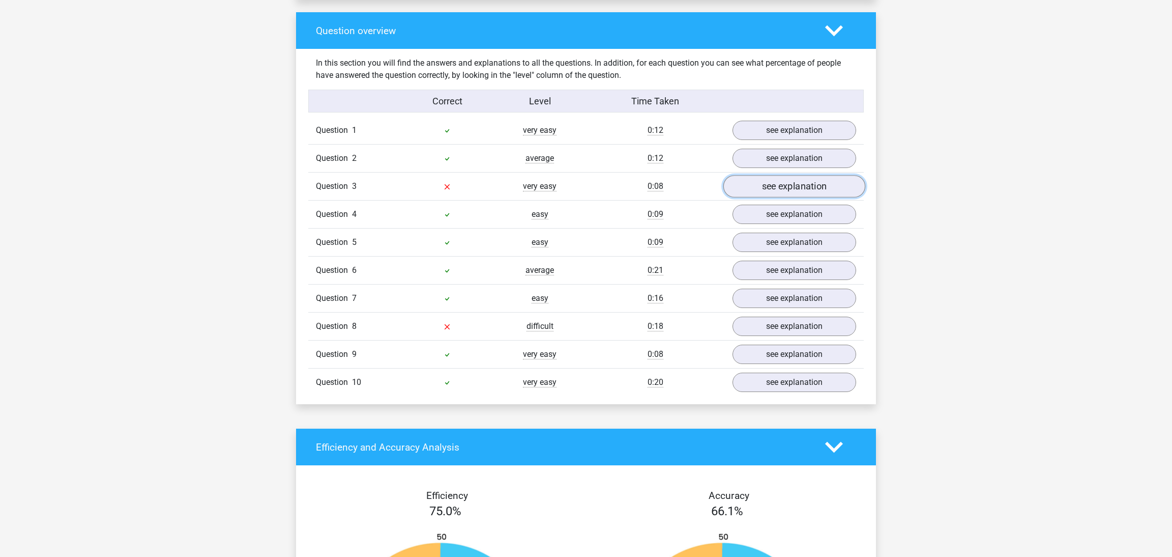
click at [783, 187] on link "see explanation" at bounding box center [794, 187] width 142 height 22
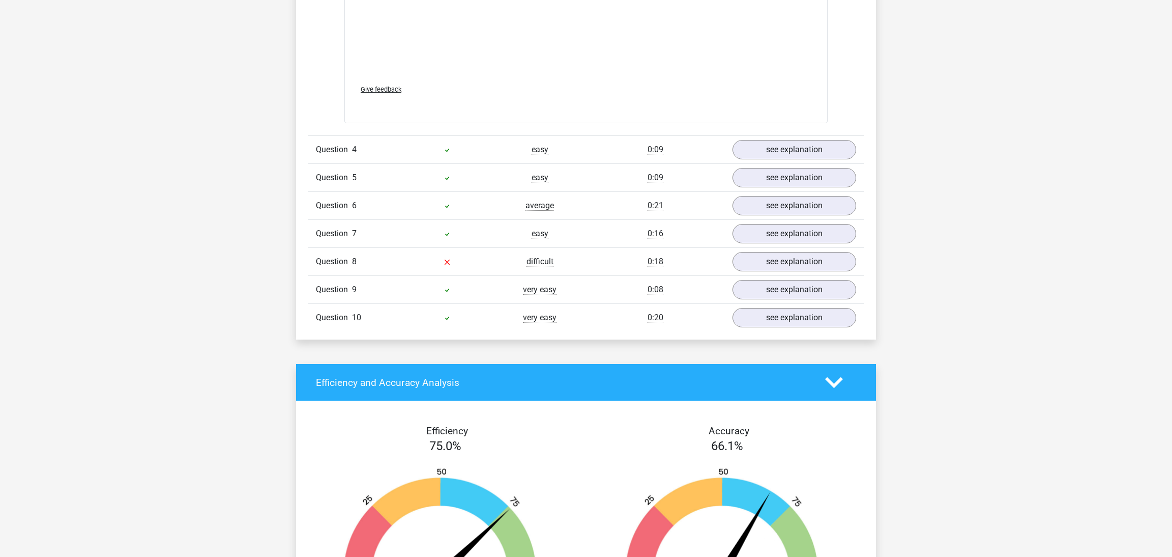
scroll to position [1376, 0]
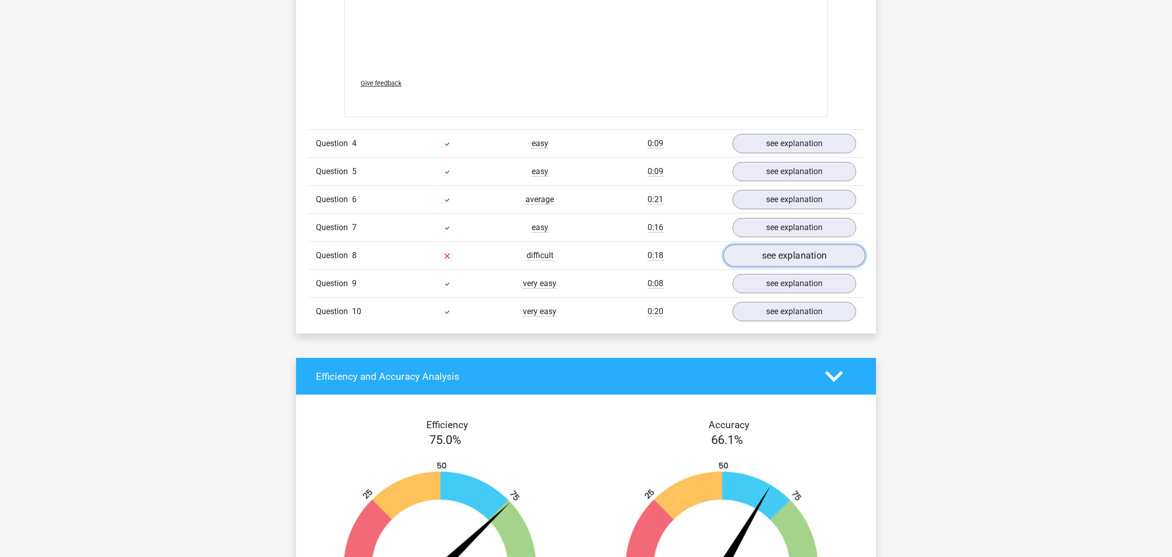
click at [760, 256] on link "see explanation" at bounding box center [794, 255] width 142 height 22
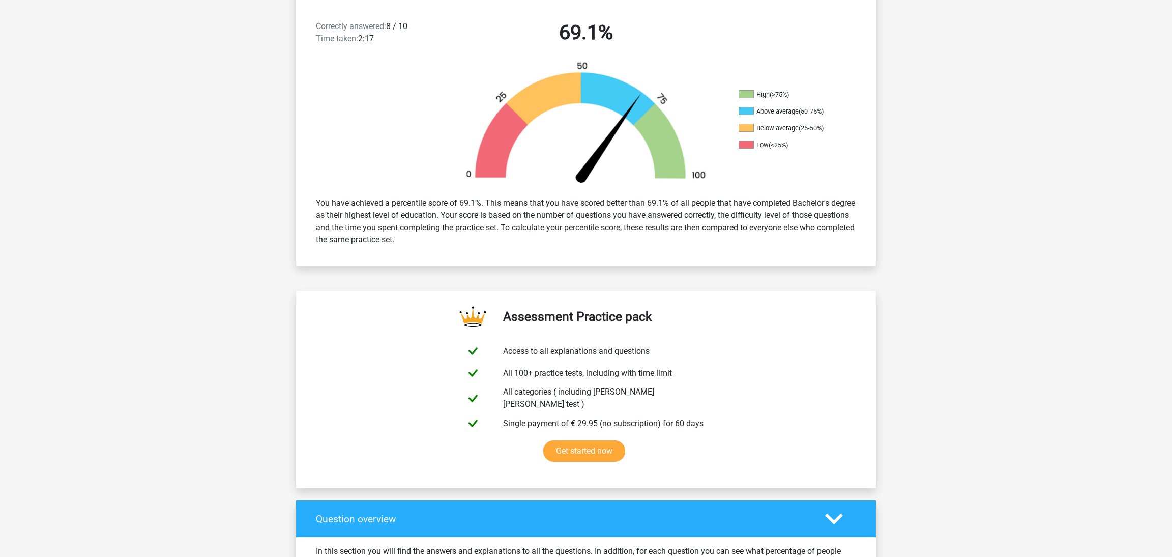
scroll to position [0, 0]
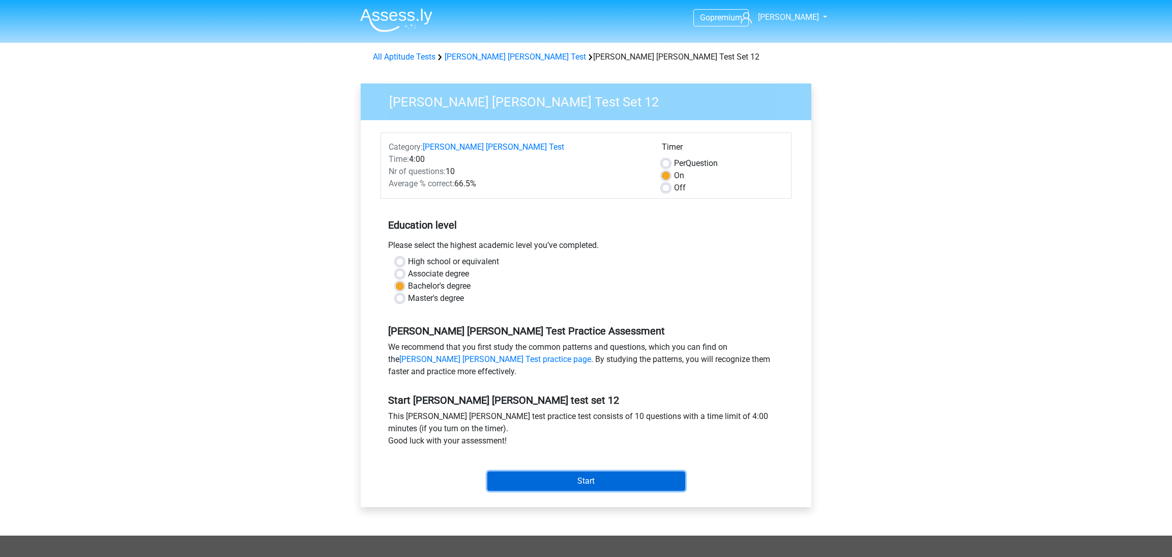
click at [618, 477] on input "Start" at bounding box center [586, 480] width 198 height 19
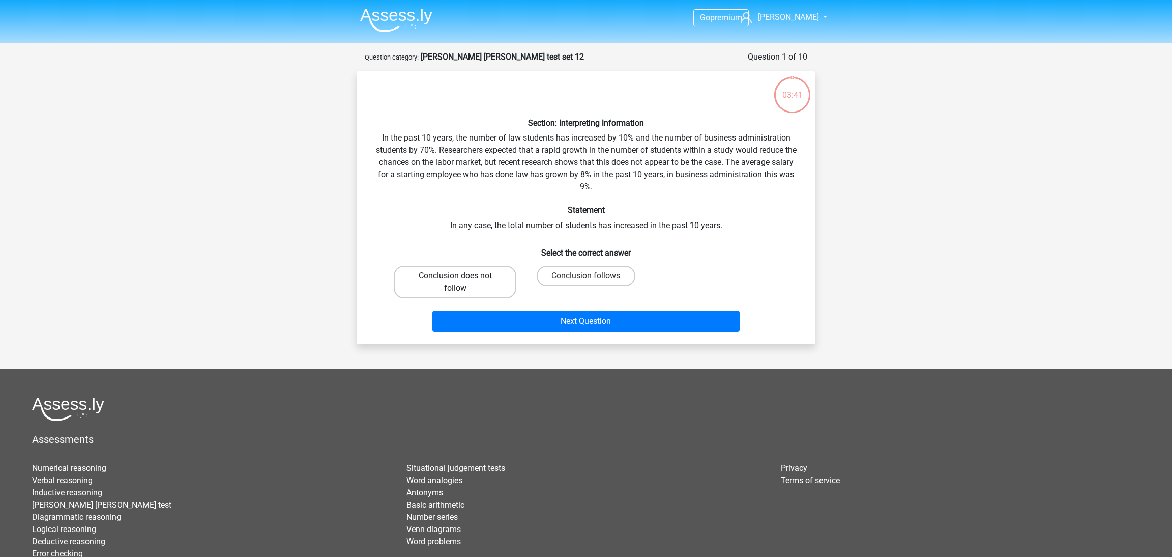
click at [471, 284] on label "Conclusion does not follow" at bounding box center [455, 282] width 123 height 33
click at [462, 282] on input "Conclusion does not follow" at bounding box center [458, 279] width 7 height 7
radio input "true"
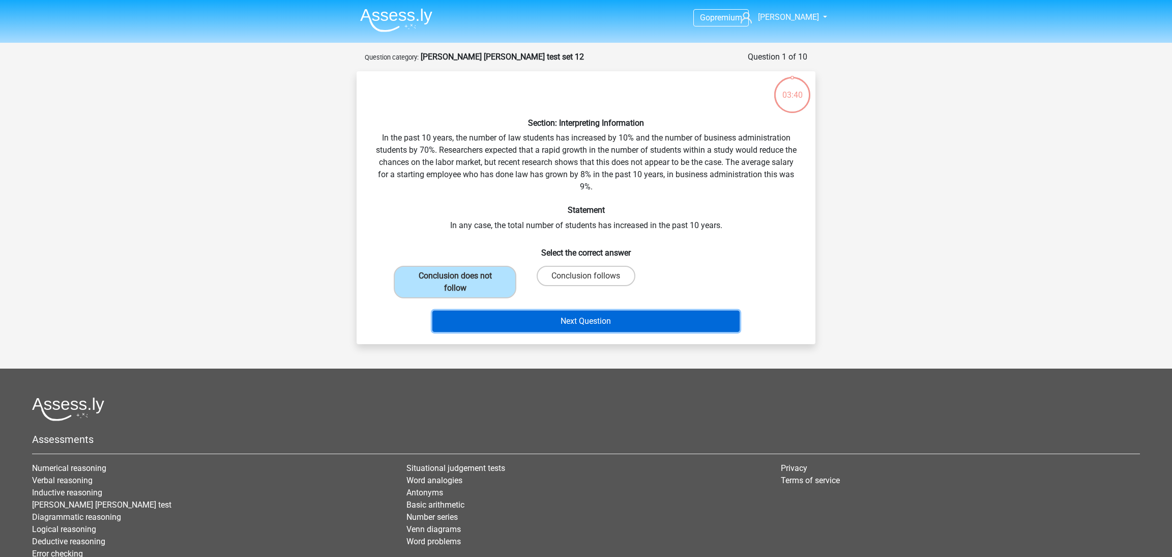
click at [606, 324] on button "Next Question" at bounding box center [586, 320] width 308 height 21
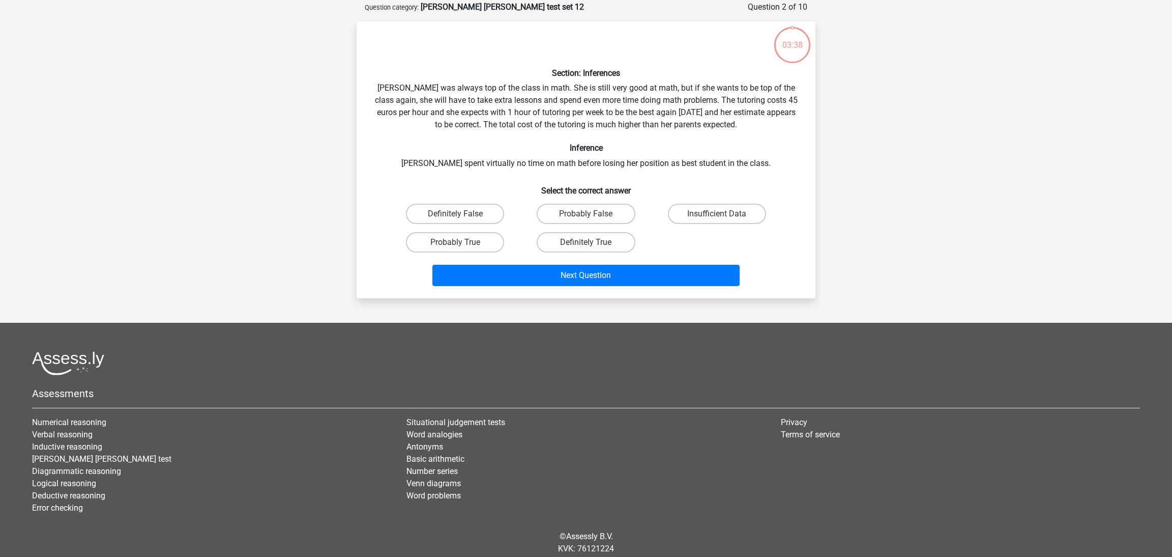
scroll to position [50, 0]
click at [588, 220] on label "Probably False" at bounding box center [586, 213] width 98 height 20
click at [588, 220] on input "Probably False" at bounding box center [589, 216] width 7 height 7
radio input "true"
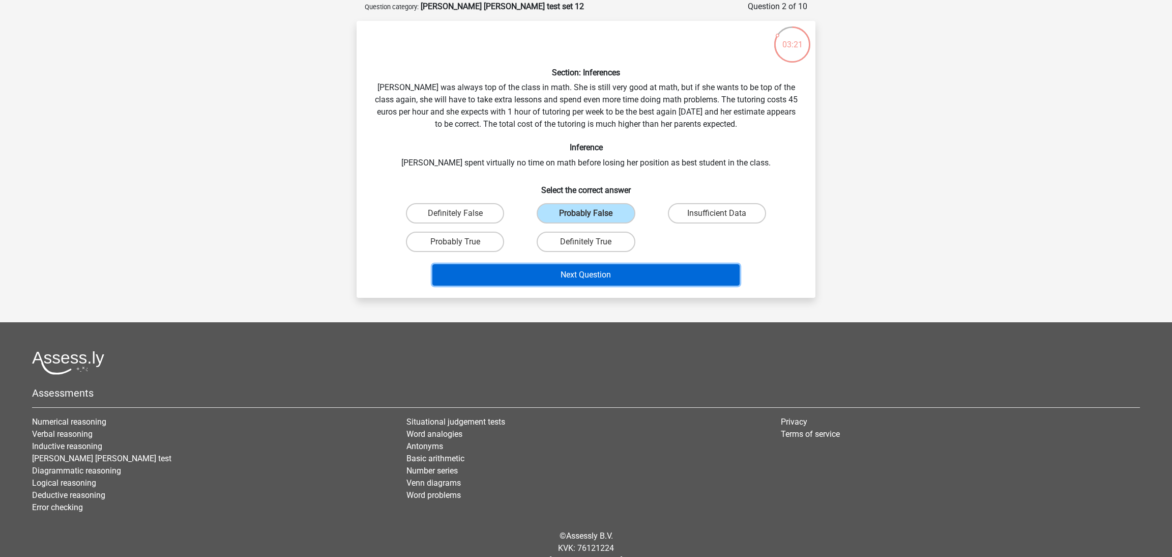
click at [661, 276] on button "Next Question" at bounding box center [586, 274] width 308 height 21
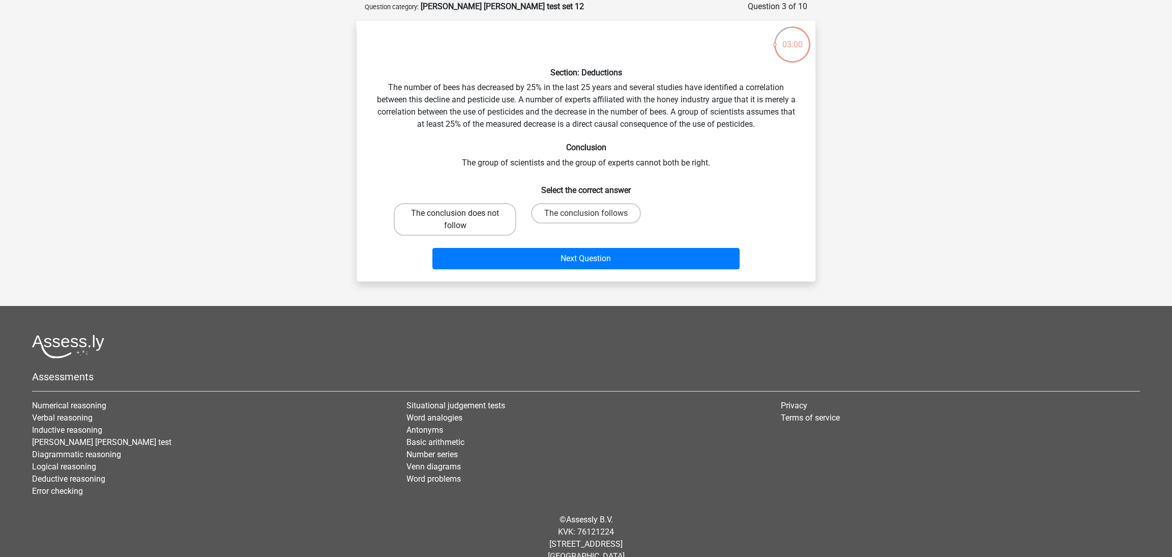
click at [475, 220] on label "The conclusion does not follow" at bounding box center [455, 219] width 123 height 33
click at [462, 220] on input "The conclusion does not follow" at bounding box center [458, 216] width 7 height 7
radio input "true"
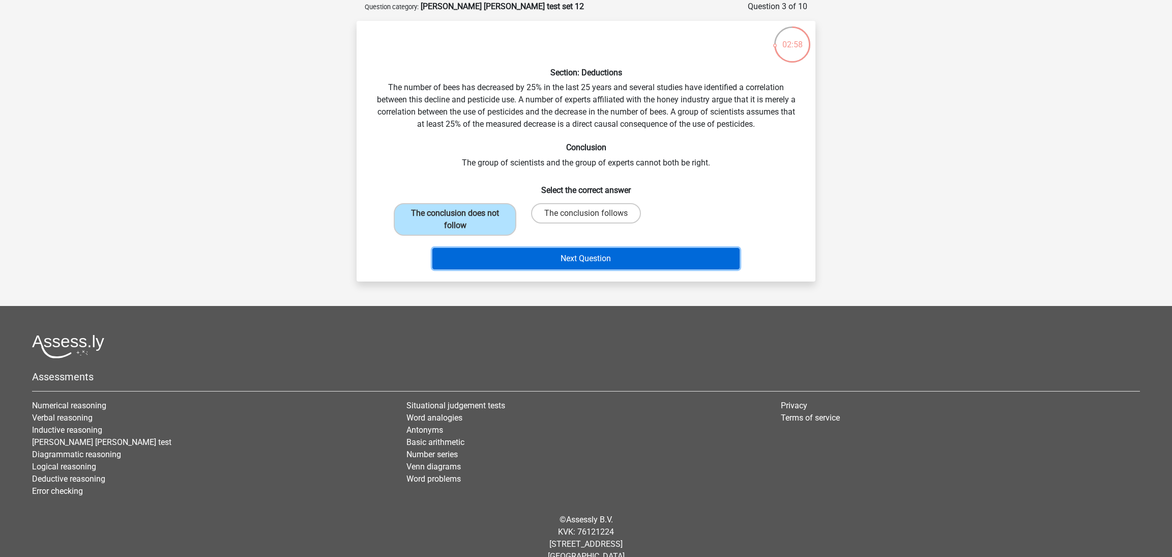
click at [590, 263] on button "Next Question" at bounding box center [586, 258] width 308 height 21
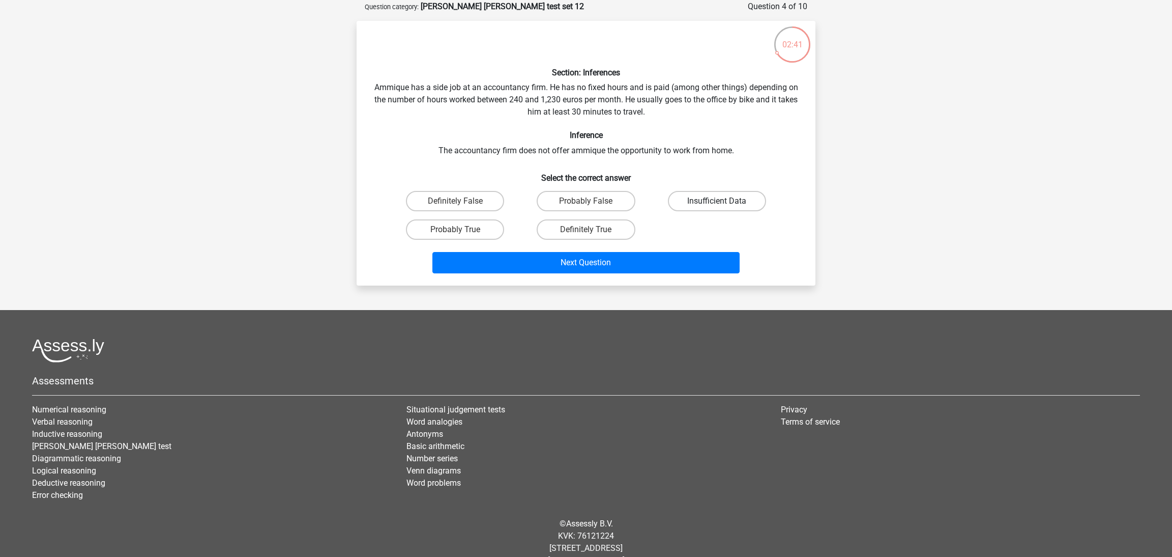
click at [688, 202] on label "Insufficient Data" at bounding box center [717, 201] width 98 height 20
click at [717, 202] on input "Insufficient Data" at bounding box center [720, 204] width 7 height 7
radio input "true"
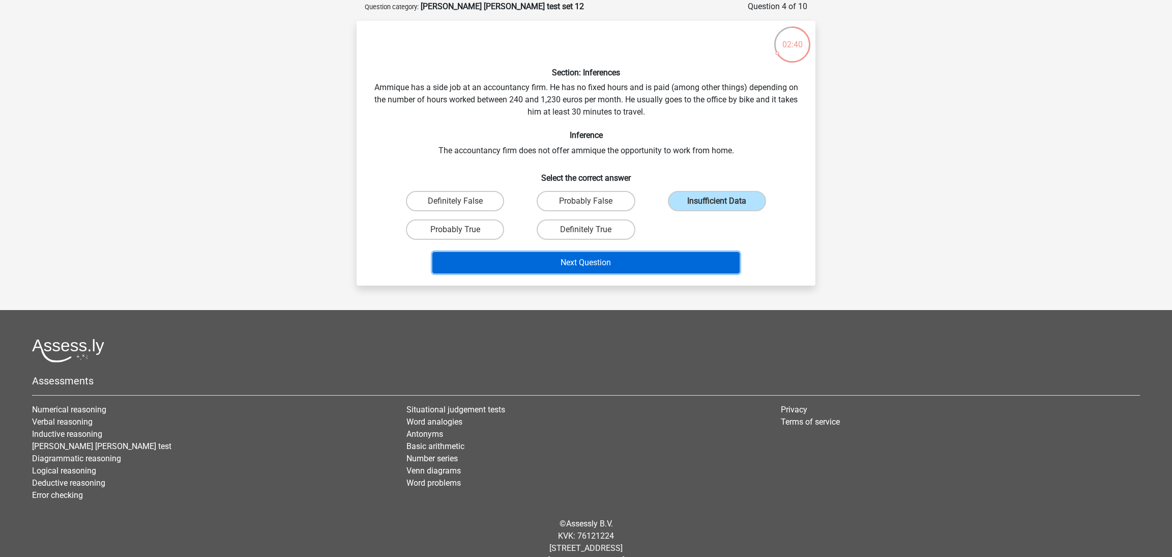
click at [678, 257] on button "Next Question" at bounding box center [586, 262] width 308 height 21
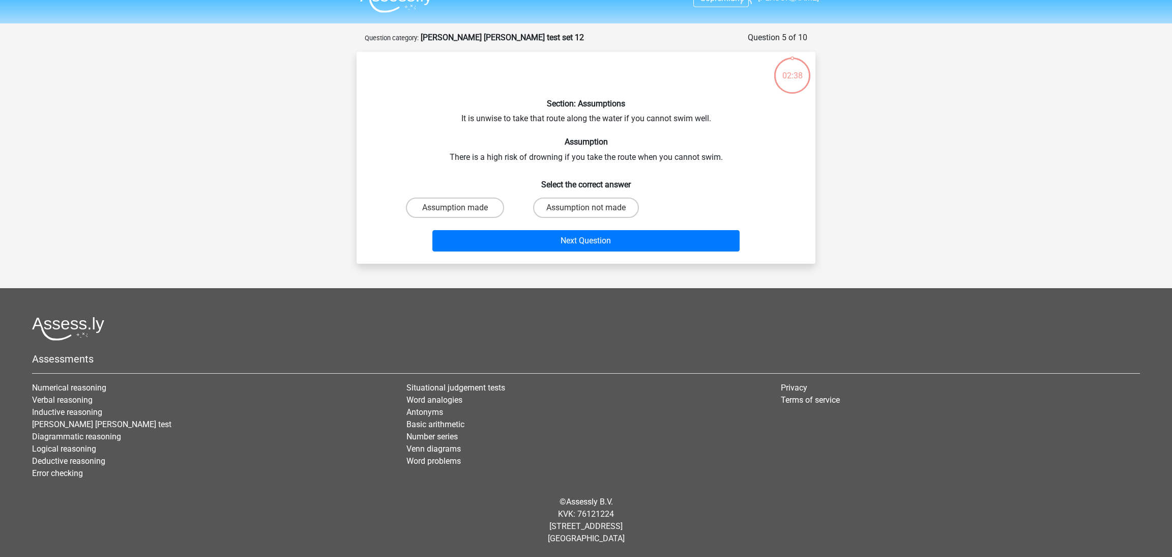
scroll to position [18, 0]
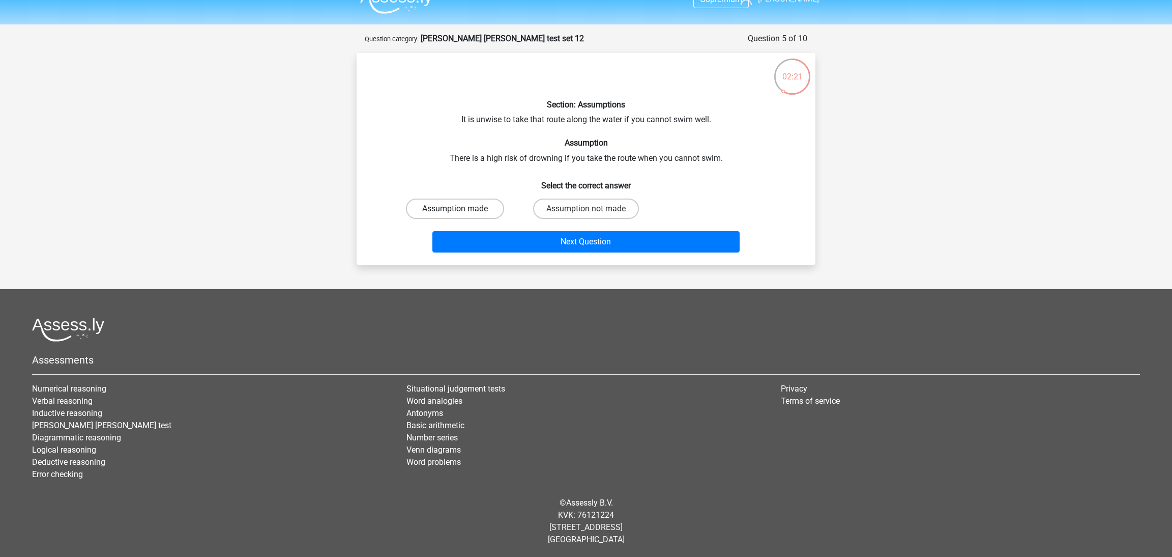
click at [473, 214] on label "Assumption made" at bounding box center [455, 208] width 98 height 20
click at [462, 214] on input "Assumption made" at bounding box center [458, 212] width 7 height 7
radio input "true"
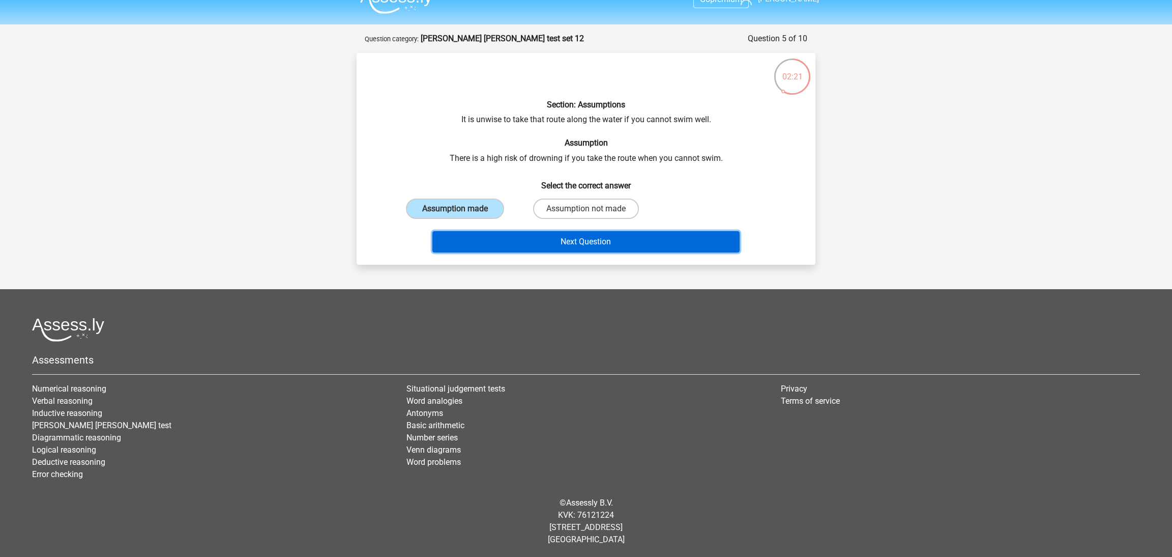
click at [540, 245] on button "Next Question" at bounding box center [586, 241] width 308 height 21
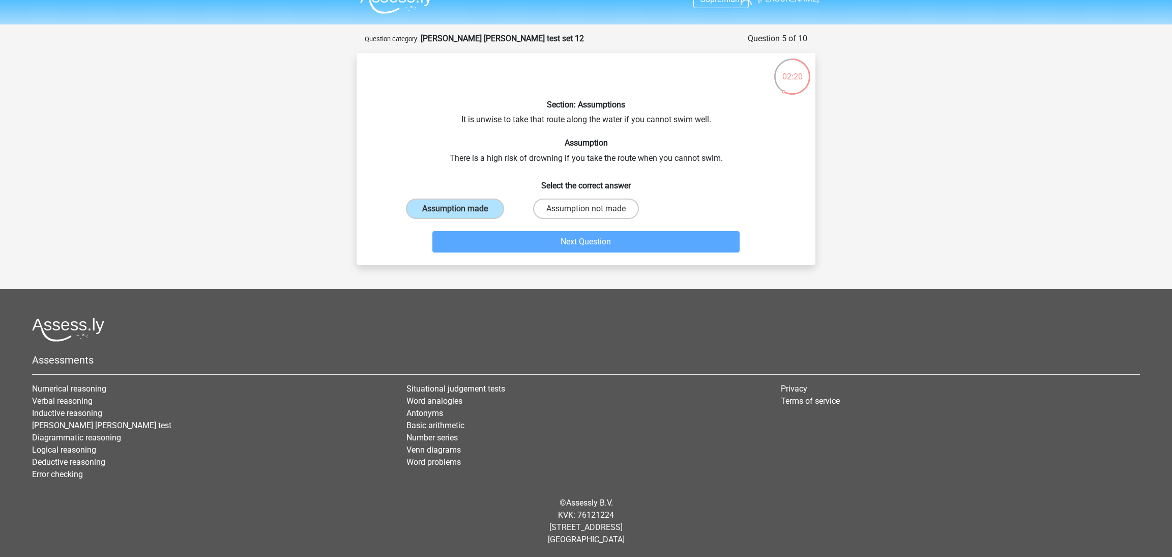
scroll to position [30, 0]
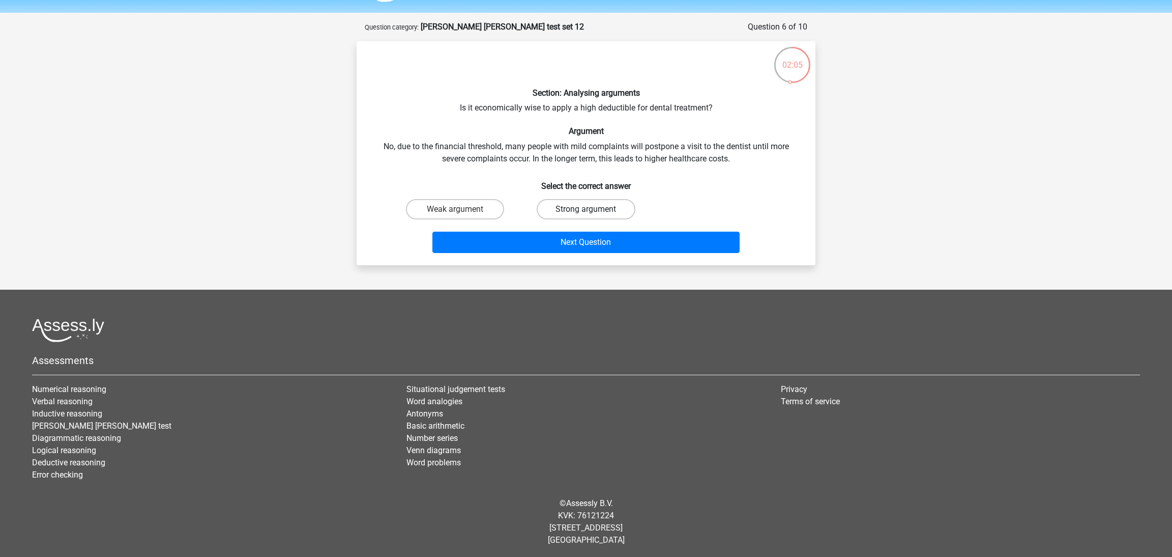
click at [597, 211] on label "Strong argument" at bounding box center [586, 209] width 98 height 20
click at [593, 211] on input "Strong argument" at bounding box center [589, 212] width 7 height 7
radio input "true"
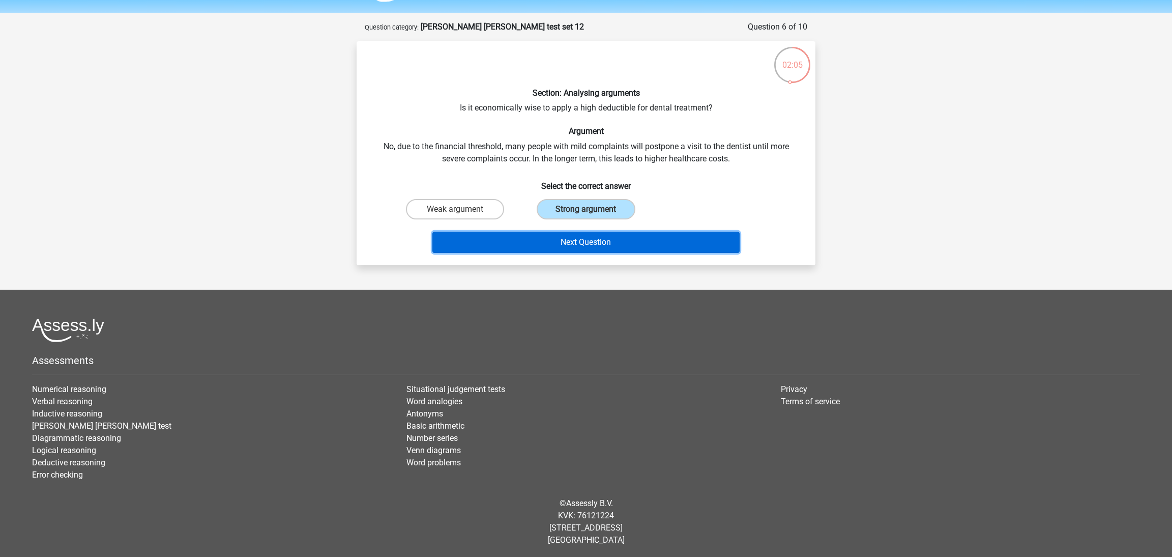
click at [622, 237] on button "Next Question" at bounding box center [586, 241] width 308 height 21
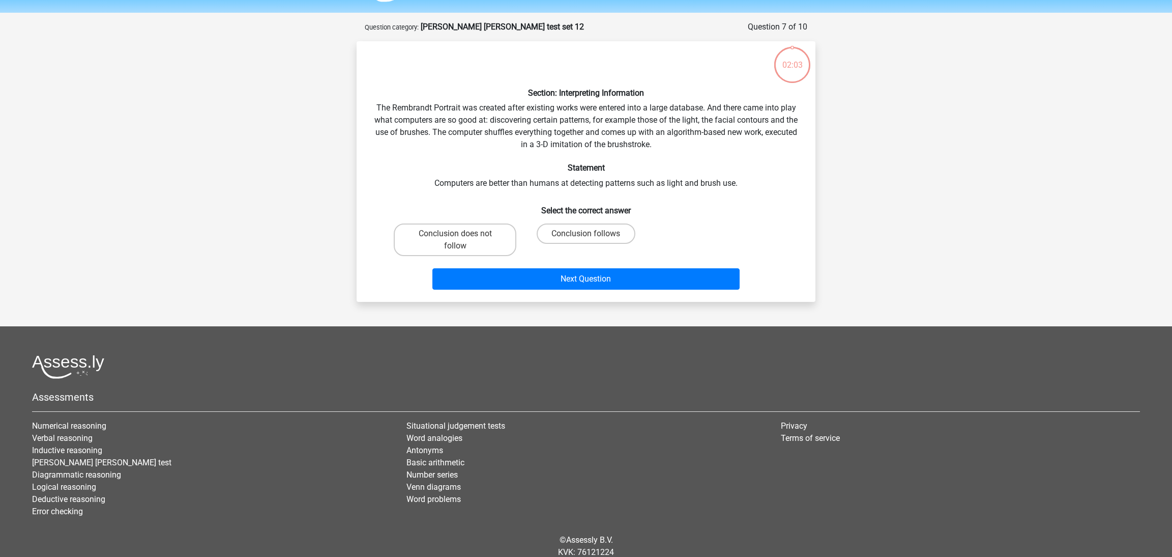
scroll to position [50, 0]
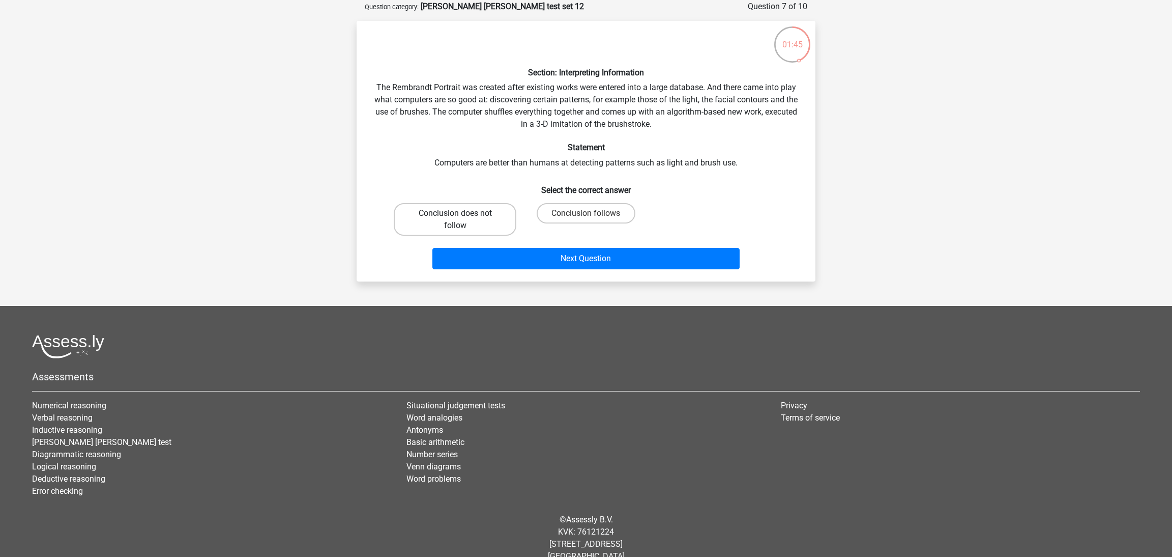
click at [441, 214] on label "Conclusion does not follow" at bounding box center [455, 219] width 123 height 33
click at [455, 214] on input "Conclusion does not follow" at bounding box center [458, 216] width 7 height 7
radio input "true"
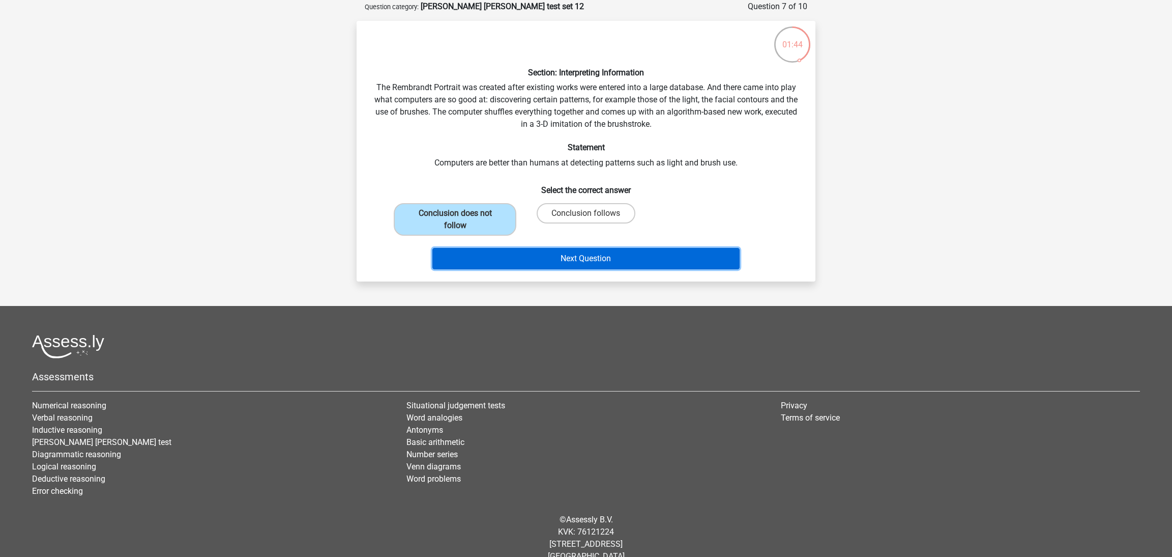
click at [571, 264] on button "Next Question" at bounding box center [586, 258] width 308 height 21
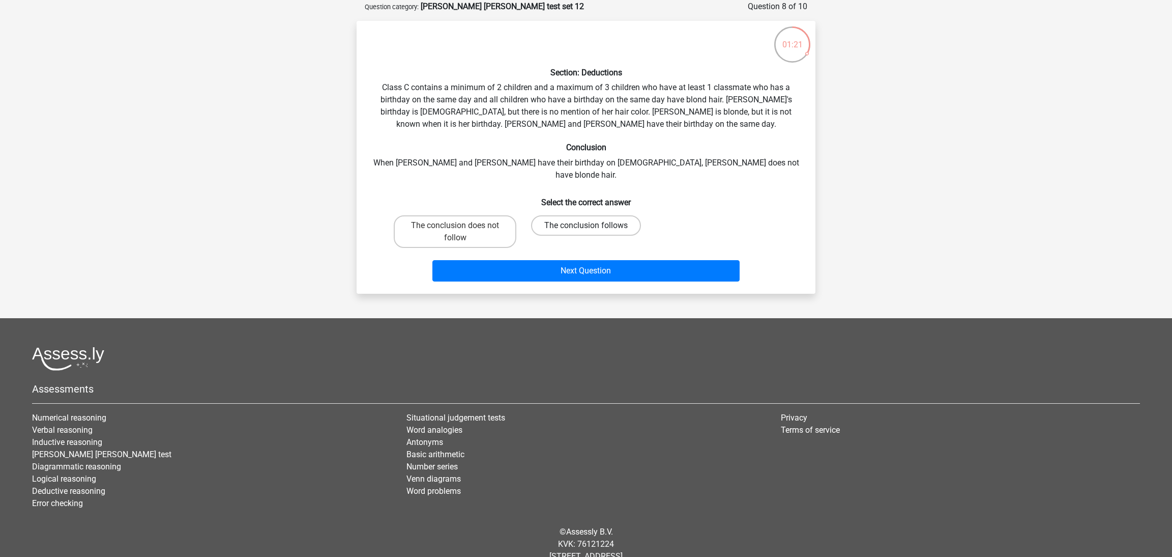
click at [606, 215] on label "The conclusion follows" at bounding box center [586, 225] width 110 height 20
click at [593, 225] on input "The conclusion follows" at bounding box center [589, 228] width 7 height 7
radio input "true"
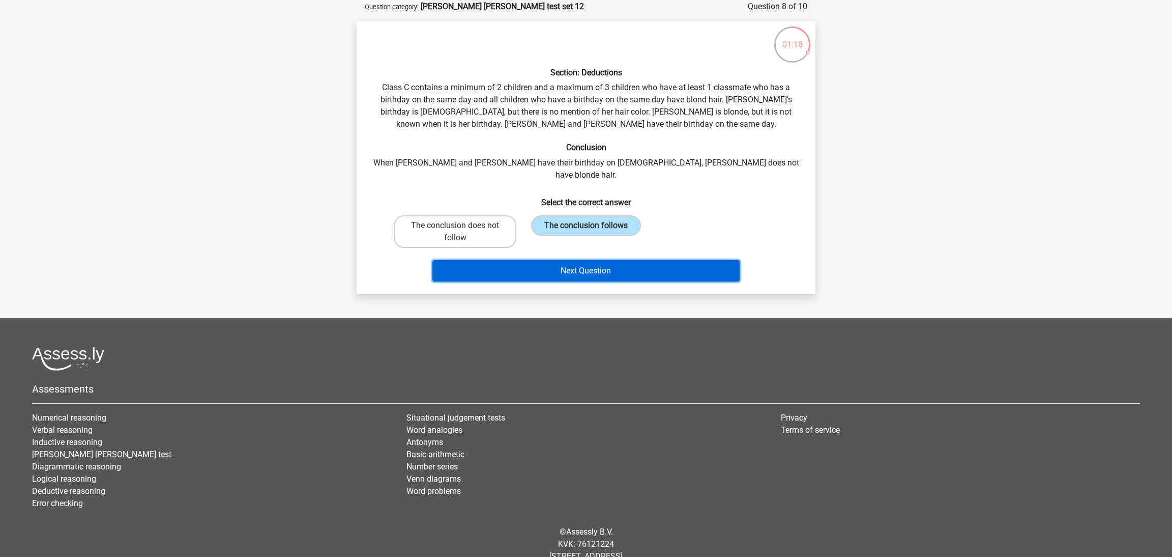
click at [610, 260] on button "Next Question" at bounding box center [586, 270] width 308 height 21
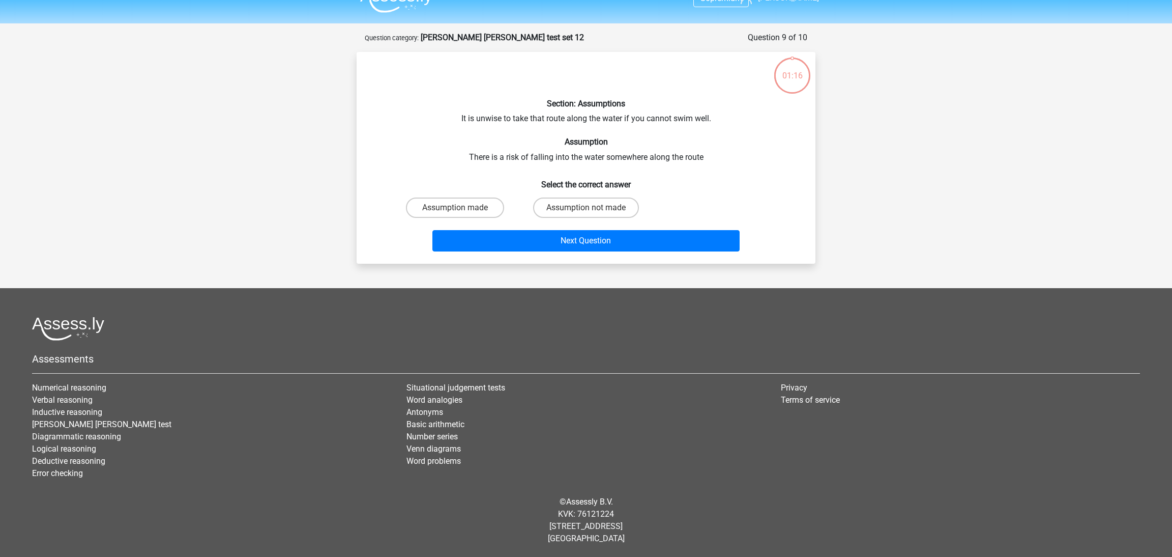
scroll to position [18, 0]
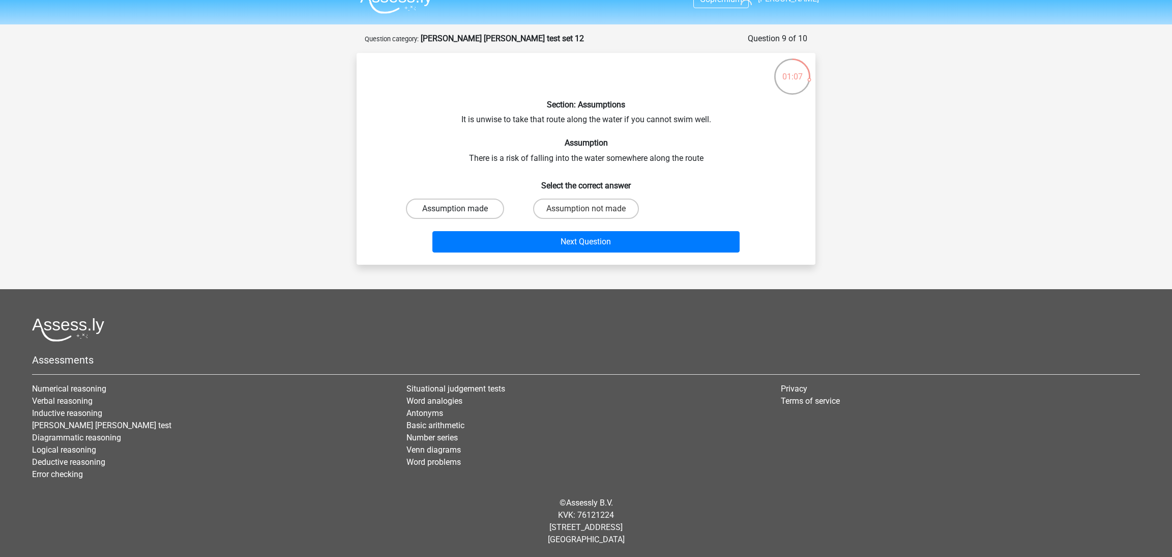
click at [465, 205] on label "Assumption made" at bounding box center [455, 208] width 98 height 20
click at [462, 209] on input "Assumption made" at bounding box center [458, 212] width 7 height 7
radio input "true"
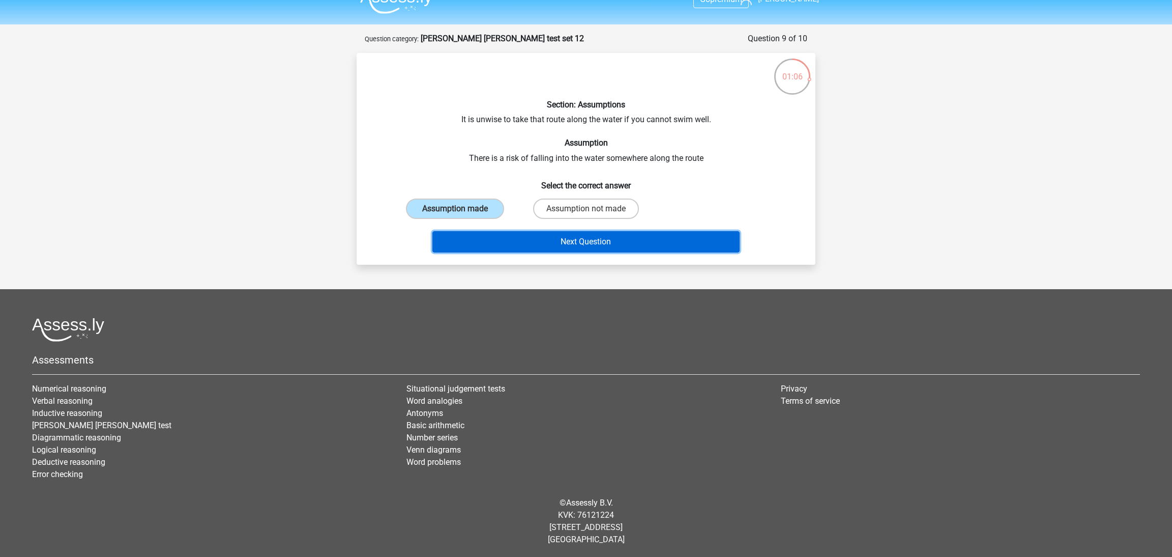
click at [562, 247] on button "Next Question" at bounding box center [586, 241] width 308 height 21
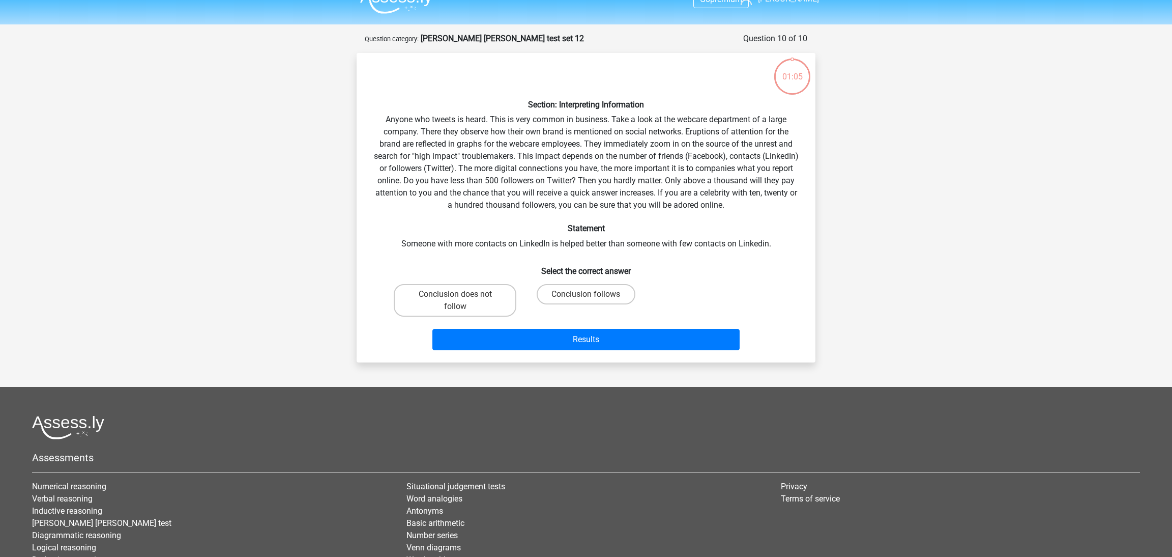
scroll to position [50, 0]
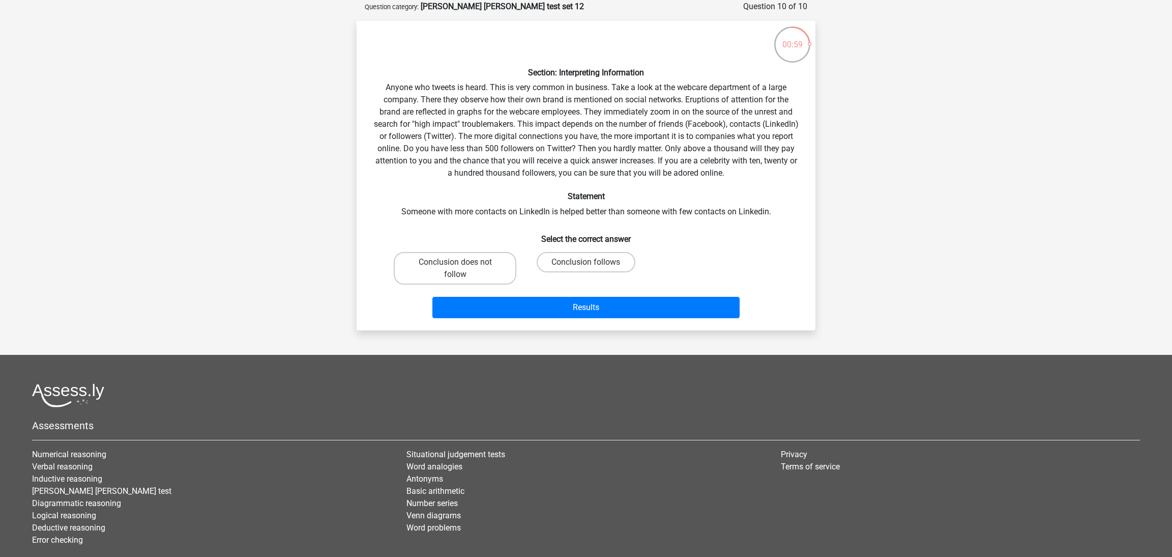
click at [454, 262] on div "Conclusion does not follow" at bounding box center [455, 268] width 123 height 33
click at [580, 258] on label "Conclusion follows" at bounding box center [586, 262] width 98 height 20
click at [586, 262] on input "Conclusion follows" at bounding box center [589, 265] width 7 height 7
radio input "true"
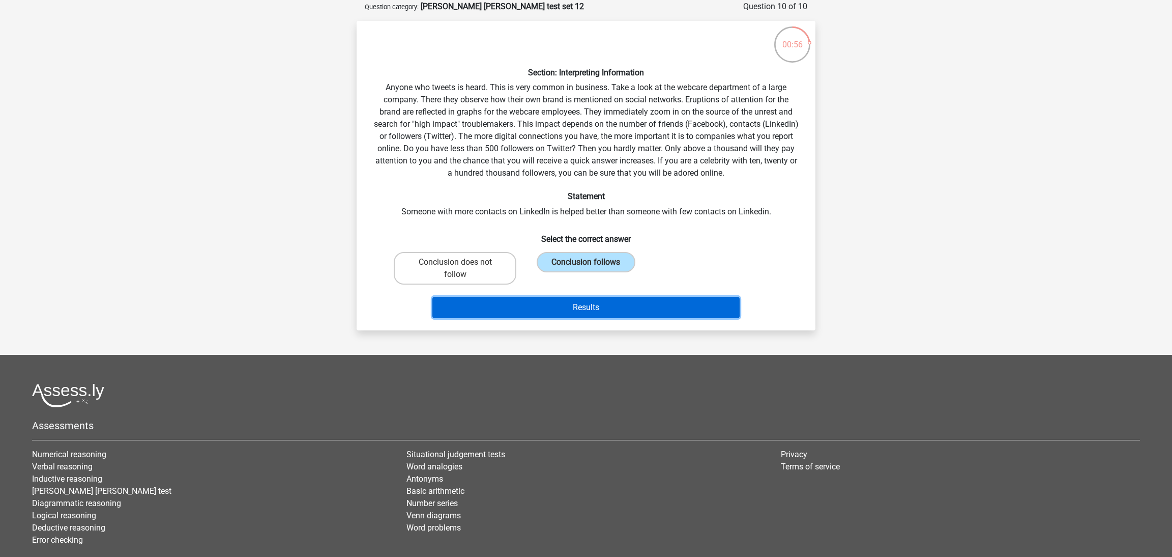
click at [601, 301] on button "Results" at bounding box center [586, 307] width 308 height 21
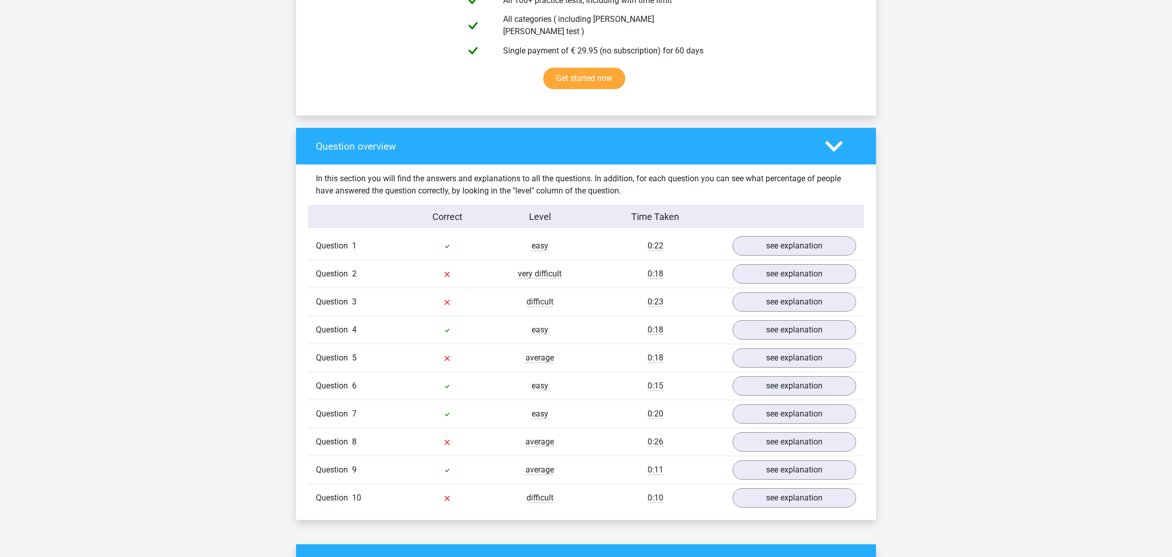
scroll to position [626, 0]
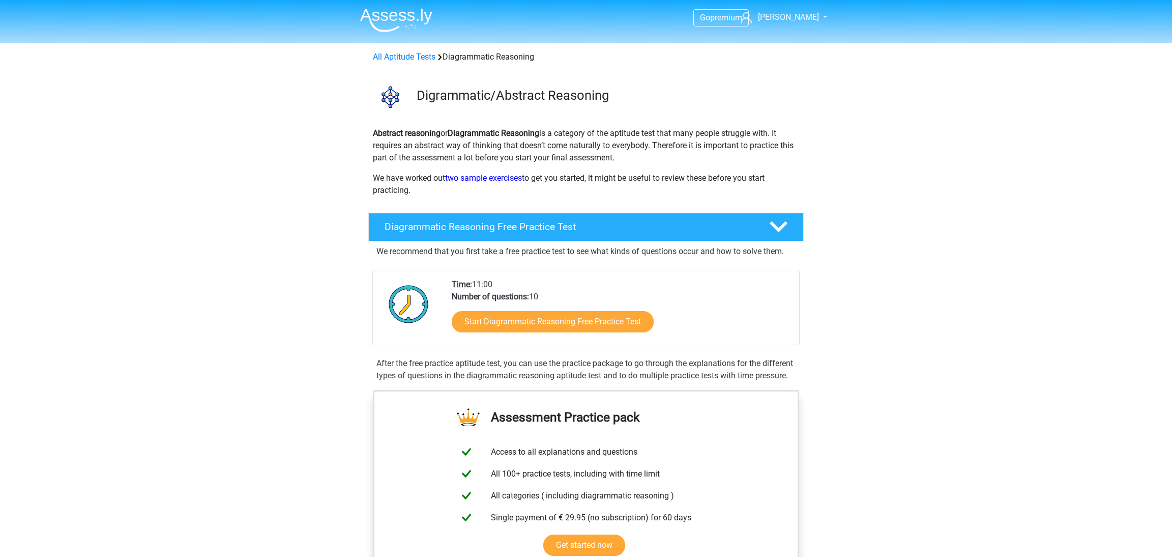
scroll to position [538, 0]
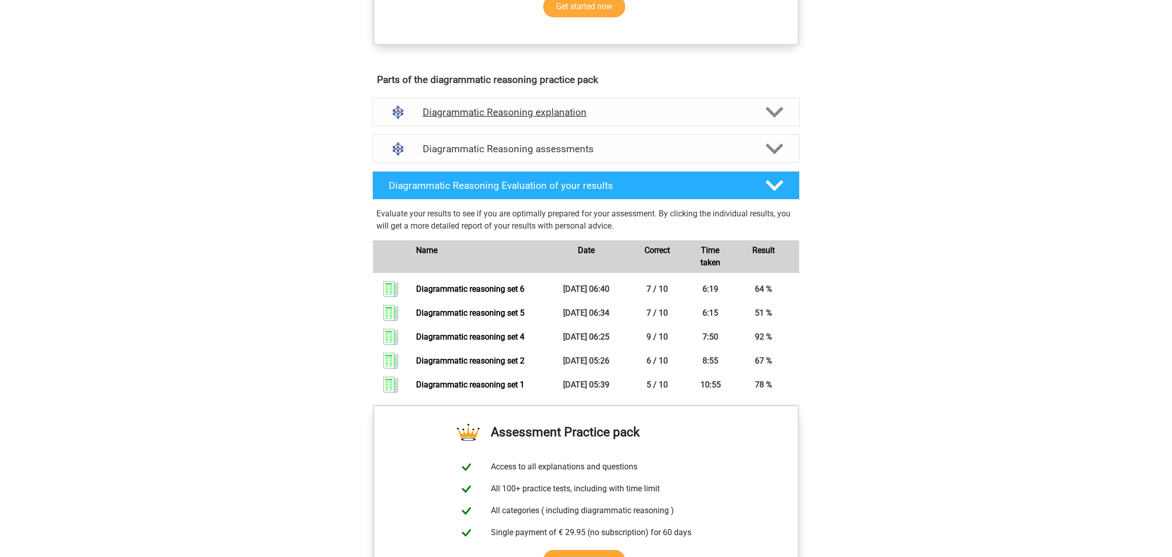
click at [631, 126] on div "Diagrammatic Reasoning explanation" at bounding box center [585, 112] width 427 height 28
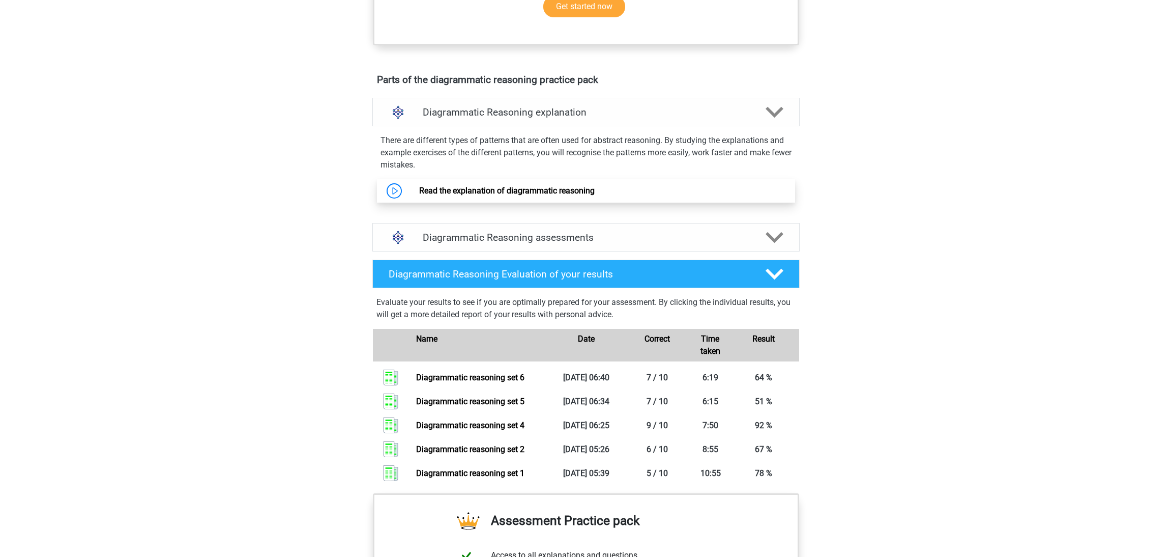
click at [534, 195] on link "Read the explanation of diagrammatic reasoning" at bounding box center [507, 191] width 176 height 10
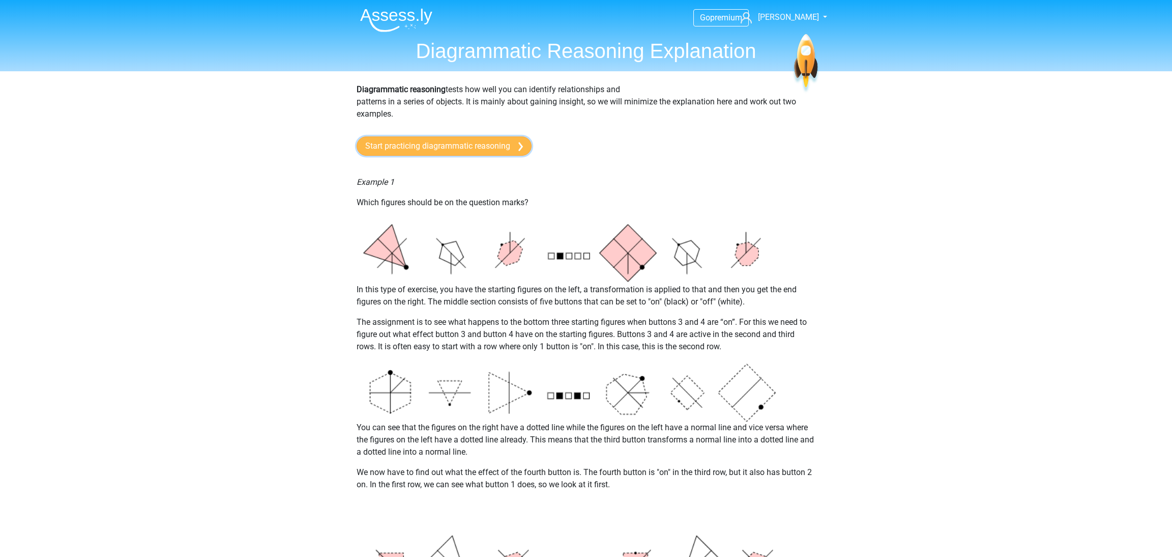
click at [481, 143] on link "Start practicing diagrammatic reasoning" at bounding box center [444, 145] width 175 height 19
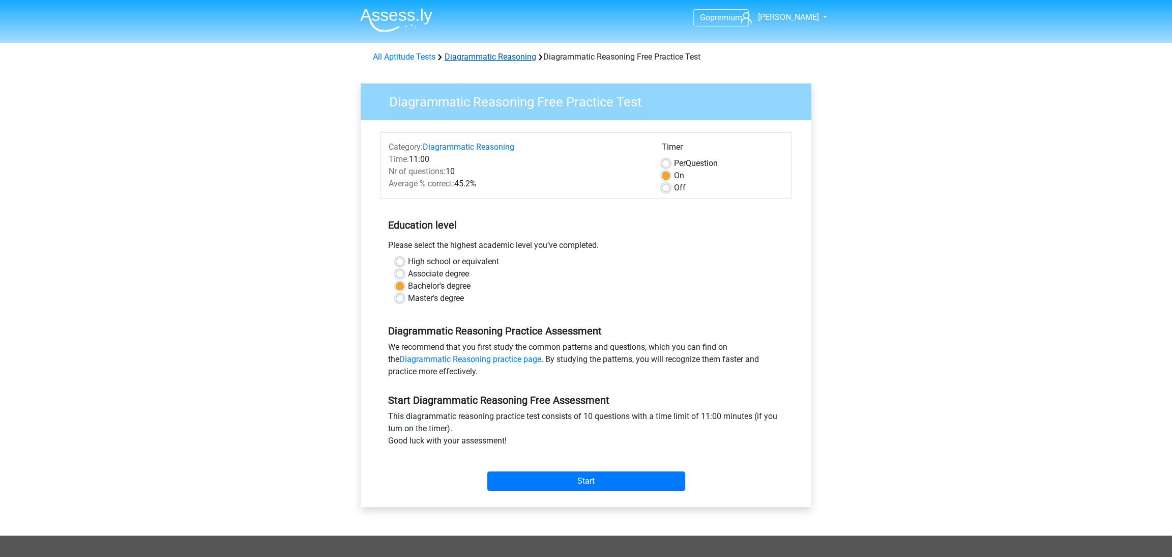
click at [474, 58] on link "Diagrammatic Reasoning" at bounding box center [491, 57] width 92 height 10
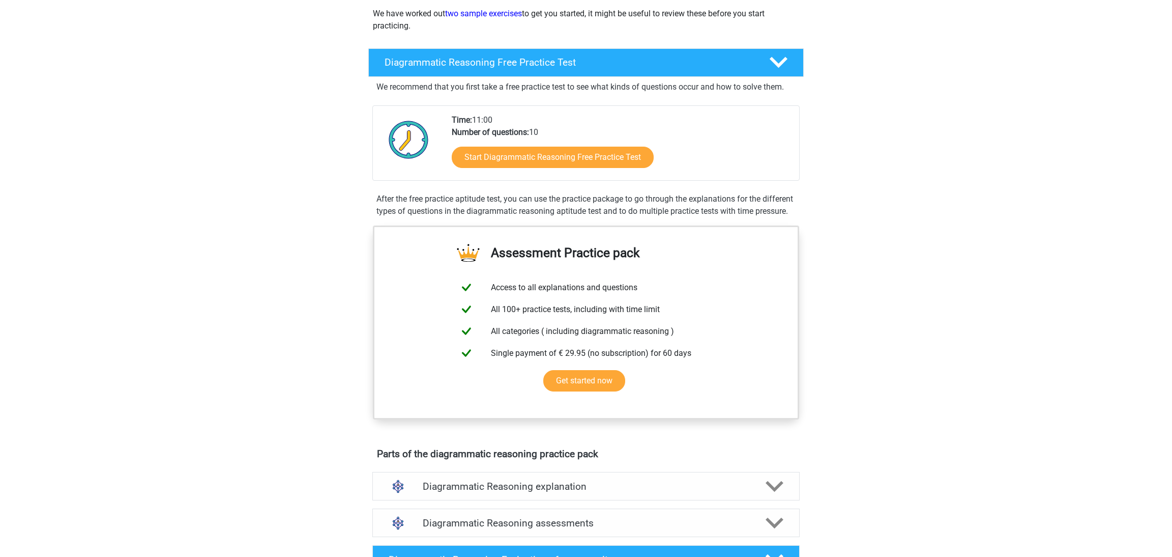
scroll to position [375, 0]
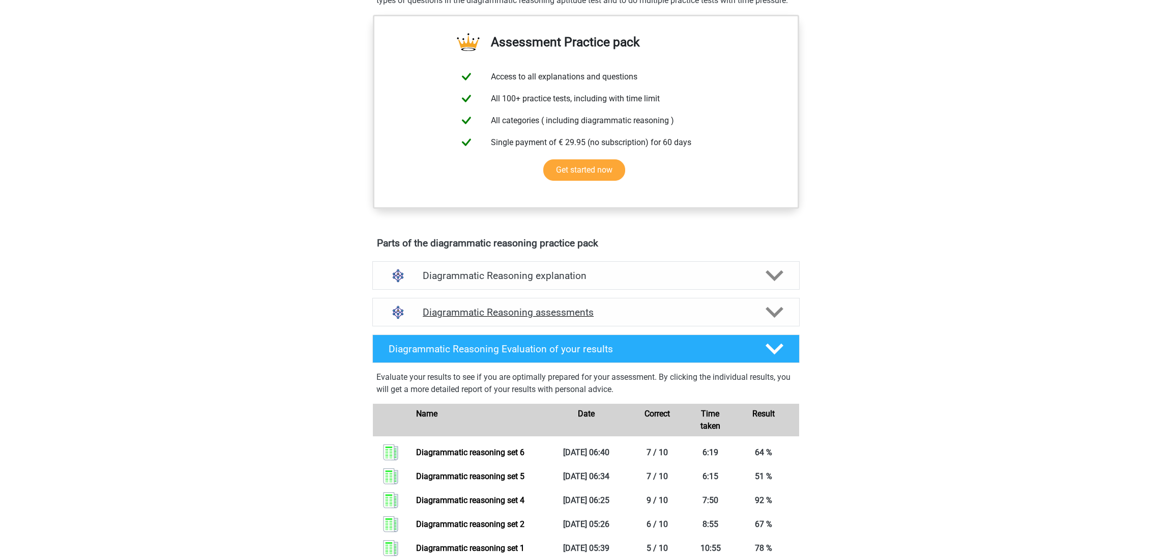
click at [592, 318] on h4 "Diagrammatic Reasoning assessments" at bounding box center [586, 312] width 327 height 12
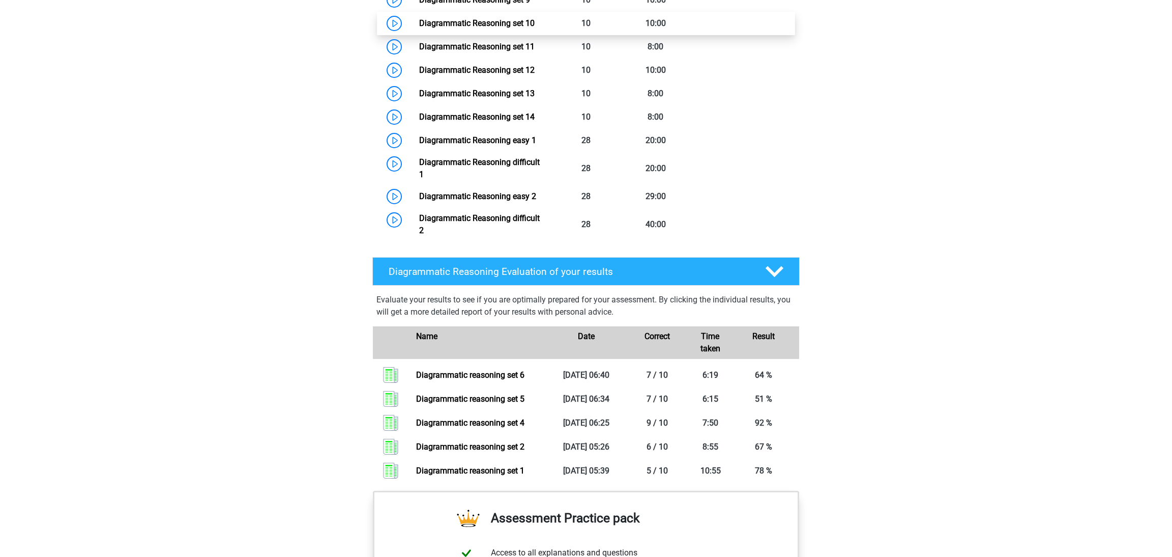
scroll to position [876, 0]
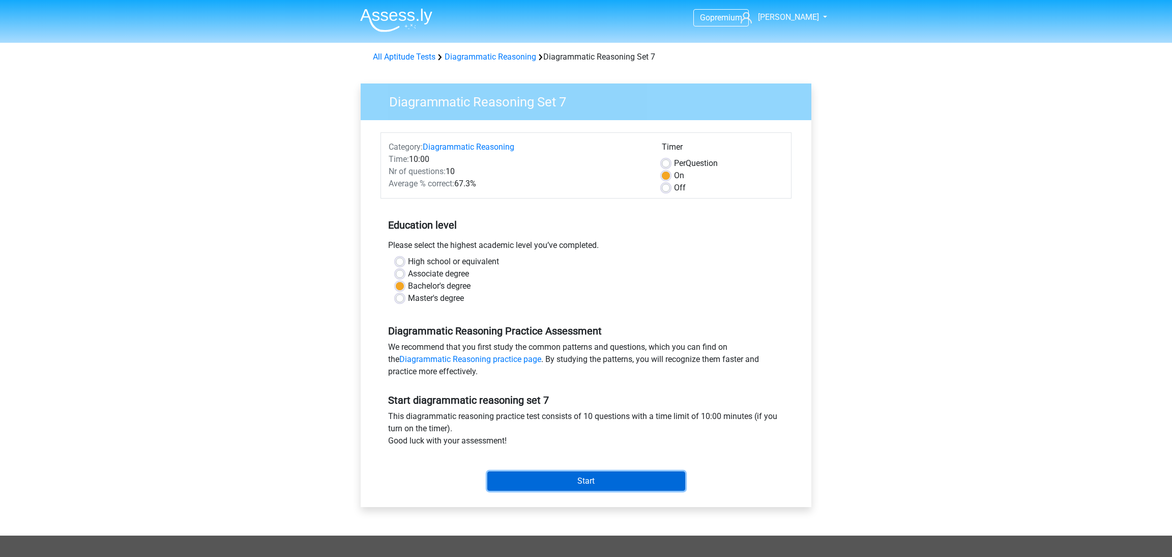
click at [607, 483] on input "Start" at bounding box center [586, 480] width 198 height 19
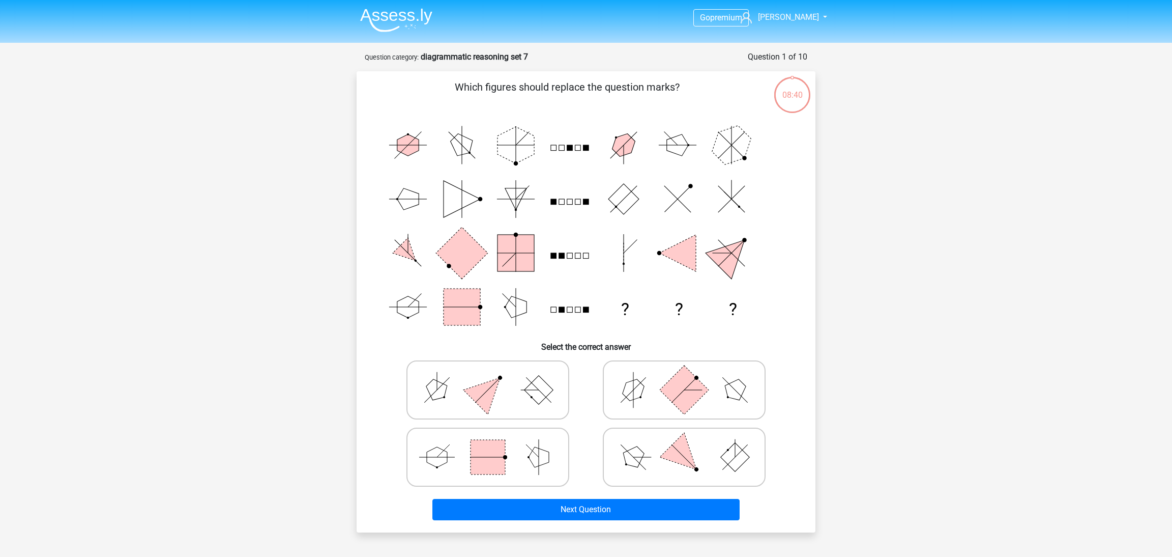
click at [516, 463] on icon at bounding box center [488, 456] width 153 height 51
click at [495, 444] on input "radio" at bounding box center [491, 441] width 7 height 7
radio input "true"
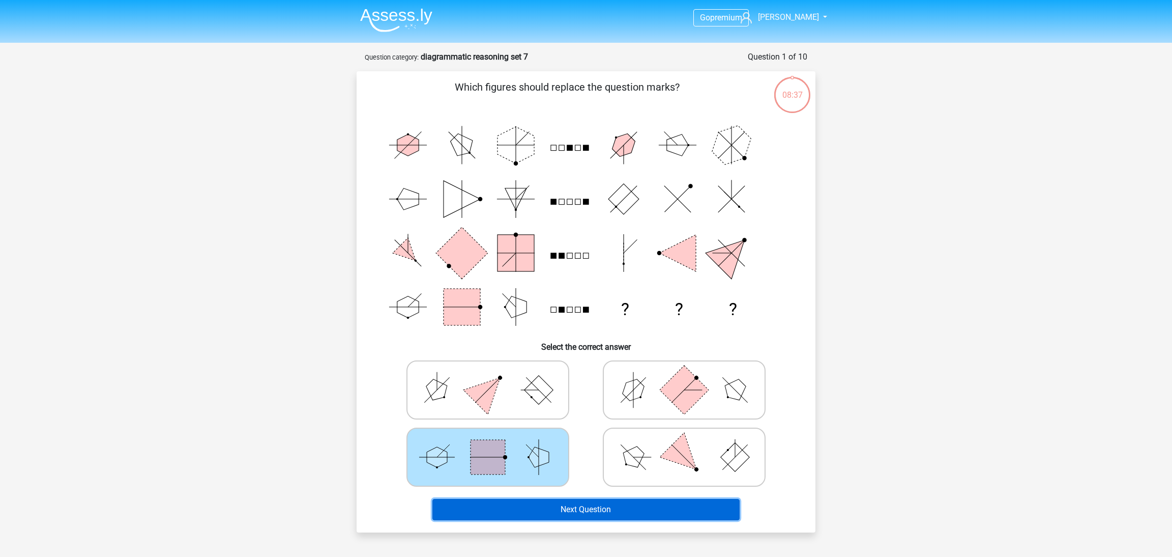
click at [568, 515] on button "Next Question" at bounding box center [586, 509] width 308 height 21
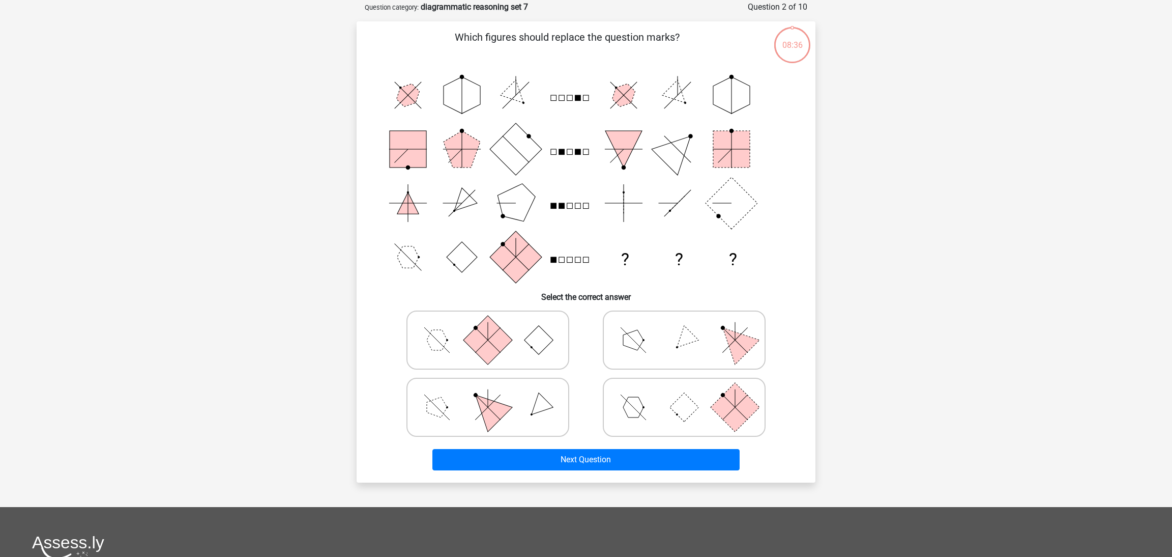
scroll to position [50, 0]
click at [671, 417] on icon at bounding box center [684, 406] width 153 height 51
click at [684, 394] on input "radio" at bounding box center [687, 390] width 7 height 7
radio input "true"
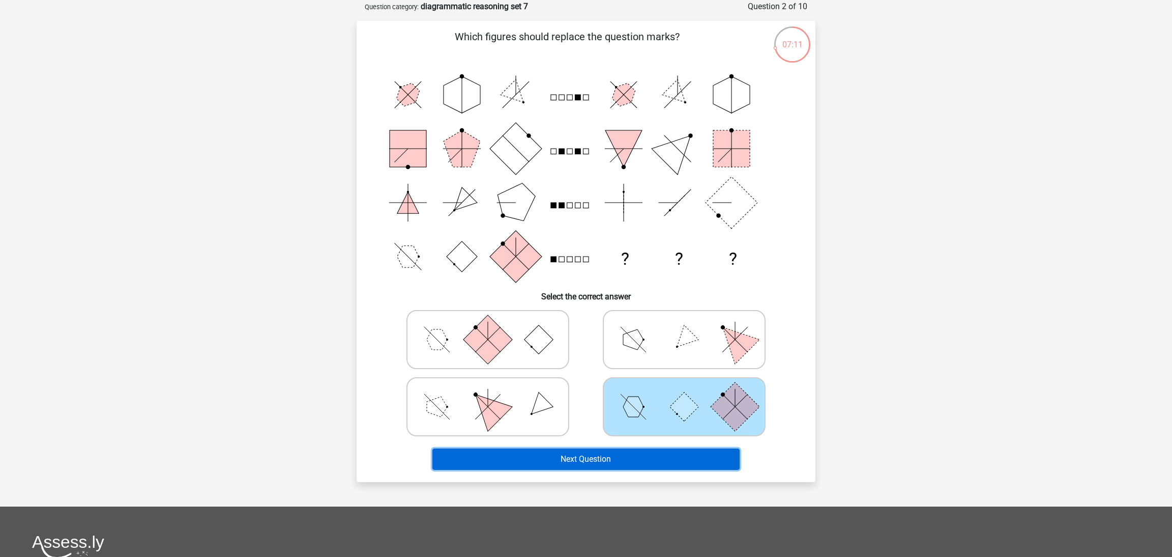
click at [687, 450] on button "Next Question" at bounding box center [586, 458] width 308 height 21
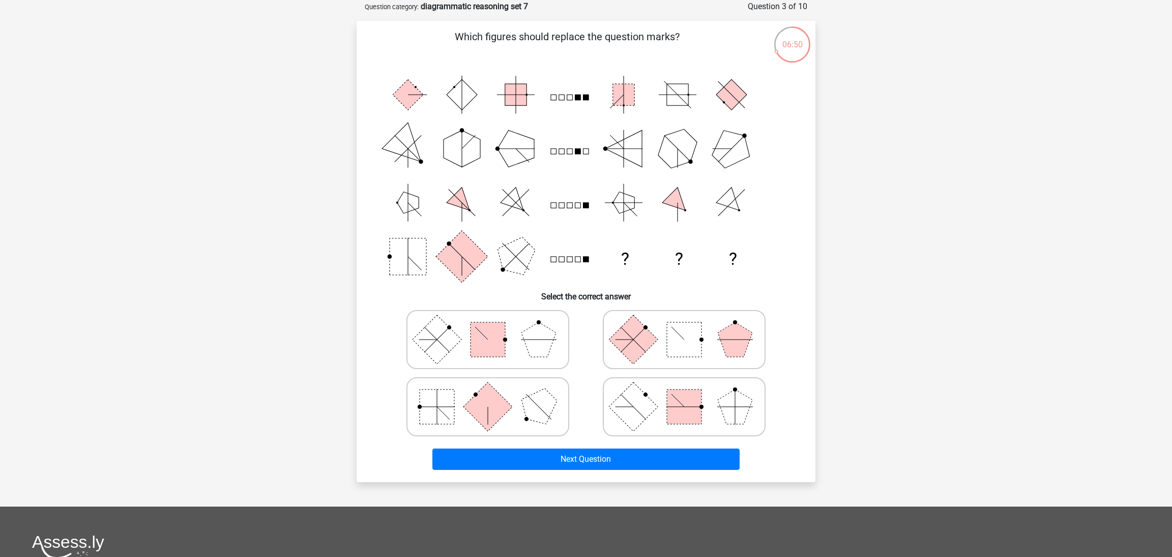
click at [483, 409] on rect at bounding box center [487, 406] width 49 height 49
click at [488, 394] on input "radio" at bounding box center [491, 390] width 7 height 7
radio input "true"
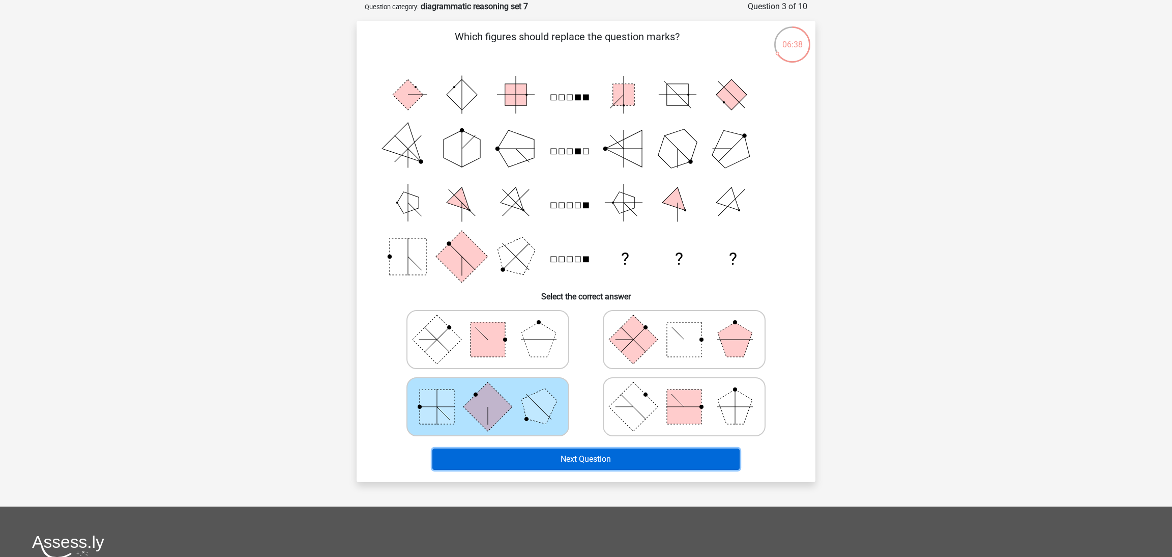
click at [645, 458] on button "Next Question" at bounding box center [586, 458] width 308 height 21
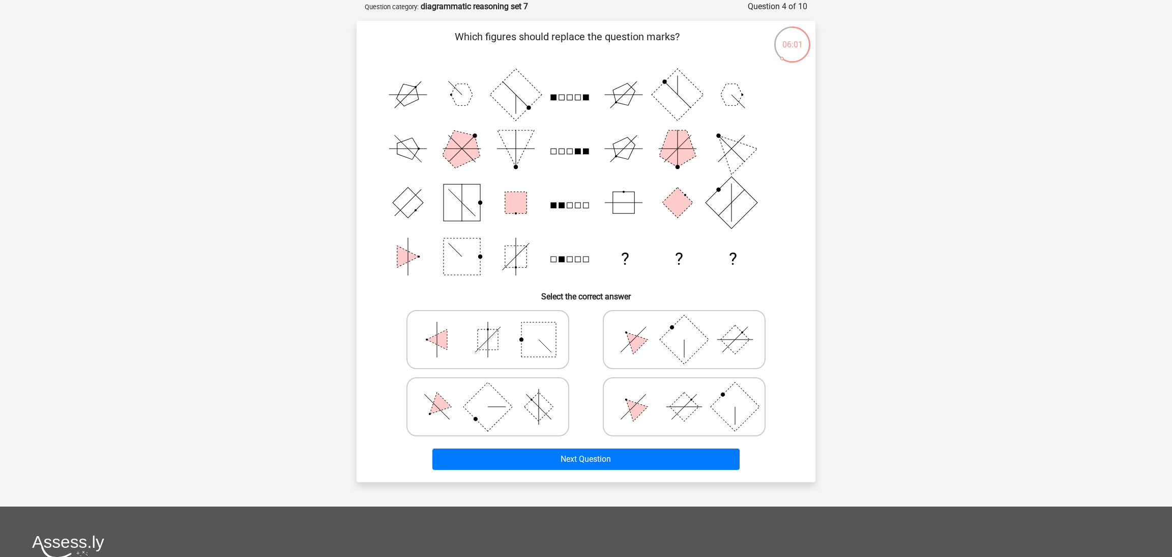
click at [710, 355] on icon at bounding box center [684, 339] width 153 height 51
click at [691, 327] on input "radio" at bounding box center [687, 323] width 7 height 7
radio input "true"
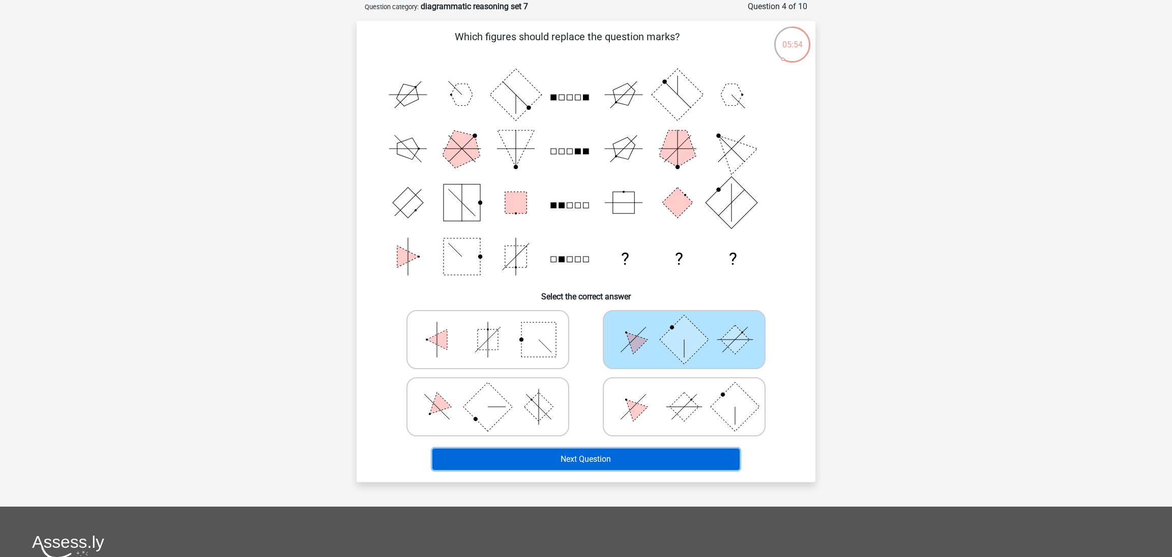
click at [692, 463] on button "Next Question" at bounding box center [586, 458] width 308 height 21
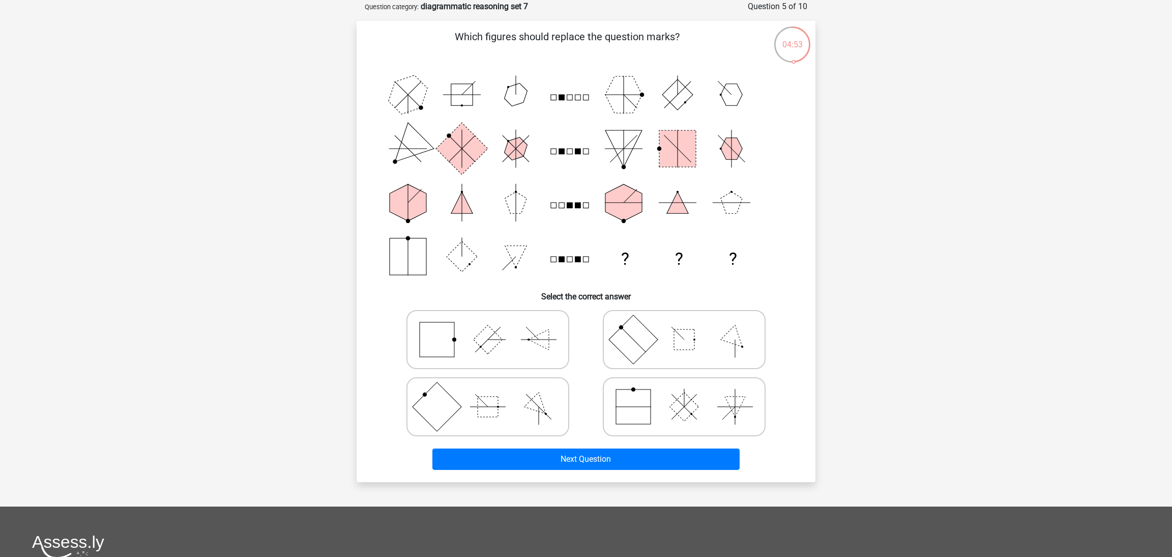
click at [723, 340] on icon at bounding box center [684, 339] width 153 height 51
click at [691, 327] on input "radio" at bounding box center [687, 323] width 7 height 7
radio input "true"
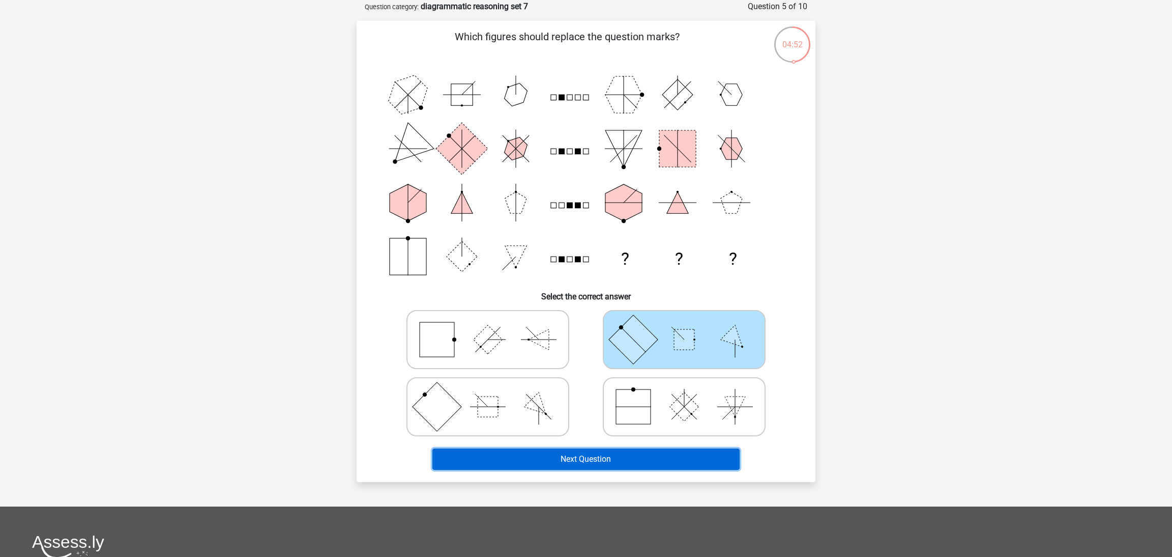
click at [589, 459] on button "Next Question" at bounding box center [586, 458] width 308 height 21
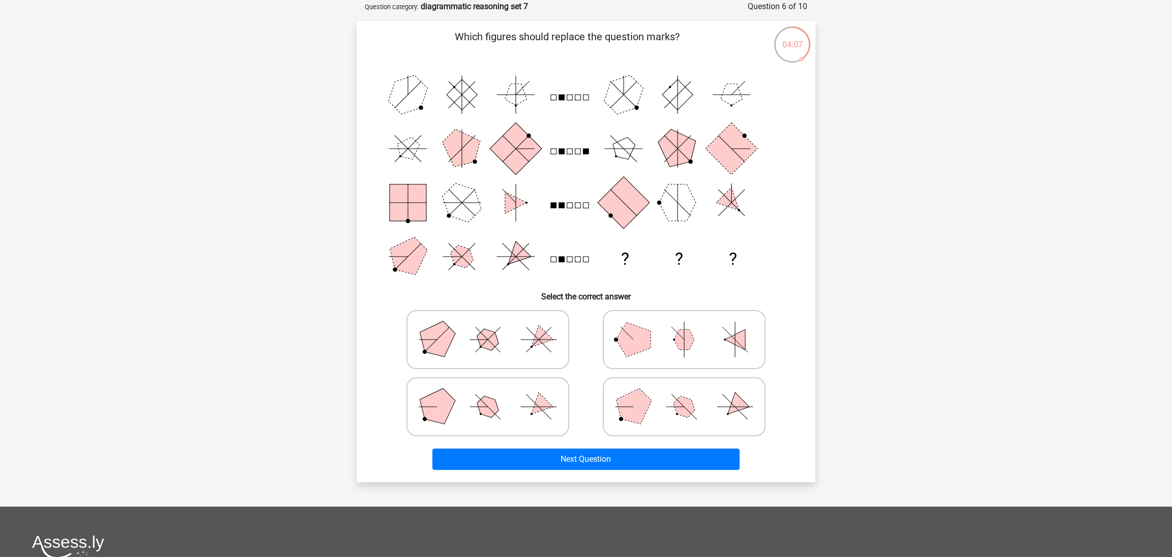
click at [641, 417] on polygon at bounding box center [633, 406] width 49 height 49
click at [684, 394] on input "radio" at bounding box center [687, 390] width 7 height 7
radio input "true"
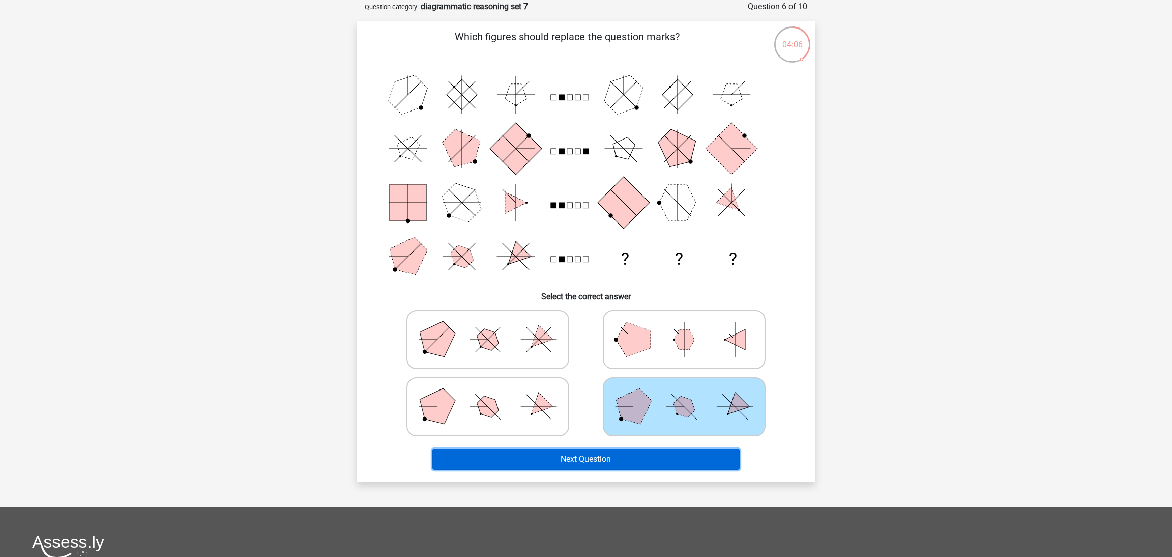
click at [643, 456] on button "Next Question" at bounding box center [586, 458] width 308 height 21
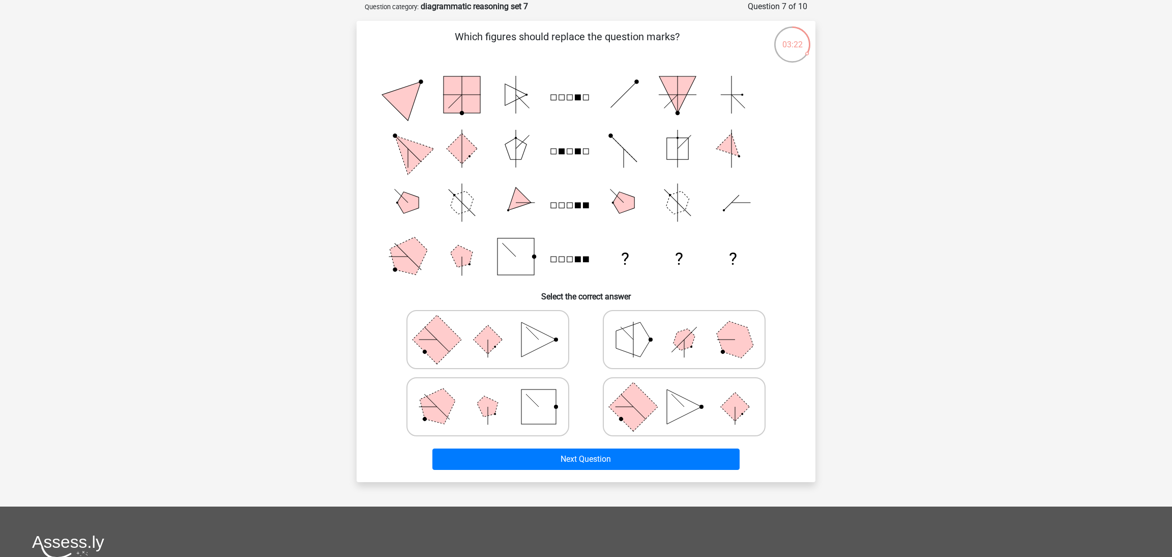
click at [553, 407] on rect at bounding box center [538, 406] width 35 height 35
click at [495, 394] on input "radio" at bounding box center [491, 390] width 7 height 7
radio input "true"
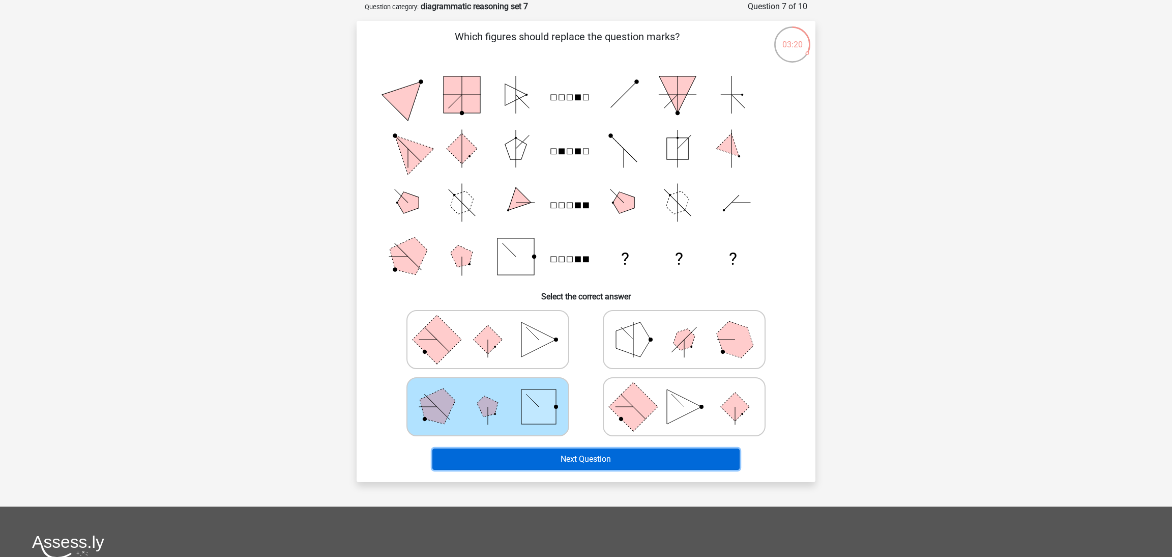
click at [622, 465] on button "Next Question" at bounding box center [586, 458] width 308 height 21
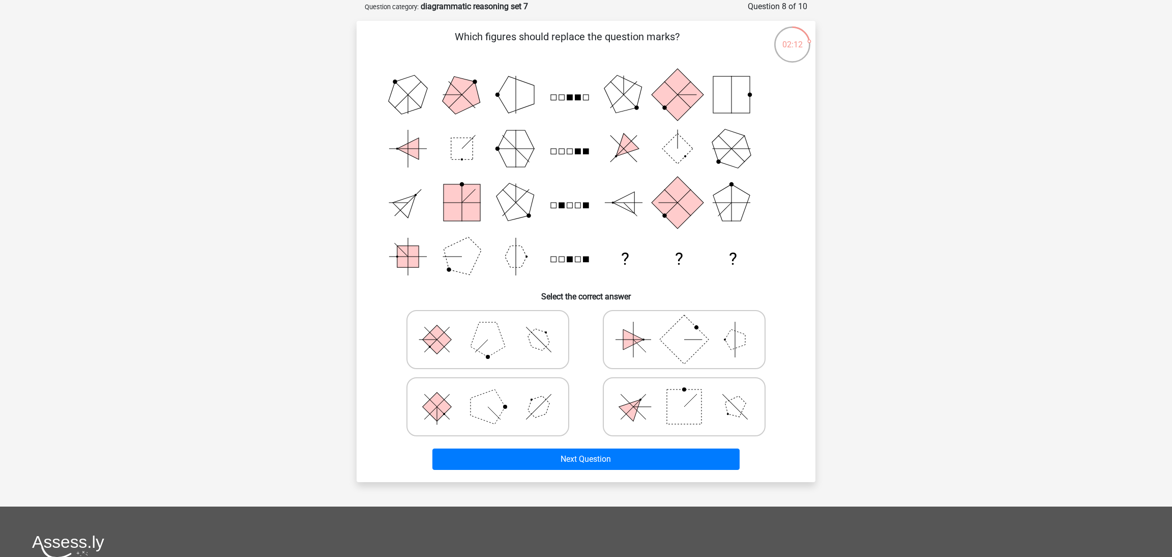
click at [495, 334] on polygon at bounding box center [488, 339] width 35 height 35
click at [495, 327] on input "radio" at bounding box center [491, 323] width 7 height 7
radio input "true"
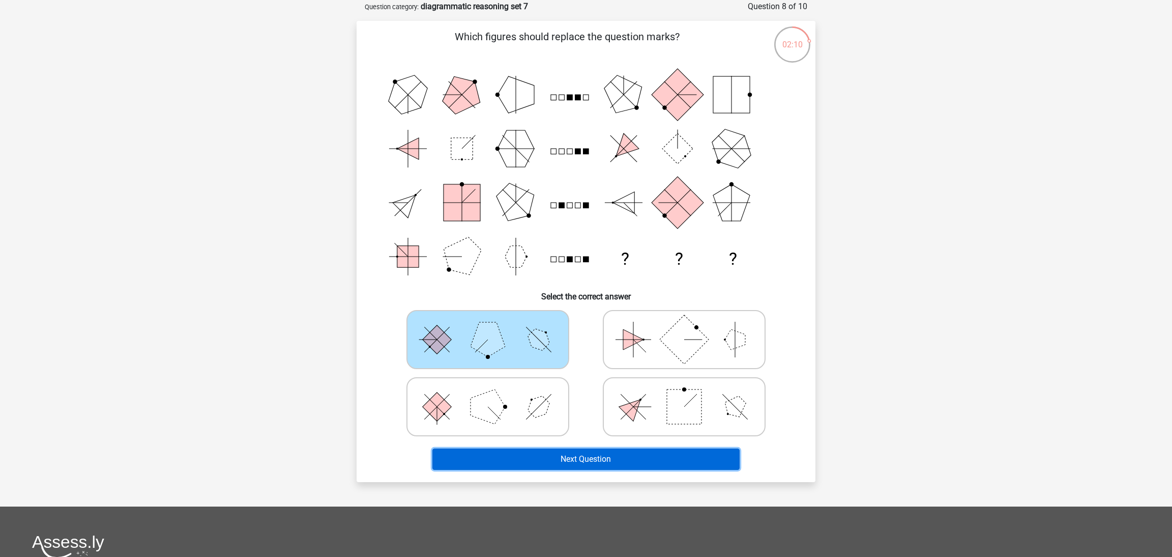
click at [615, 463] on button "Next Question" at bounding box center [586, 458] width 308 height 21
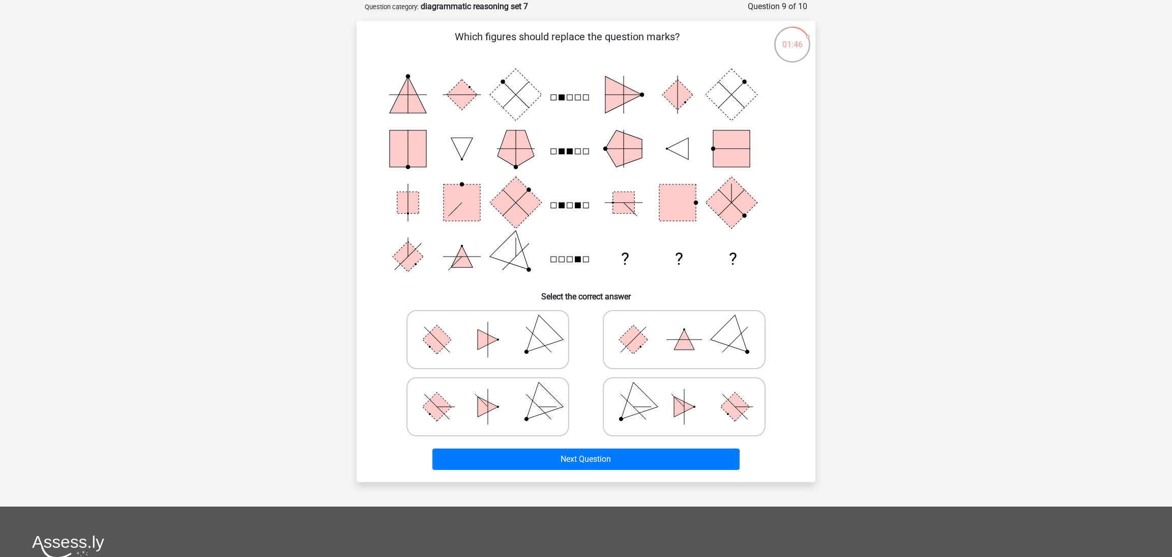
click at [742, 349] on polygon at bounding box center [735, 338] width 49 height 49
click at [691, 327] on input "radio" at bounding box center [687, 323] width 7 height 7
radio input "true"
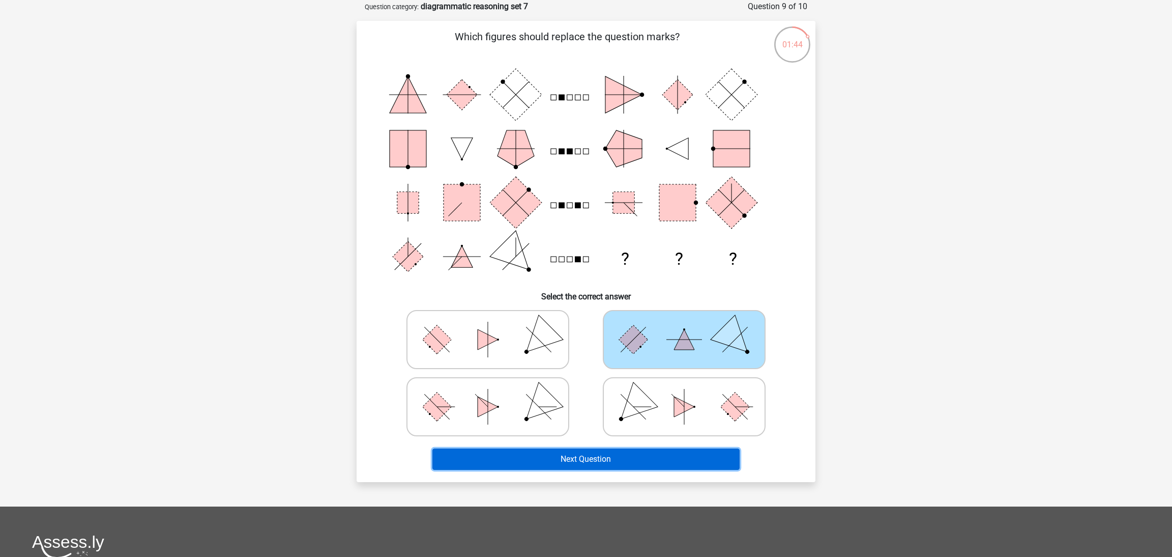
click at [619, 452] on button "Next Question" at bounding box center [586, 458] width 308 height 21
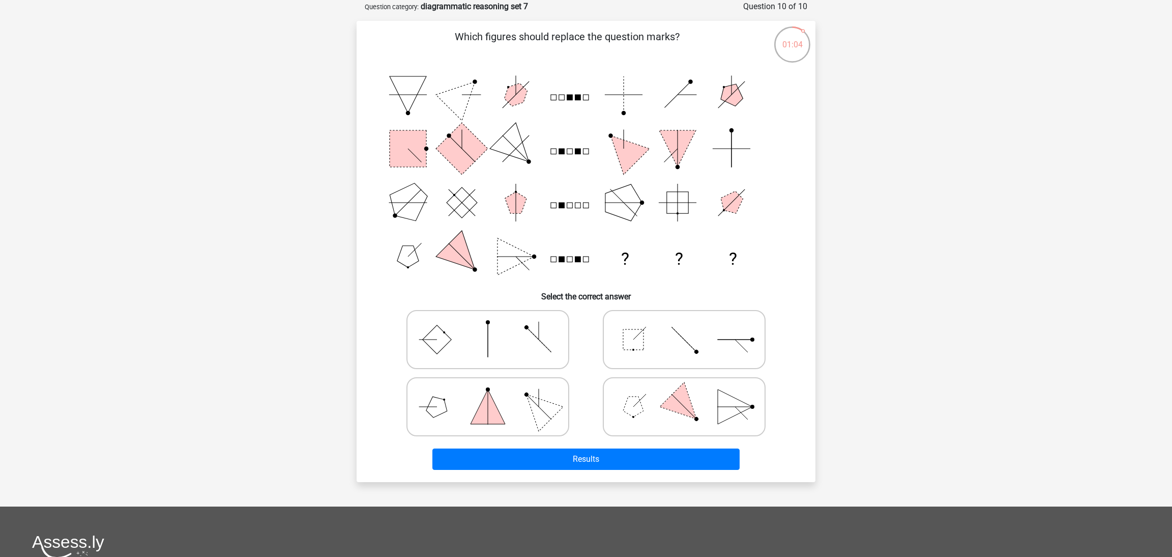
click at [525, 346] on icon at bounding box center [488, 339] width 153 height 51
click at [495, 327] on input "radio" at bounding box center [491, 323] width 7 height 7
radio input "true"
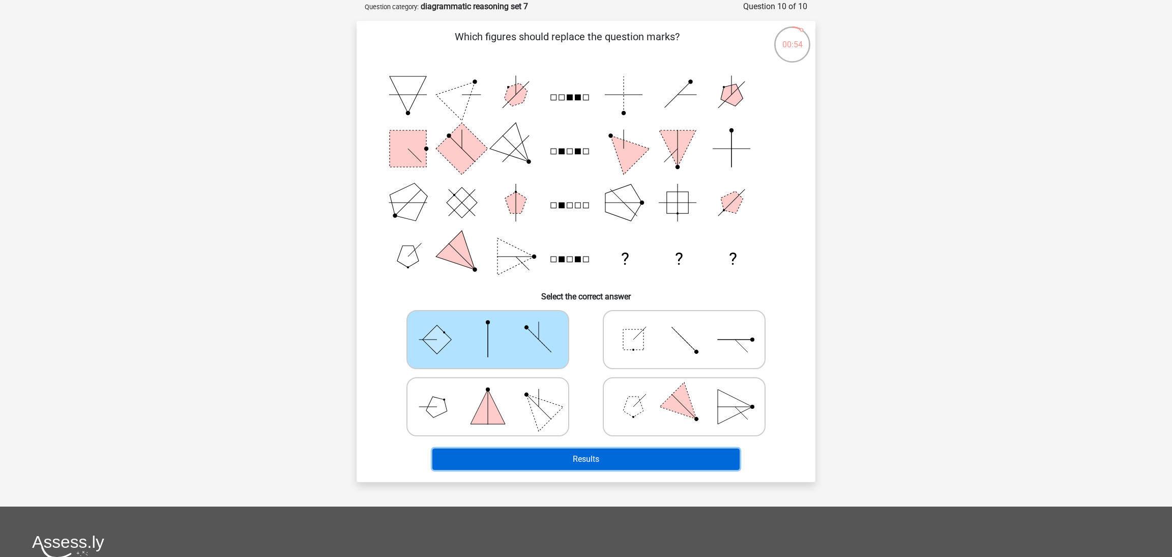
click at [689, 466] on button "Results" at bounding box center [586, 458] width 308 height 21
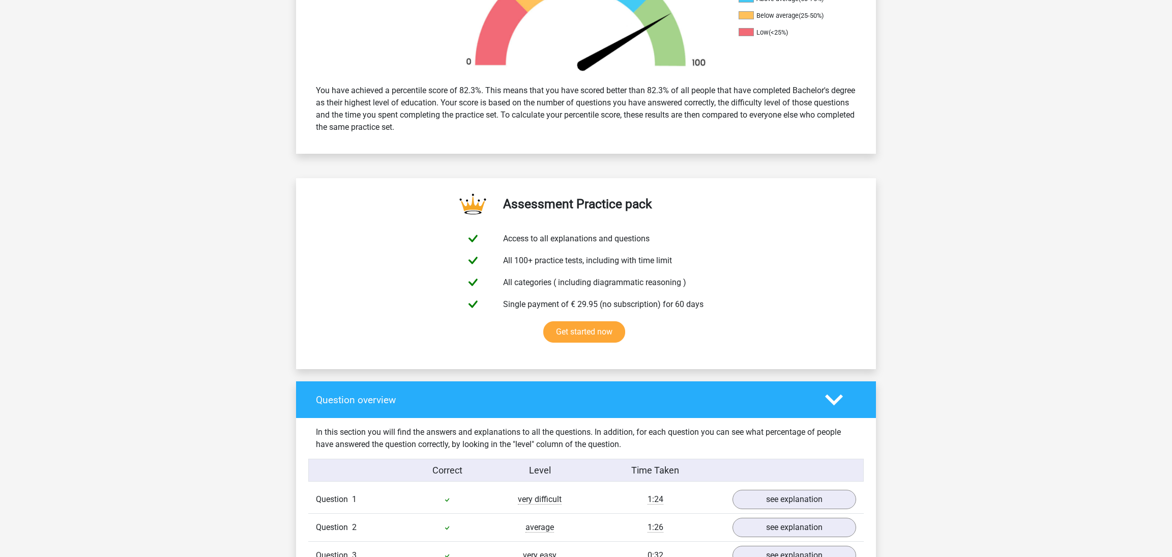
scroll to position [750, 0]
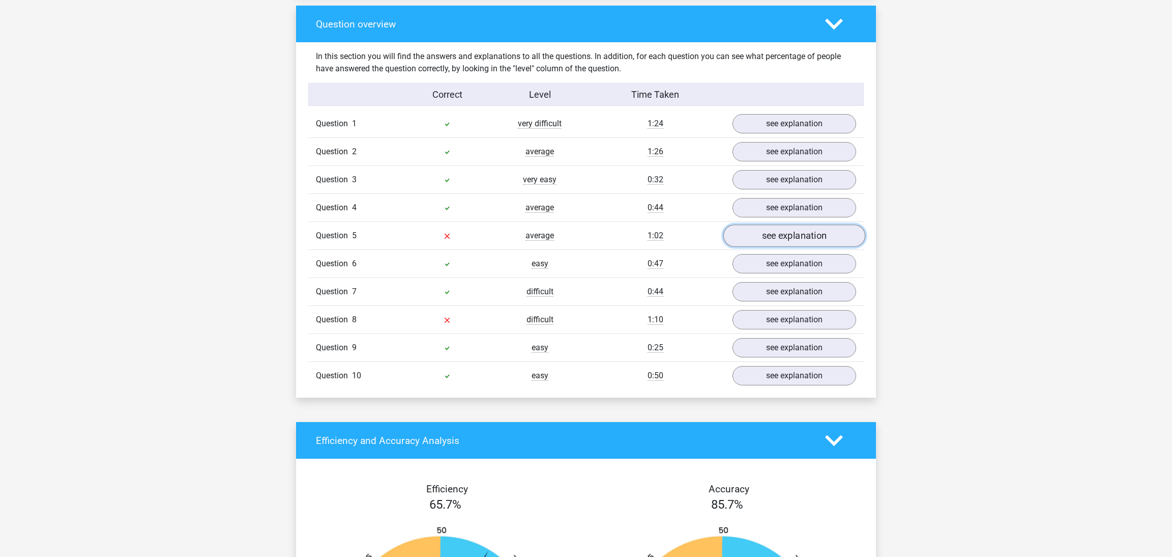
click at [782, 236] on link "see explanation" at bounding box center [794, 236] width 142 height 22
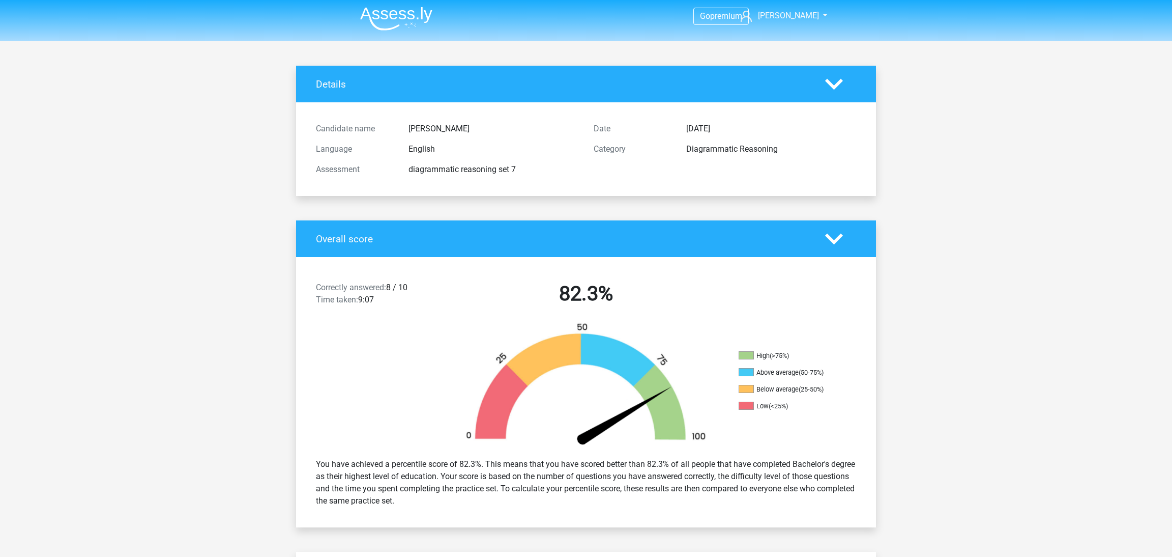
scroll to position [0, 0]
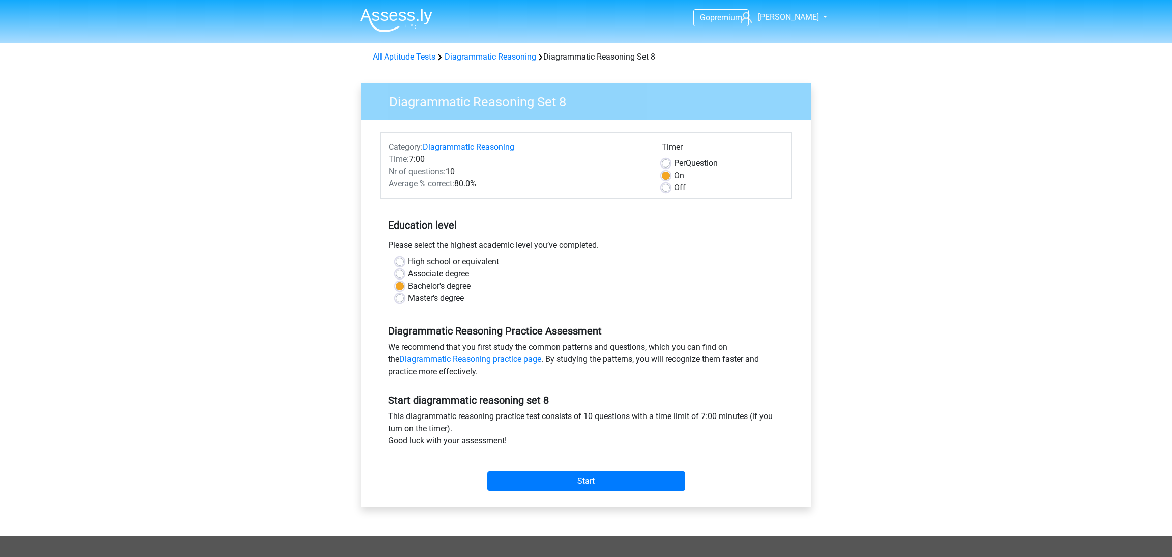
scroll to position [125, 0]
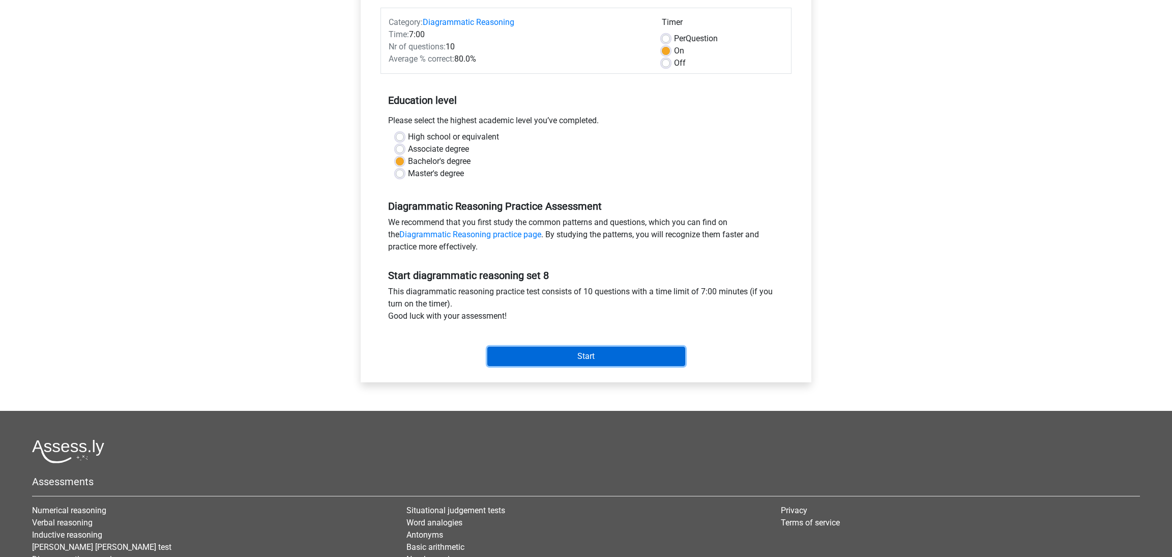
click at [618, 359] on input "Start" at bounding box center [586, 355] width 198 height 19
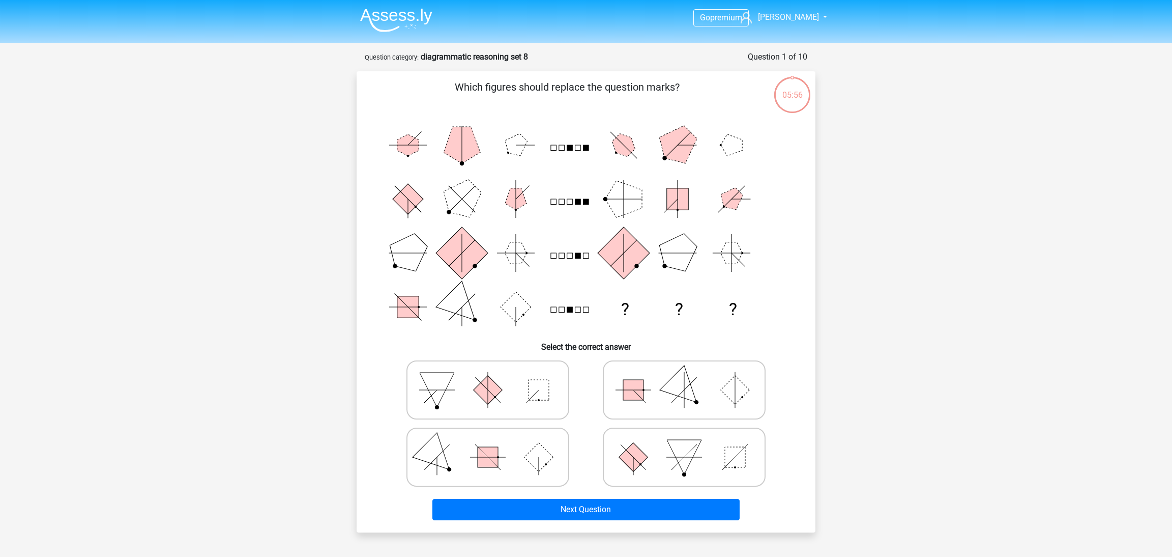
click at [667, 457] on line at bounding box center [684, 457] width 36 height 0
click at [684, 444] on input "radio" at bounding box center [687, 441] width 7 height 7
radio input "true"
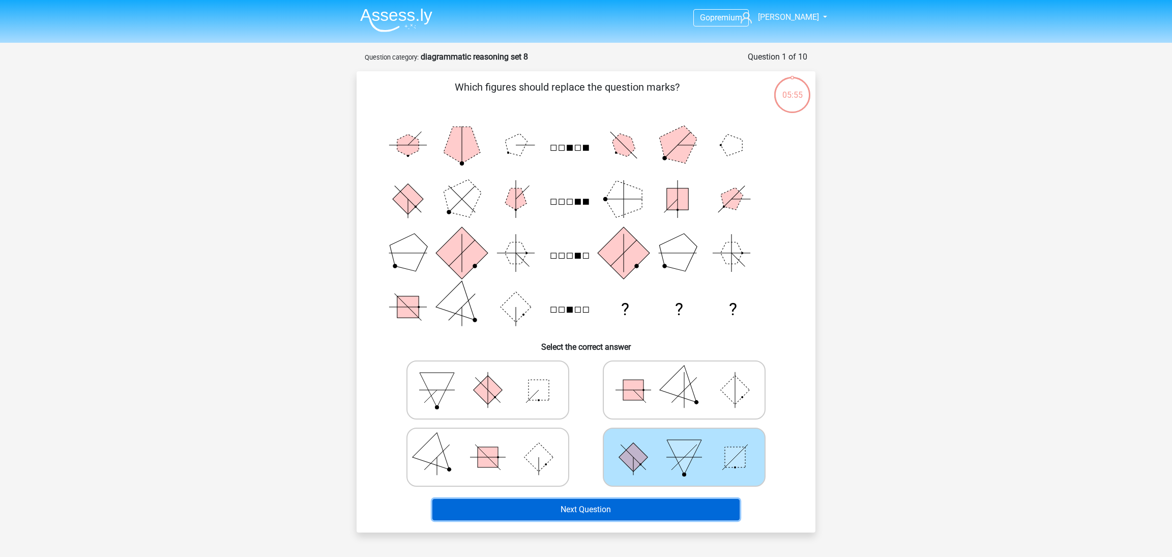
click at [618, 506] on button "Next Question" at bounding box center [586, 509] width 308 height 21
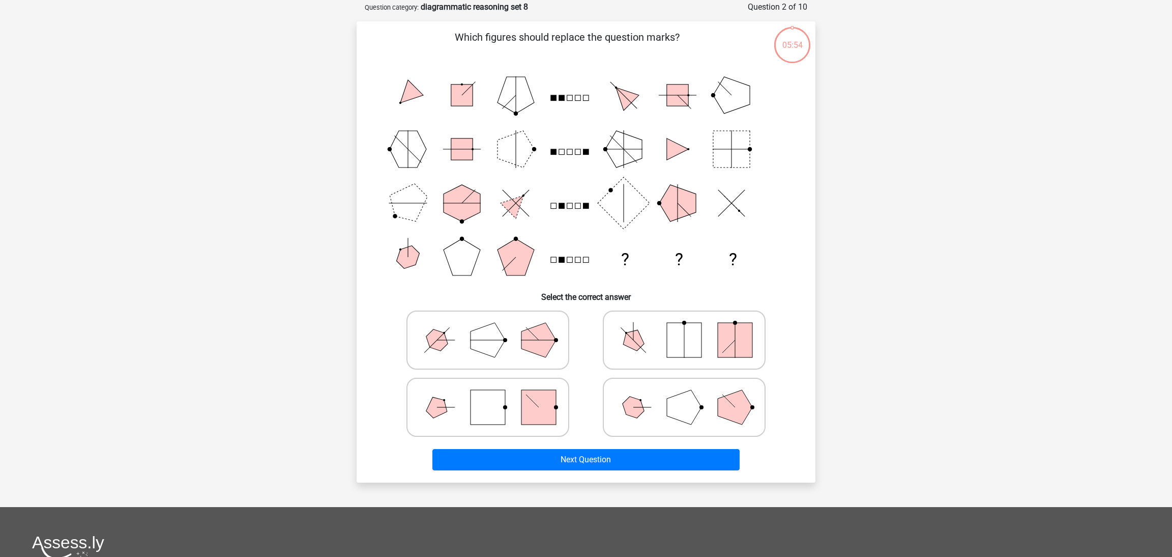
scroll to position [50, 0]
click at [527, 401] on rect at bounding box center [538, 406] width 35 height 35
click at [495, 394] on input "radio" at bounding box center [491, 390] width 7 height 7
radio input "true"
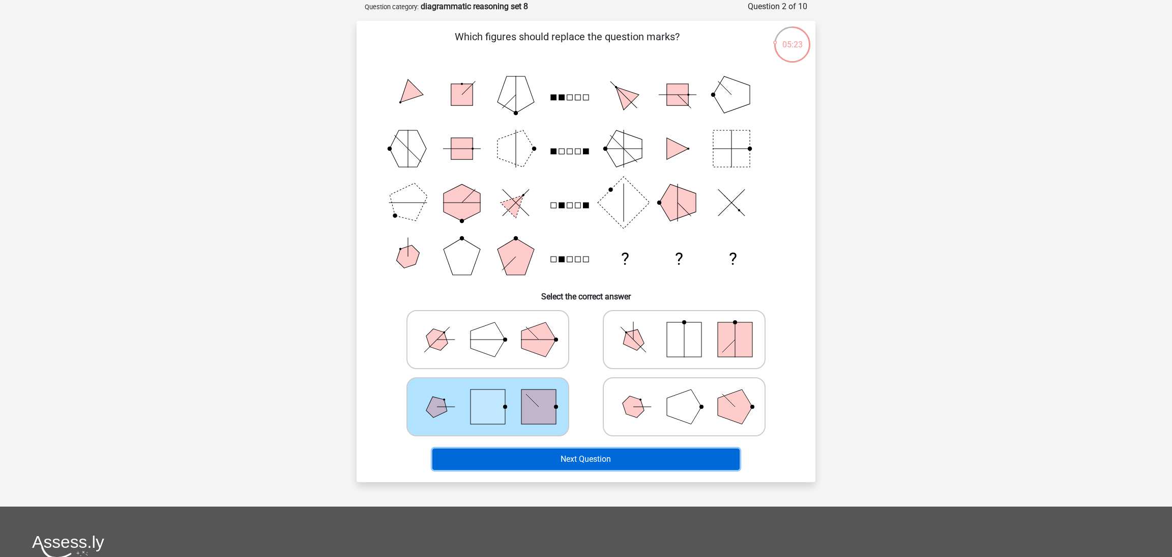
click at [572, 459] on button "Next Question" at bounding box center [586, 458] width 308 height 21
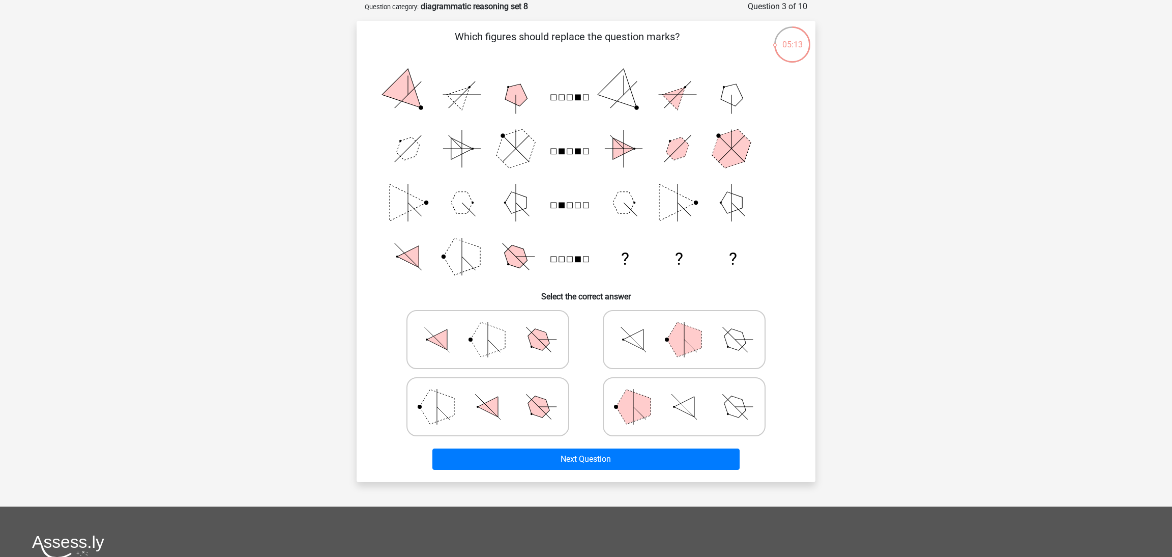
click at [635, 348] on icon at bounding box center [684, 339] width 153 height 51
click at [684, 327] on input "radio" at bounding box center [687, 323] width 7 height 7
radio input "true"
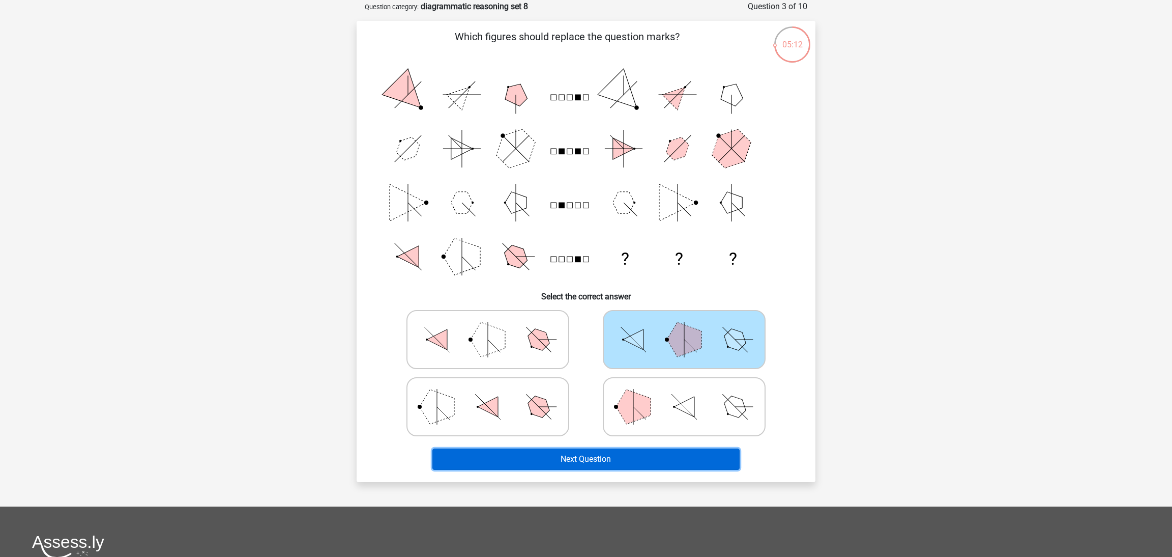
click at [628, 458] on button "Next Question" at bounding box center [586, 458] width 308 height 21
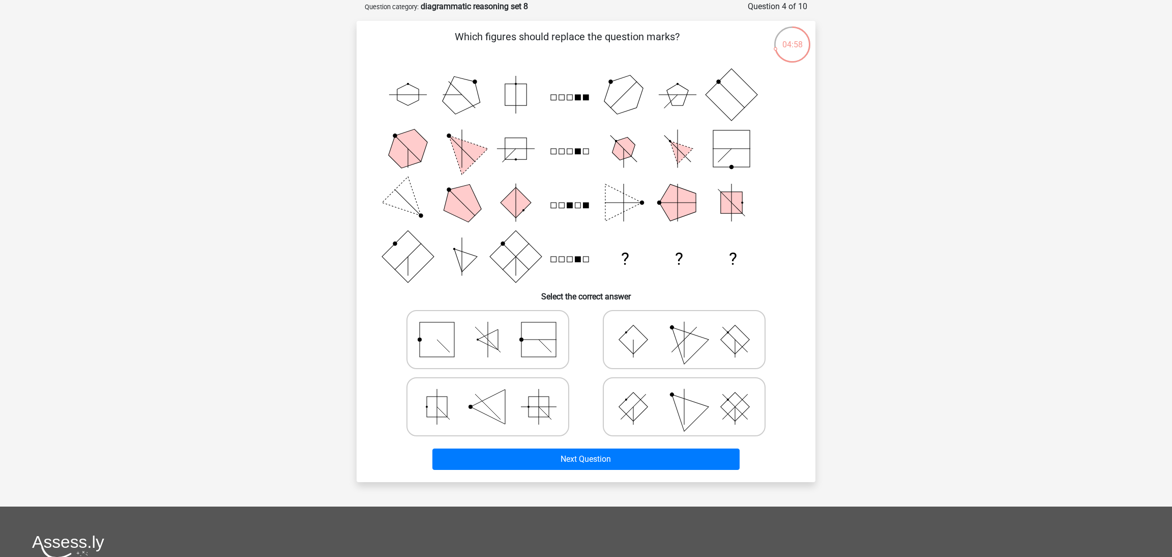
click at [655, 405] on icon at bounding box center [684, 406] width 153 height 51
click at [684, 394] on input "radio" at bounding box center [687, 390] width 7 height 7
radio input "true"
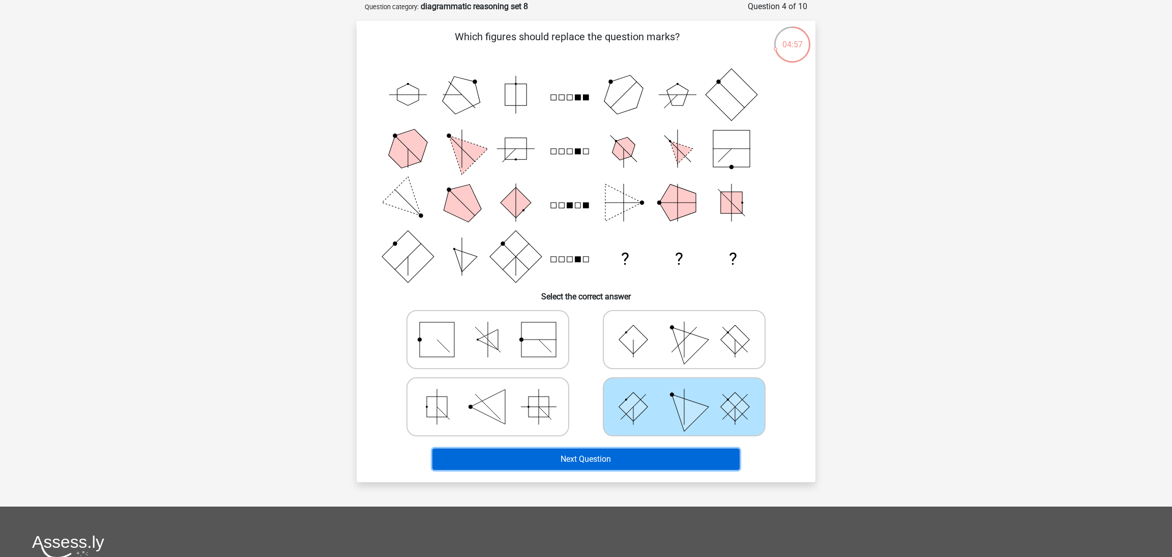
click at [645, 453] on button "Next Question" at bounding box center [586, 458] width 308 height 21
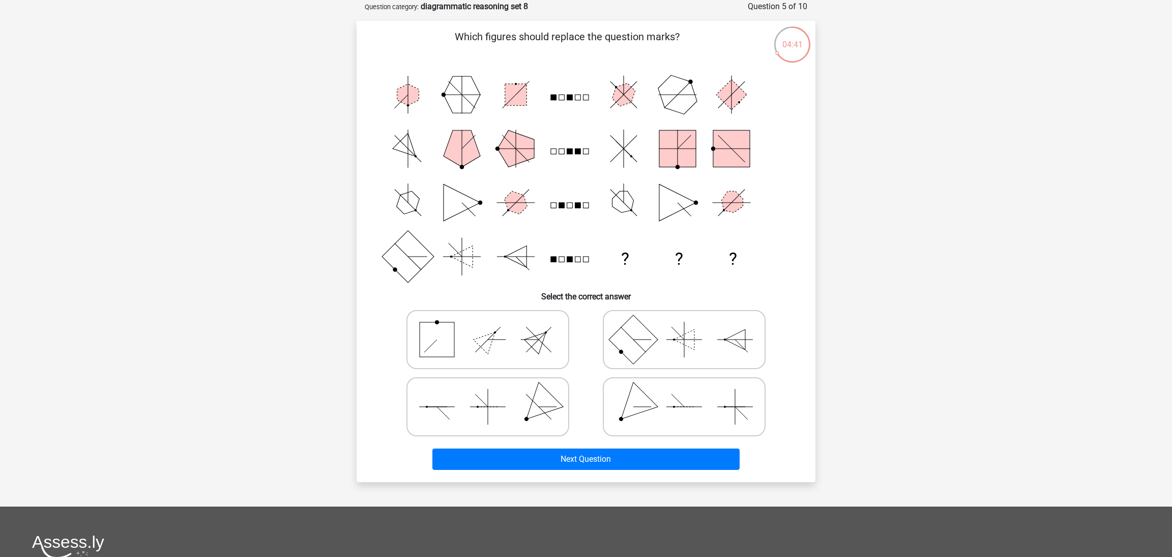
click at [532, 338] on line at bounding box center [530, 339] width 18 height 18
click at [495, 327] on input "radio" at bounding box center [491, 323] width 7 height 7
radio input "true"
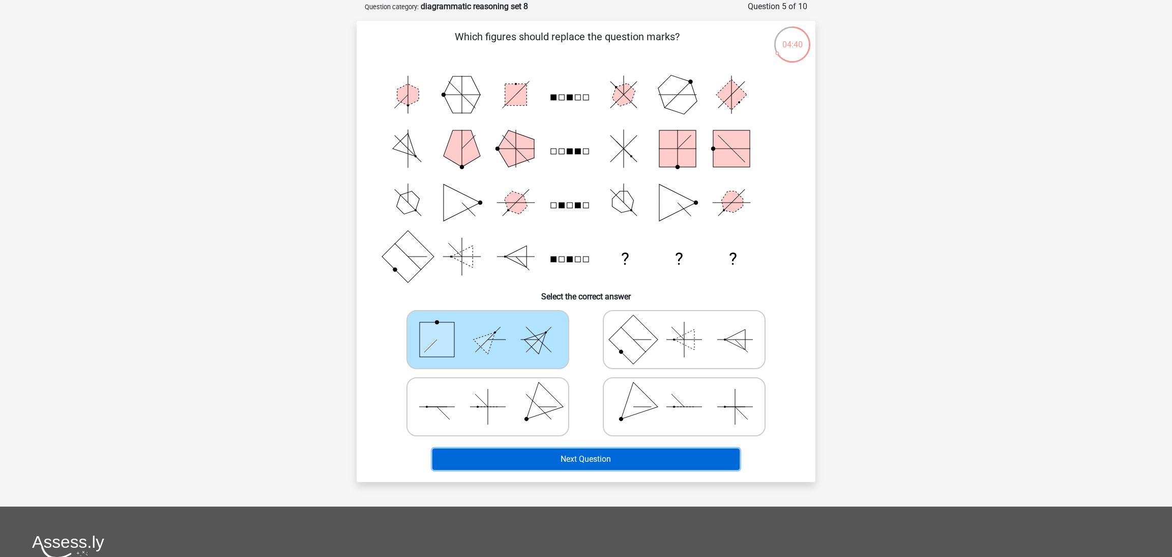
click at [605, 456] on button "Next Question" at bounding box center [586, 458] width 308 height 21
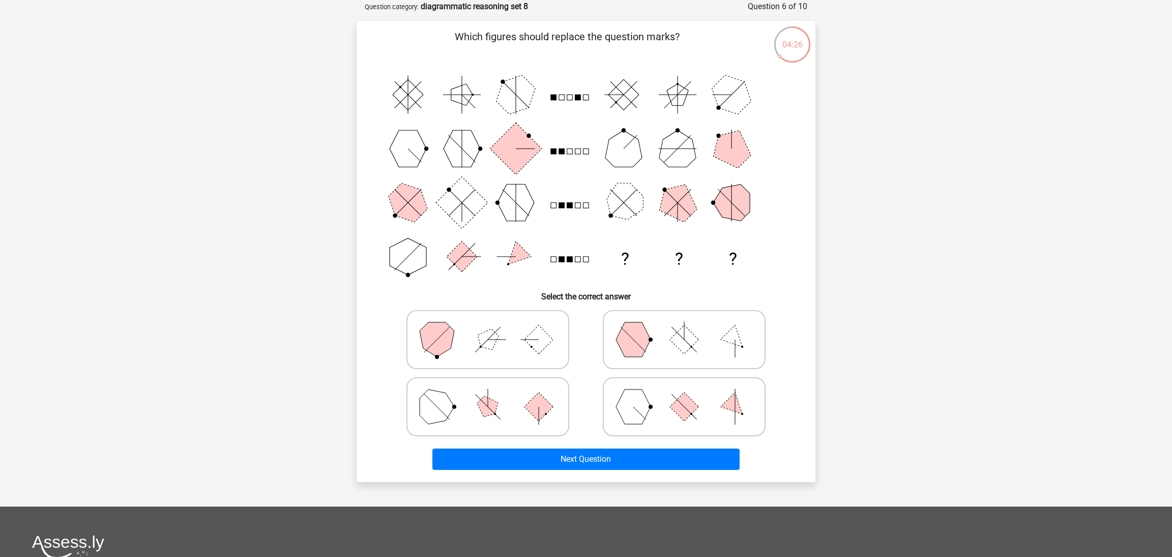
click at [548, 342] on rect at bounding box center [539, 339] width 29 height 29
click at [495, 327] on input "radio" at bounding box center [491, 323] width 7 height 7
radio input "true"
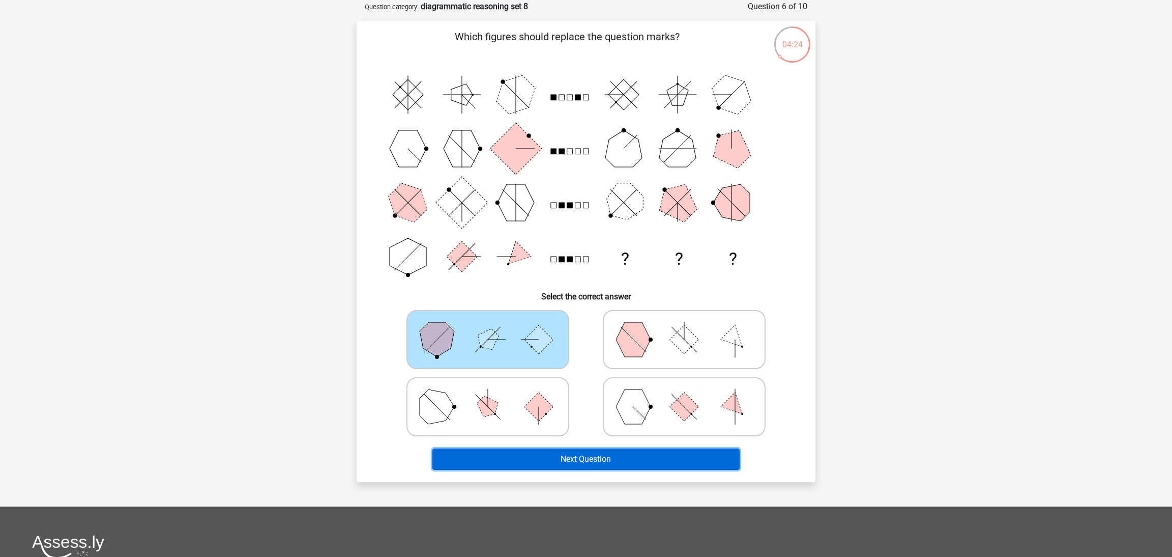
click at [594, 462] on button "Next Question" at bounding box center [586, 458] width 308 height 21
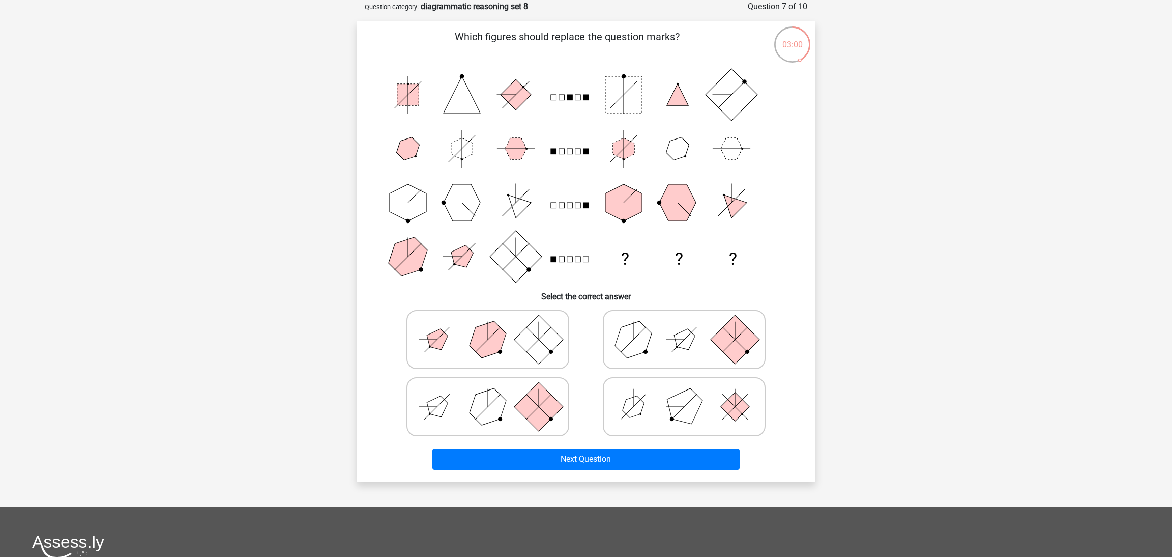
click at [661, 351] on icon at bounding box center [684, 339] width 153 height 51
click at [684, 327] on input "radio" at bounding box center [687, 323] width 7 height 7
radio input "true"
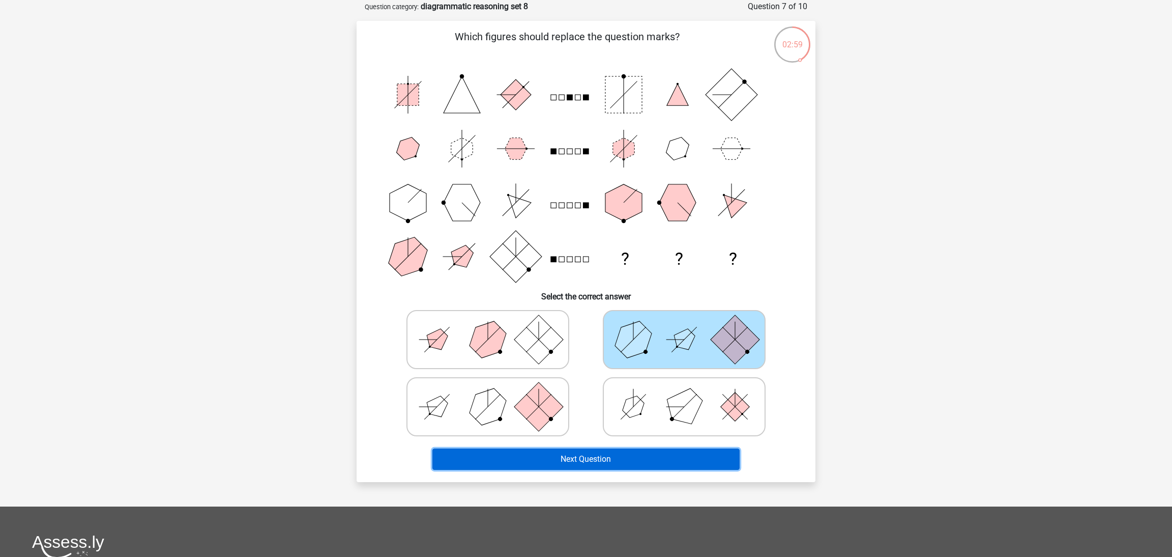
click at [661, 464] on button "Next Question" at bounding box center [586, 458] width 308 height 21
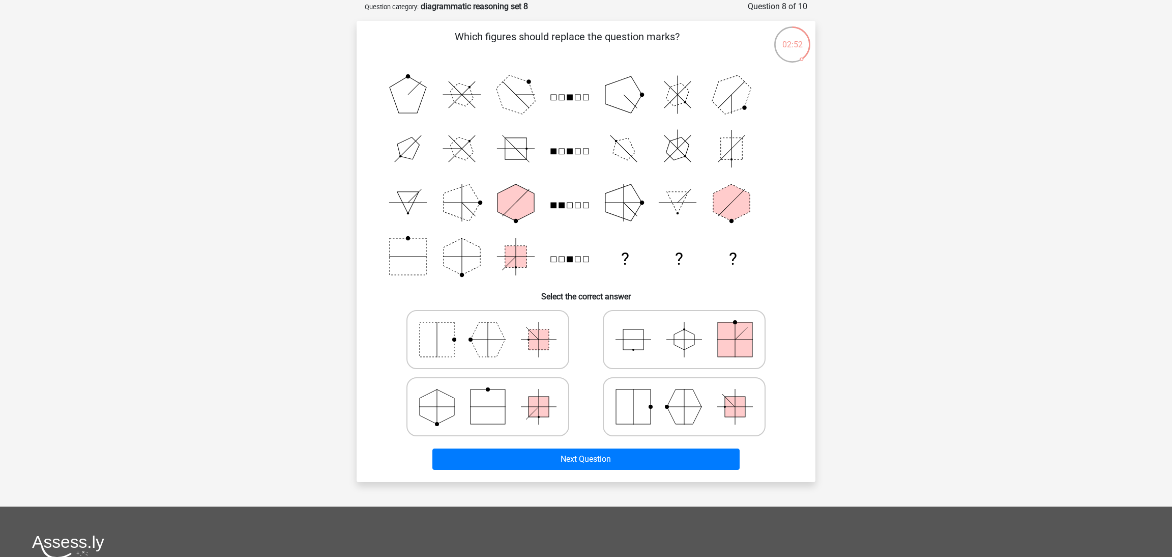
click at [514, 360] on icon at bounding box center [488, 339] width 153 height 51
click at [495, 327] on input "radio" at bounding box center [491, 323] width 7 height 7
radio input "true"
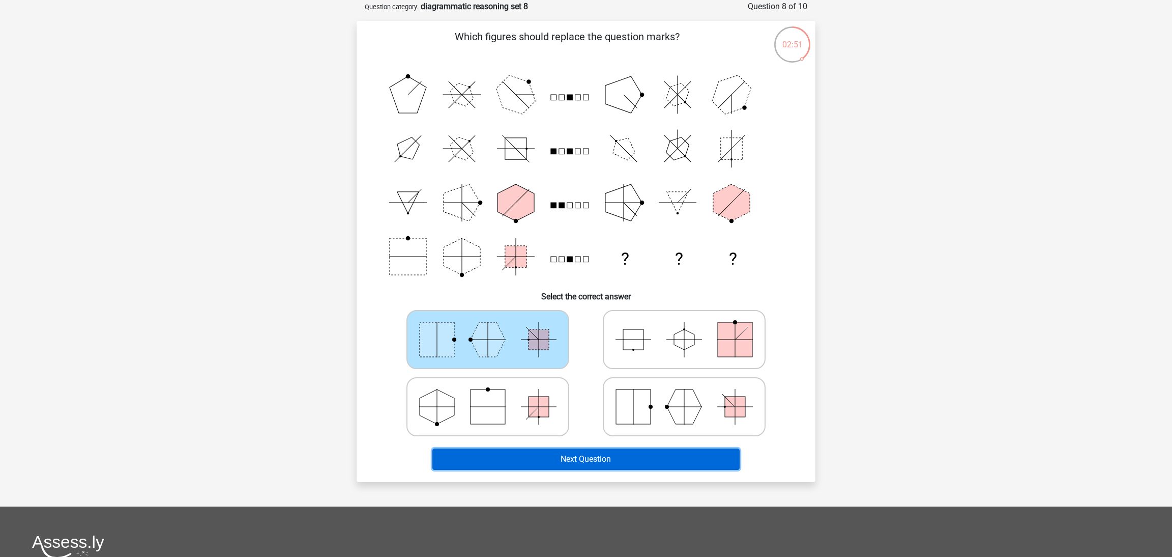
click at [602, 462] on button "Next Question" at bounding box center [586, 458] width 308 height 21
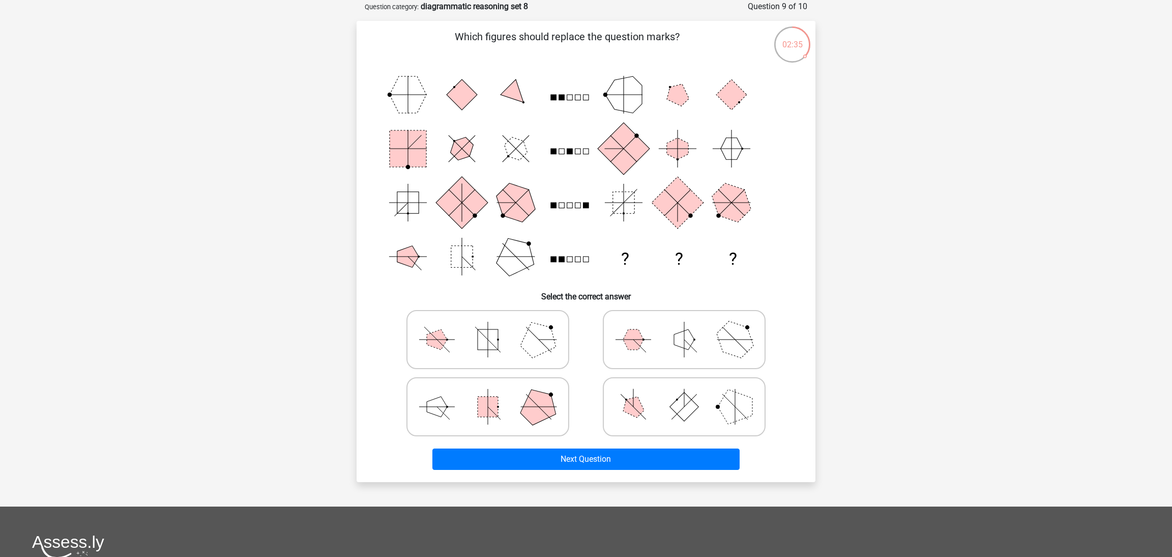
click at [665, 354] on icon at bounding box center [684, 339] width 153 height 51
click at [684, 327] on input "radio" at bounding box center [687, 323] width 7 height 7
radio input "true"
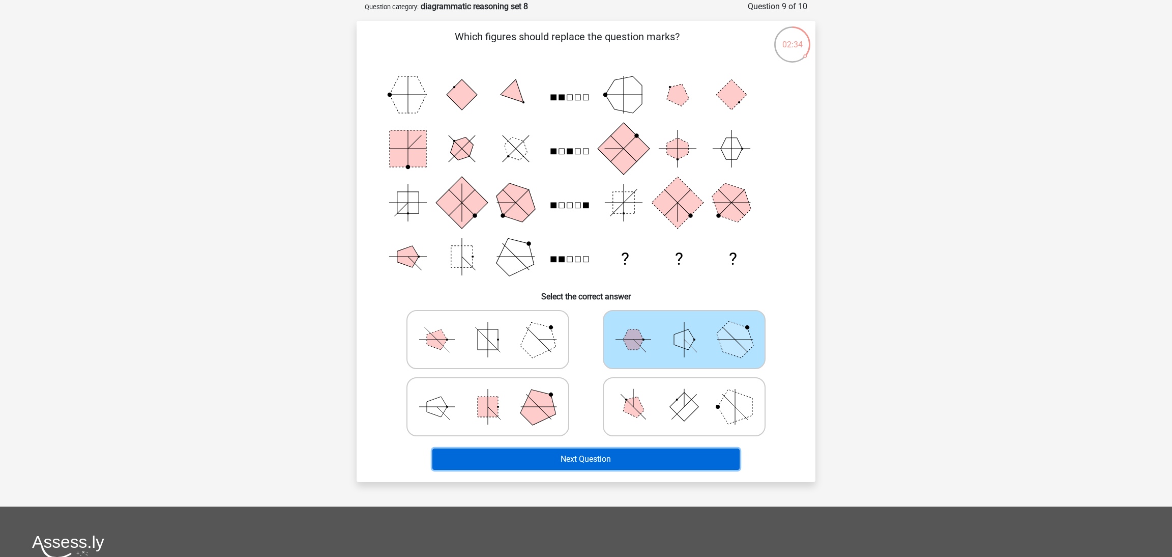
click at [663, 460] on button "Next Question" at bounding box center [586, 458] width 308 height 21
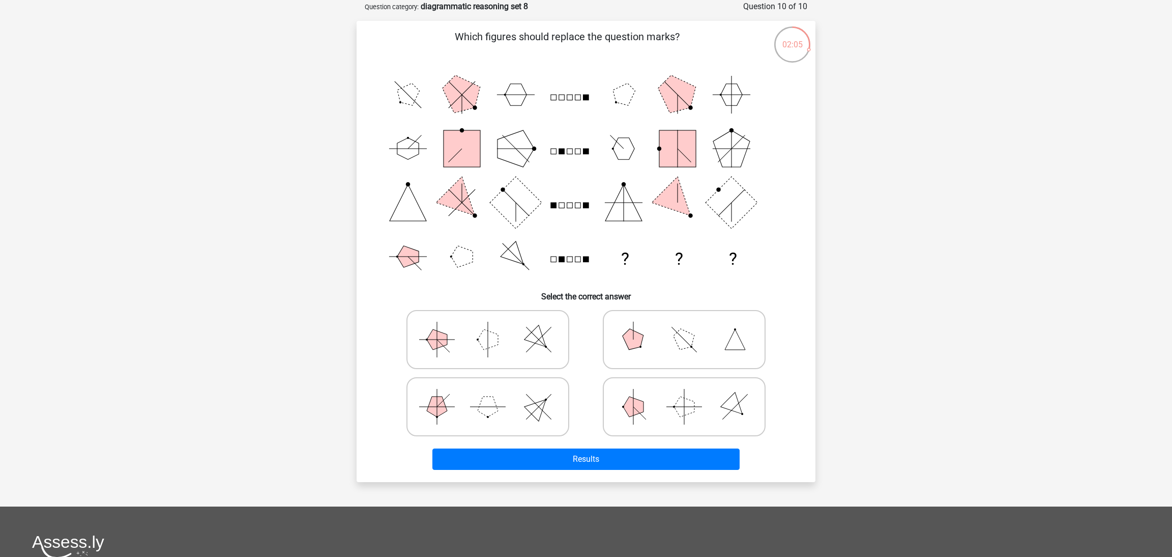
click at [506, 413] on icon at bounding box center [488, 406] width 153 height 51
click at [495, 394] on input "radio" at bounding box center [491, 390] width 7 height 7
radio input "true"
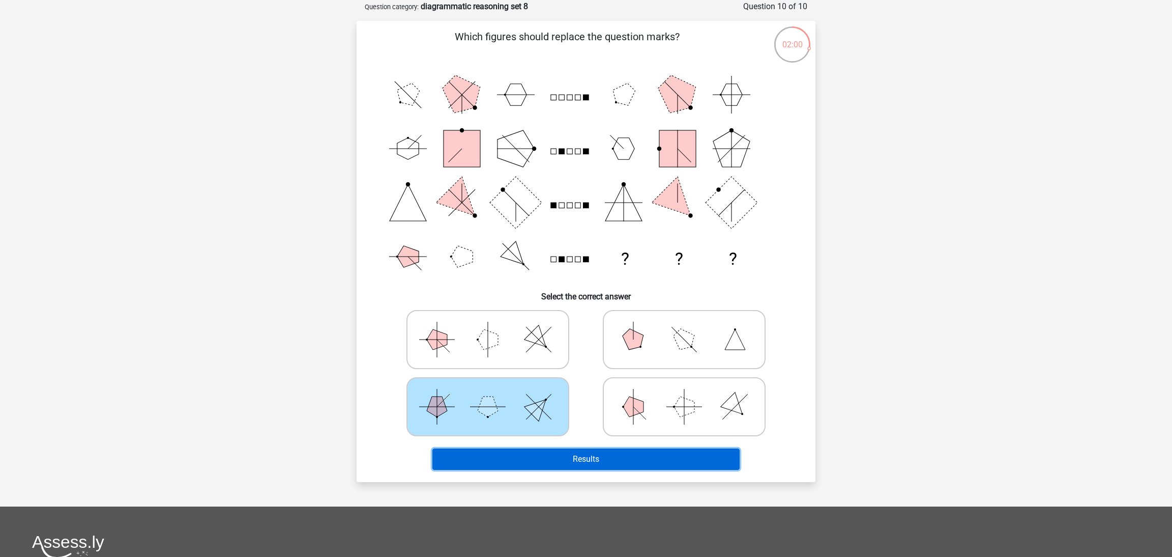
click at [590, 457] on button "Results" at bounding box center [586, 458] width 308 height 21
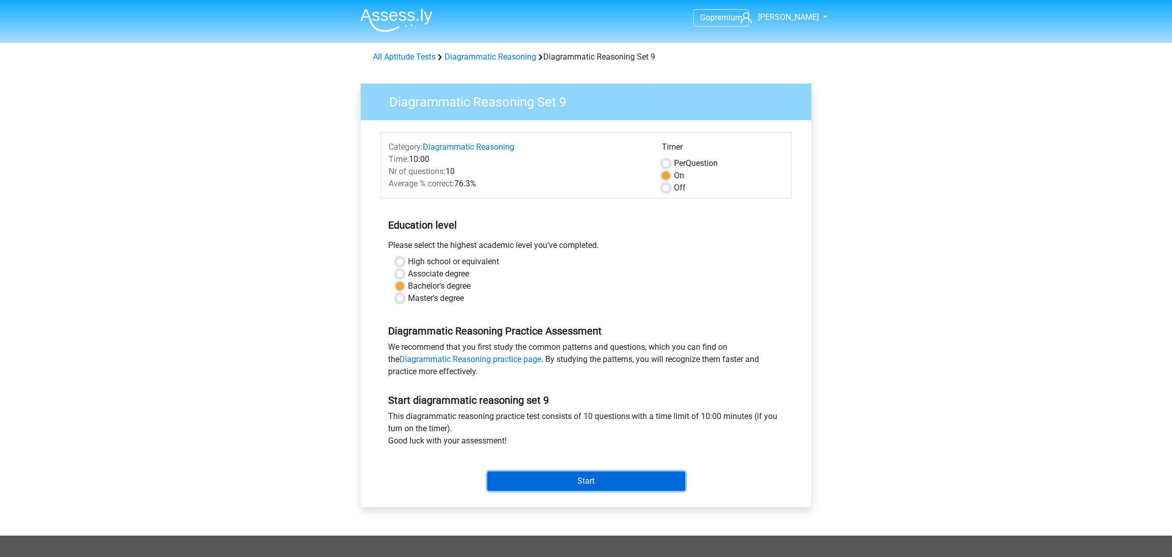
click at [604, 480] on input "Start" at bounding box center [586, 480] width 198 height 19
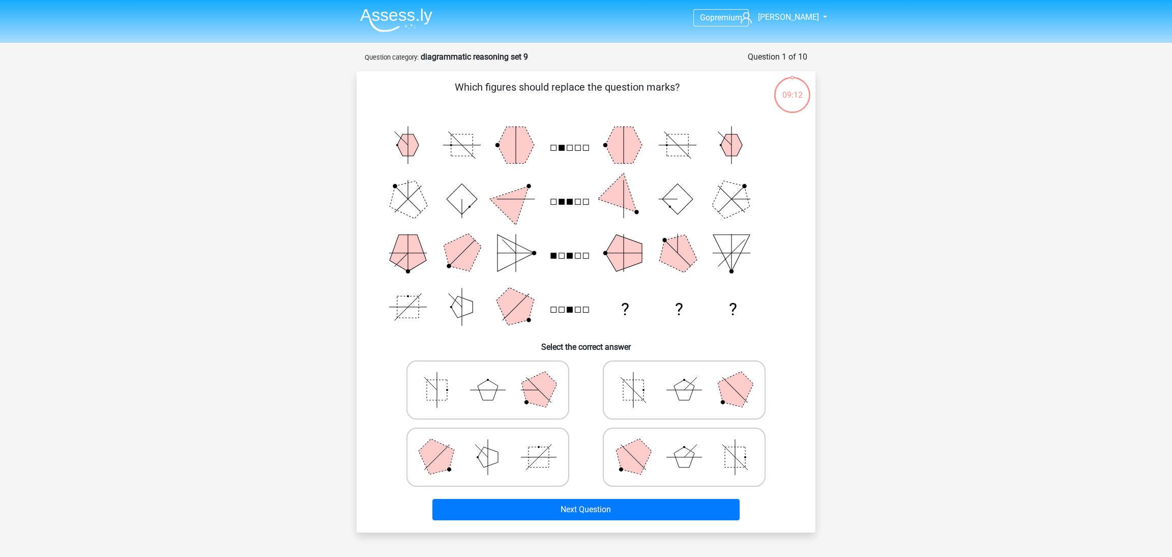
click at [542, 388] on polygon at bounding box center [538, 389] width 49 height 49
click at [495, 377] on input "radio" at bounding box center [491, 373] width 7 height 7
radio input "true"
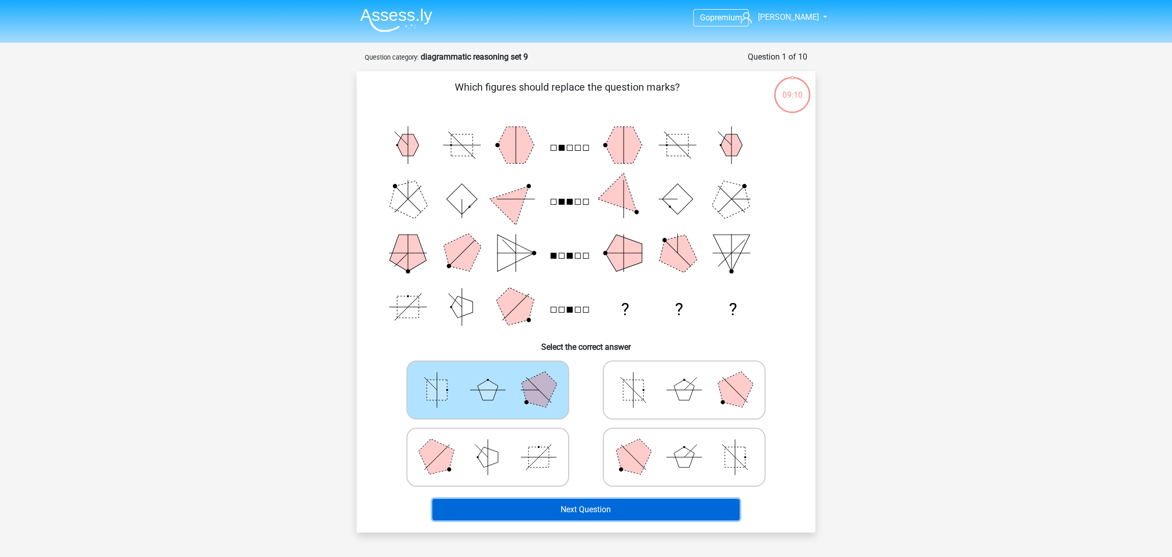
click at [603, 504] on button "Next Question" at bounding box center [586, 509] width 308 height 21
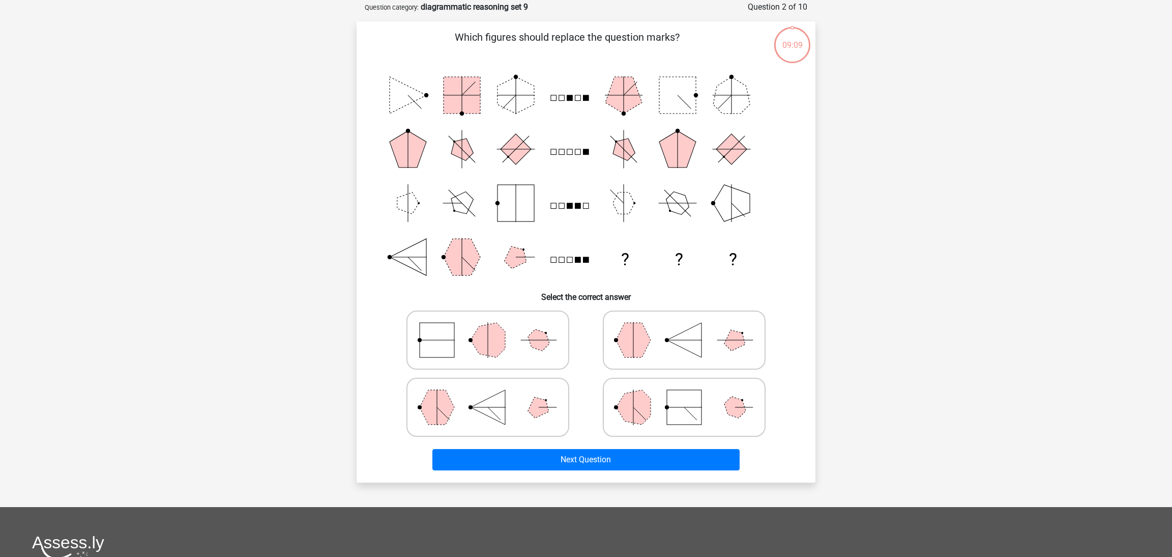
scroll to position [50, 0]
click at [641, 345] on polygon at bounding box center [633, 339] width 35 height 35
click at [684, 327] on input "radio" at bounding box center [687, 323] width 7 height 7
radio input "true"
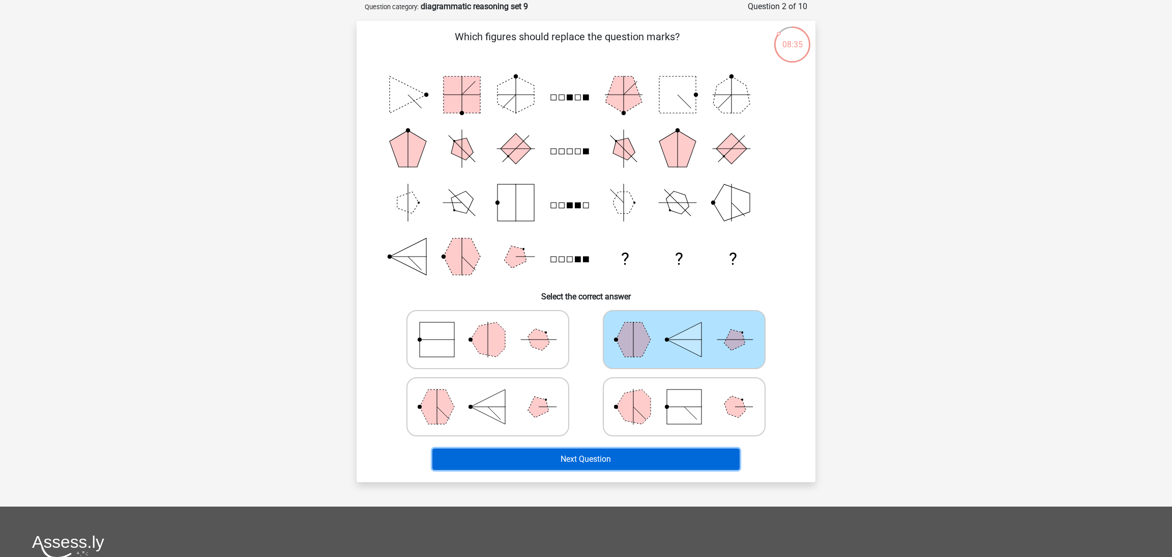
click at [664, 465] on button "Next Question" at bounding box center [586, 458] width 308 height 21
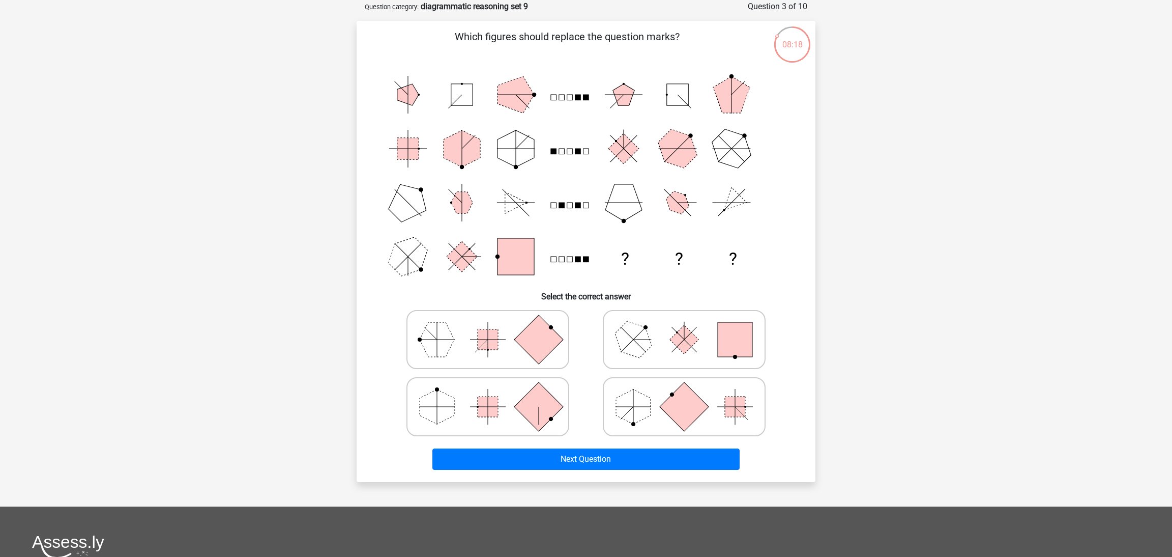
click at [676, 336] on rect at bounding box center [684, 339] width 29 height 29
click at [684, 327] on input "radio" at bounding box center [687, 323] width 7 height 7
radio input "true"
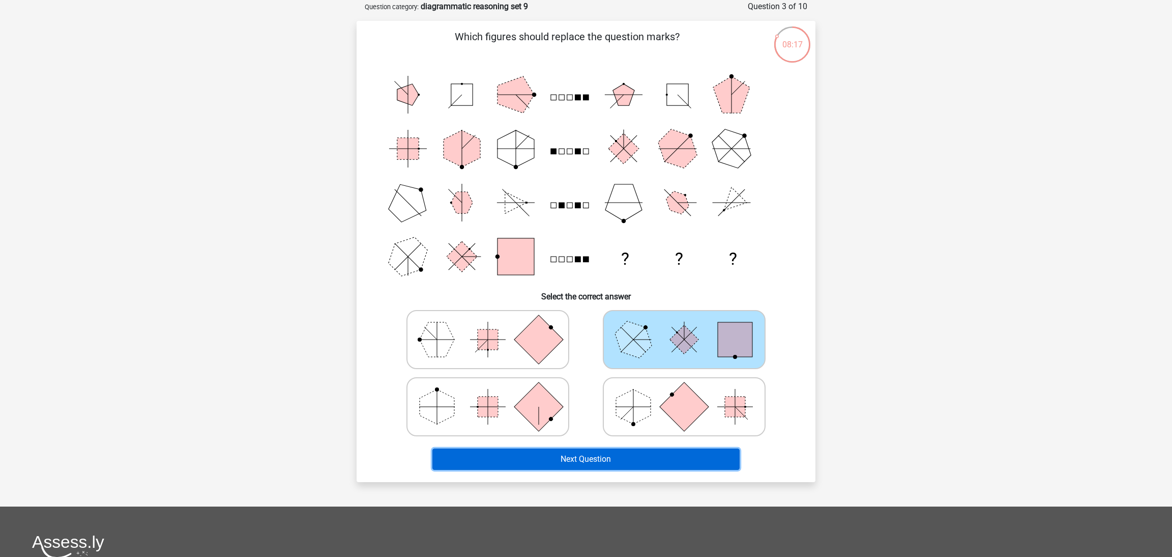
click at [614, 455] on button "Next Question" at bounding box center [586, 458] width 308 height 21
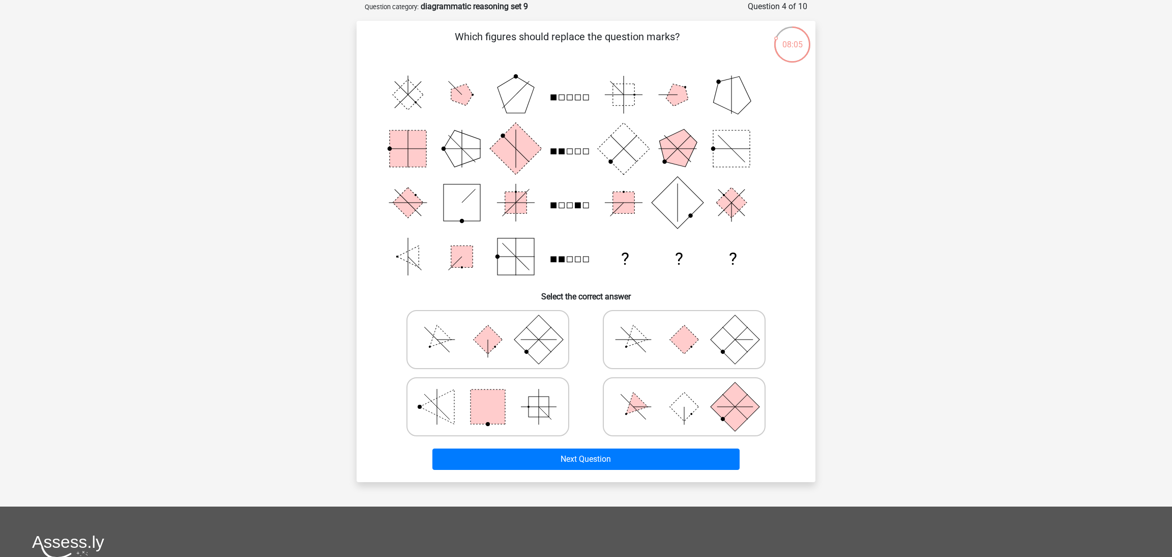
click at [655, 408] on icon at bounding box center [684, 406] width 153 height 51
click at [684, 394] on input "radio" at bounding box center [687, 390] width 7 height 7
radio input "true"
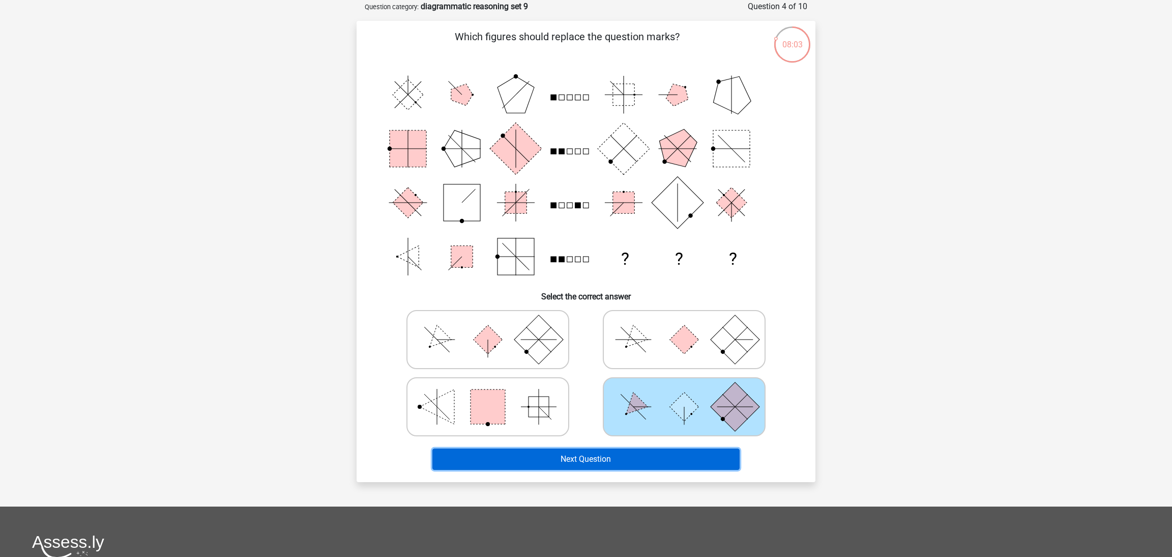
click at [662, 457] on button "Next Question" at bounding box center [586, 458] width 308 height 21
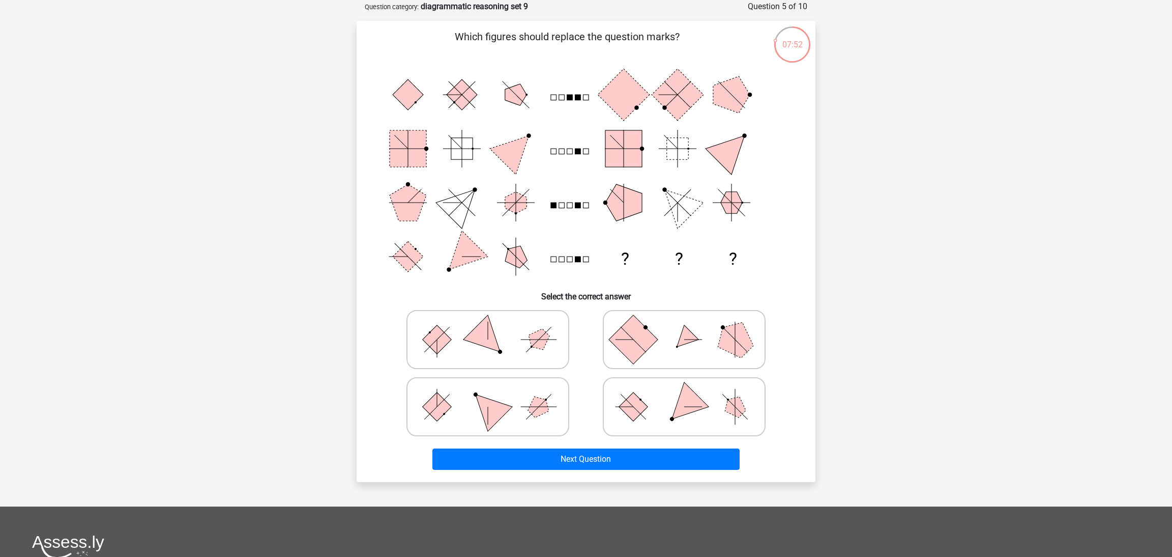
click at [655, 417] on icon at bounding box center [684, 406] width 153 height 51
click at [684, 394] on input "radio" at bounding box center [687, 390] width 7 height 7
radio input "true"
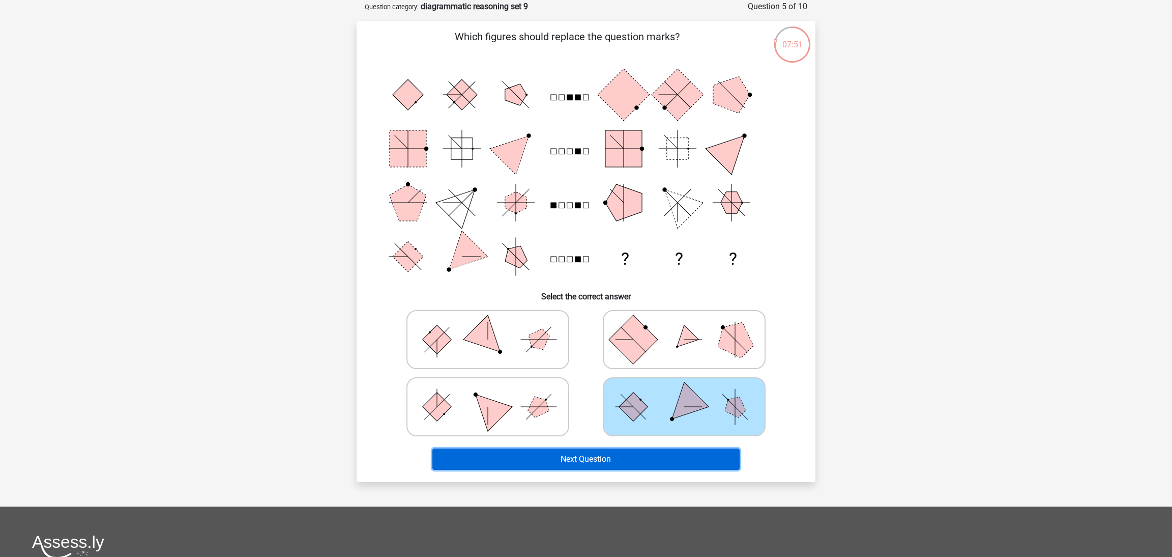
click at [624, 467] on button "Next Question" at bounding box center [586, 458] width 308 height 21
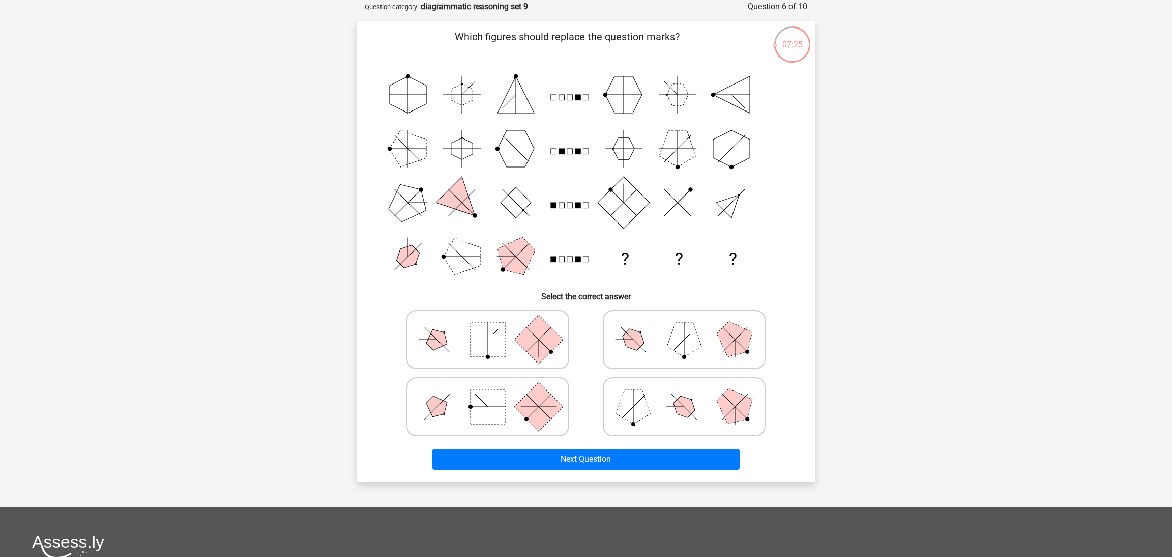
click at [537, 340] on rect at bounding box center [538, 338] width 49 height 49
click at [495, 327] on input "radio" at bounding box center [491, 323] width 7 height 7
radio input "true"
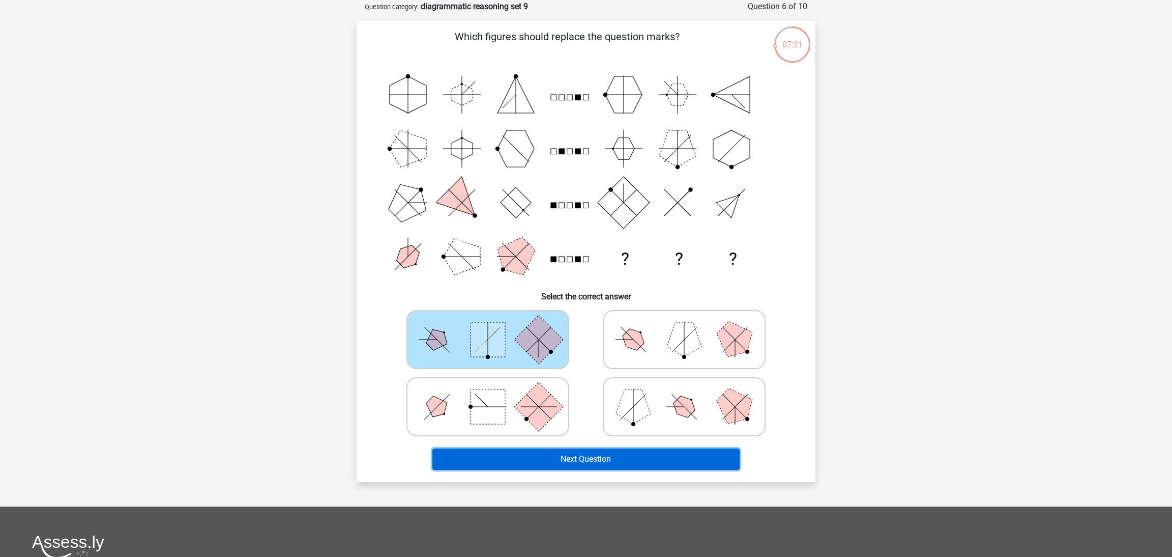
click at [605, 461] on button "Next Question" at bounding box center [586, 458] width 308 height 21
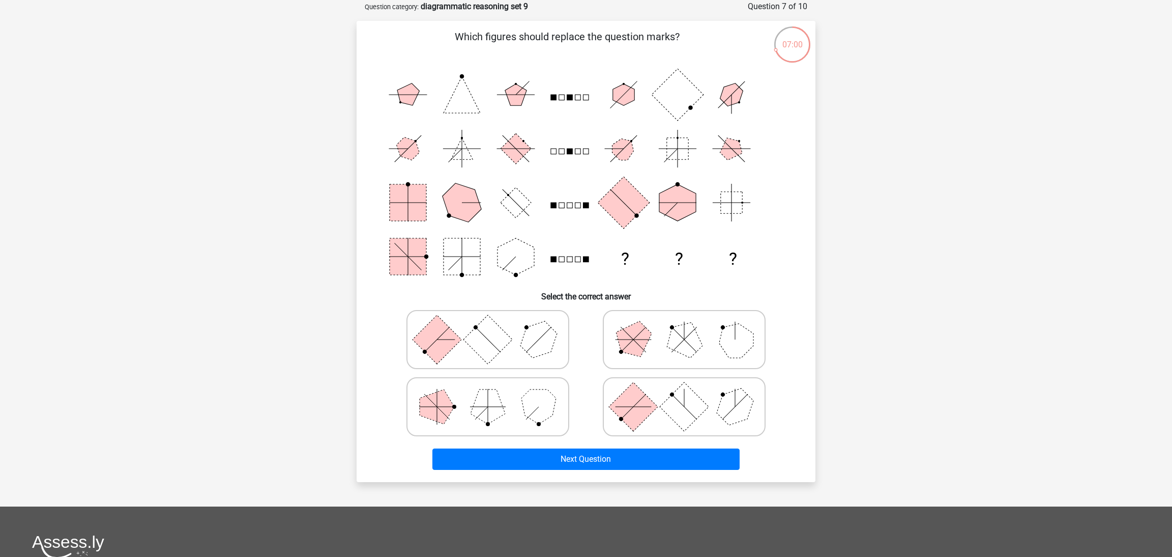
click at [665, 418] on icon at bounding box center [684, 406] width 153 height 51
click at [684, 394] on input "radio" at bounding box center [687, 390] width 7 height 7
radio input "true"
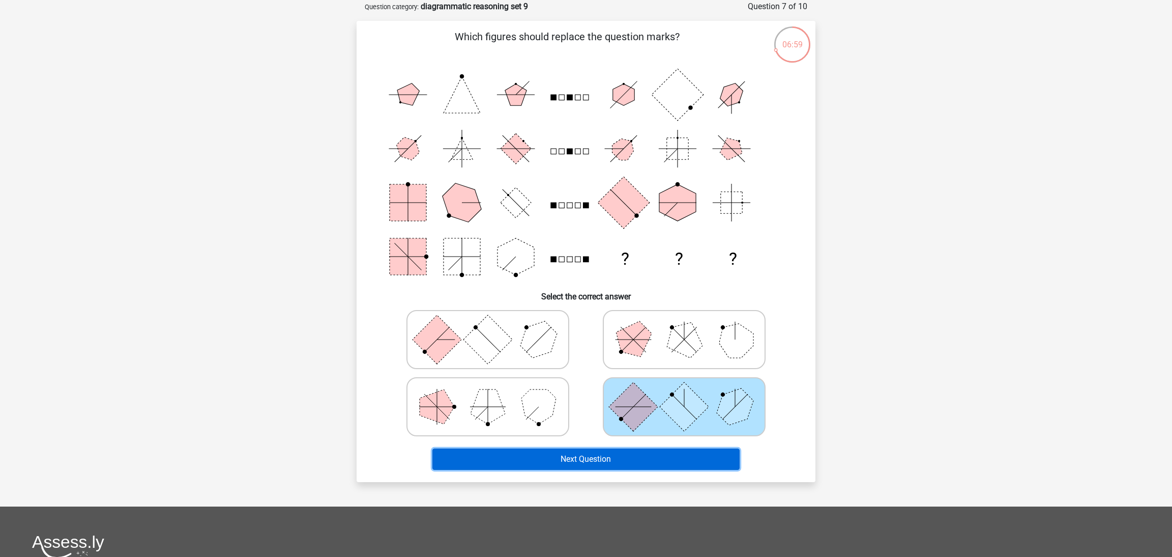
click at [667, 453] on button "Next Question" at bounding box center [586, 458] width 308 height 21
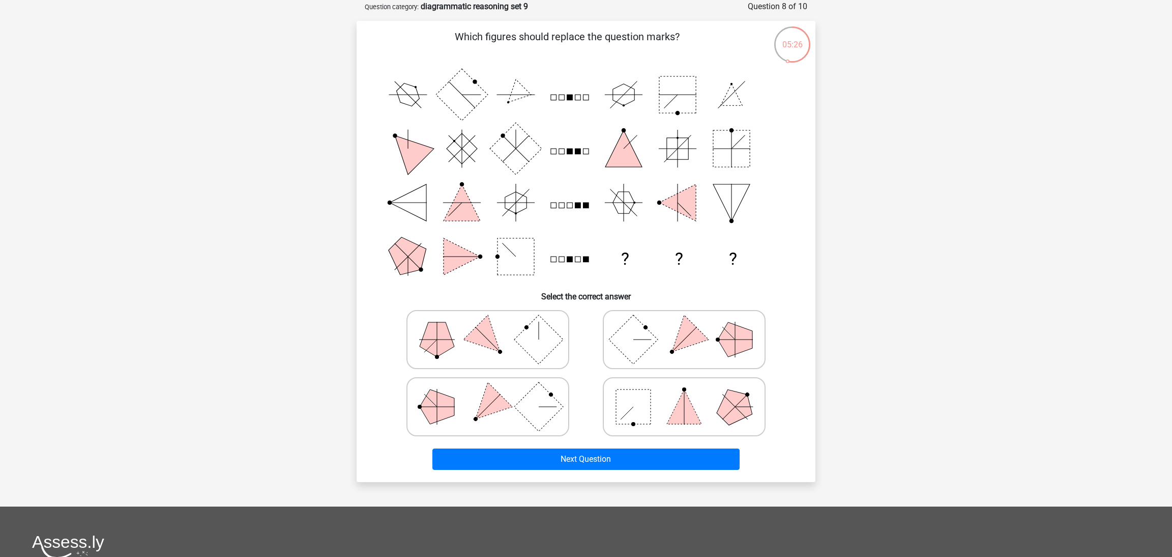
click at [651, 404] on icon at bounding box center [684, 406] width 153 height 51
click at [684, 394] on input "radio" at bounding box center [687, 390] width 7 height 7
radio input "true"
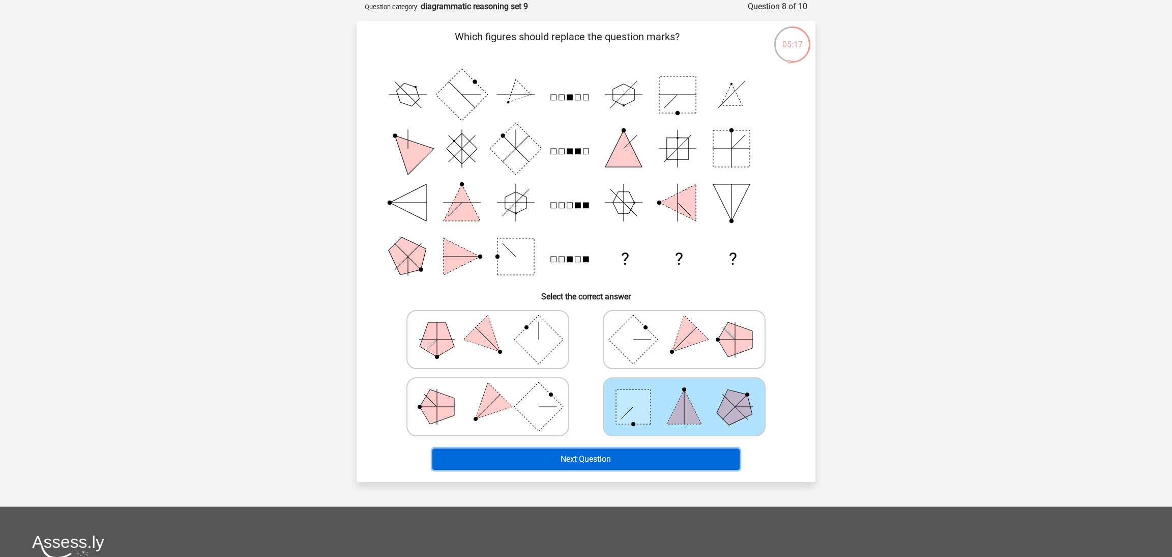
click at [627, 459] on button "Next Question" at bounding box center [586, 458] width 308 height 21
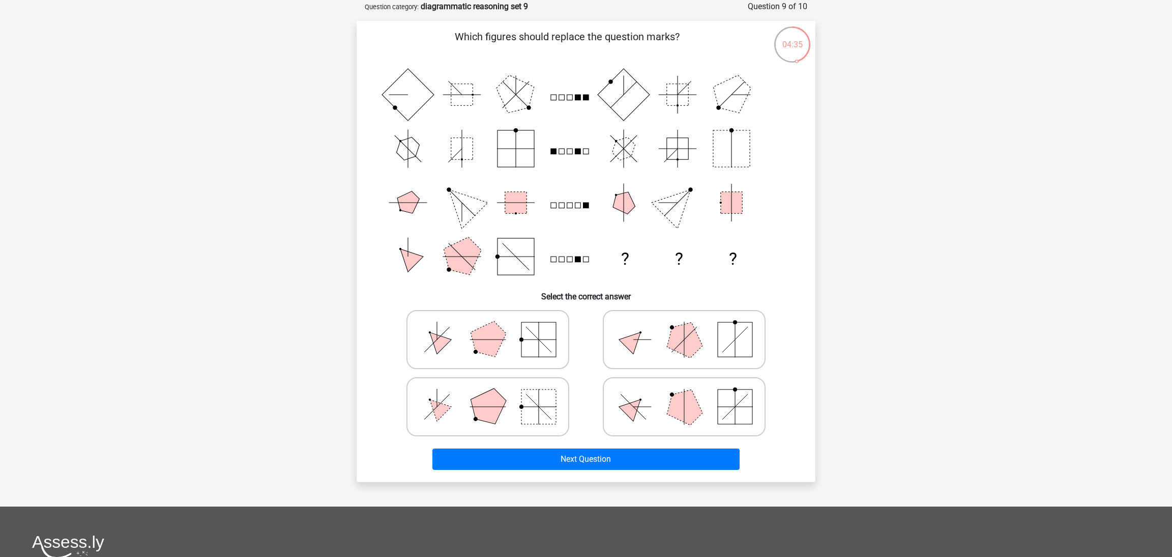
click at [520, 345] on icon at bounding box center [488, 339] width 153 height 51
click at [495, 327] on input "radio" at bounding box center [491, 323] width 7 height 7
radio input "true"
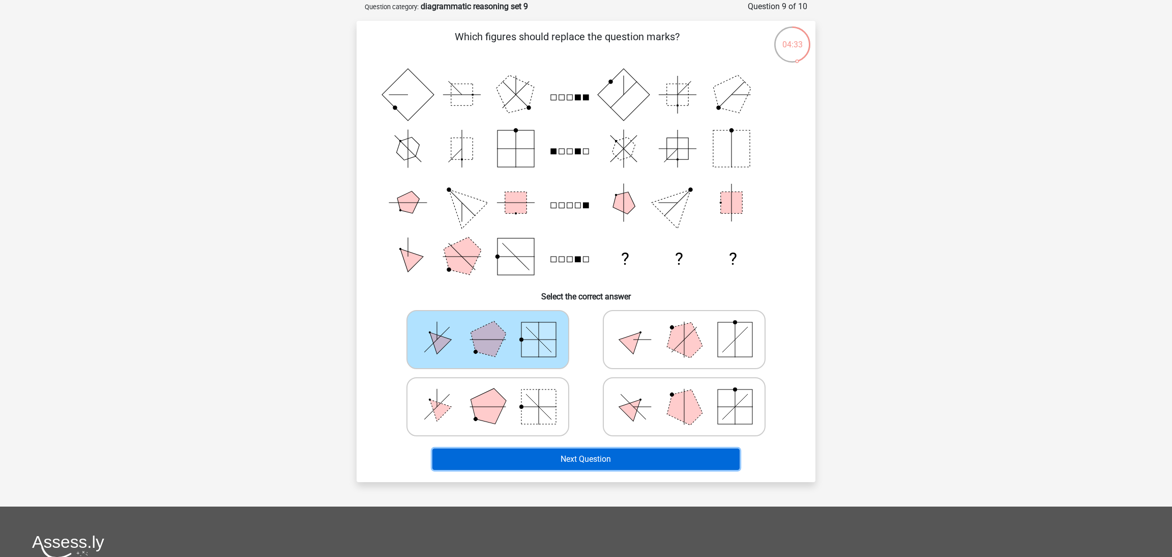
click at [605, 455] on button "Next Question" at bounding box center [586, 458] width 308 height 21
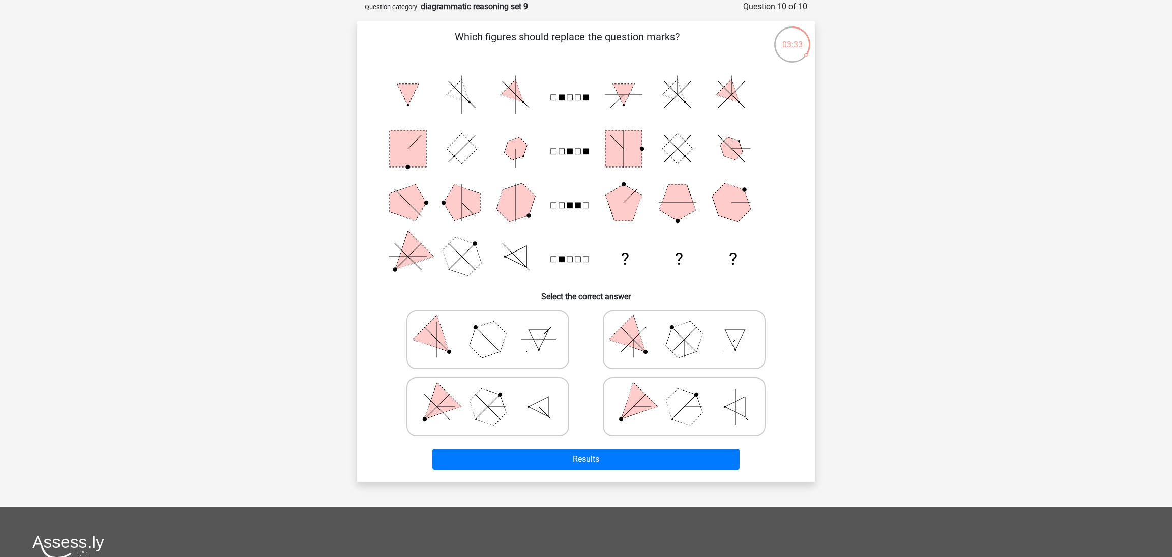
click at [542, 408] on polygon at bounding box center [539, 406] width 20 height 20
click at [495, 394] on input "radio" at bounding box center [491, 390] width 7 height 7
radio input "true"
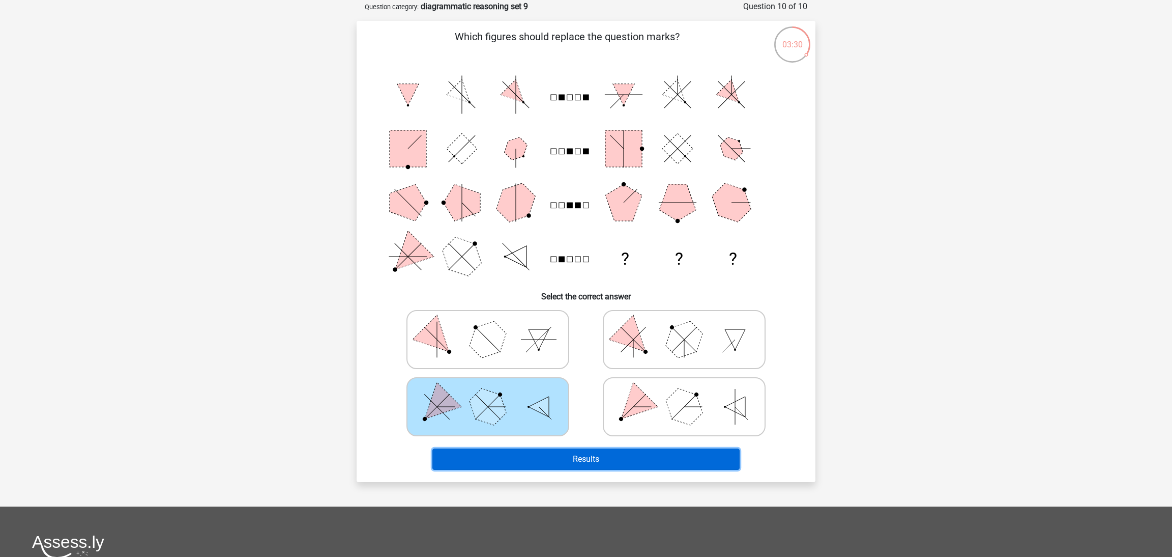
click at [610, 457] on button "Results" at bounding box center [586, 458] width 308 height 21
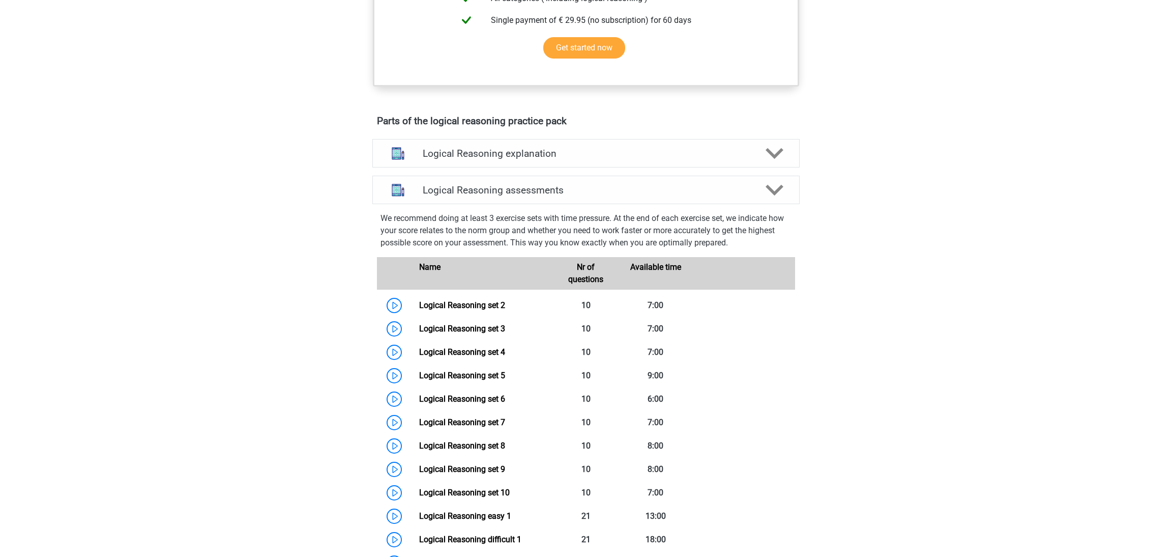
scroll to position [463, 0]
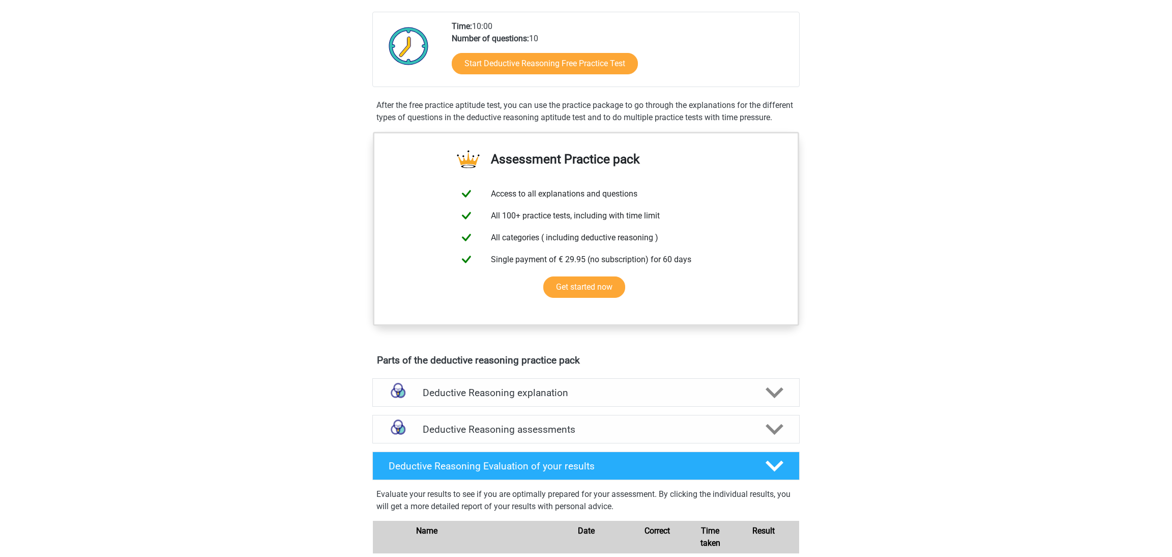
scroll to position [445, 0]
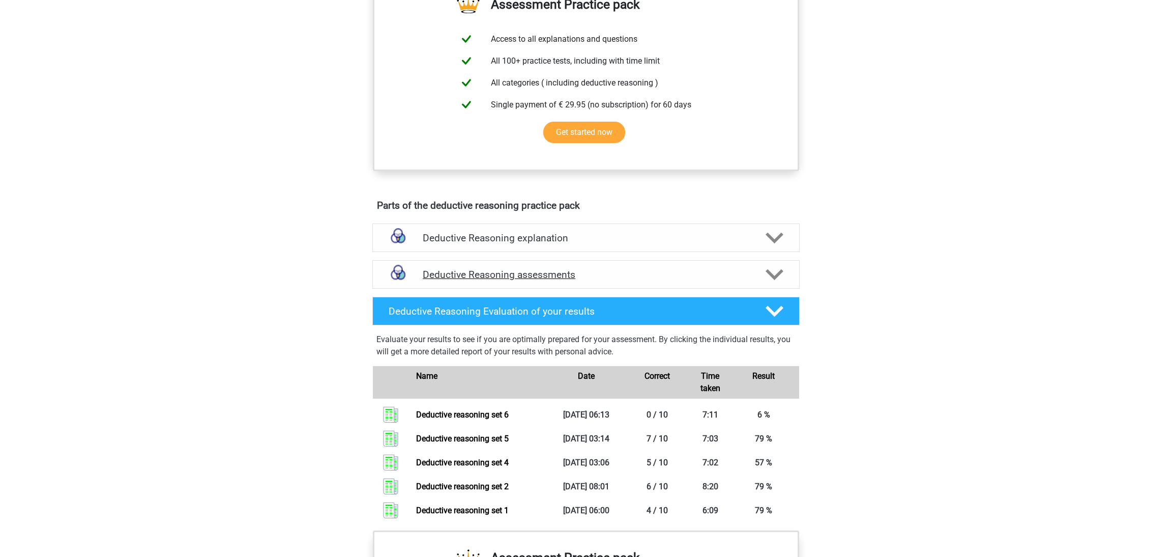
click at [612, 278] on div "Deductive Reasoning assessments" at bounding box center [585, 274] width 427 height 28
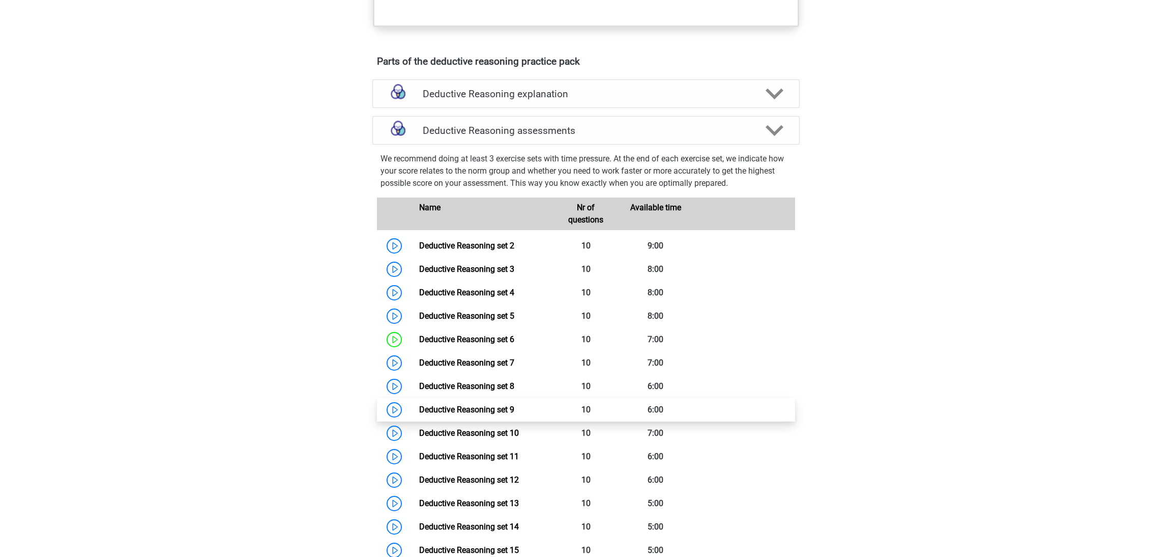
scroll to position [695, 0]
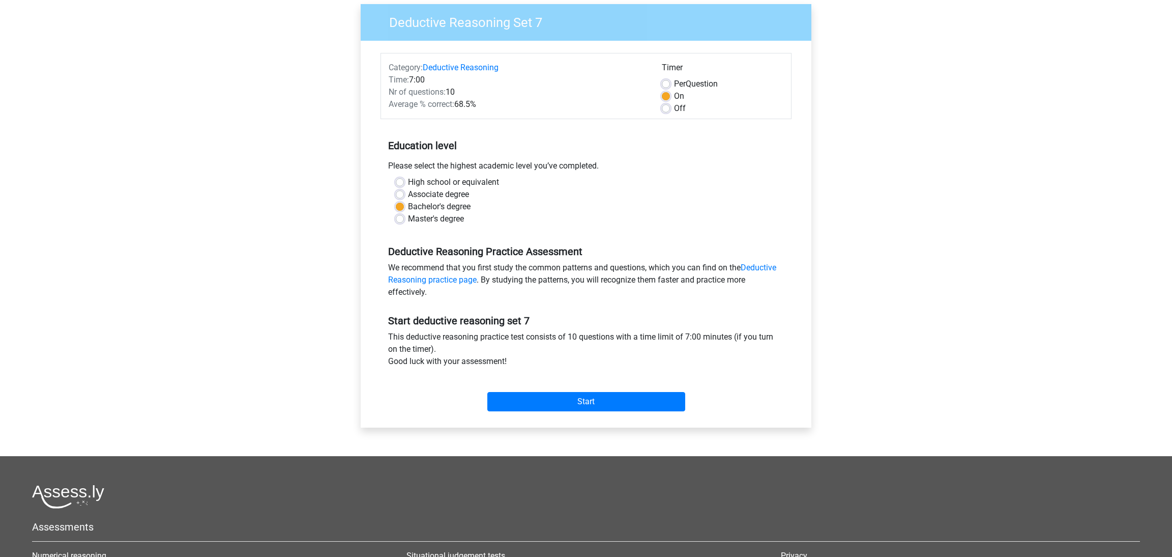
scroll to position [125, 0]
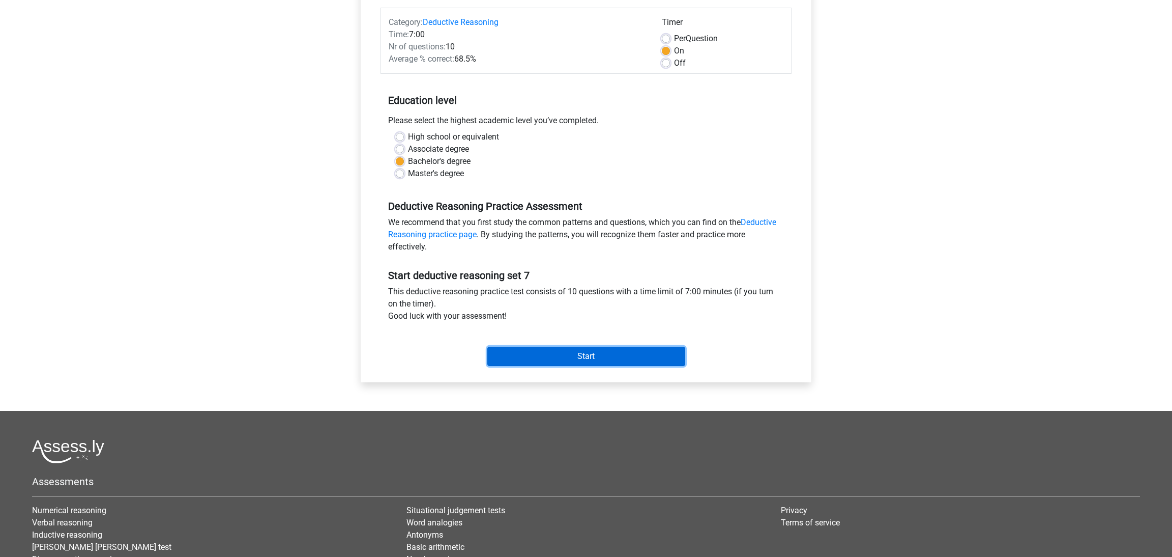
click at [638, 358] on input "Start" at bounding box center [586, 355] width 198 height 19
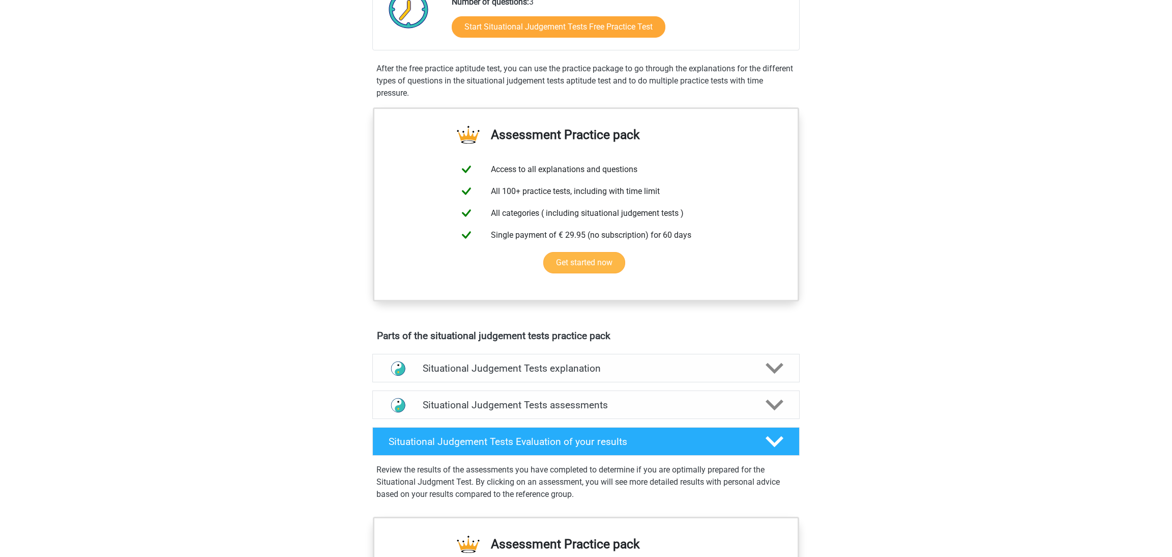
scroll to position [250, 0]
click at [592, 367] on h4 "Situational Judgement Tests explanation" at bounding box center [586, 368] width 327 height 12
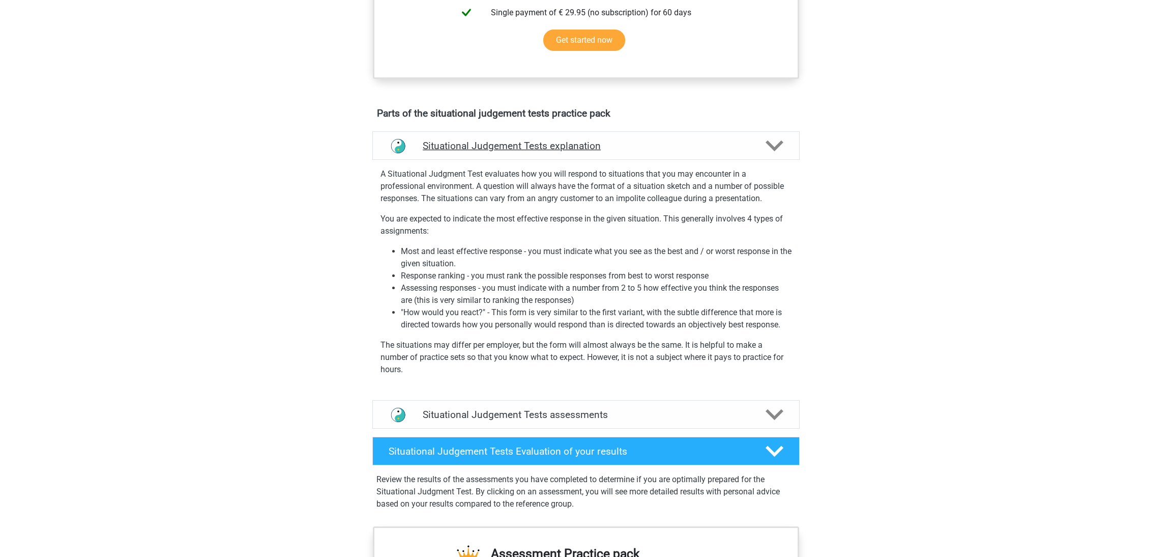
scroll to position [500, 0]
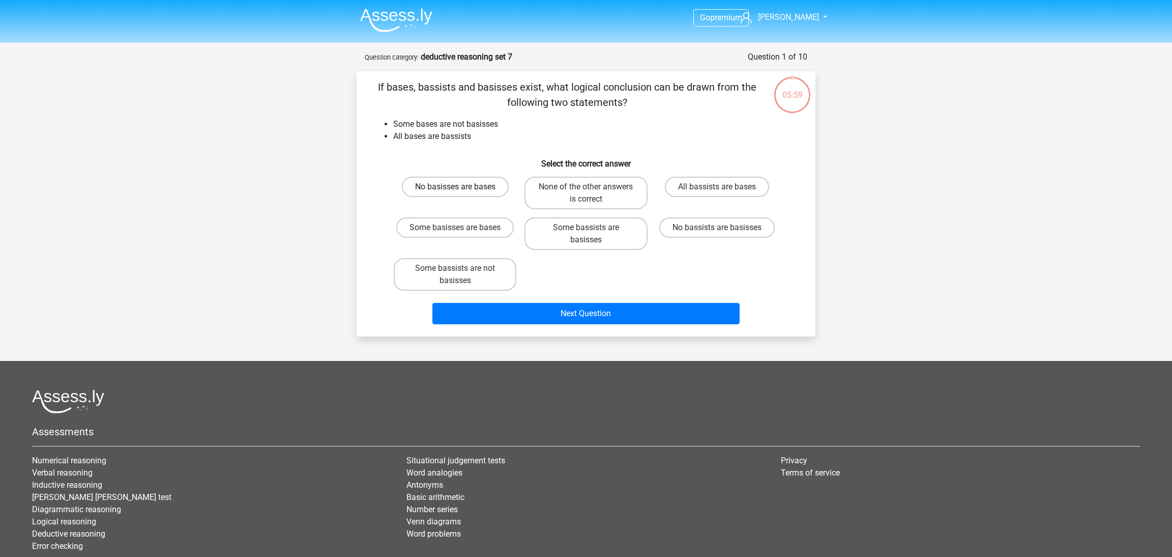
click at [480, 191] on label "No basisses are bases" at bounding box center [455, 187] width 107 height 20
click at [462, 191] on input "No basisses are bases" at bounding box center [458, 190] width 7 height 7
radio input "true"
click at [586, 188] on input "None of the other answers is correct" at bounding box center [589, 190] width 7 height 7
radio input "true"
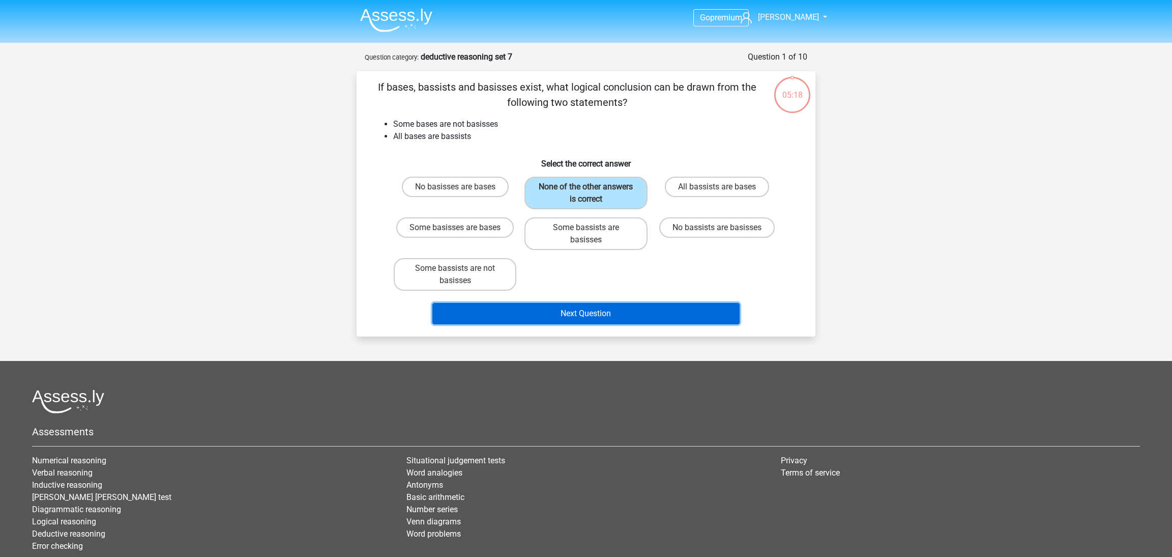
click at [640, 312] on button "Next Question" at bounding box center [586, 313] width 308 height 21
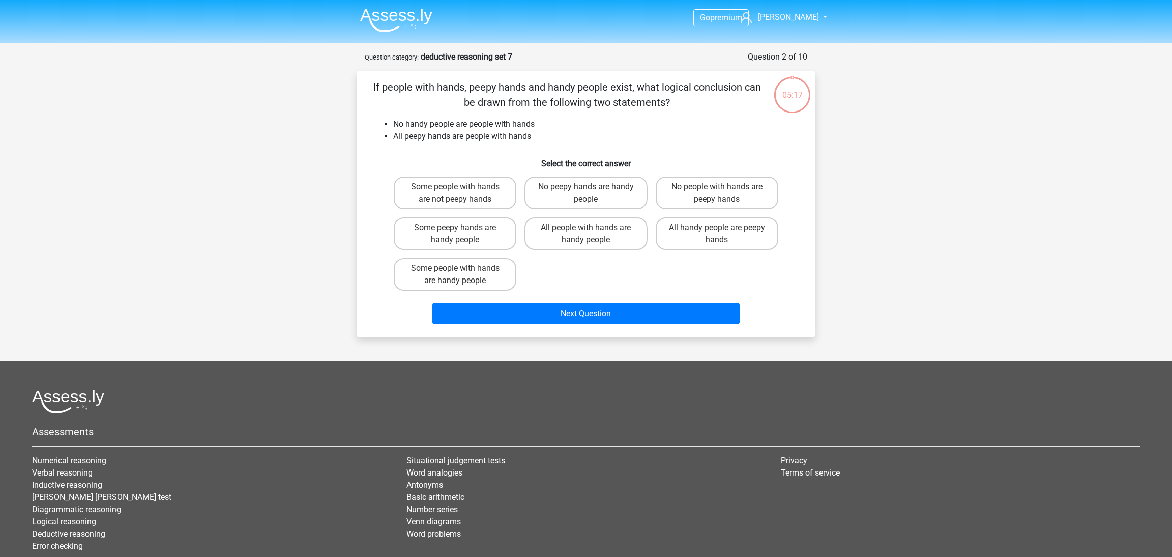
scroll to position [50, 0]
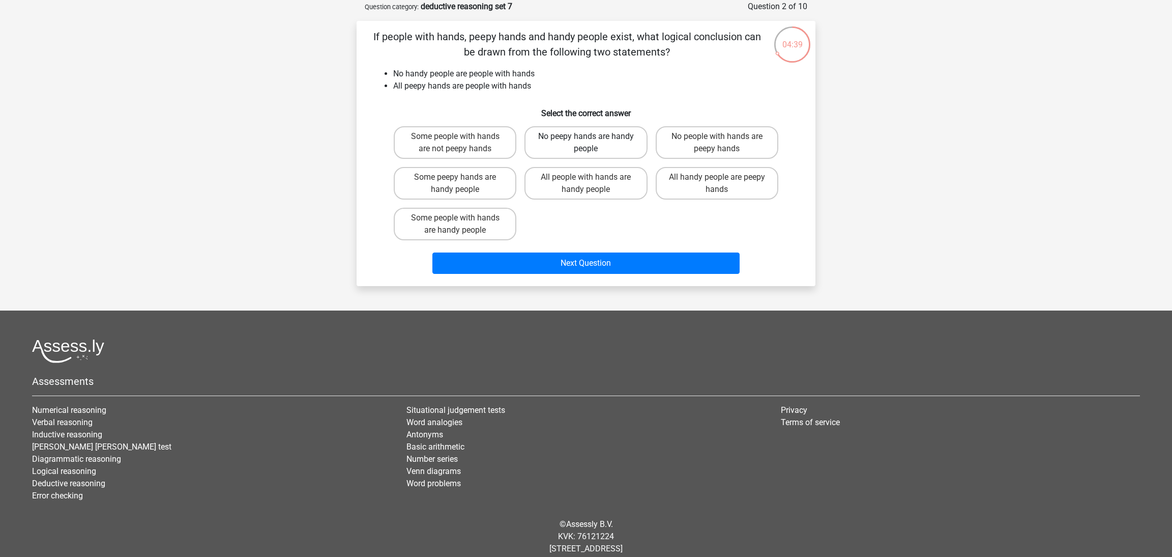
click at [599, 148] on label "No peepy hands are handy people" at bounding box center [586, 142] width 123 height 33
click at [593, 143] on input "No peepy hands are handy people" at bounding box center [589, 139] width 7 height 7
radio input "true"
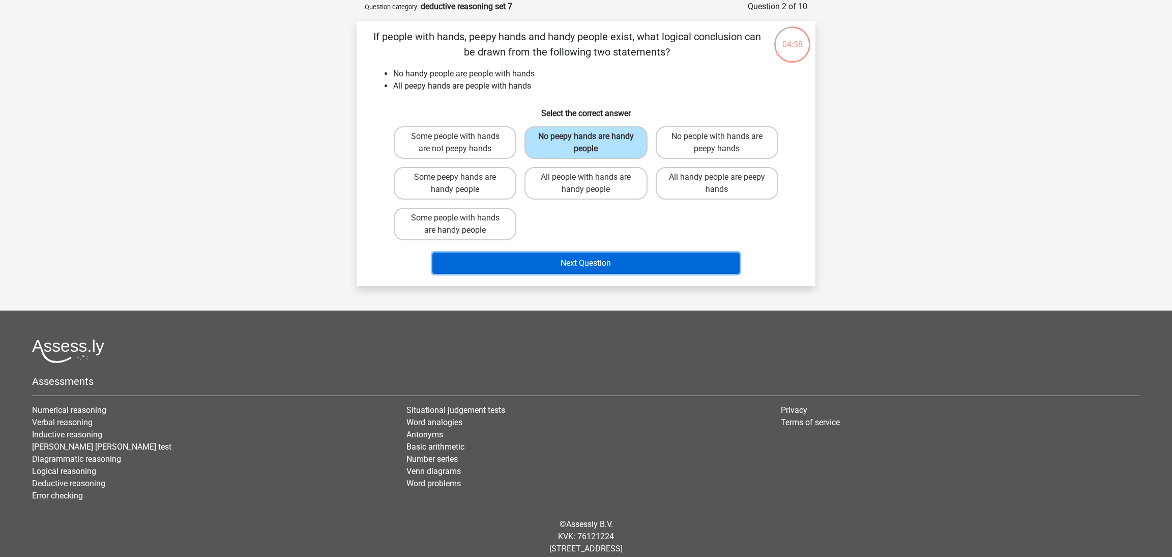
click at [614, 262] on button "Next Question" at bounding box center [586, 262] width 308 height 21
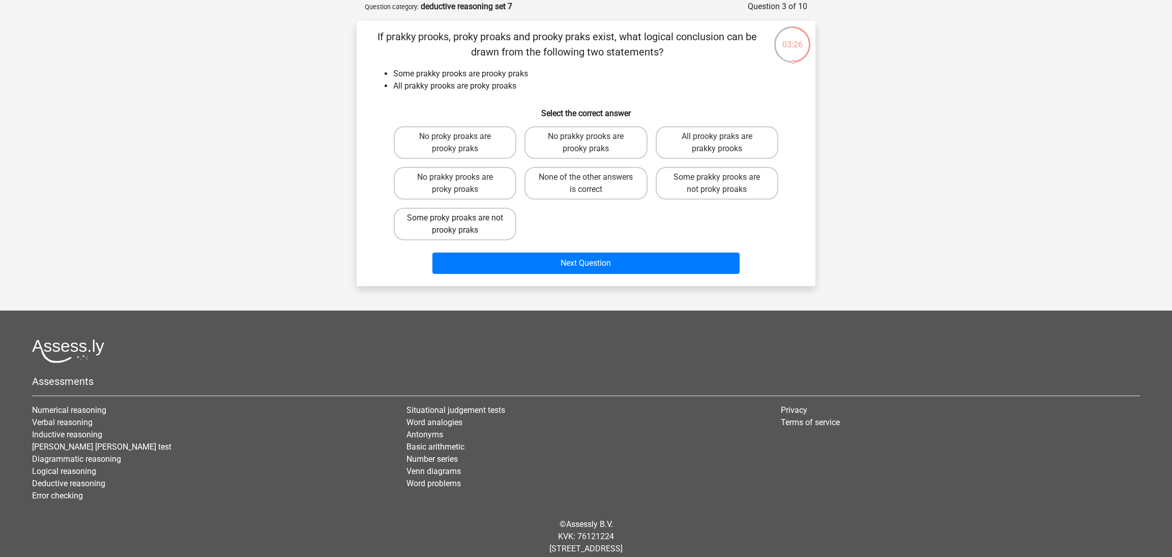
click at [463, 214] on label "Some proky proaks are not prooky praks" at bounding box center [455, 224] width 123 height 33
click at [462, 218] on input "Some proky proaks are not prooky praks" at bounding box center [458, 221] width 7 height 7
radio input "true"
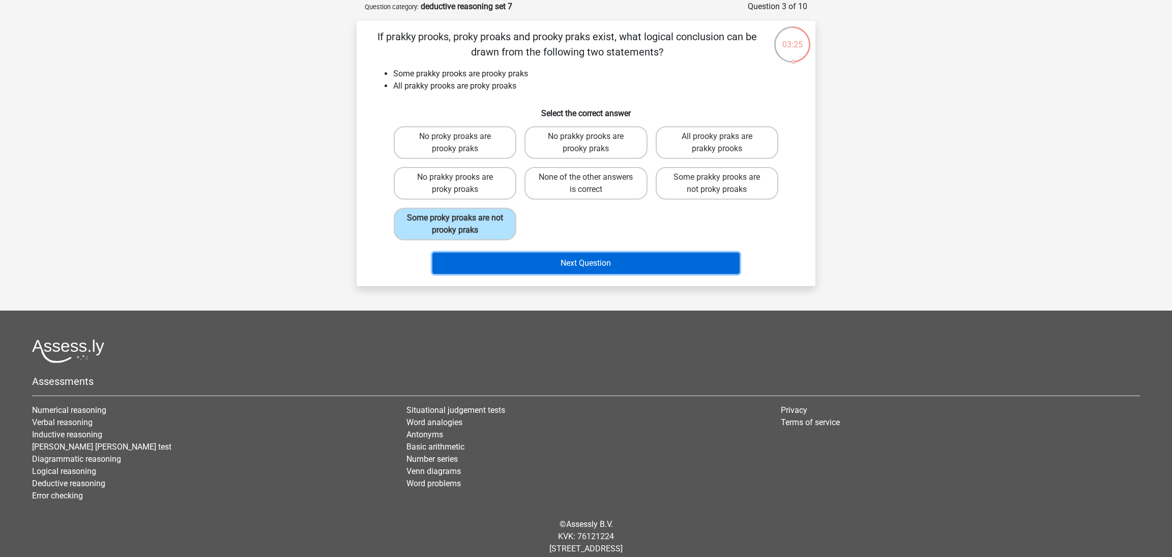
click at [536, 263] on button "Next Question" at bounding box center [586, 262] width 308 height 21
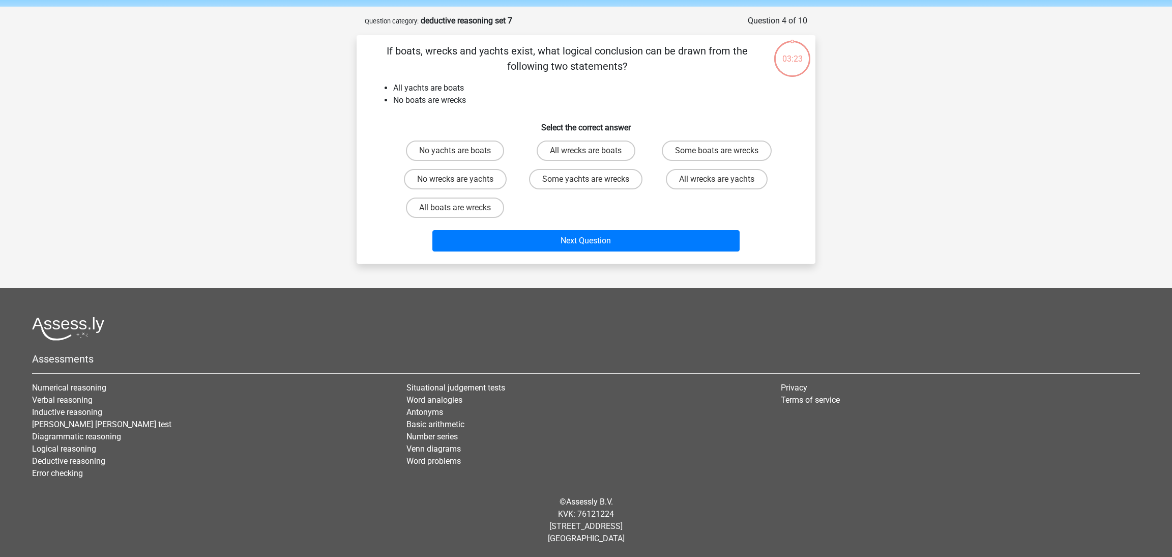
scroll to position [34, 0]
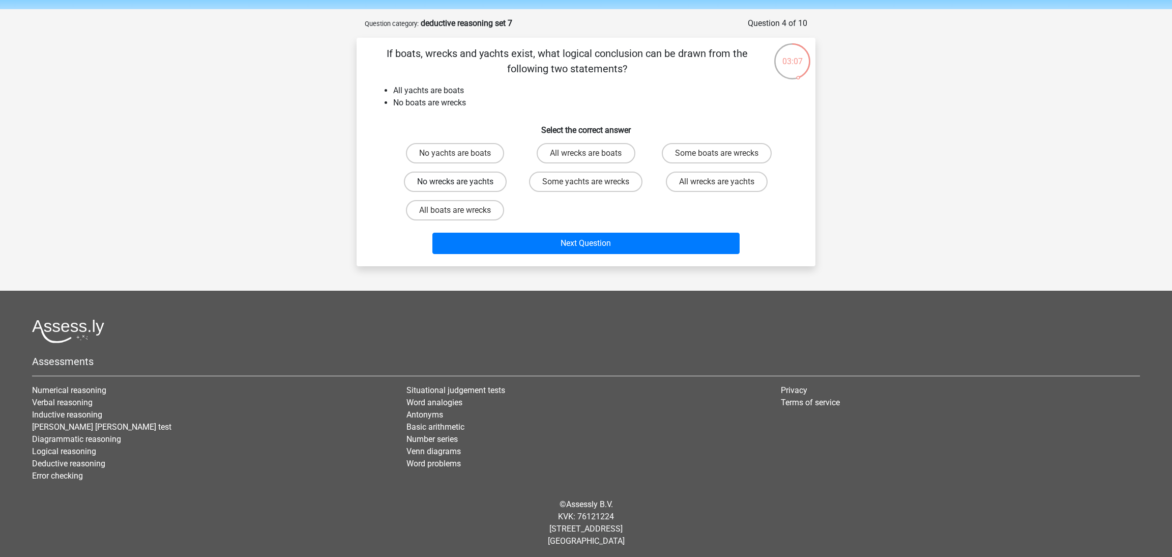
click at [482, 184] on label "No wrecks are yachts" at bounding box center [455, 181] width 103 height 20
click at [462, 184] on input "No wrecks are yachts" at bounding box center [458, 185] width 7 height 7
radio input "true"
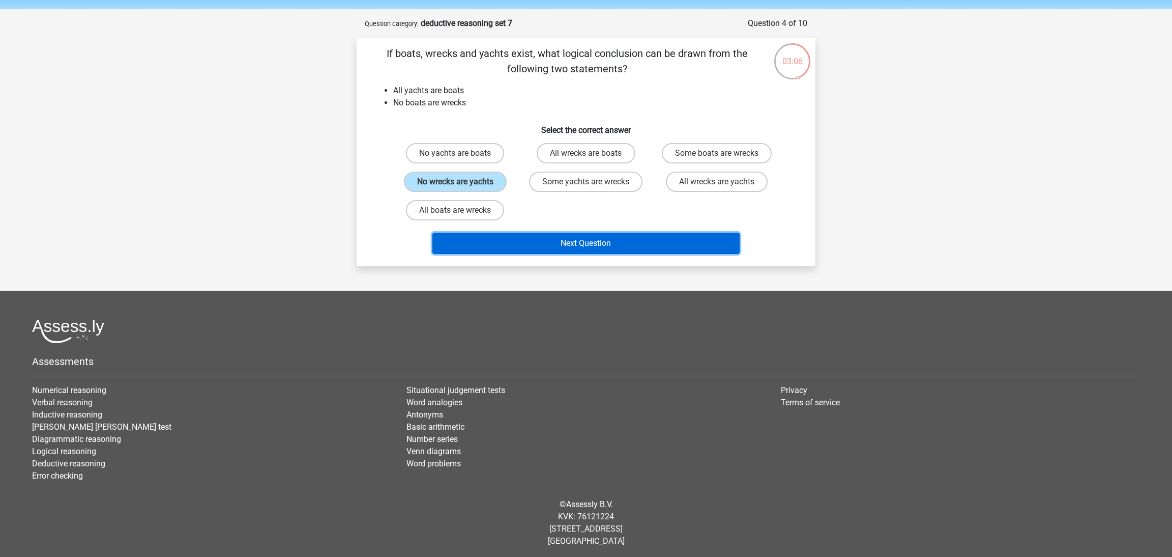
click at [593, 237] on button "Next Question" at bounding box center [586, 243] width 308 height 21
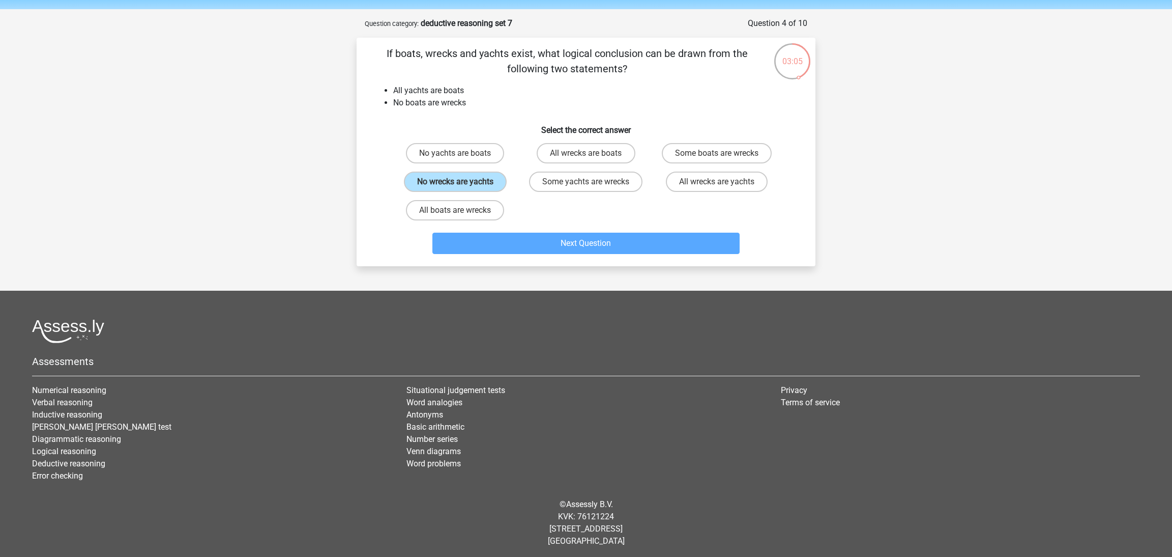
scroll to position [45, 0]
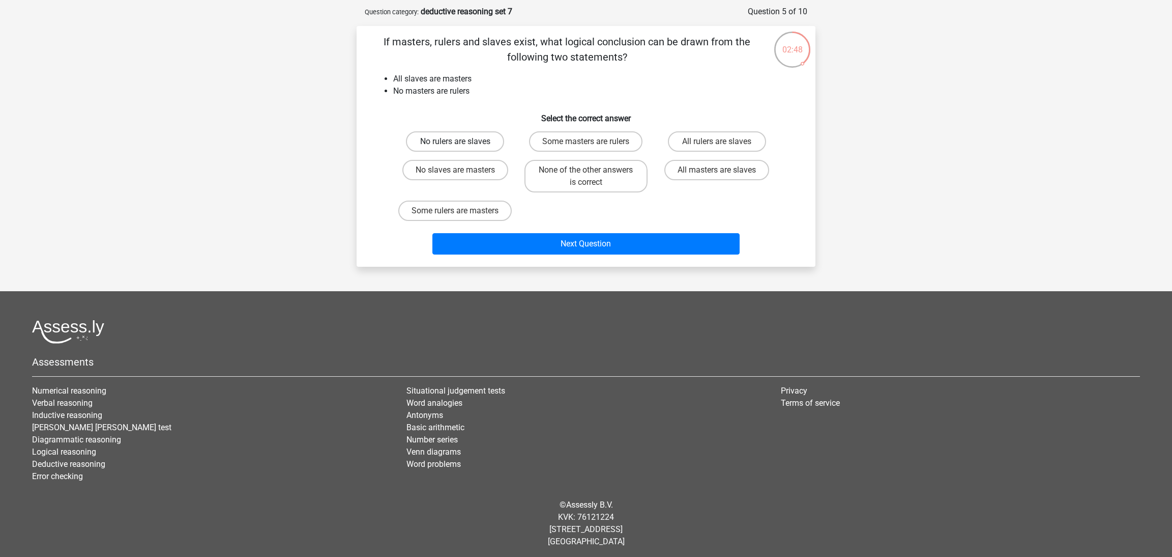
click at [491, 145] on label "No rulers are slaves" at bounding box center [455, 141] width 98 height 20
click at [462, 145] on input "No rulers are slaves" at bounding box center [458, 144] width 7 height 7
radio input "true"
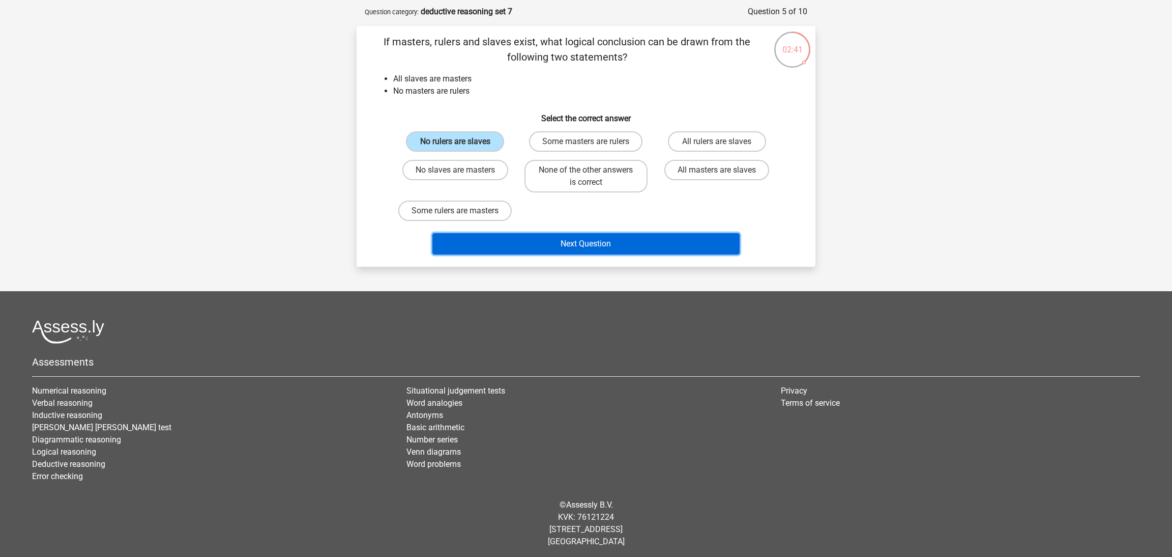
click at [582, 242] on button "Next Question" at bounding box center [586, 243] width 308 height 21
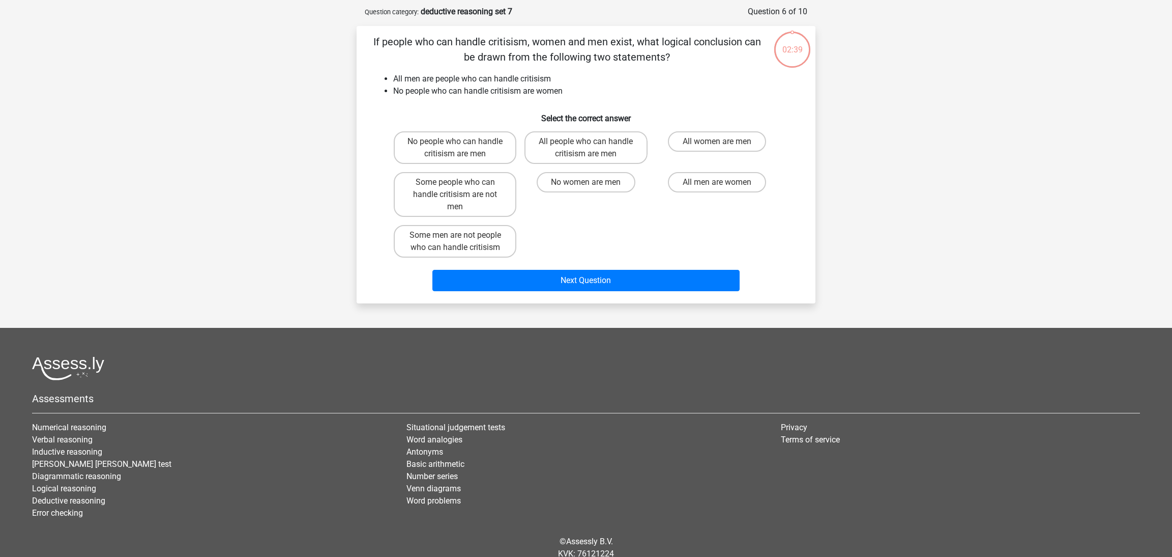
scroll to position [50, 0]
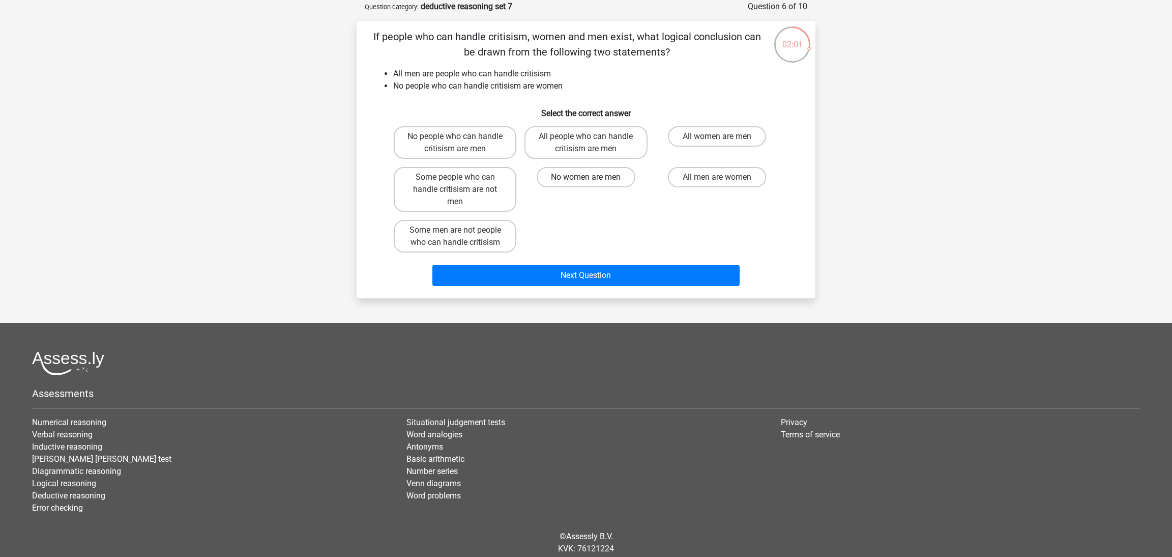
click at [599, 177] on label "No women are men" at bounding box center [586, 177] width 98 height 20
click at [593, 177] on input "No women are men" at bounding box center [589, 180] width 7 height 7
radio input "true"
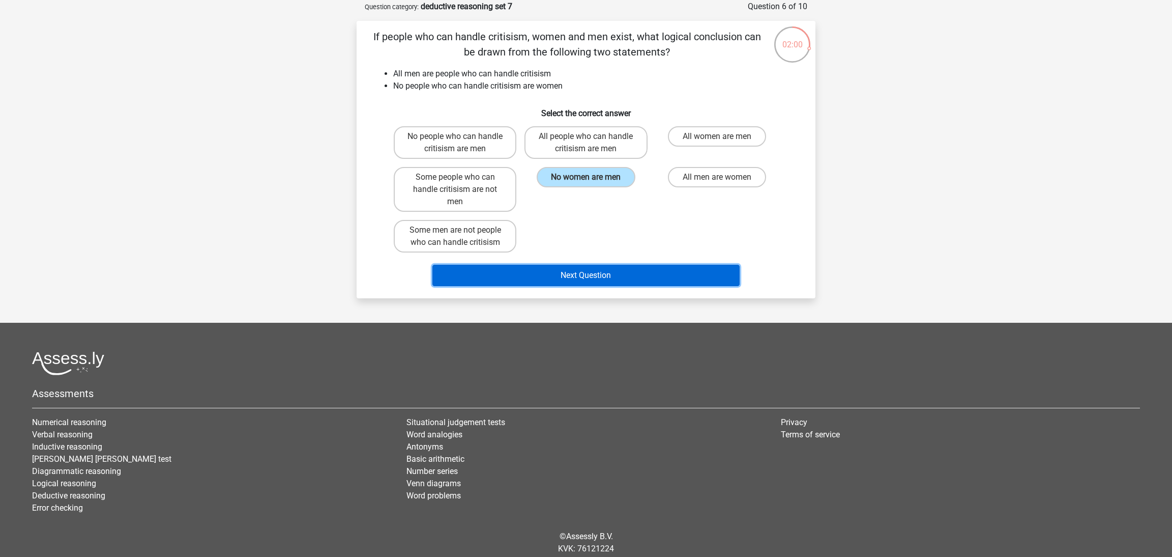
click at [616, 271] on button "Next Question" at bounding box center [586, 275] width 308 height 21
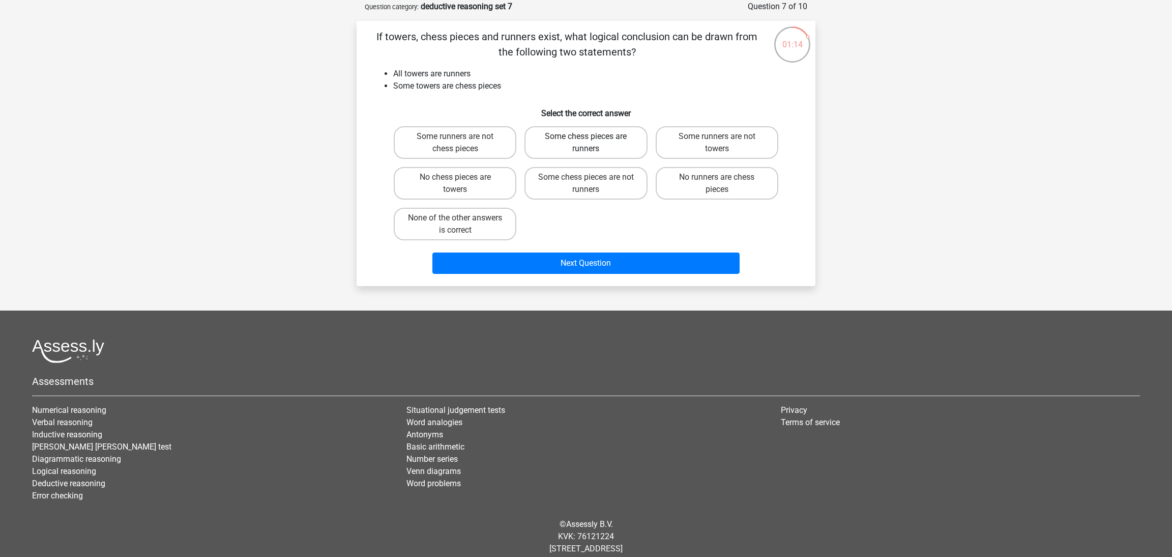
click at [604, 132] on label "Some chess pieces are runners" at bounding box center [586, 142] width 123 height 33
click at [593, 136] on input "Some chess pieces are runners" at bounding box center [589, 139] width 7 height 7
radio input "true"
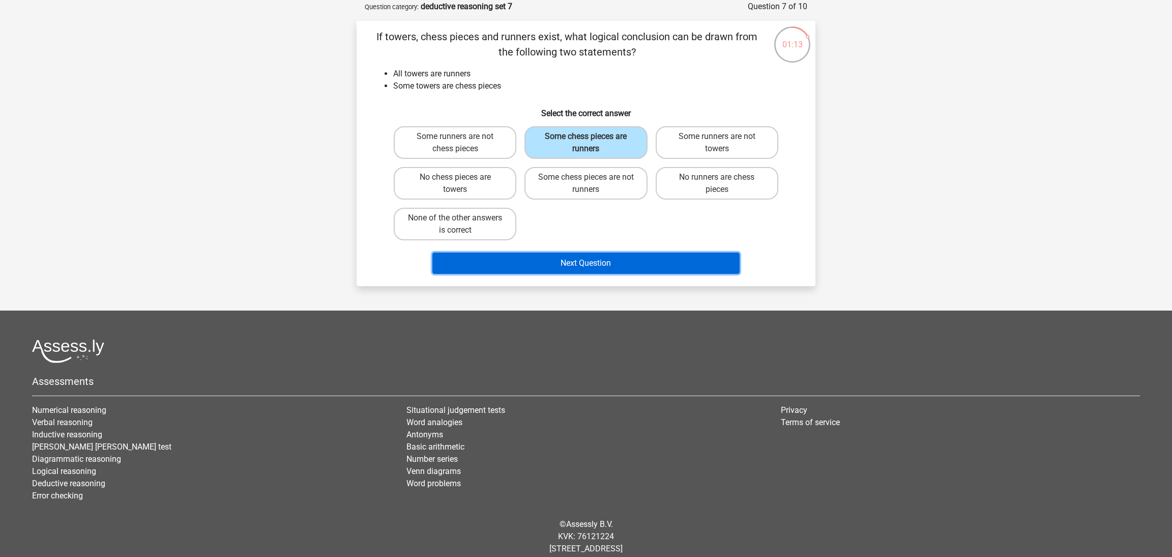
click at [634, 258] on button "Next Question" at bounding box center [586, 262] width 308 height 21
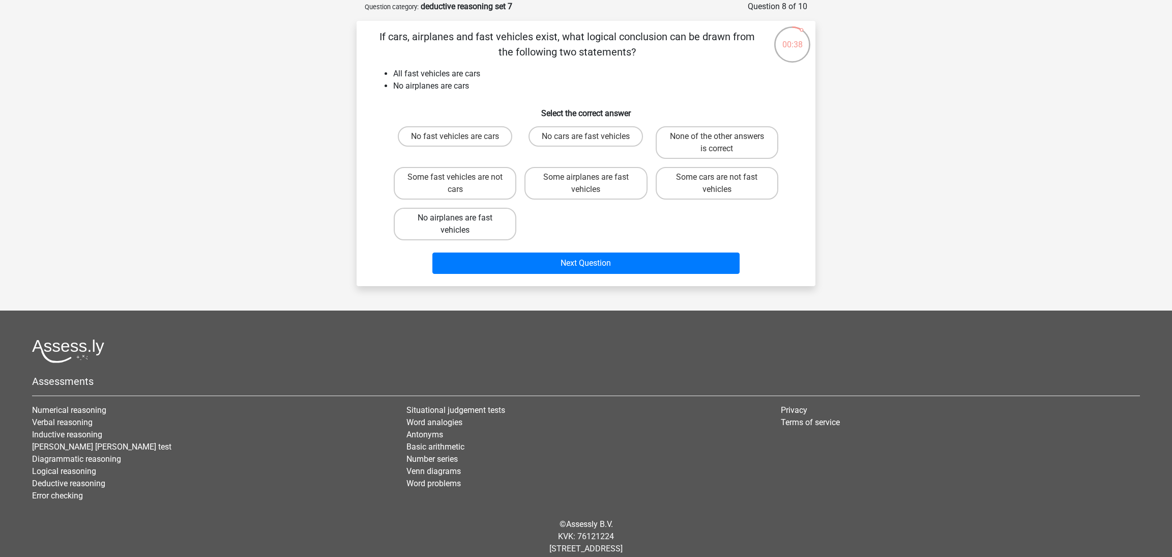
click at [499, 221] on label "No airplanes are fast vehicles" at bounding box center [455, 224] width 123 height 33
click at [462, 221] on input "No airplanes are fast vehicles" at bounding box center [458, 221] width 7 height 7
radio input "true"
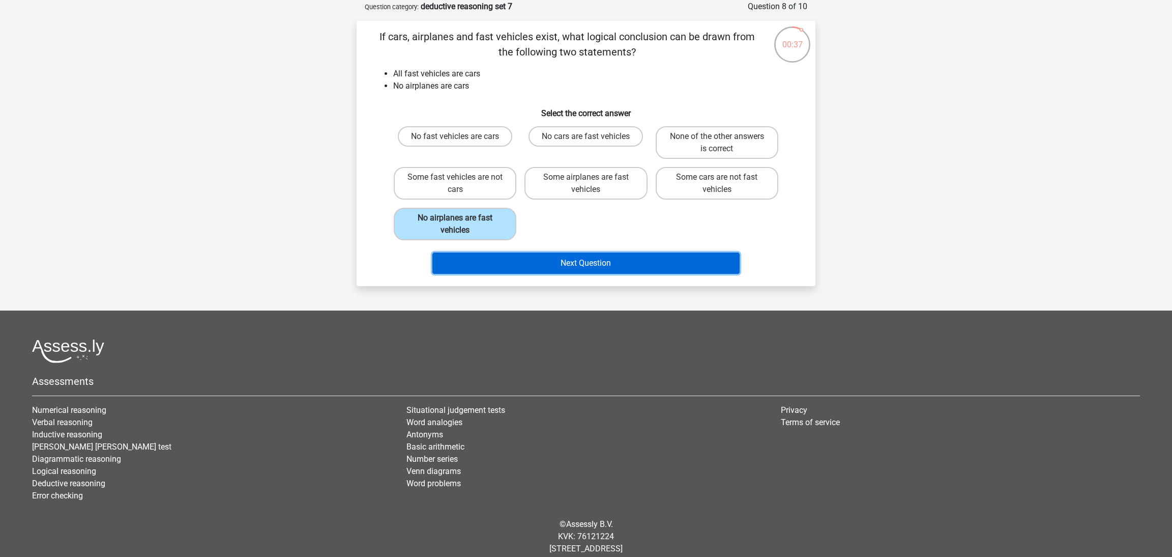
click at [551, 266] on button "Next Question" at bounding box center [586, 262] width 308 height 21
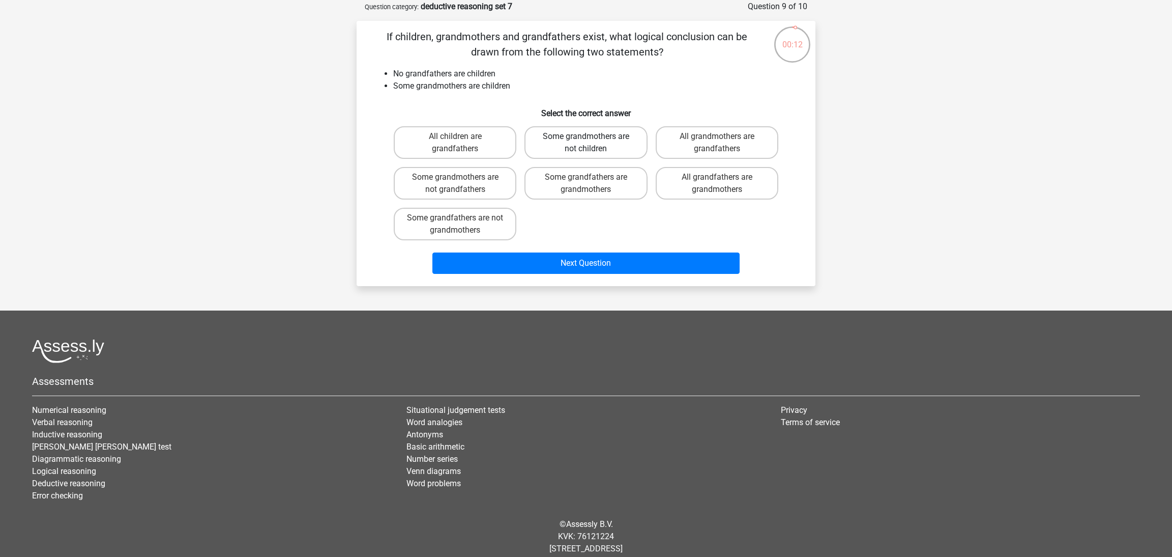
click at [635, 150] on label "Some grandmothers are not children" at bounding box center [586, 142] width 123 height 33
click at [593, 143] on input "Some grandmothers are not children" at bounding box center [589, 139] width 7 height 7
radio input "true"
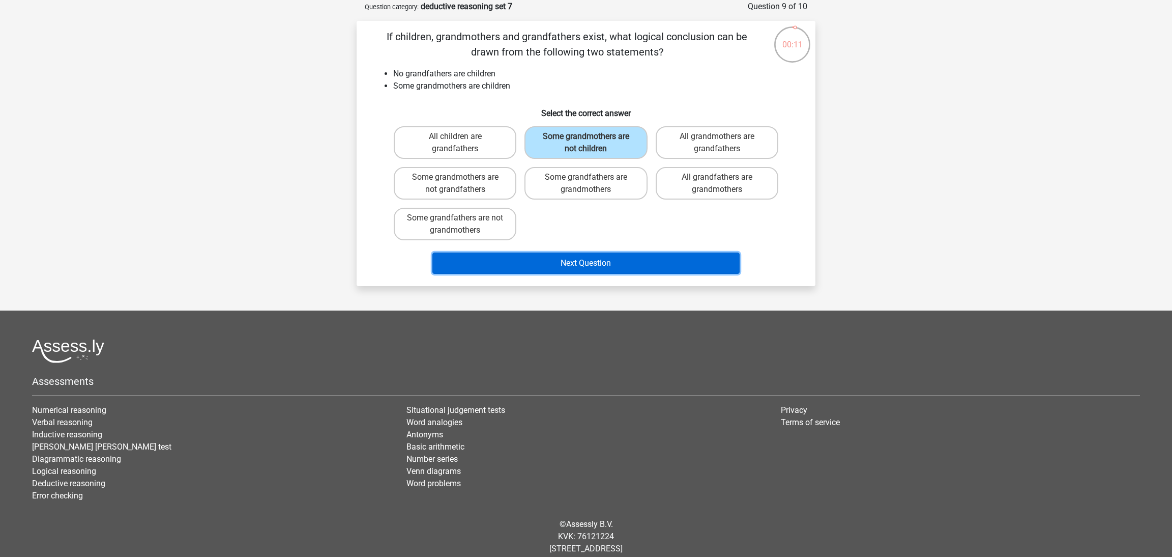
click at [632, 267] on button "Next Question" at bounding box center [586, 262] width 308 height 21
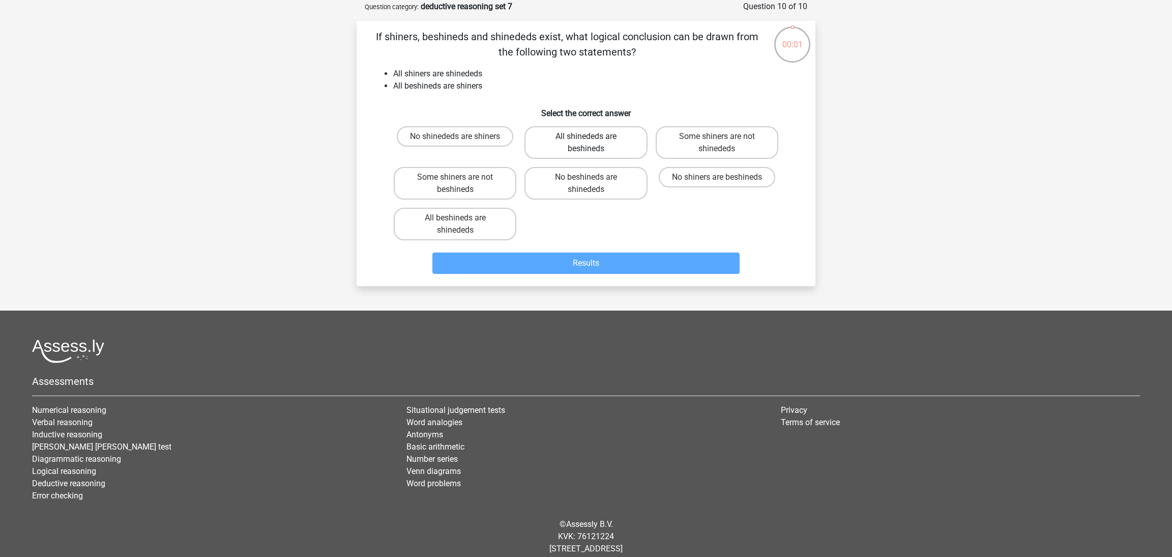
click at [555, 141] on label "All shinededs are beshineds" at bounding box center [586, 142] width 123 height 33
click at [586, 141] on input "All shinededs are beshineds" at bounding box center [589, 139] width 7 height 7
radio input "true"
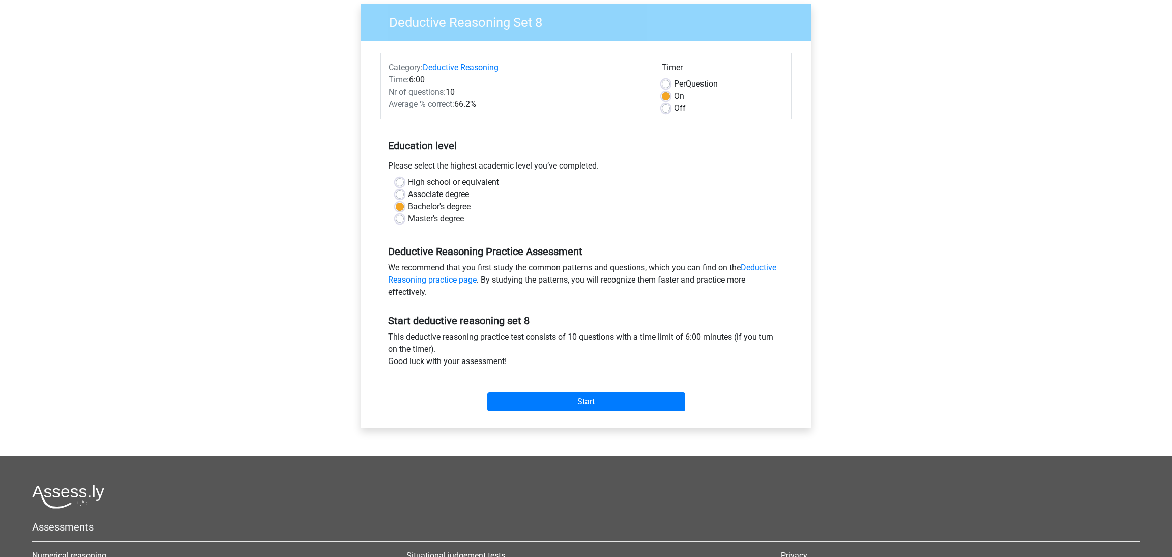
scroll to position [125, 0]
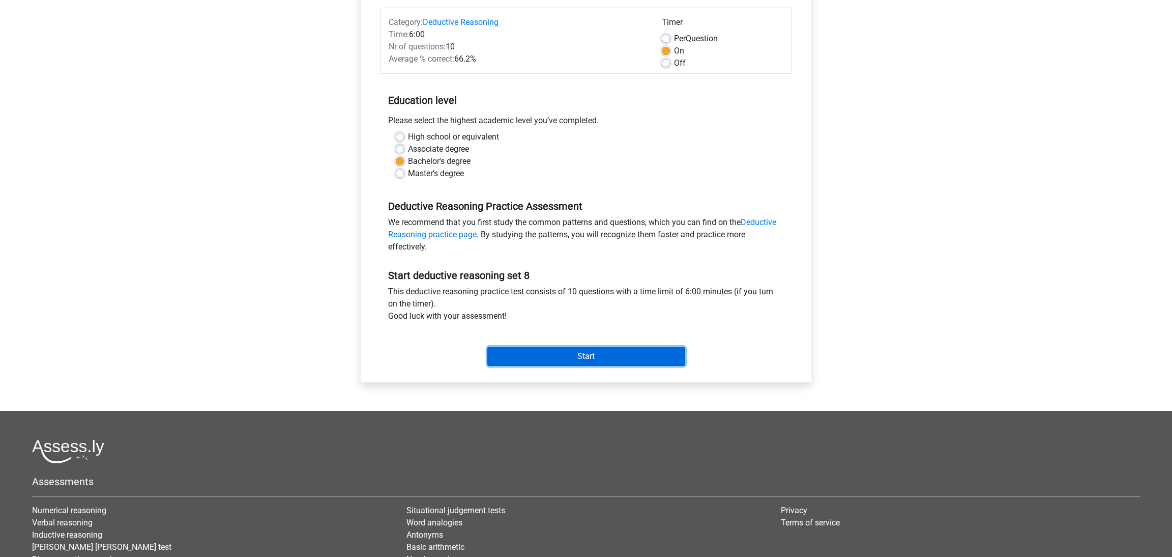
click at [600, 358] on input "Start" at bounding box center [586, 355] width 198 height 19
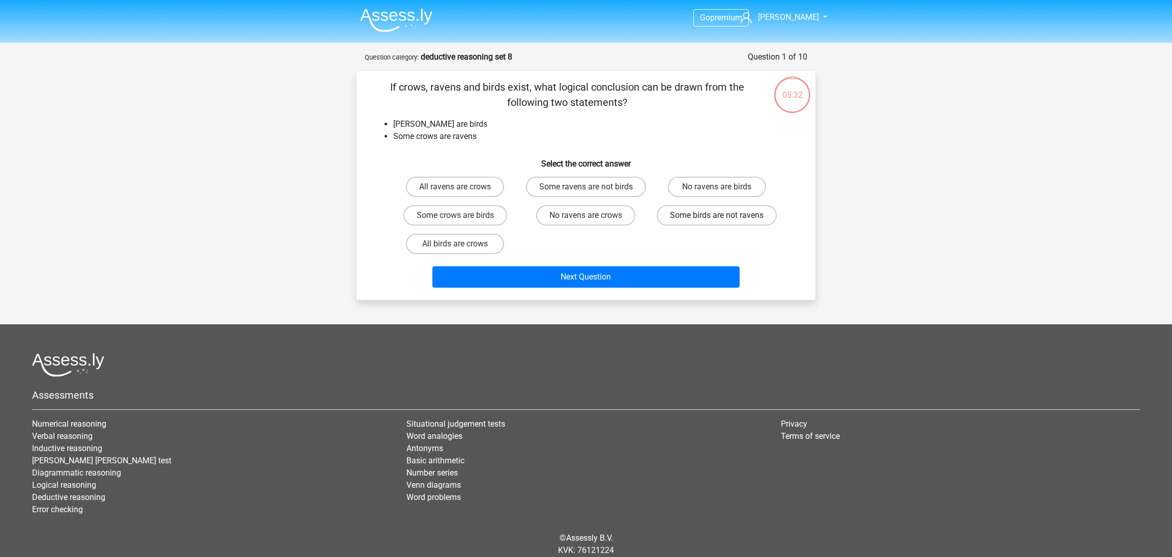
click at [716, 222] on label "Some birds are not ravens" at bounding box center [717, 215] width 120 height 20
click at [717, 222] on input "Some birds are not ravens" at bounding box center [720, 218] width 7 height 7
radio input "true"
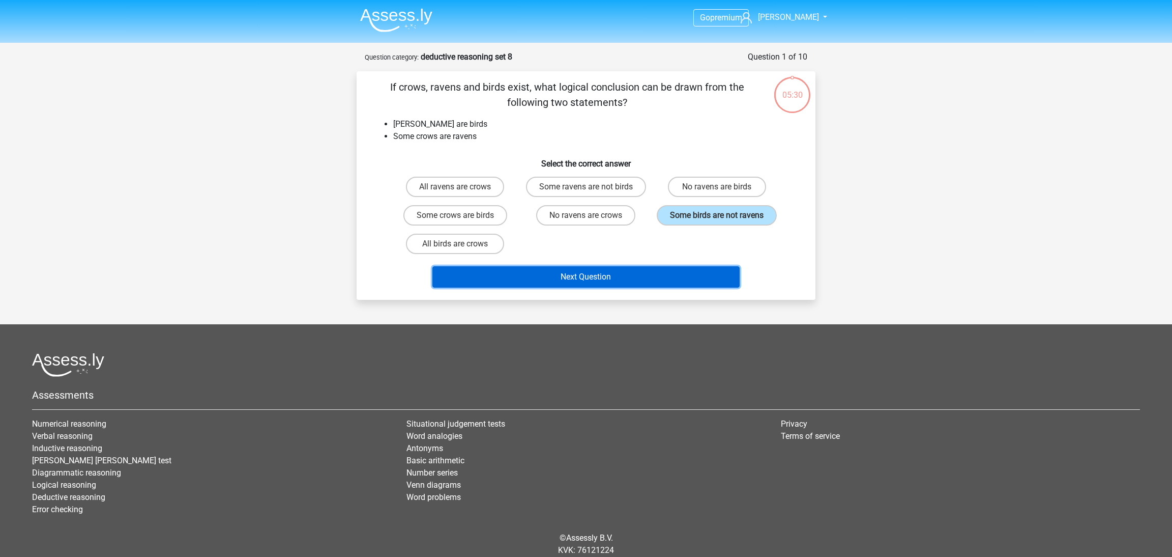
click at [605, 279] on button "Next Question" at bounding box center [586, 276] width 308 height 21
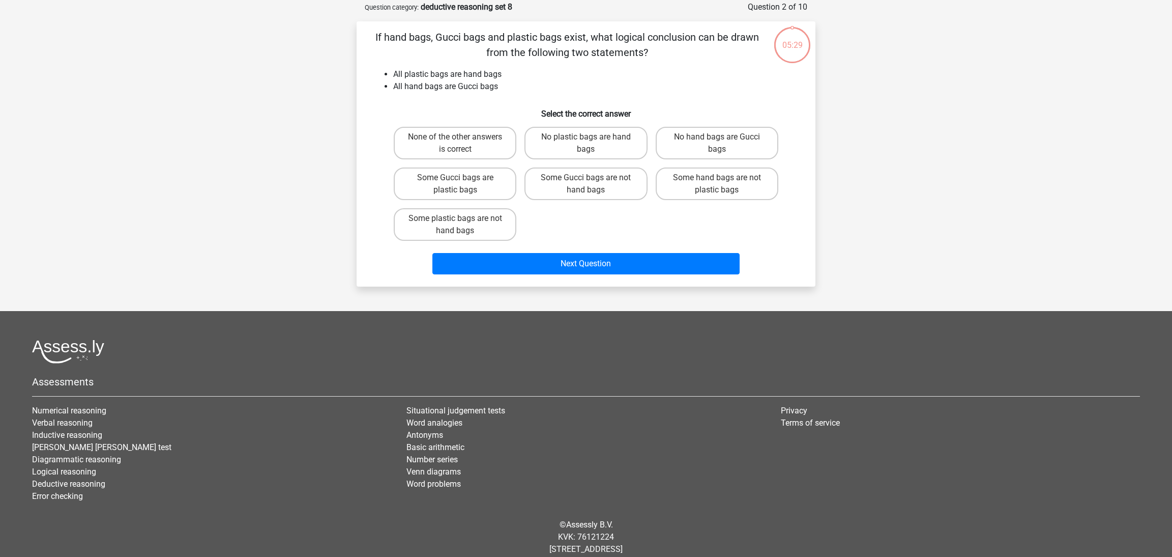
scroll to position [50, 0]
click at [489, 184] on label "Some Gucci bags are plastic bags" at bounding box center [455, 183] width 123 height 33
click at [462, 184] on input "Some Gucci bags are plastic bags" at bounding box center [458, 180] width 7 height 7
radio input "true"
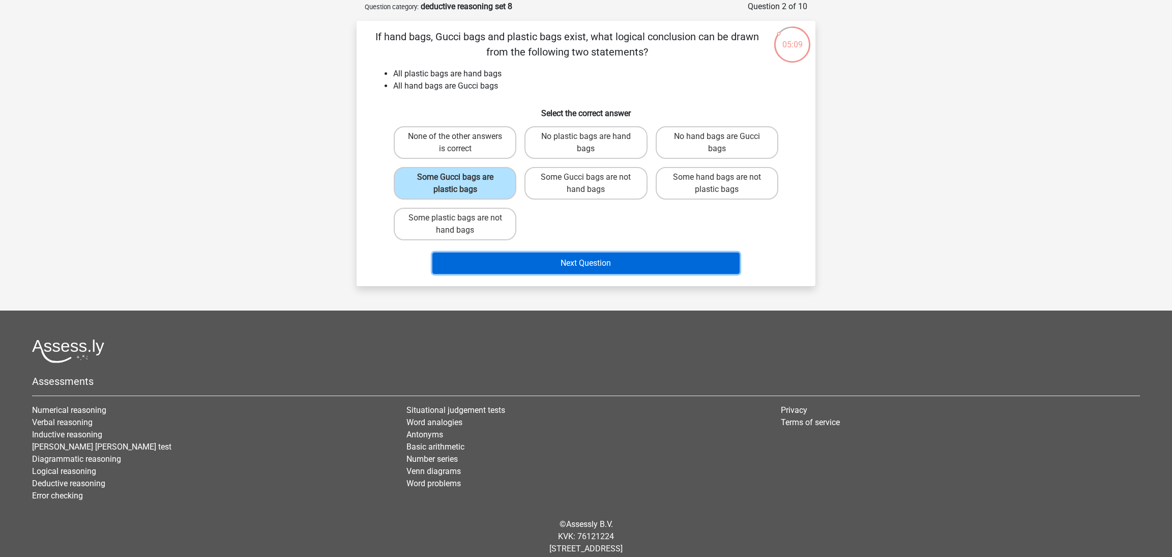
click at [582, 265] on button "Next Question" at bounding box center [586, 262] width 308 height 21
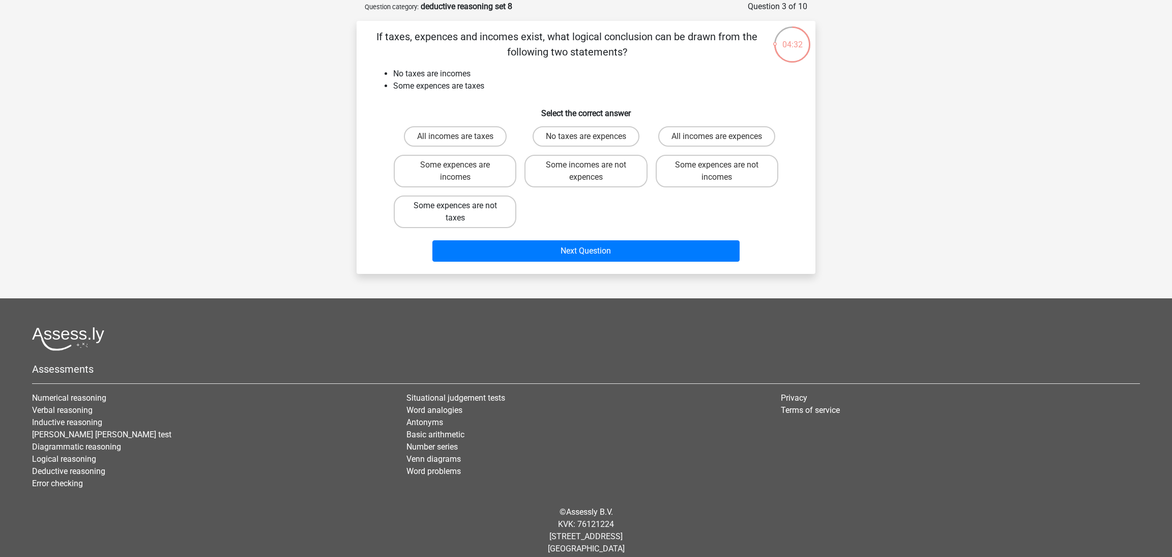
click at [483, 214] on label "Some expences are not taxes" at bounding box center [455, 211] width 123 height 33
click at [462, 212] on input "Some expences are not taxes" at bounding box center [458, 209] width 7 height 7
radio input "true"
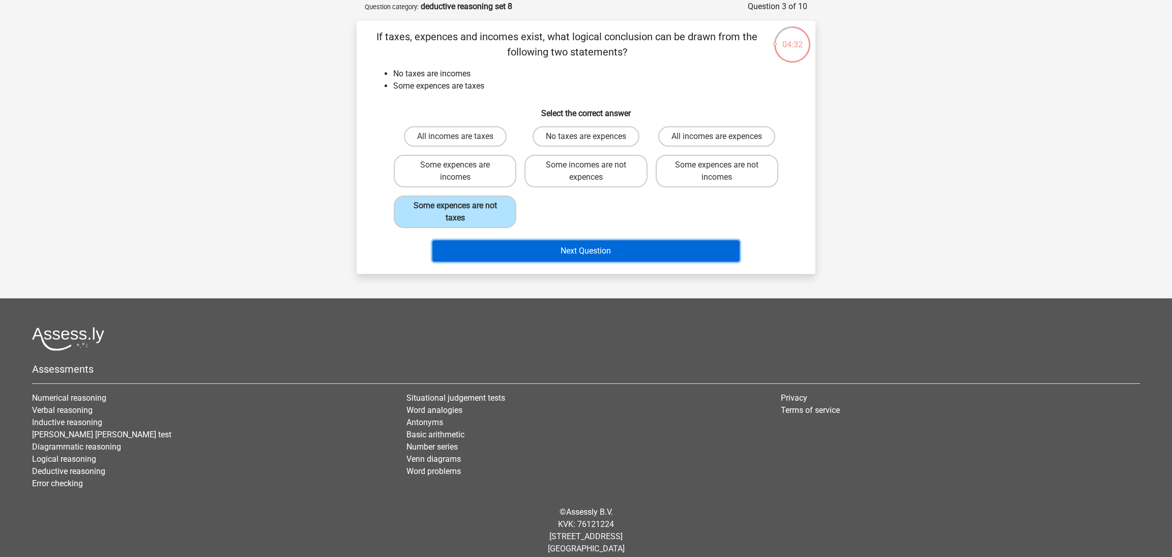
click at [565, 250] on button "Next Question" at bounding box center [586, 250] width 308 height 21
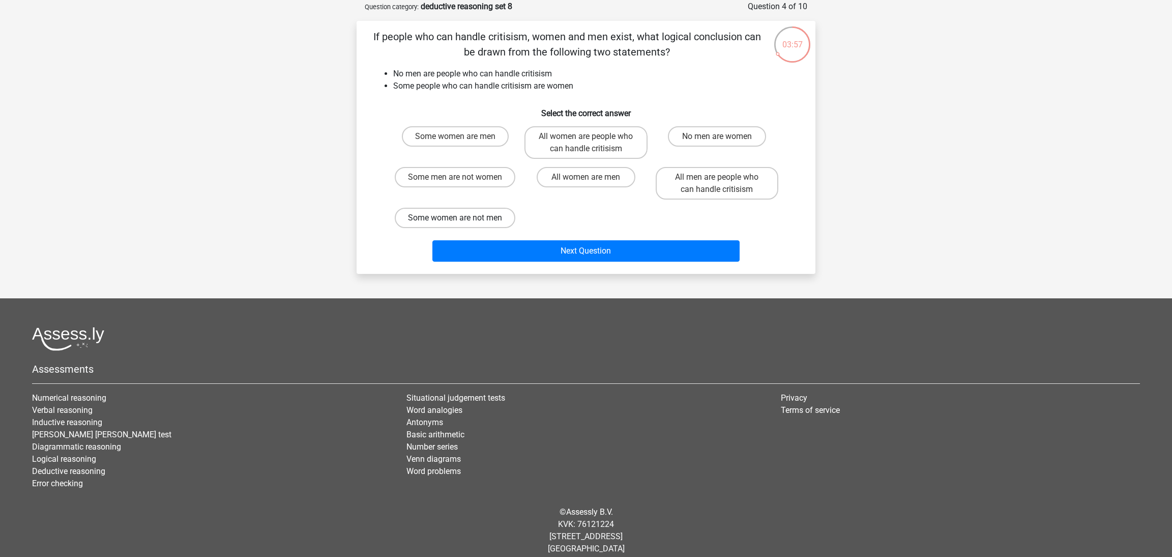
click at [474, 218] on label "Some women are not men" at bounding box center [455, 218] width 121 height 20
click at [462, 218] on input "Some women are not men" at bounding box center [458, 221] width 7 height 7
radio input "true"
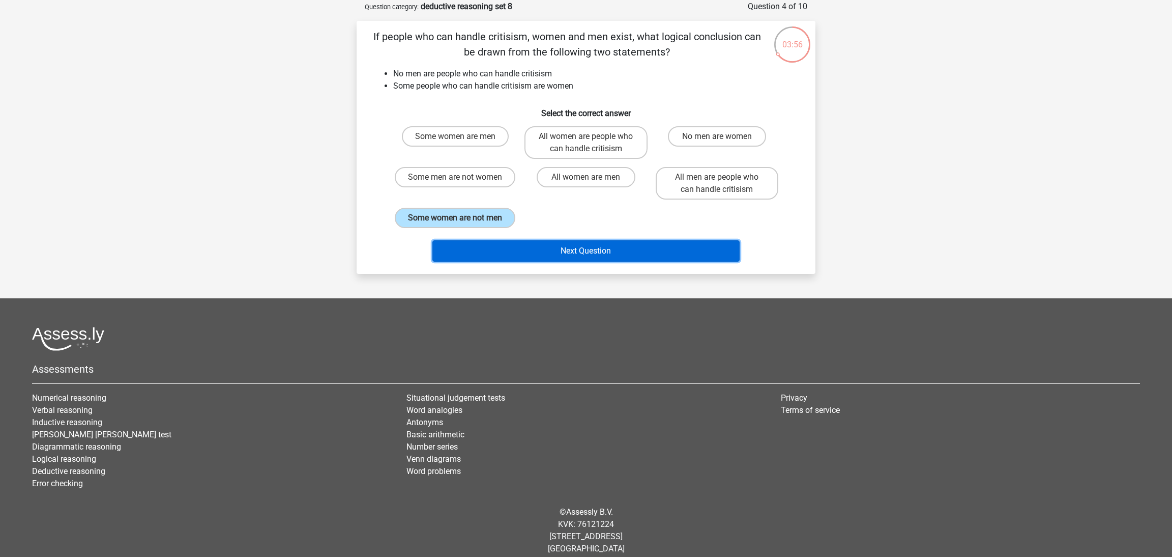
click at [534, 246] on button "Next Question" at bounding box center [586, 250] width 308 height 21
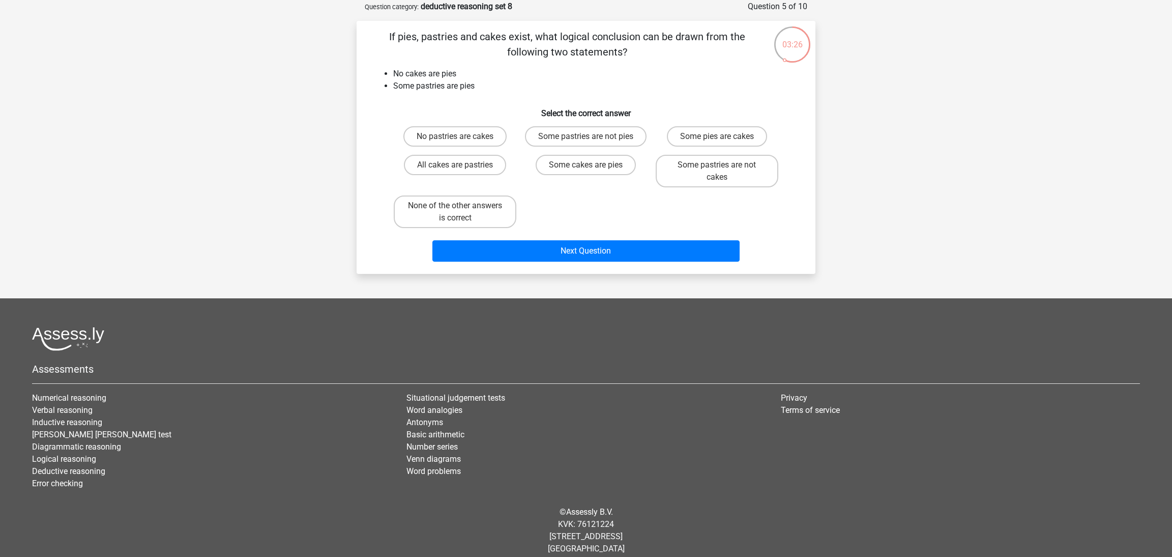
click at [590, 136] on input "Some pastries are not pies" at bounding box center [589, 139] width 7 height 7
radio input "true"
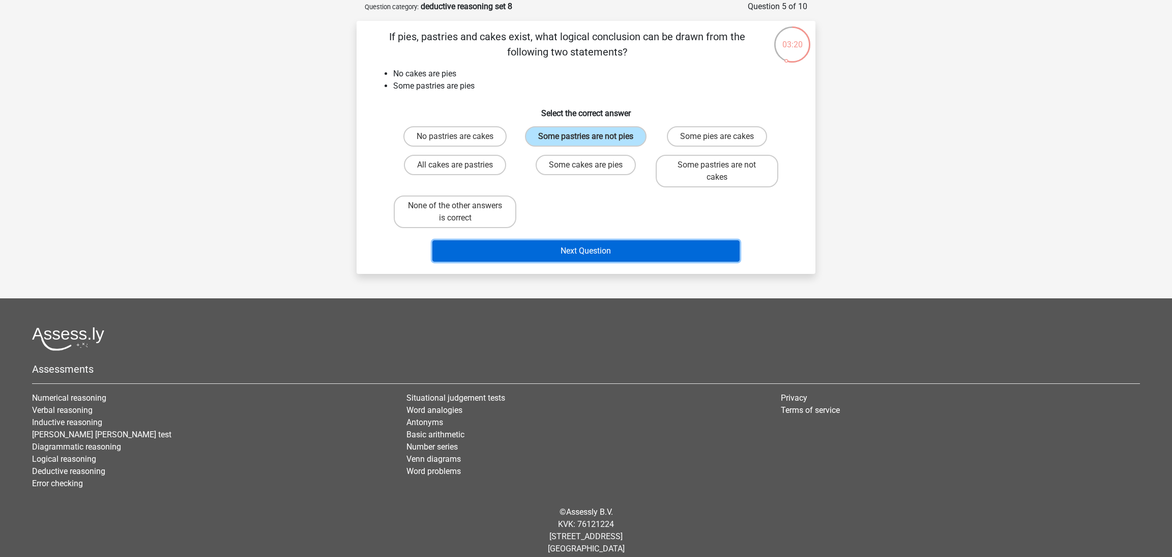
click at [622, 251] on button "Next Question" at bounding box center [586, 250] width 308 height 21
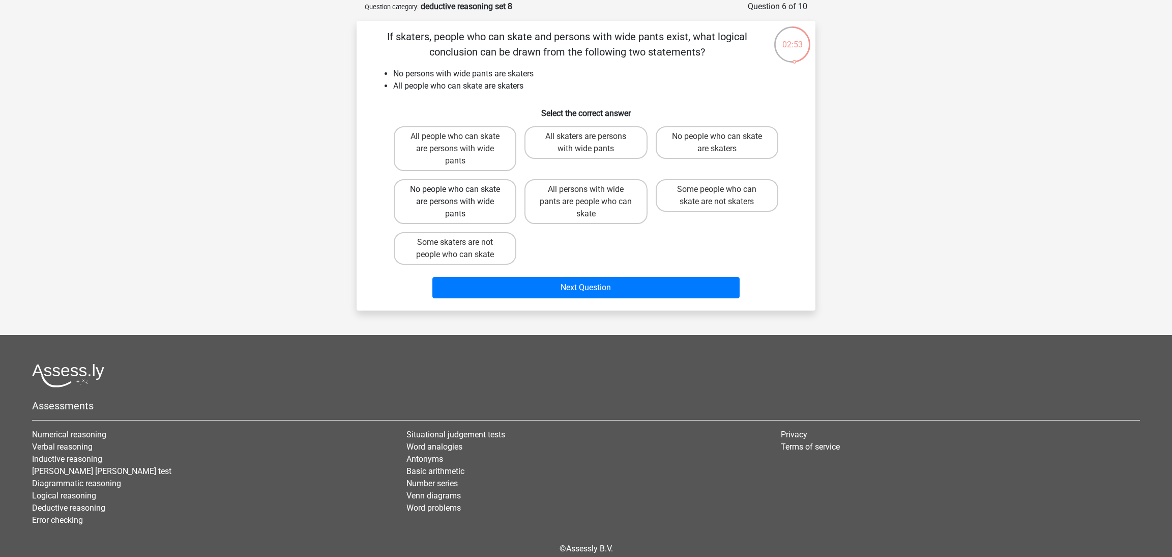
click at [499, 211] on label "No people who can skate are persons with wide pants" at bounding box center [455, 201] width 123 height 45
click at [462, 196] on input "No people who can skate are persons with wide pants" at bounding box center [458, 192] width 7 height 7
radio input "true"
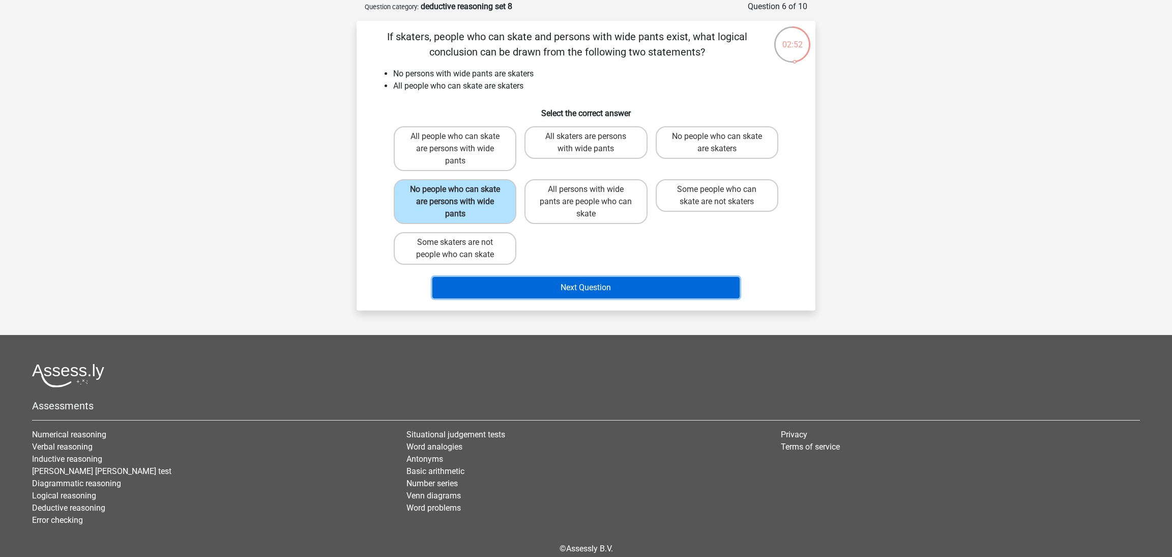
click at [596, 281] on button "Next Question" at bounding box center [586, 287] width 308 height 21
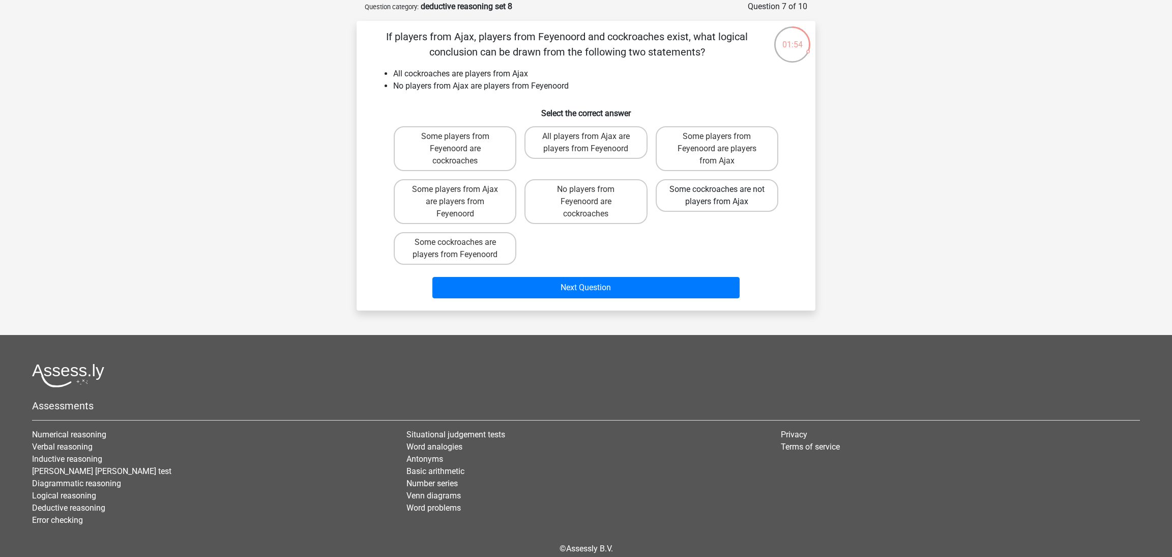
click at [697, 198] on label "Some cockroaches are not players from Ajax" at bounding box center [717, 195] width 123 height 33
click at [717, 196] on input "Some cockroaches are not players from Ajax" at bounding box center [720, 192] width 7 height 7
radio input "true"
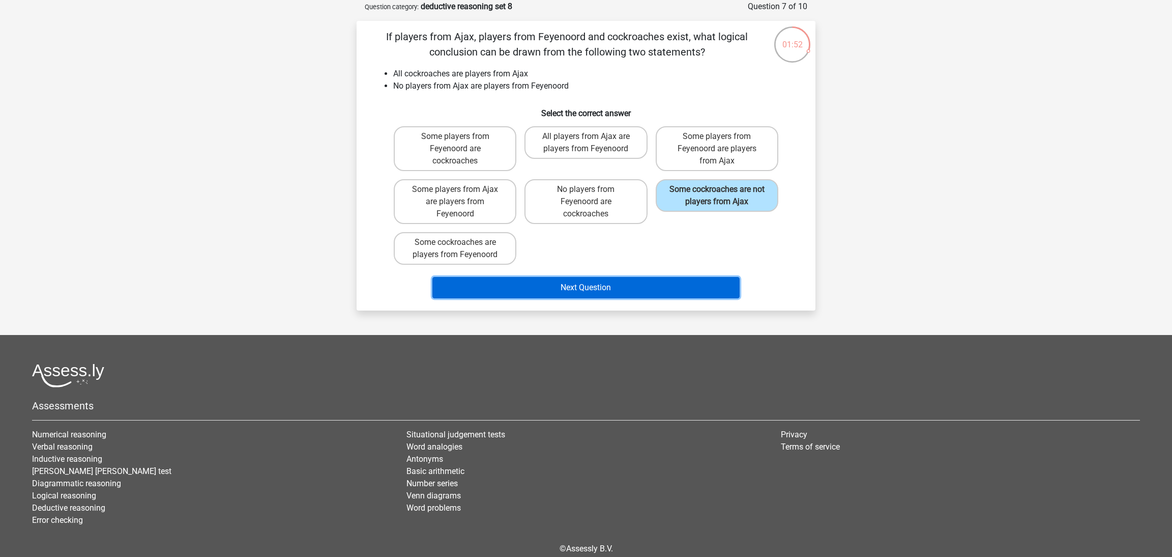
click at [650, 287] on button "Next Question" at bounding box center [586, 287] width 308 height 21
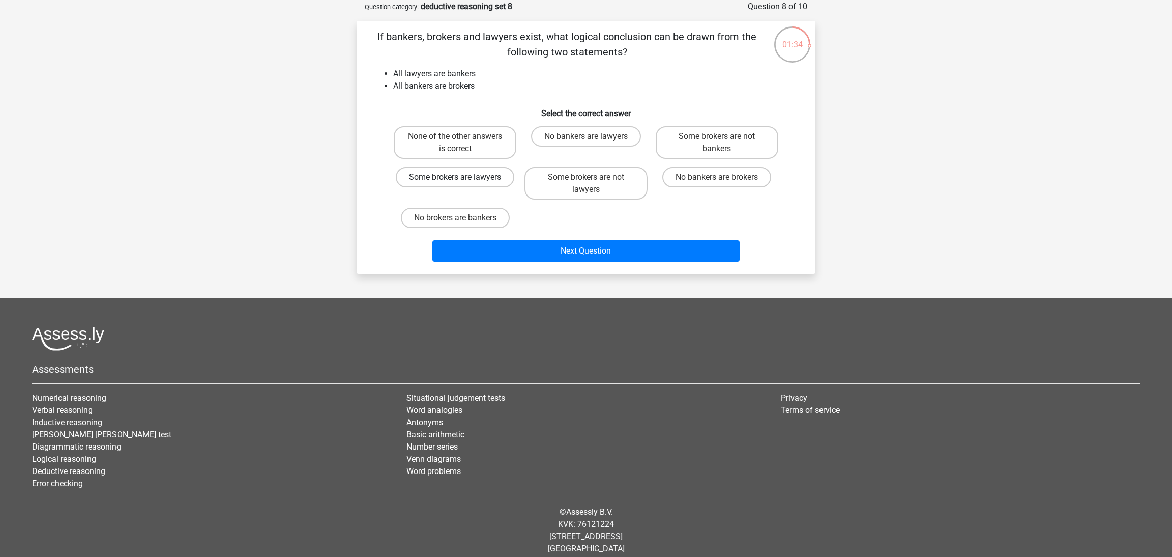
click at [477, 174] on label "Some brokers are lawyers" at bounding box center [455, 177] width 119 height 20
click at [462, 177] on input "Some brokers are lawyers" at bounding box center [458, 180] width 7 height 7
radio input "true"
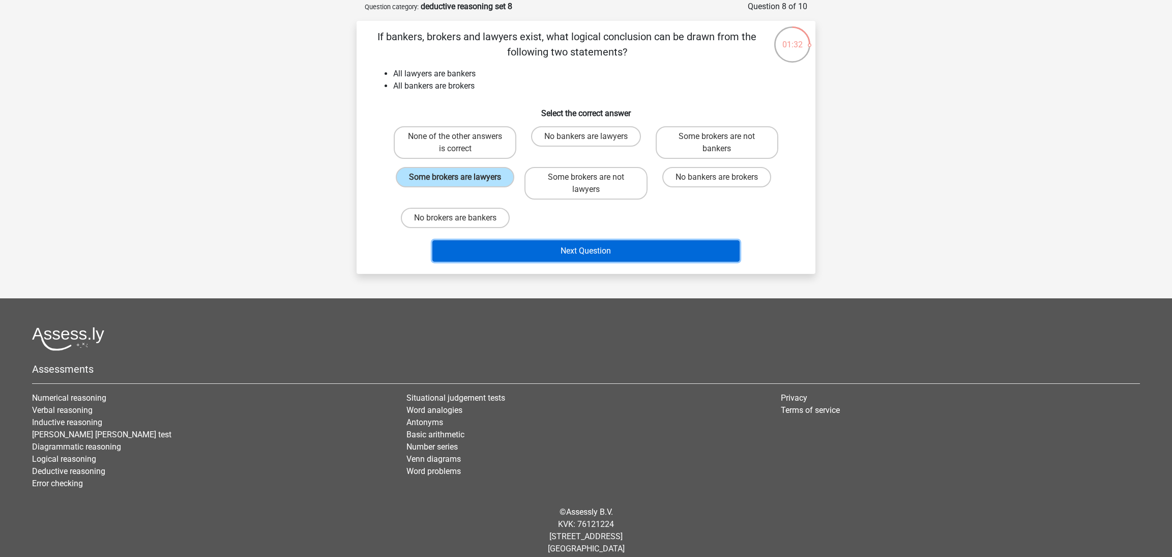
click at [586, 246] on button "Next Question" at bounding box center [586, 250] width 308 height 21
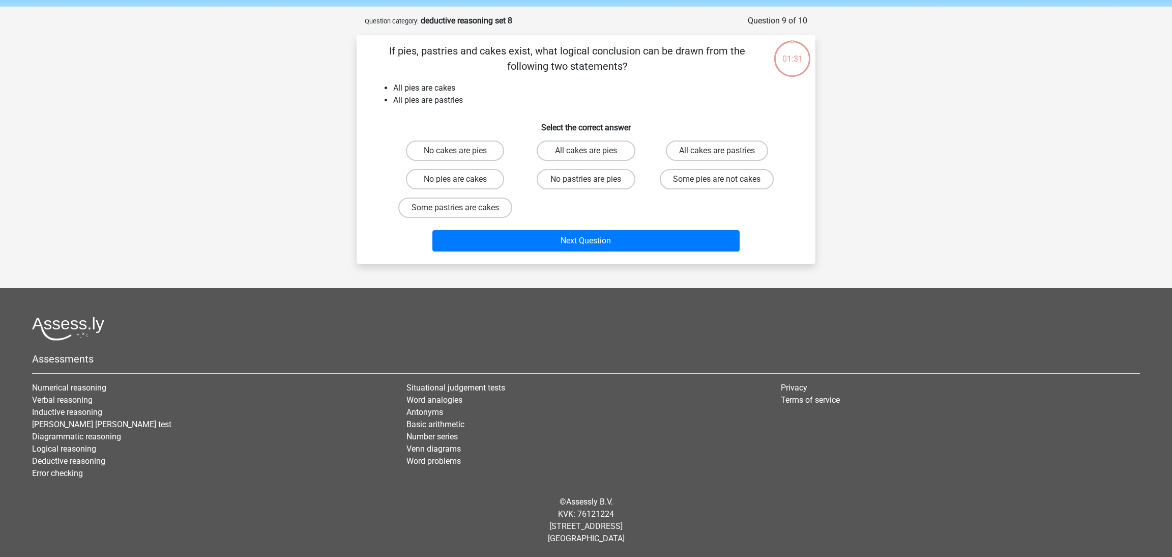
scroll to position [34, 0]
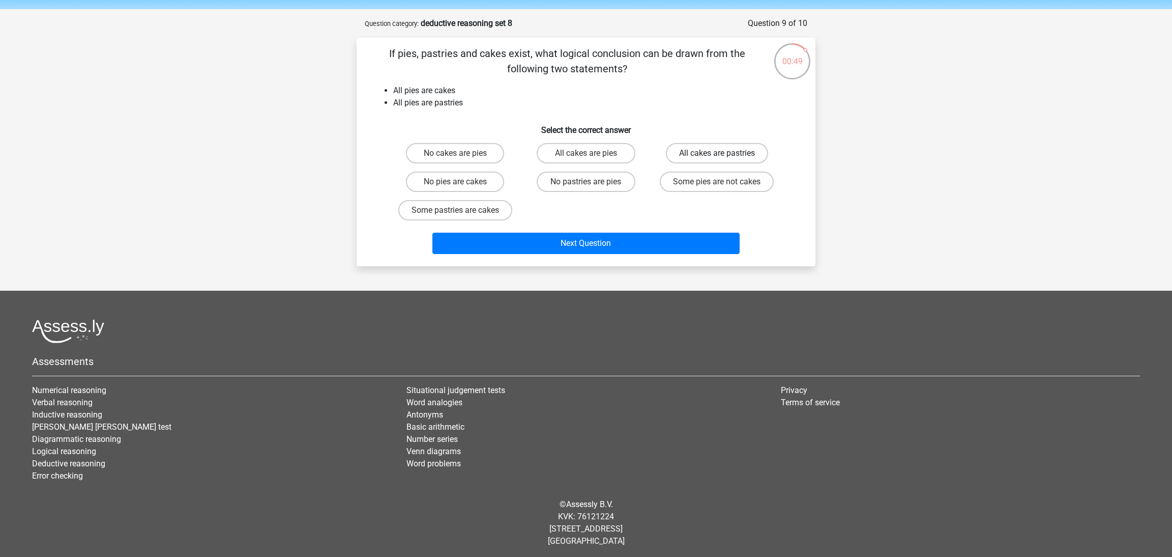
click at [697, 156] on label "All cakes are pastries" at bounding box center [717, 153] width 102 height 20
click at [717, 156] on input "All cakes are pastries" at bounding box center [720, 156] width 7 height 7
radio input "true"
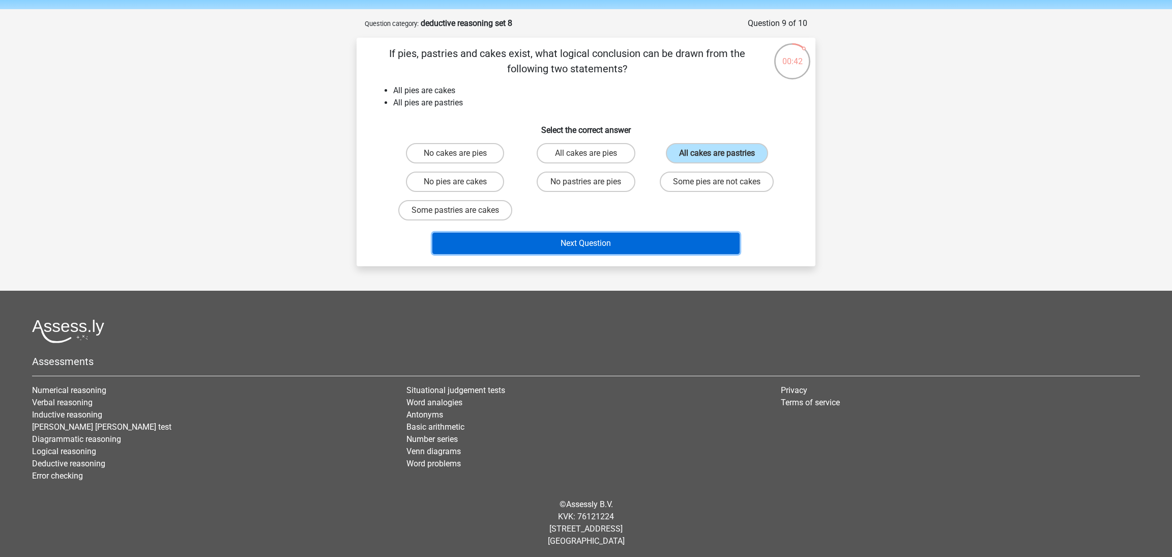
click at [640, 246] on button "Next Question" at bounding box center [586, 243] width 308 height 21
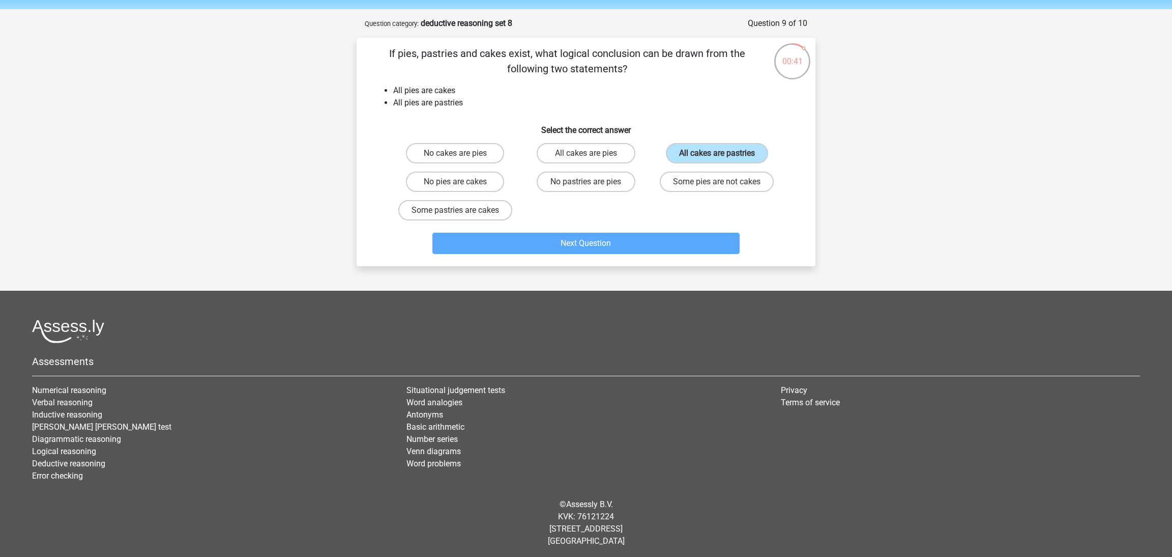
scroll to position [50, 0]
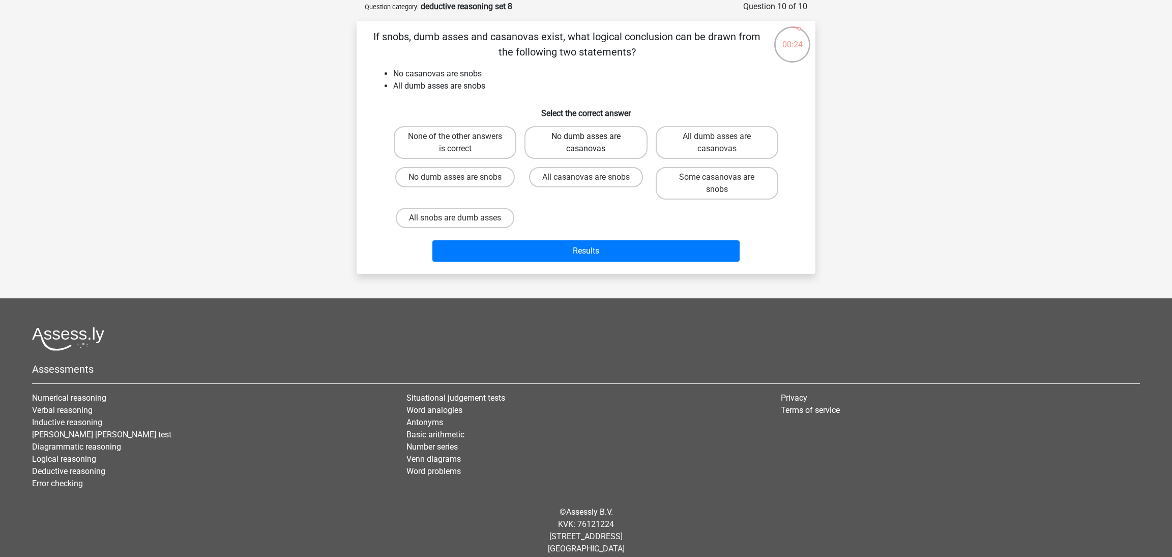
click at [619, 151] on label "No dumb asses are casanovas" at bounding box center [586, 142] width 123 height 33
click at [593, 143] on input "No dumb asses are casanovas" at bounding box center [589, 139] width 7 height 7
radio input "true"
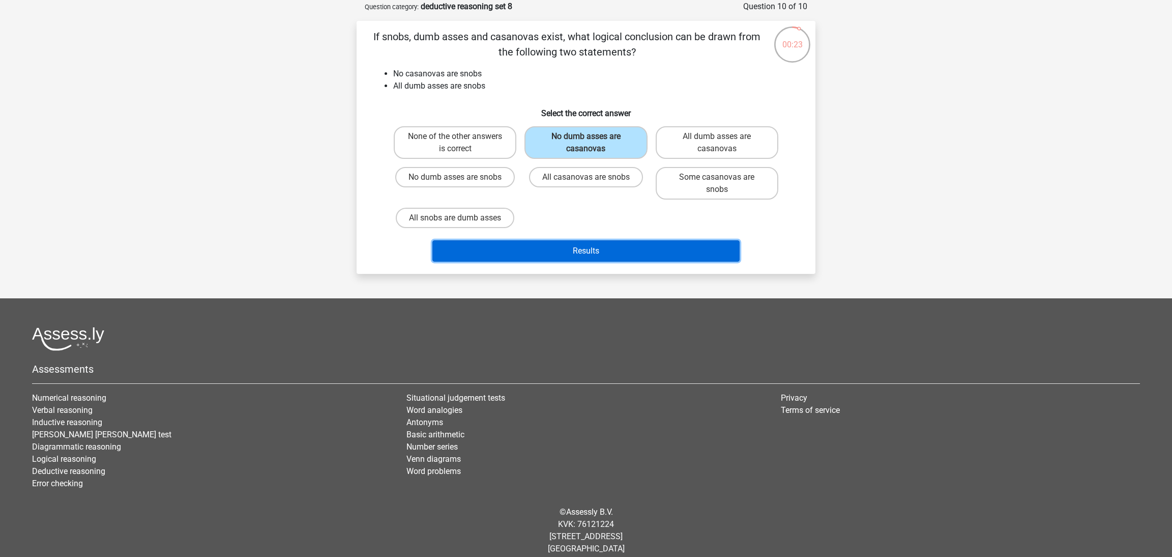
click at [625, 242] on button "Results" at bounding box center [586, 250] width 308 height 21
